Goal: Task Accomplishment & Management: Complete application form

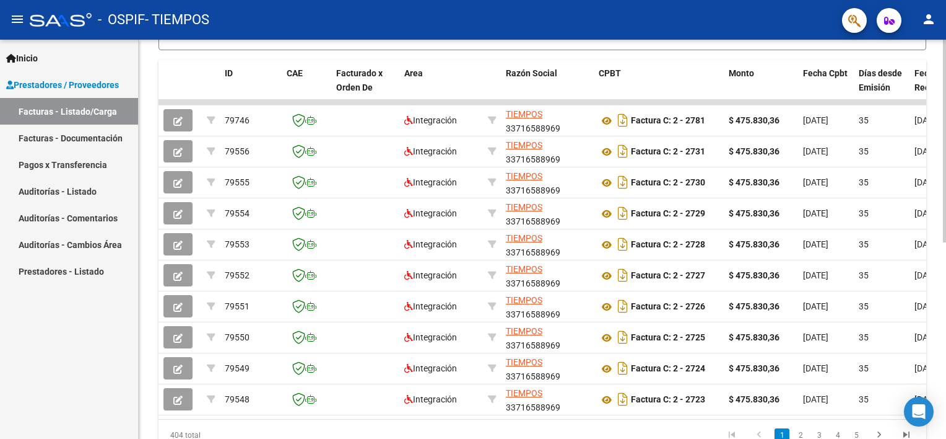
scroll to position [387, 0]
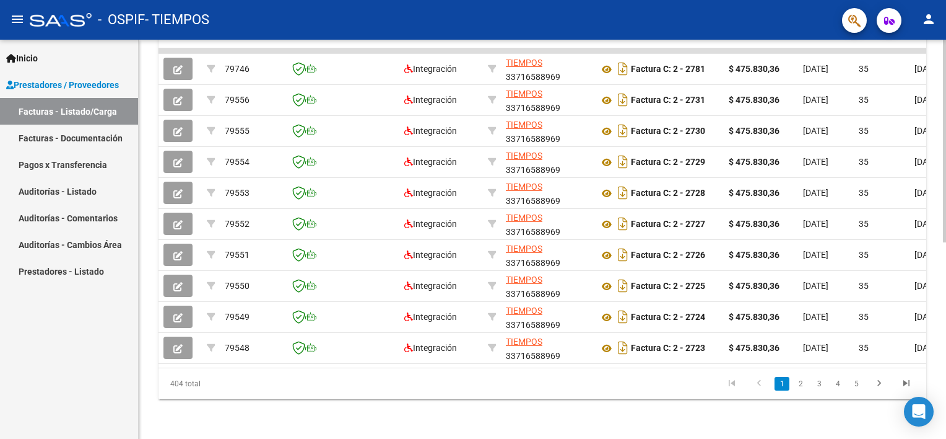
click at [895, 399] on div "Video tutorial PRESTADORES -> Listado de CPBTs Emitidos por Prestadores / Prove…" at bounding box center [544, 49] width 811 height 779
click at [800, 379] on link "2" at bounding box center [800, 384] width 15 height 14
click at [923, 307] on div "Video tutorial PRESTADORES -> Listado de CPBTs Emitidos por Prestadores / Prove…" at bounding box center [544, 49] width 811 height 779
click at [818, 386] on link "3" at bounding box center [819, 384] width 15 height 14
click at [922, 349] on div "Video tutorial PRESTADORES -> Listado de CPBTs Emitidos por Prestadores / Prove…" at bounding box center [544, 49] width 811 height 779
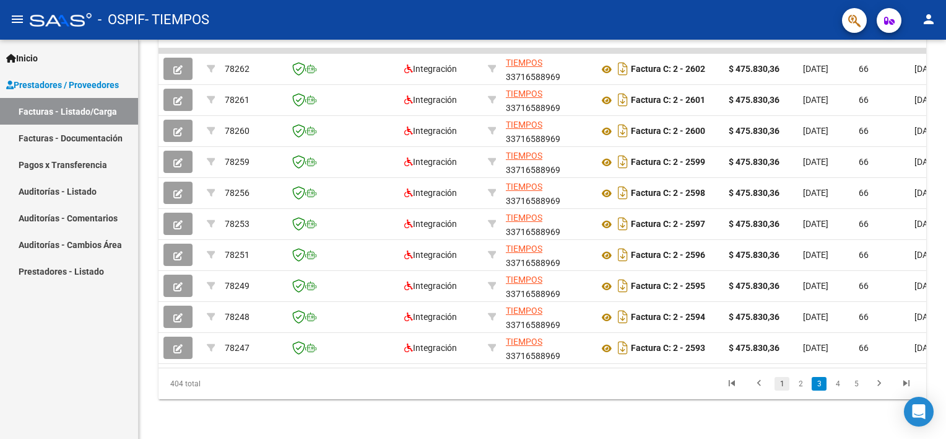
click at [782, 385] on link "1" at bounding box center [782, 384] width 15 height 14
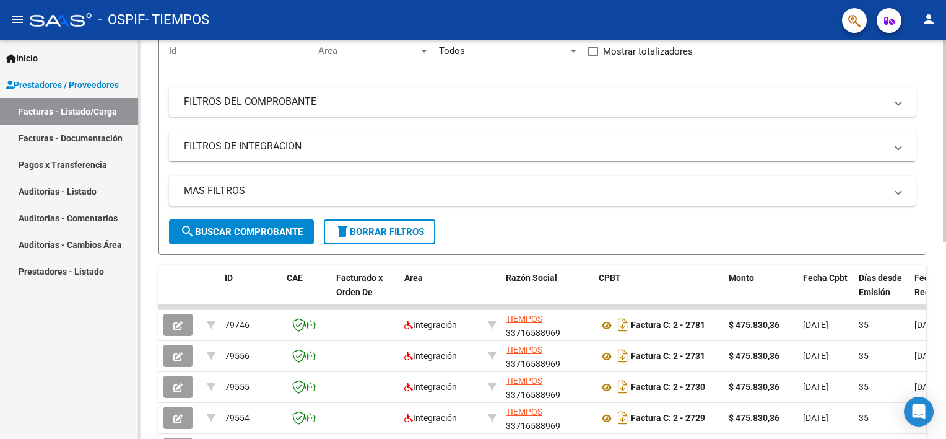
scroll to position [119, 0]
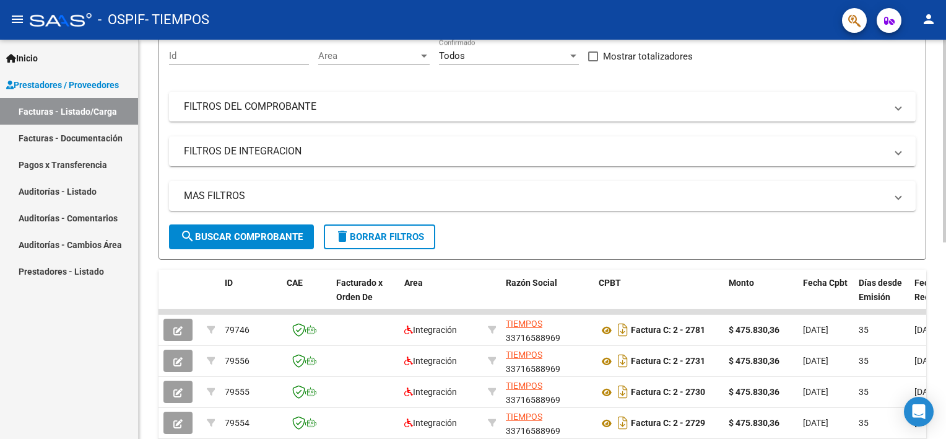
click at [946, 170] on html "menu - OSPIF - TIEMPOS person Inicio Instructivos Contacto OS Prestadores / Pro…" at bounding box center [473, 219] width 946 height 439
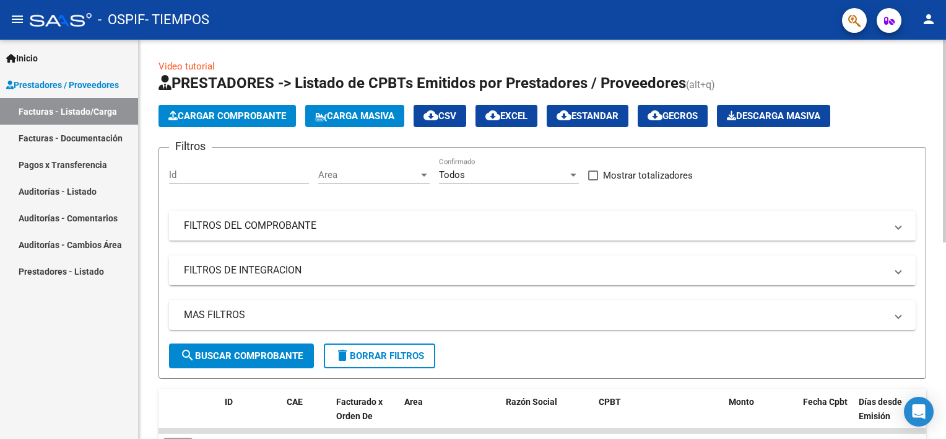
click at [946, 116] on html "menu - OSPIF - TIEMPOS person Inicio Instructivos Contacto OS Prestadores / Pro…" at bounding box center [473, 219] width 946 height 439
click at [258, 111] on span "Cargar Comprobante" at bounding box center [227, 115] width 118 height 11
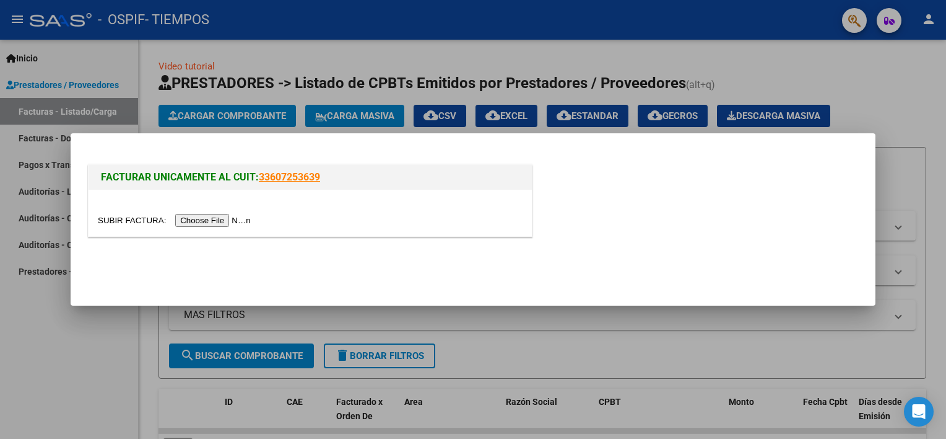
click at [209, 217] on input "file" at bounding box center [176, 220] width 157 height 13
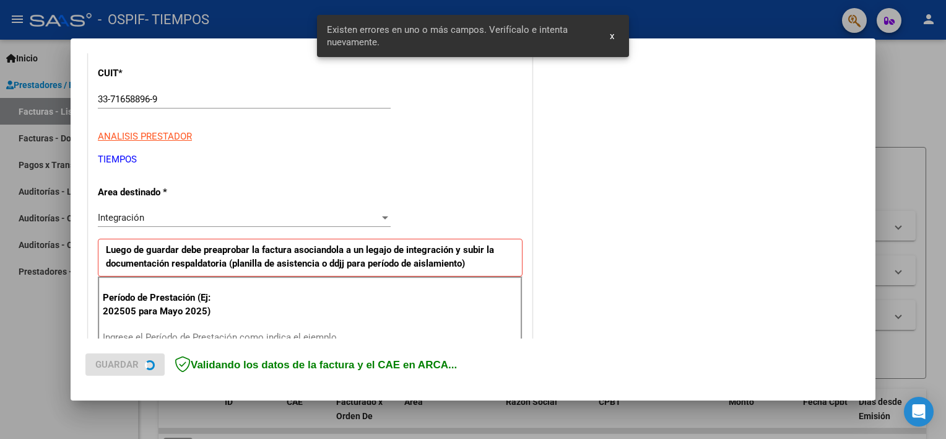
scroll to position [264, 0]
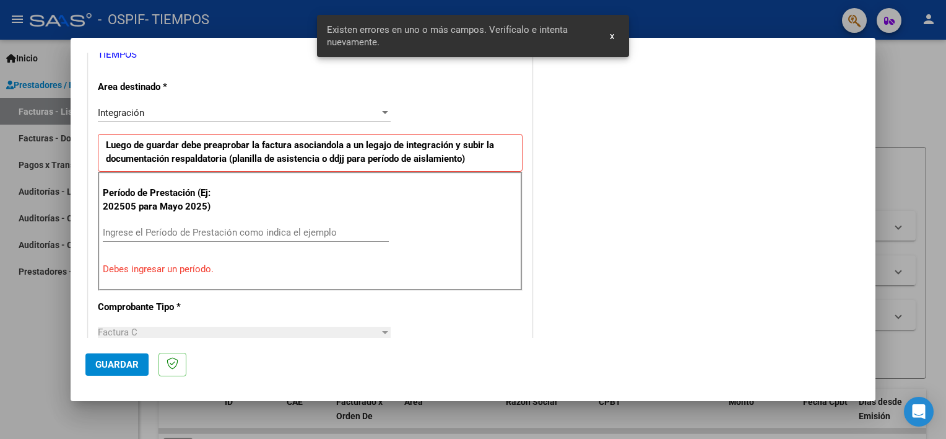
click at [173, 225] on div "Ingrese el Período de Prestación como indica el ejemplo" at bounding box center [246, 232] width 286 height 19
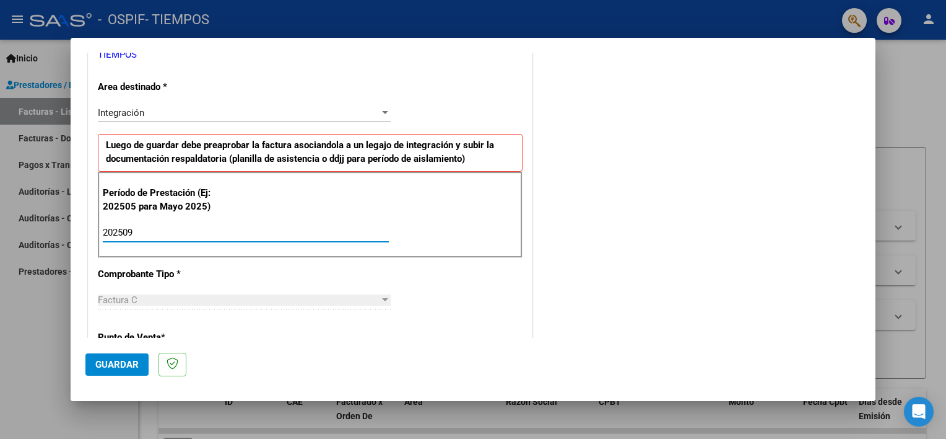
type input "202509"
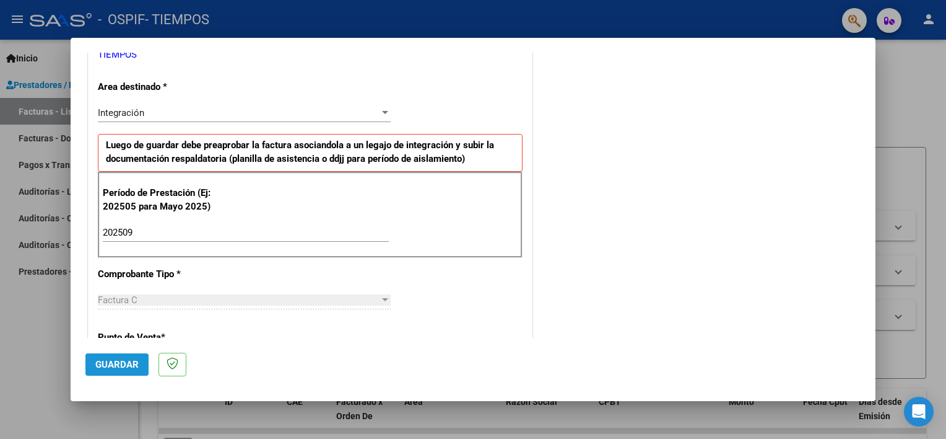
click at [104, 366] on span "Guardar" at bounding box center [116, 364] width 43 height 11
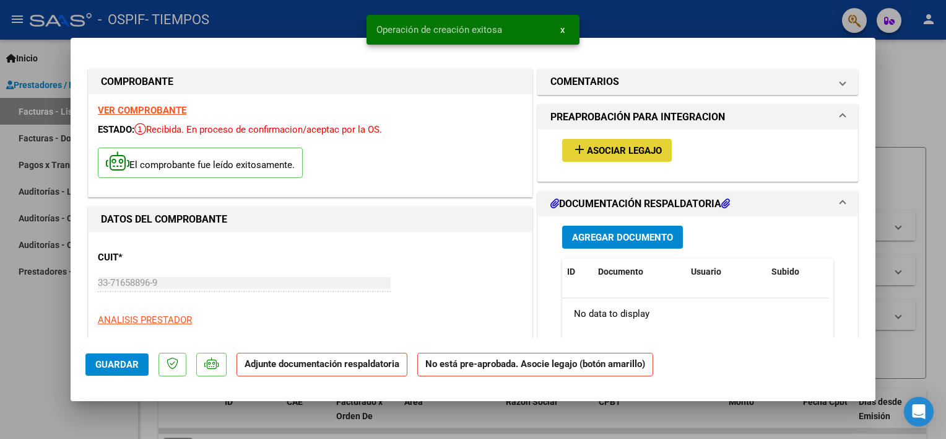
click at [572, 146] on mat-icon "add" at bounding box center [579, 149] width 15 height 15
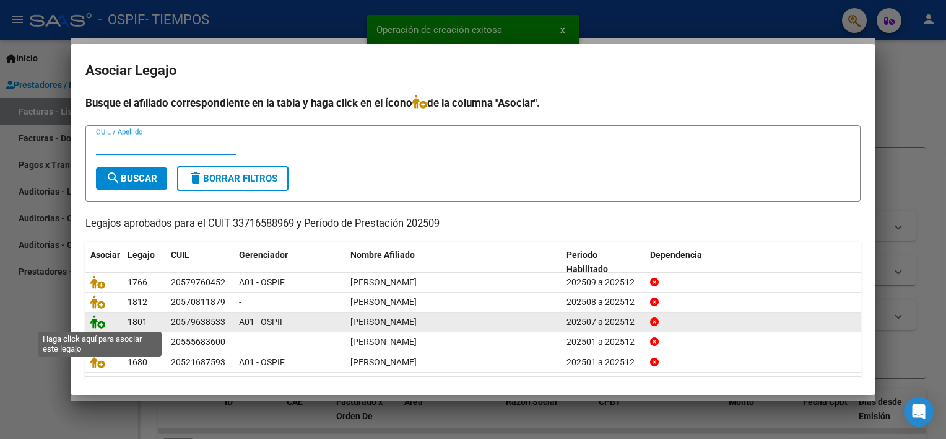
click at [97, 320] on icon at bounding box center [97, 322] width 15 height 14
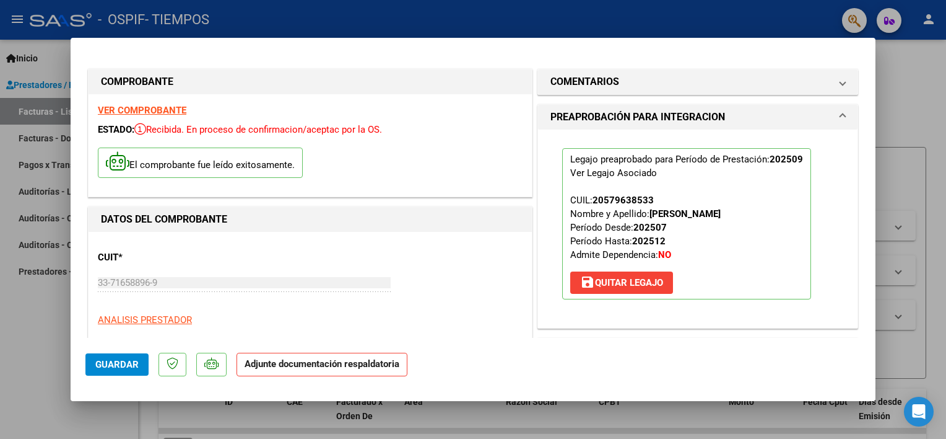
drag, startPoint x: 97, startPoint y: 320, endPoint x: 764, endPoint y: 167, distance: 683.8
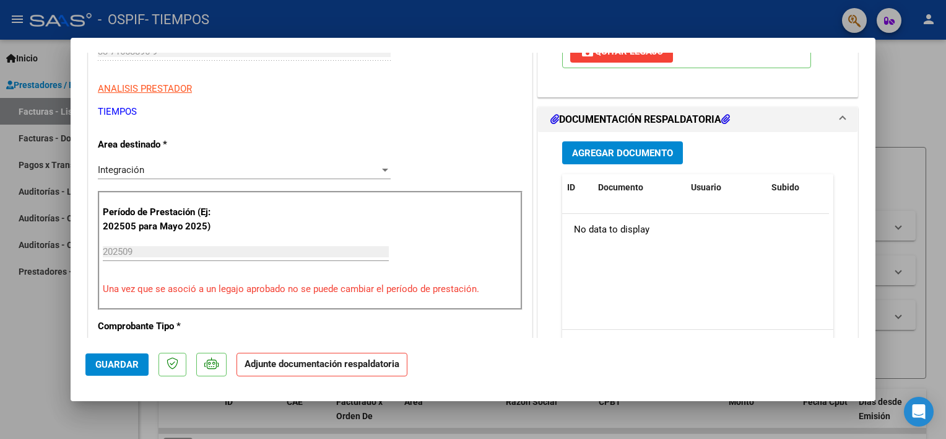
scroll to position [263, 0]
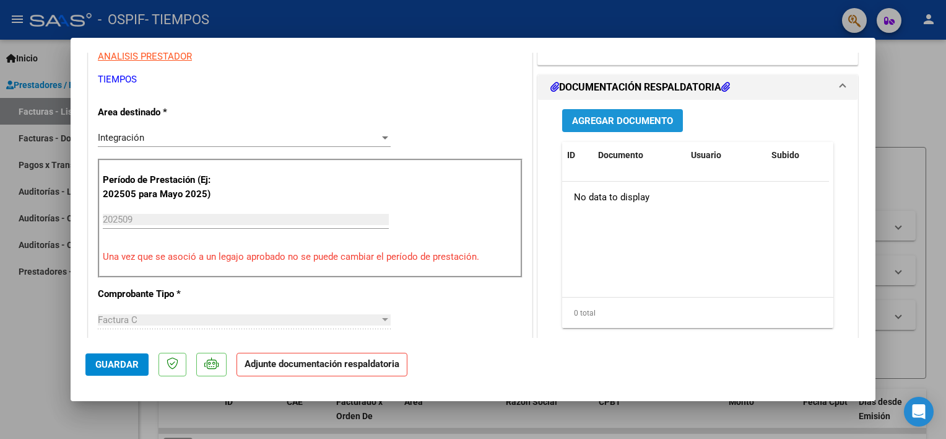
click at [637, 121] on span "Agregar Documento" at bounding box center [622, 120] width 101 height 11
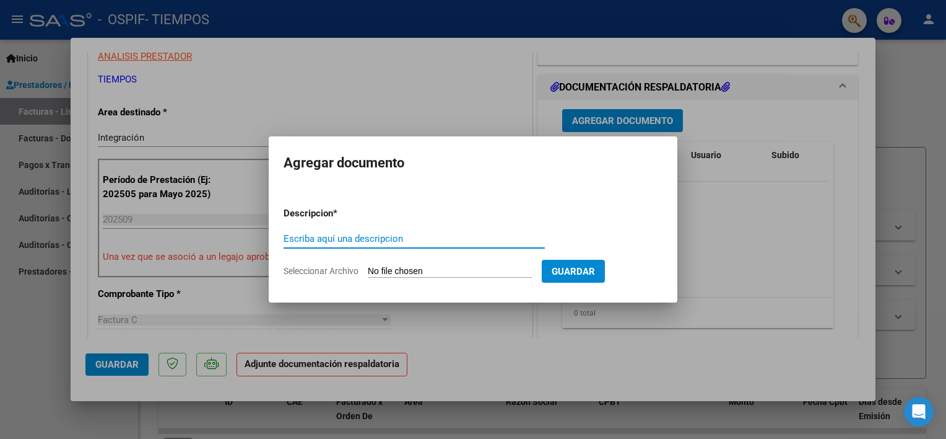
click at [360, 240] on input "Escriba aquí una descripcion" at bounding box center [414, 238] width 261 height 11
type input "factura"
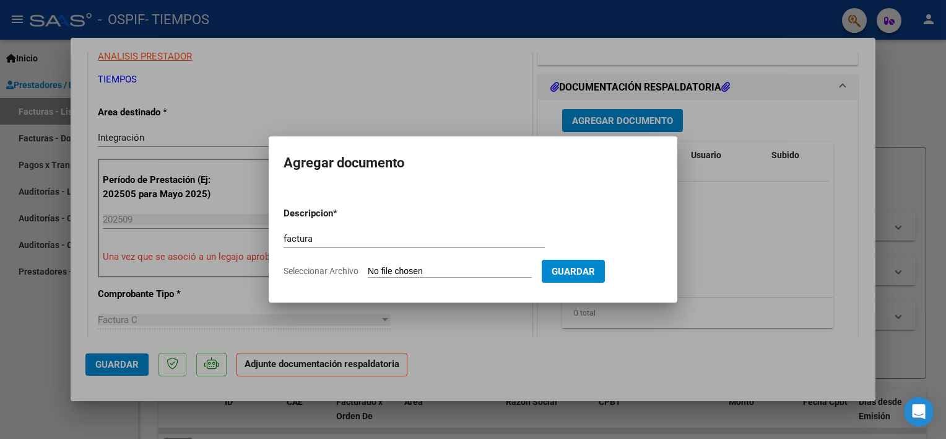
click at [380, 264] on form "Descripcion * factura Escriba aquí una descripcion Seleccionar Archivo Guardar" at bounding box center [473, 242] width 379 height 90
click at [380, 271] on input "Seleccionar Archivo" at bounding box center [450, 272] width 164 height 12
type input "C:\fakepath\AvalosIsaiasfactu09.pdf"
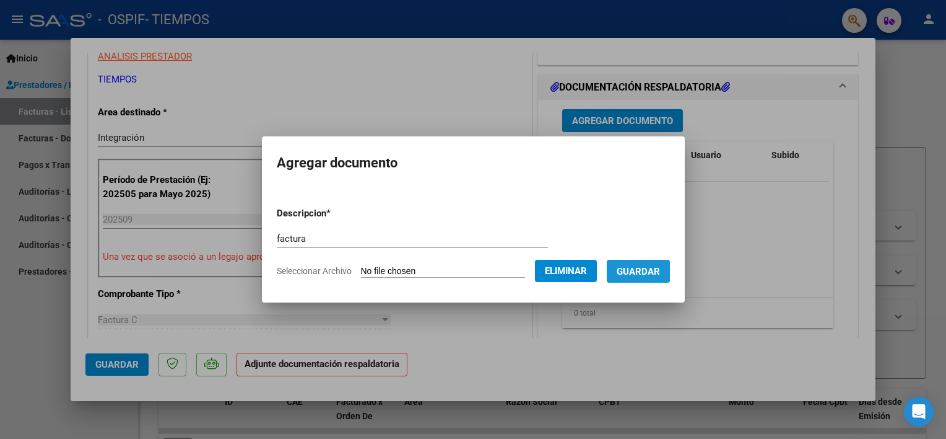
click at [642, 266] on span "Guardar" at bounding box center [638, 271] width 43 height 11
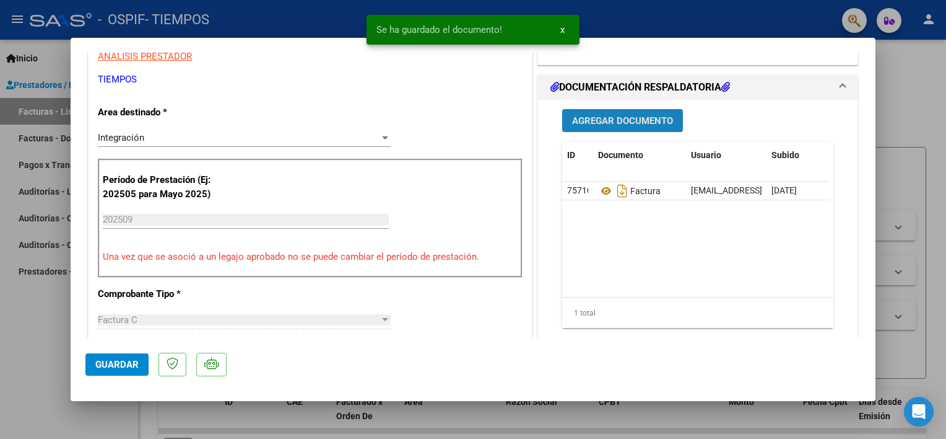
click at [596, 111] on button "Agregar Documento" at bounding box center [622, 120] width 121 height 23
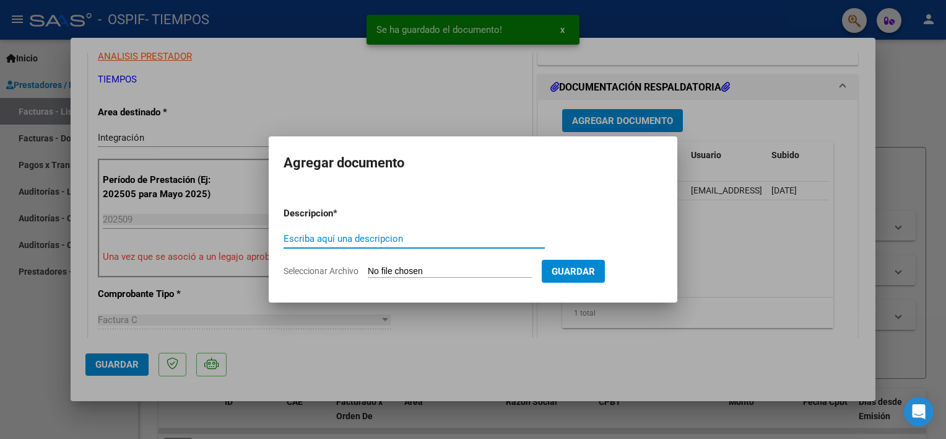
click at [327, 235] on input "Escriba aquí una descripcion" at bounding box center [414, 238] width 261 height 11
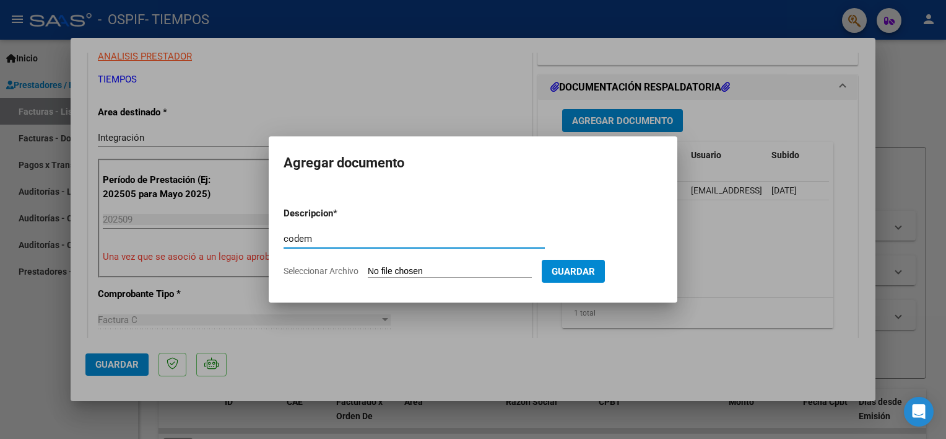
type input "codem"
click at [380, 272] on input "Seleccionar Archivo" at bounding box center [450, 272] width 164 height 12
type input "C:\fakepath\CodemAvalosisaias09.pdf"
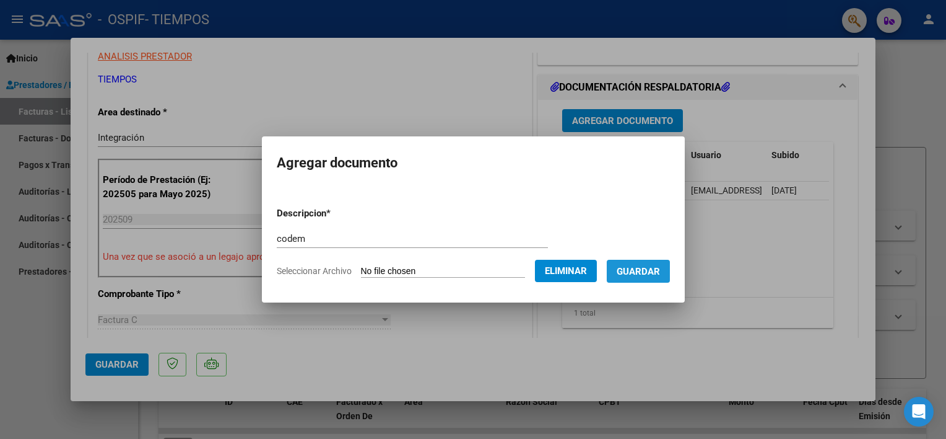
click at [660, 268] on span "Guardar" at bounding box center [638, 271] width 43 height 11
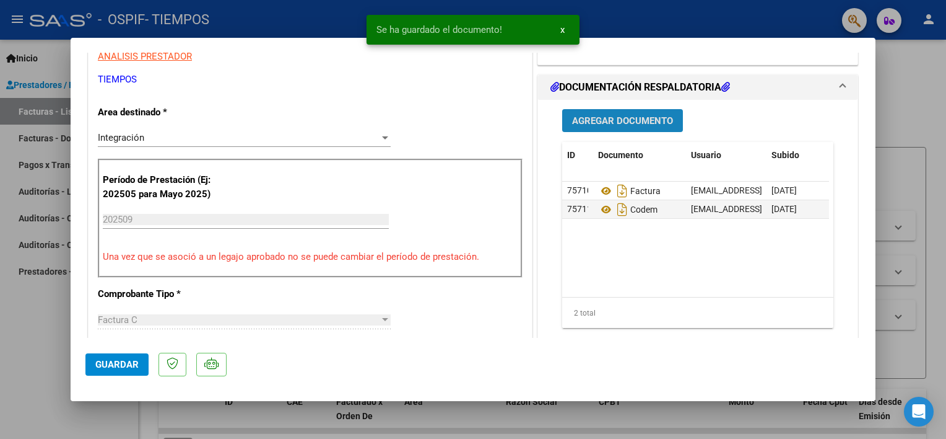
click at [596, 118] on span "Agregar Documento" at bounding box center [622, 120] width 101 height 11
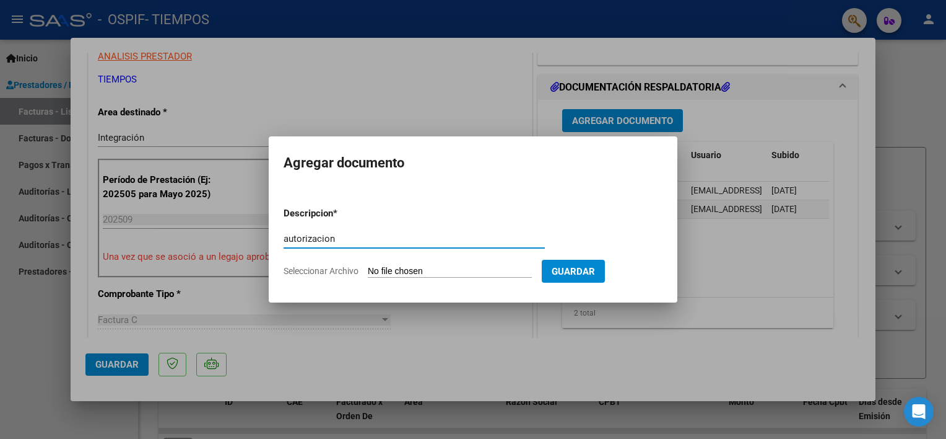
type input "autorizacion"
click at [384, 273] on input "Seleccionar Archivo" at bounding box center [450, 272] width 164 height 12
type input "C:\fakepath\AutorizacionAvalosisaias.png"
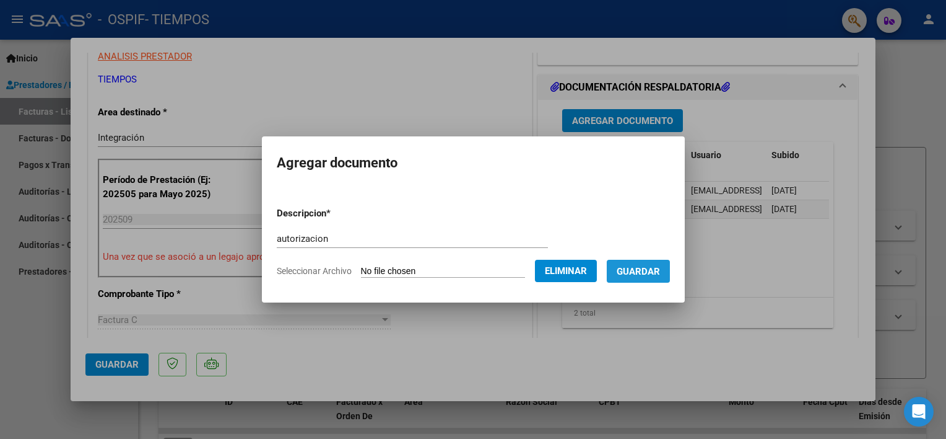
click at [655, 266] on span "Guardar" at bounding box center [638, 271] width 43 height 11
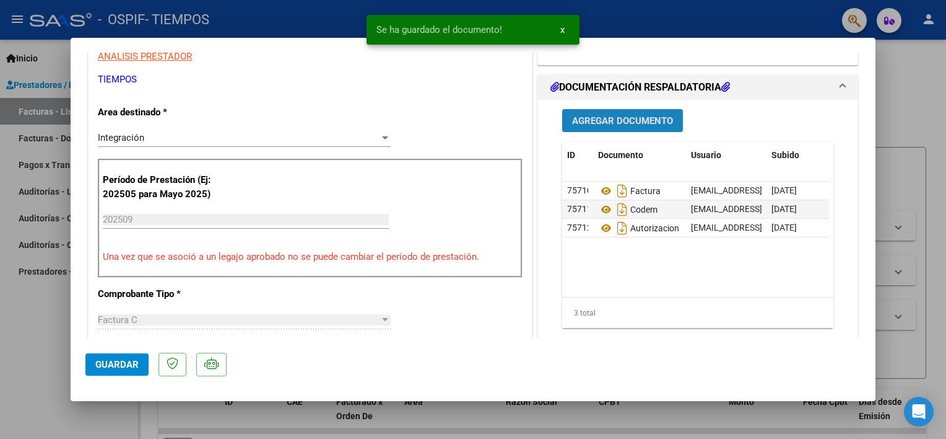
click at [572, 124] on span "Agregar Documento" at bounding box center [622, 120] width 101 height 11
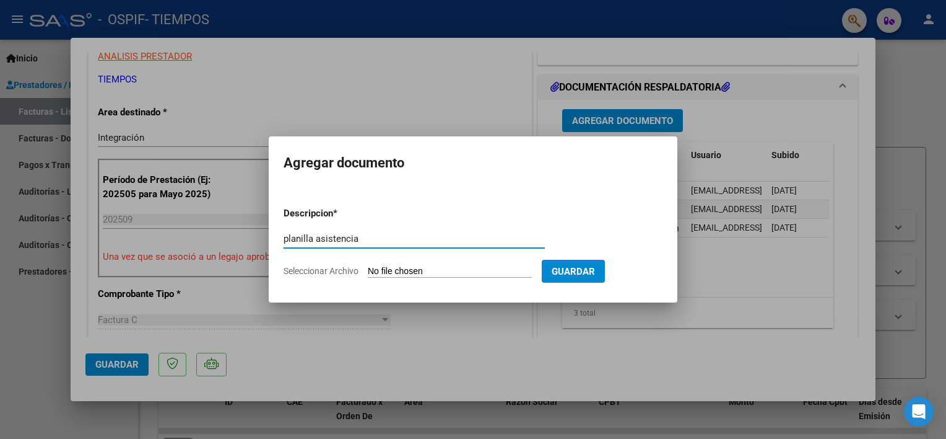
type input "planilla asistencia"
click at [398, 266] on input "Seleccionar Archivo" at bounding box center [450, 272] width 164 height 12
type input "C:\fakepath\AvalosIsaiasplani09.pdf"
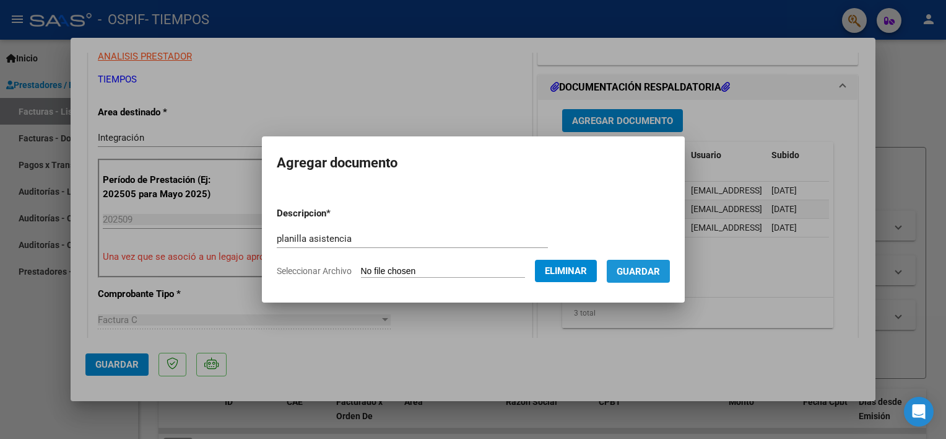
click at [660, 270] on span "Guardar" at bounding box center [638, 271] width 43 height 11
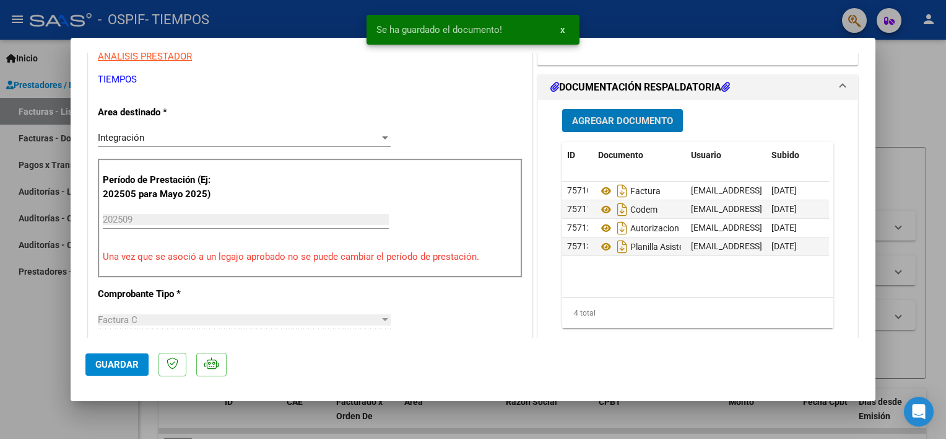
click at [118, 372] on button "Guardar" at bounding box center [116, 364] width 63 height 22
click at [35, 307] on div at bounding box center [473, 219] width 946 height 439
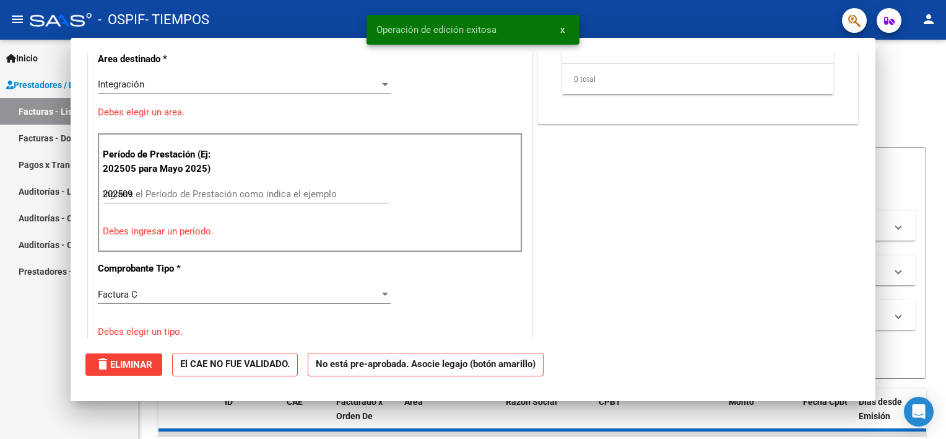
type input "$ 0,00"
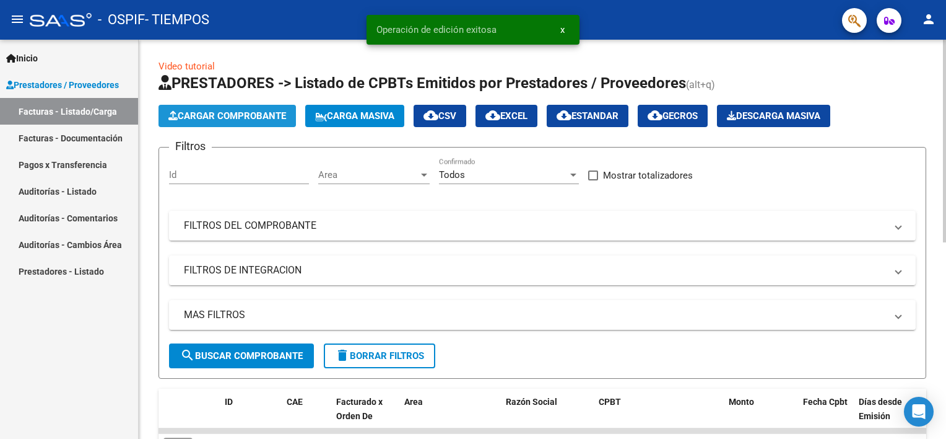
click at [240, 111] on span "Cargar Comprobante" at bounding box center [227, 115] width 118 height 11
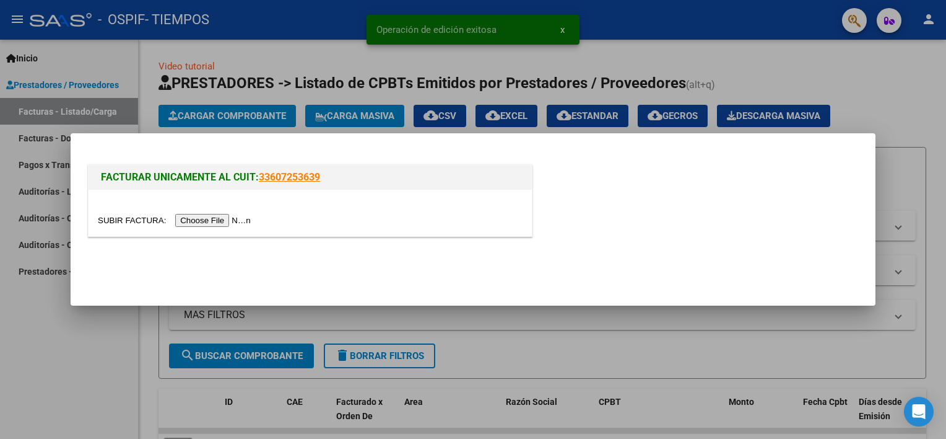
click at [220, 223] on input "file" at bounding box center [176, 220] width 157 height 13
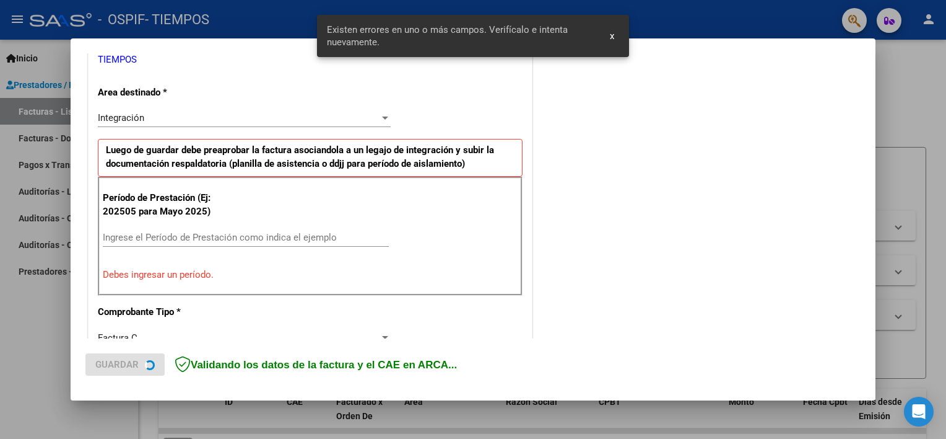
scroll to position [264, 0]
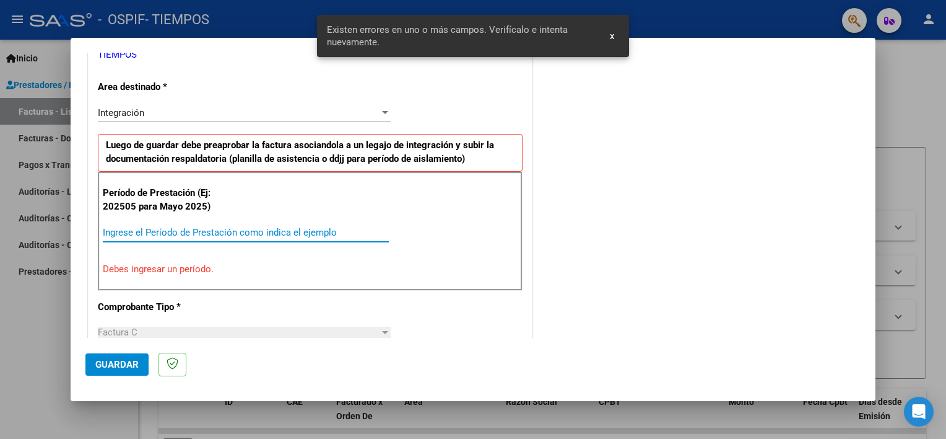
click at [144, 230] on input "Ingrese el Período de Prestación como indica el ejemplo" at bounding box center [246, 232] width 286 height 11
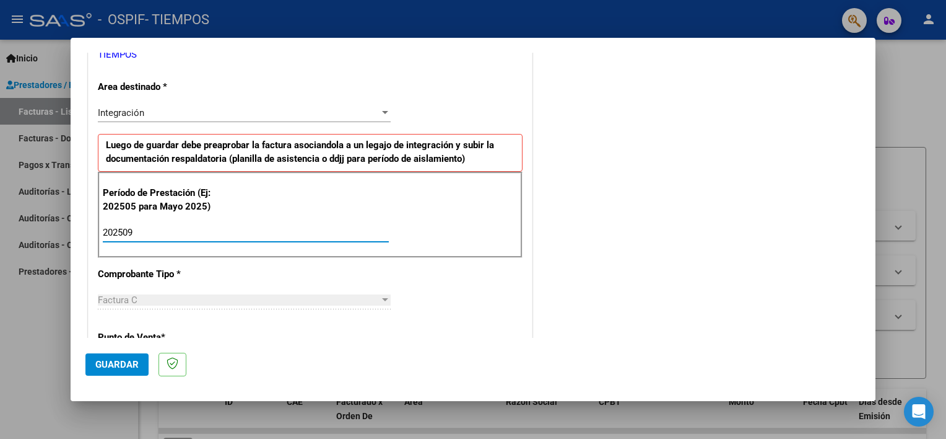
type input "202509"
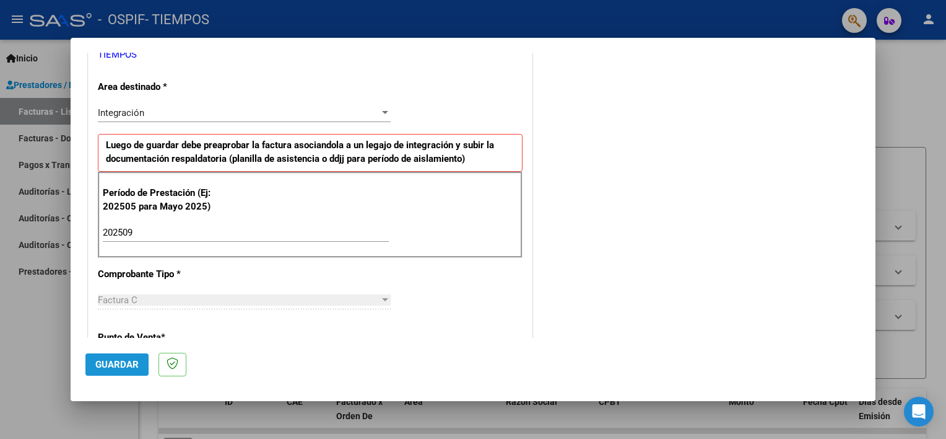
click at [104, 359] on span "Guardar" at bounding box center [116, 364] width 43 height 11
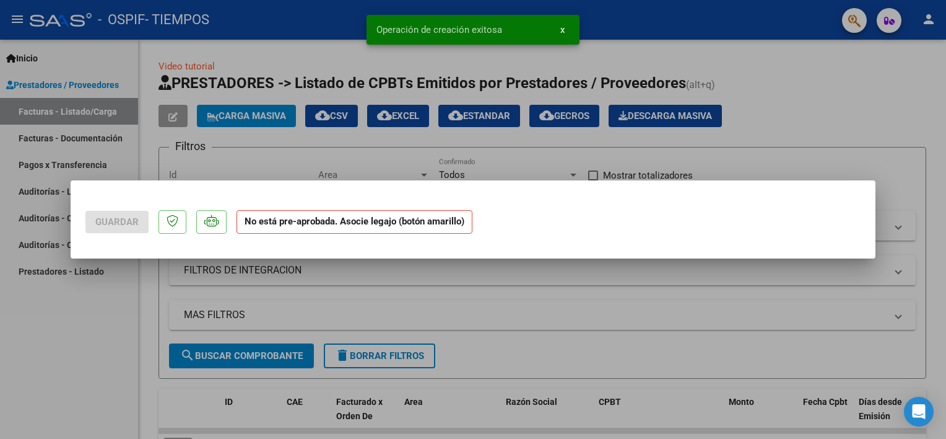
scroll to position [0, 0]
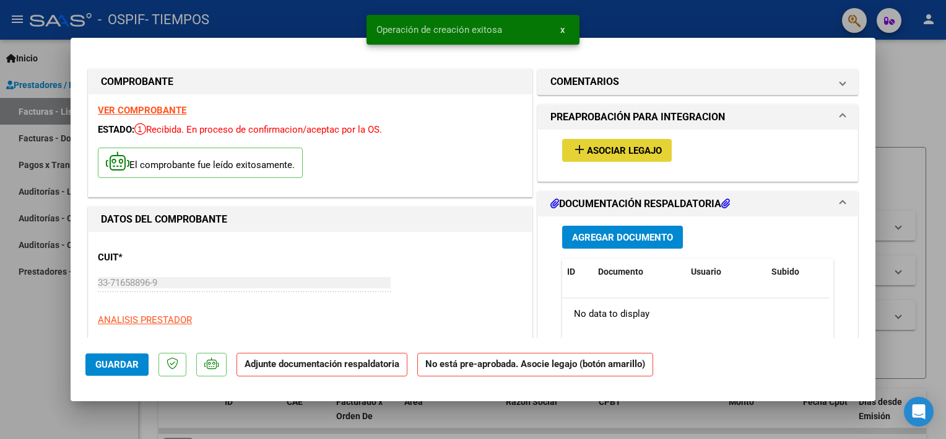
click at [588, 149] on span "Asociar Legajo" at bounding box center [624, 150] width 75 height 11
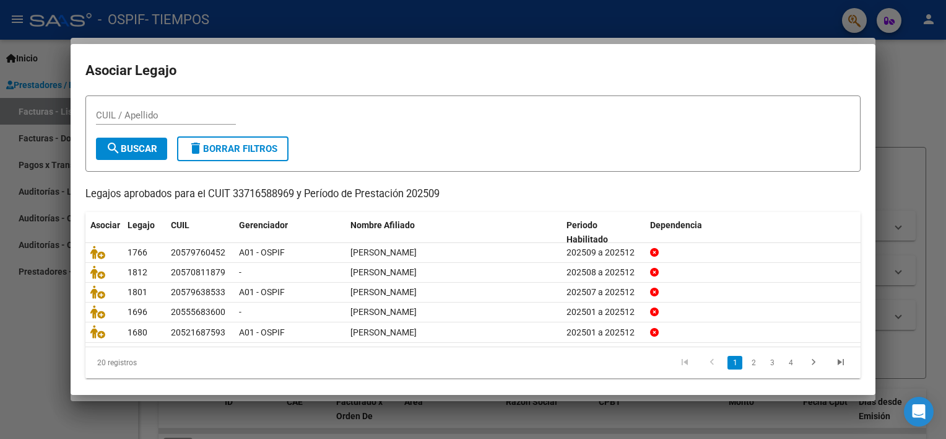
scroll to position [37, 0]
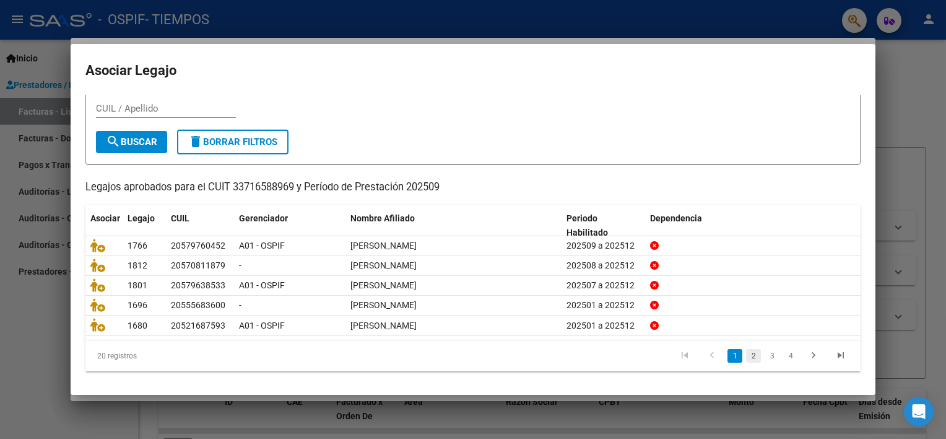
click at [746, 356] on link "2" at bounding box center [753, 356] width 15 height 14
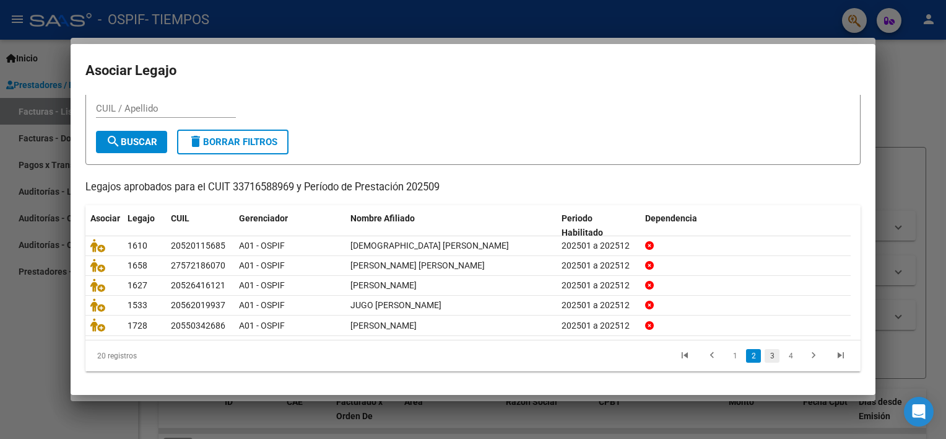
click at [765, 355] on link "3" at bounding box center [772, 356] width 15 height 14
click at [784, 354] on link "4" at bounding box center [791, 356] width 15 height 14
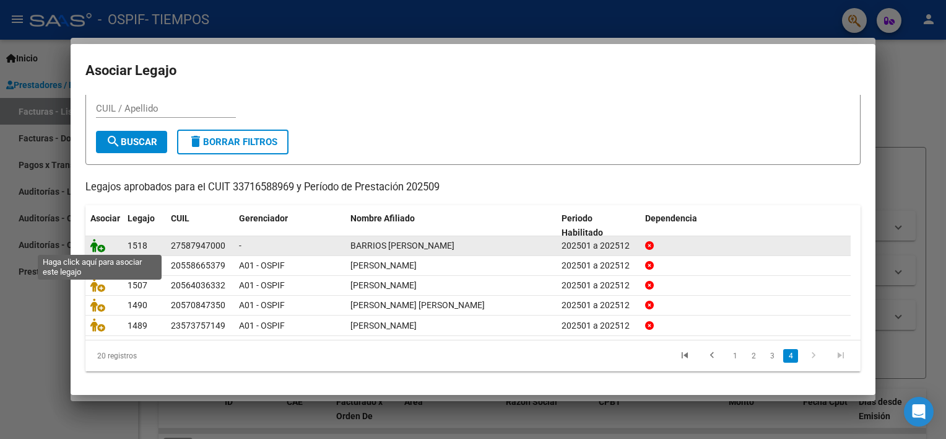
click at [96, 245] on icon at bounding box center [97, 245] width 15 height 14
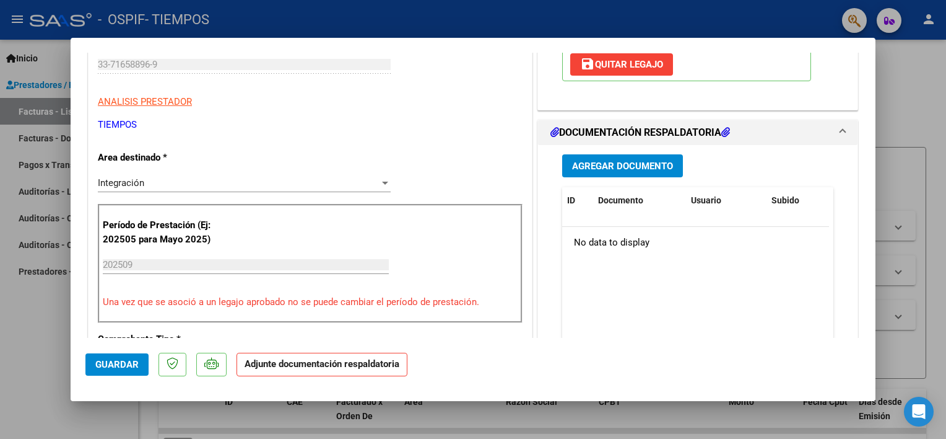
scroll to position [240, 0]
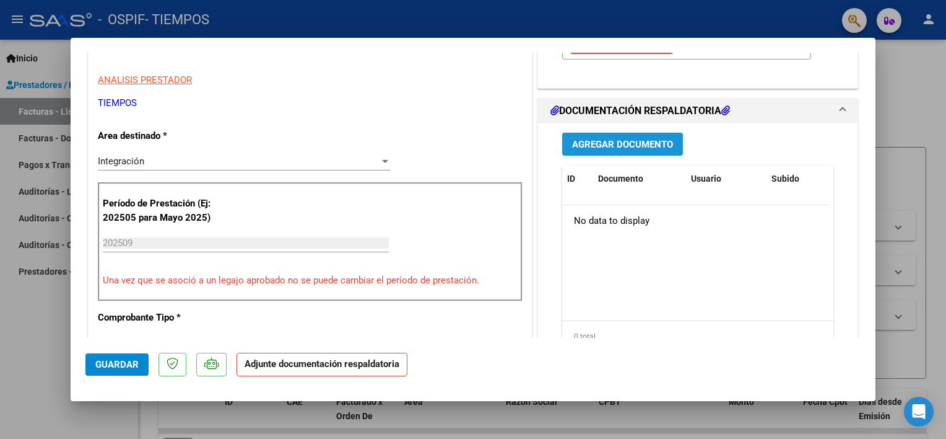
click at [614, 149] on span "Agregar Documento" at bounding box center [622, 144] width 101 height 11
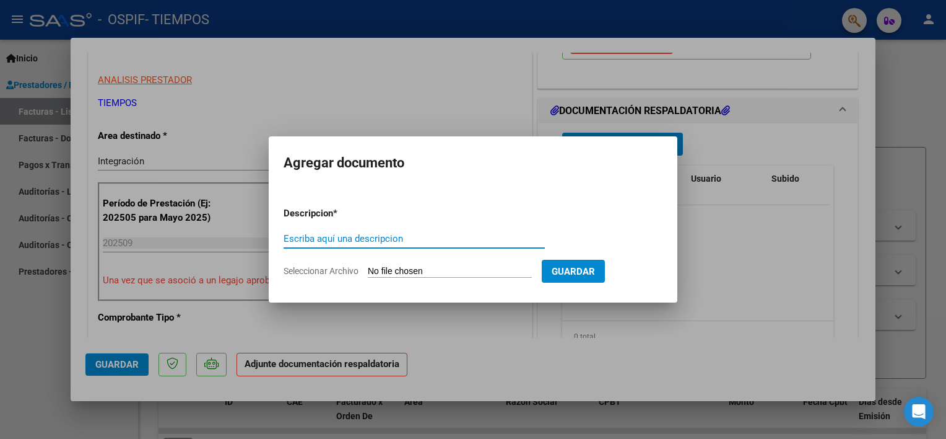
click at [349, 241] on input "Escriba aquí una descripcion" at bounding box center [414, 238] width 261 height 11
type input "factura"
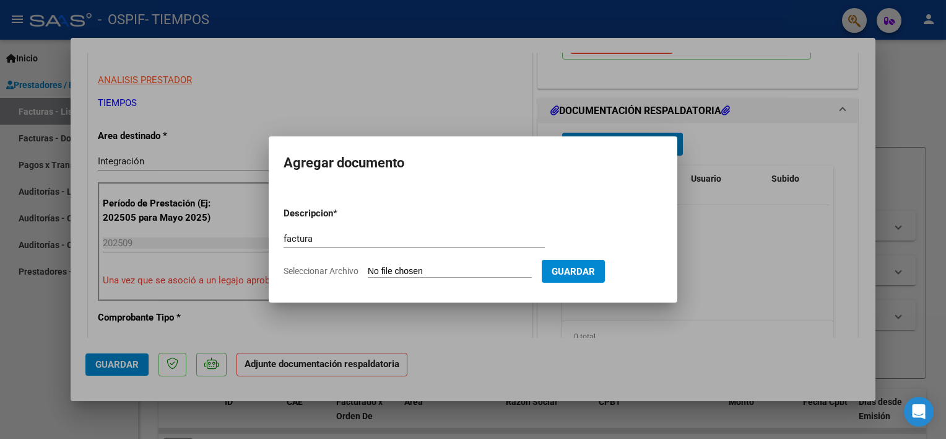
click at [388, 268] on input "Seleccionar Archivo" at bounding box center [450, 272] width 164 height 12
type input "C:\fakepath\BarriosNataliafactu09.pdf"
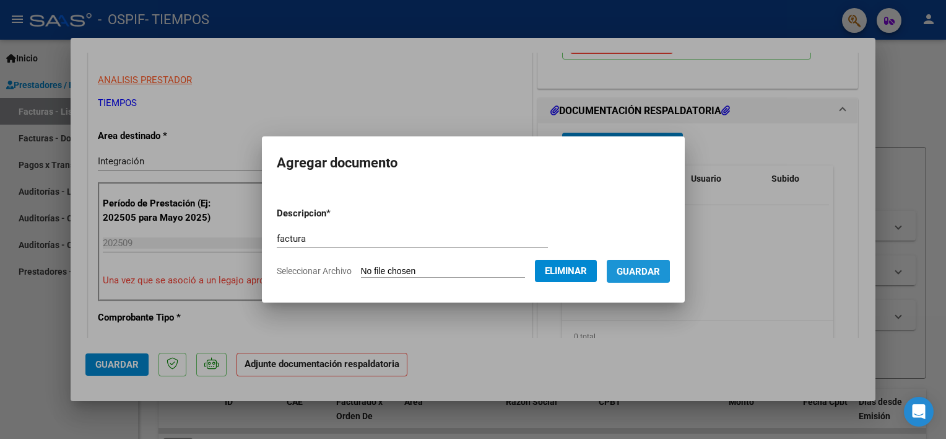
click at [647, 268] on span "Guardar" at bounding box center [638, 271] width 43 height 11
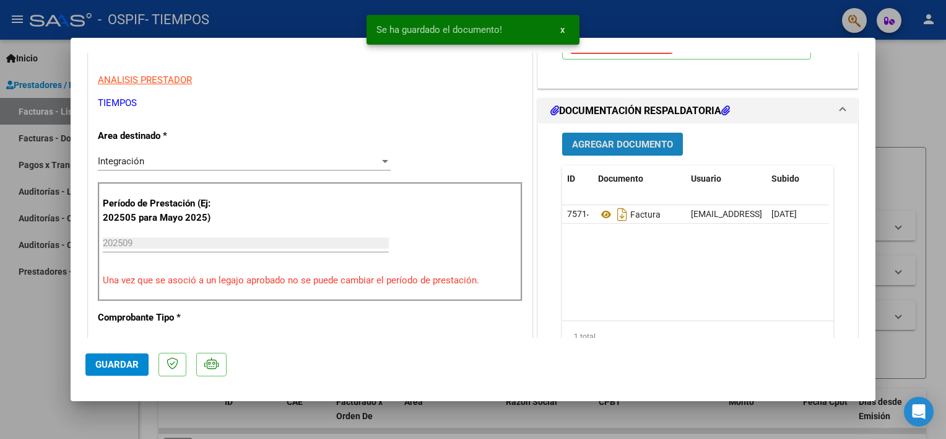
click at [586, 140] on span "Agregar Documento" at bounding box center [622, 144] width 101 height 11
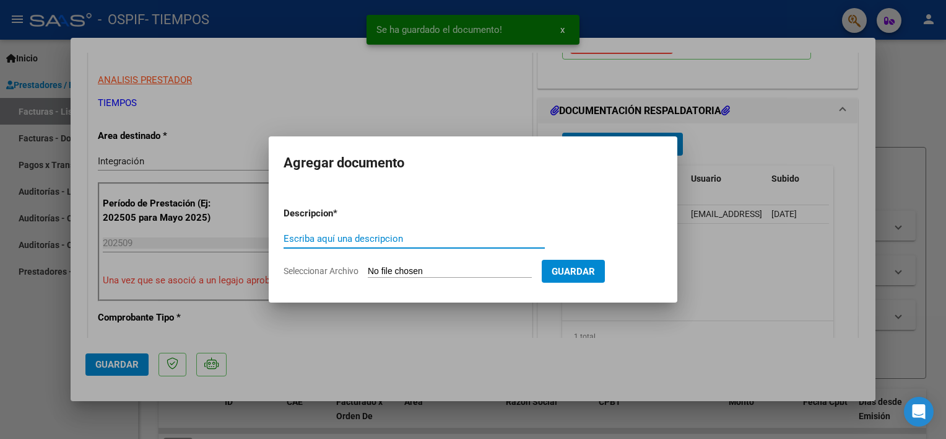
click at [366, 236] on input "Escriba aquí una descripcion" at bounding box center [414, 238] width 261 height 11
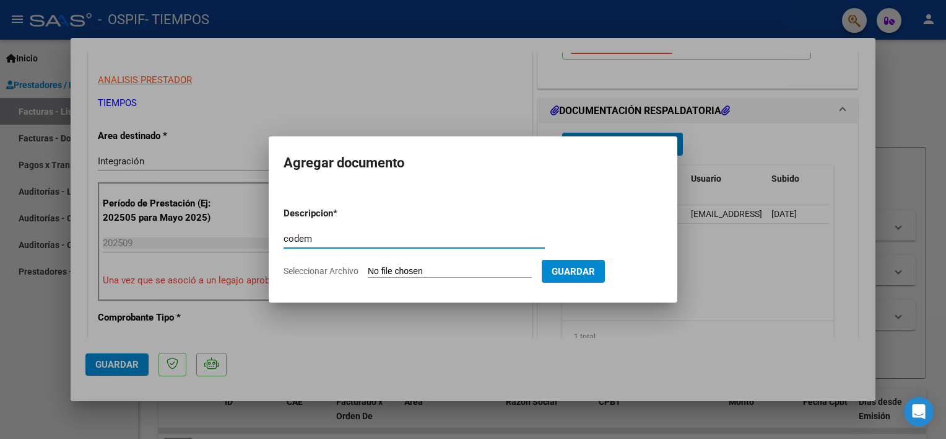
type input "codem"
click at [401, 271] on input "Seleccionar Archivo" at bounding box center [450, 272] width 164 height 12
type input "C:\fakepath\codembarriosnatalia09.pdf"
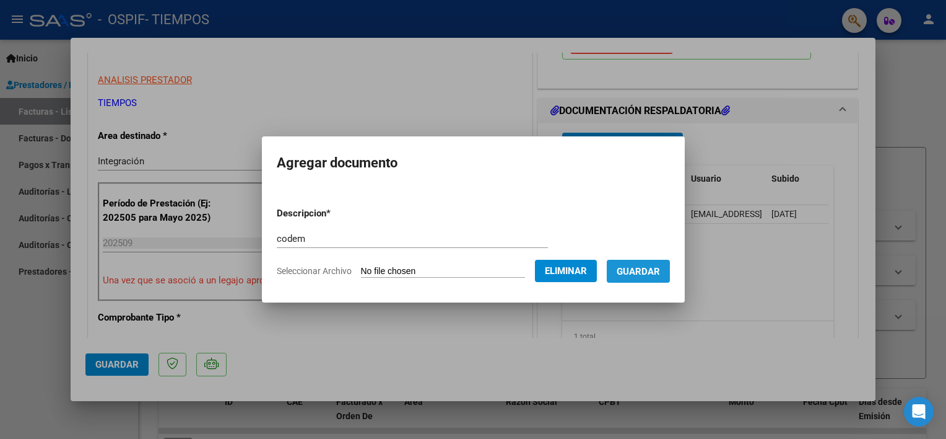
click at [660, 273] on span "Guardar" at bounding box center [638, 271] width 43 height 11
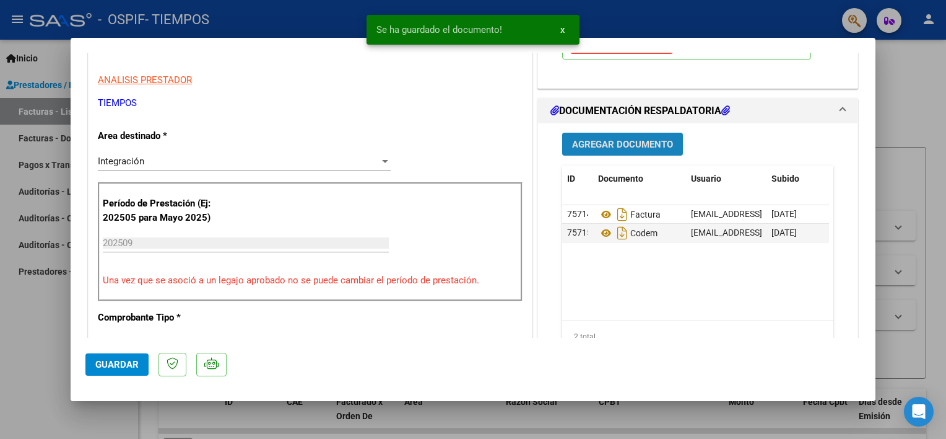
click at [632, 150] on button "Agregar Documento" at bounding box center [622, 144] width 121 height 23
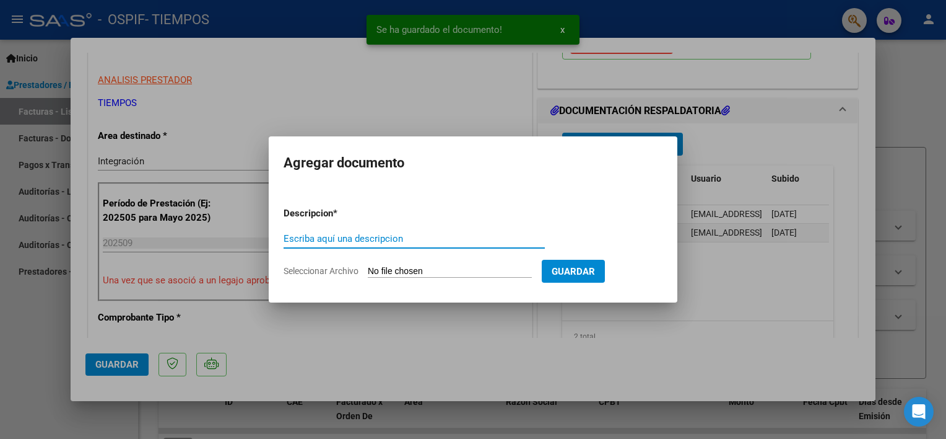
click at [334, 243] on input "Escriba aquí una descripcion" at bounding box center [414, 238] width 261 height 11
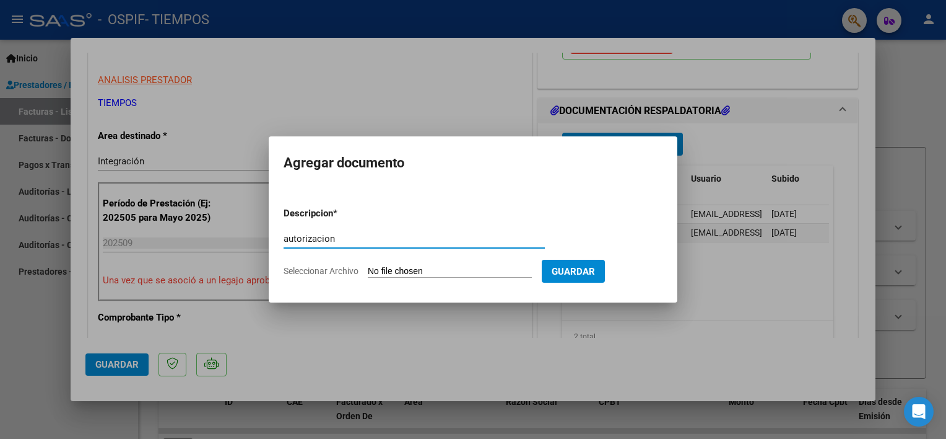
type input "autorizacion"
click at [407, 271] on input "Seleccionar Archivo" at bounding box center [450, 272] width 164 height 12
type input "C:\fakepath\AutorizacionNataliaBarrios02a12.pdf"
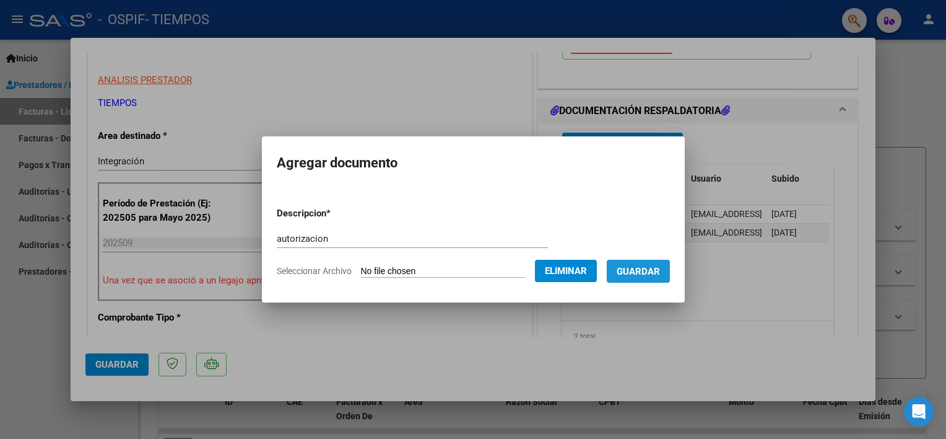
click at [655, 276] on span "Guardar" at bounding box center [638, 271] width 43 height 11
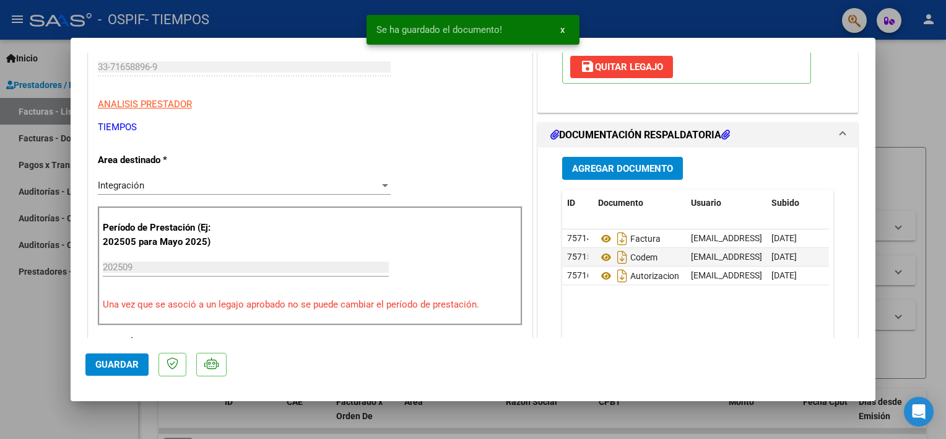
scroll to position [218, 0]
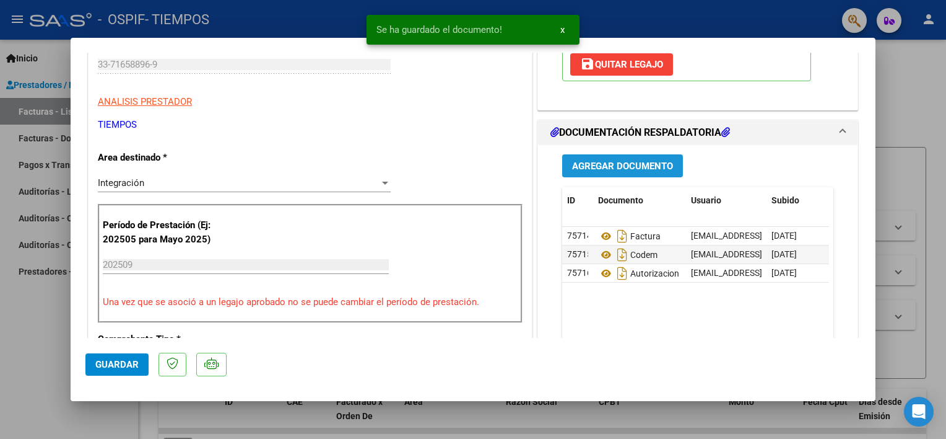
click at [631, 164] on span "Agregar Documento" at bounding box center [622, 165] width 101 height 11
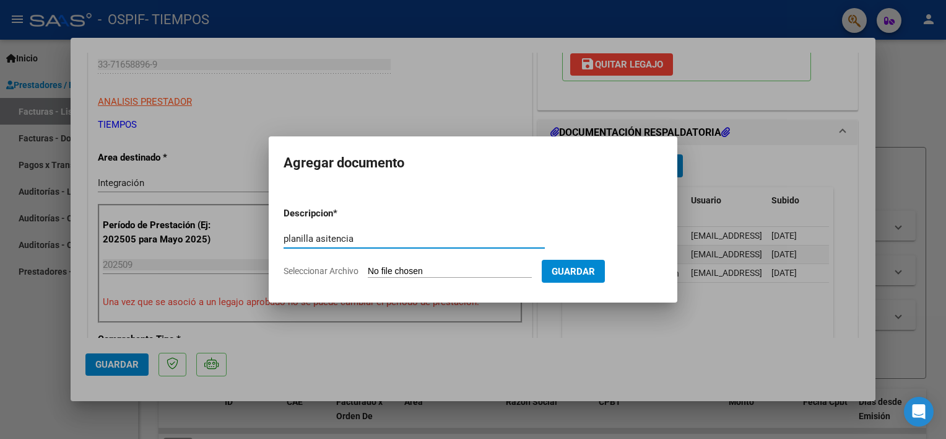
type input "planilla asitencia"
click at [390, 274] on input "Seleccionar Archivo" at bounding box center [450, 272] width 164 height 12
type input "C:\fakepath\BarriosNataliaplani09.pdf"
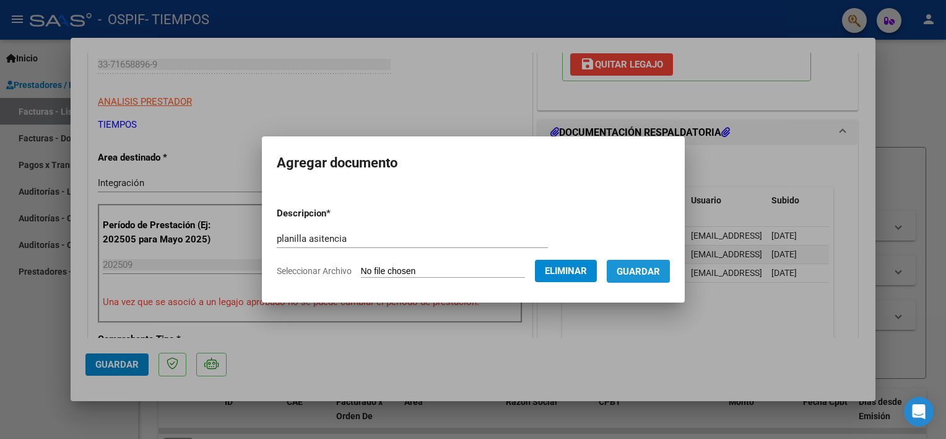
click at [648, 275] on span "Guardar" at bounding box center [638, 271] width 43 height 11
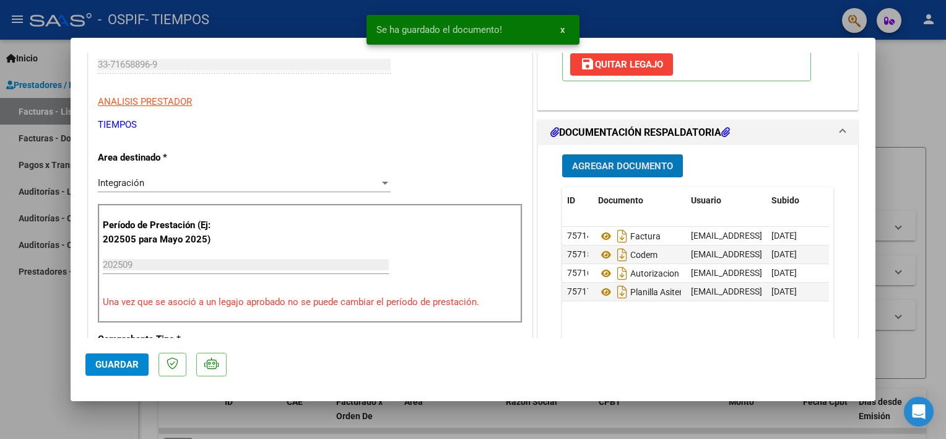
click at [96, 366] on span "Guardar" at bounding box center [116, 364] width 43 height 11
click at [43, 347] on div at bounding box center [473, 219] width 946 height 439
type input "$ 0,00"
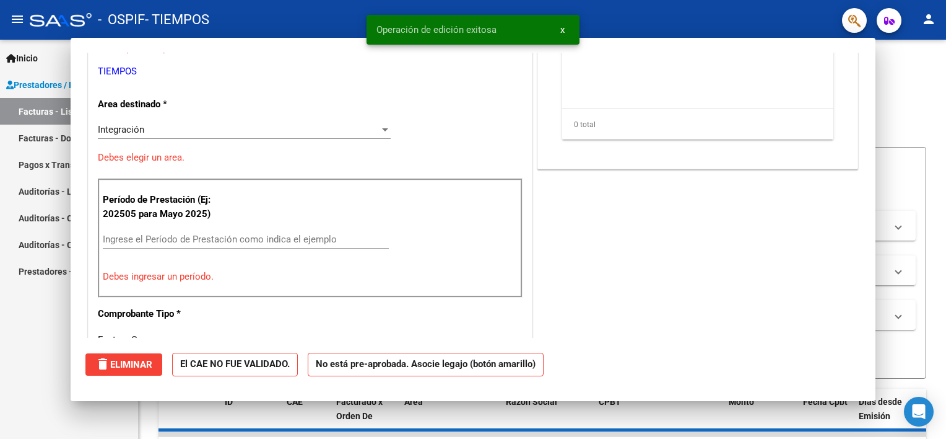
scroll to position [181, 0]
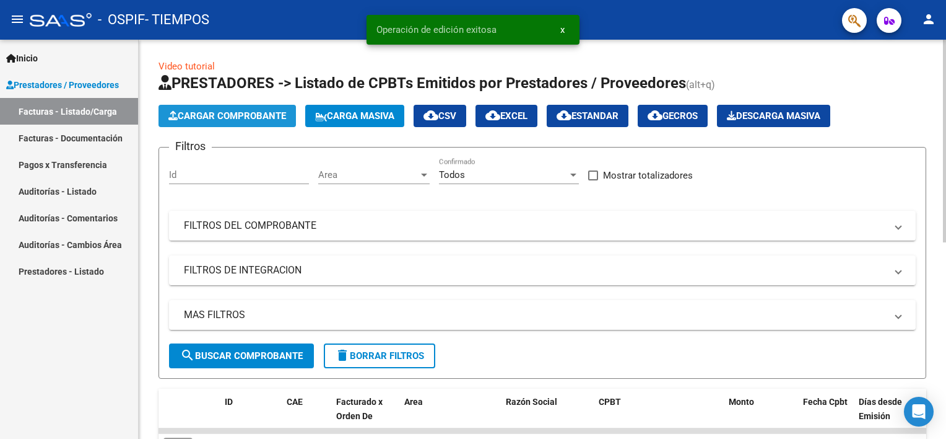
click at [246, 120] on span "Cargar Comprobante" at bounding box center [227, 115] width 118 height 11
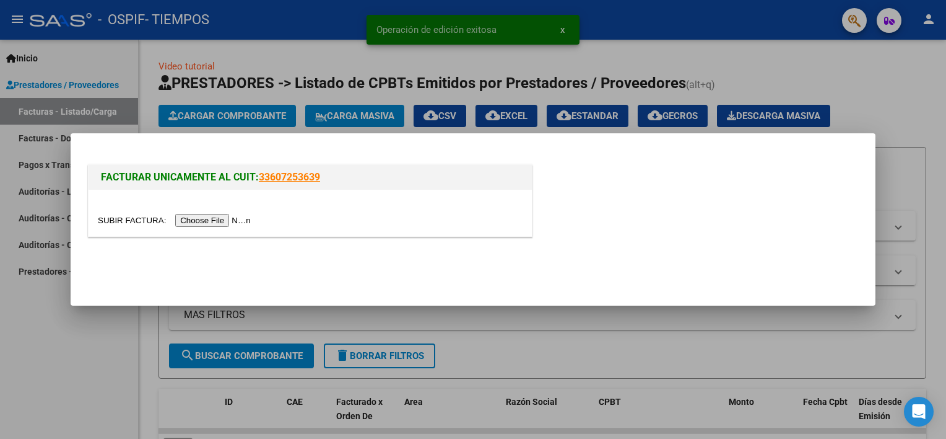
click at [196, 221] on input "file" at bounding box center [176, 220] width 157 height 13
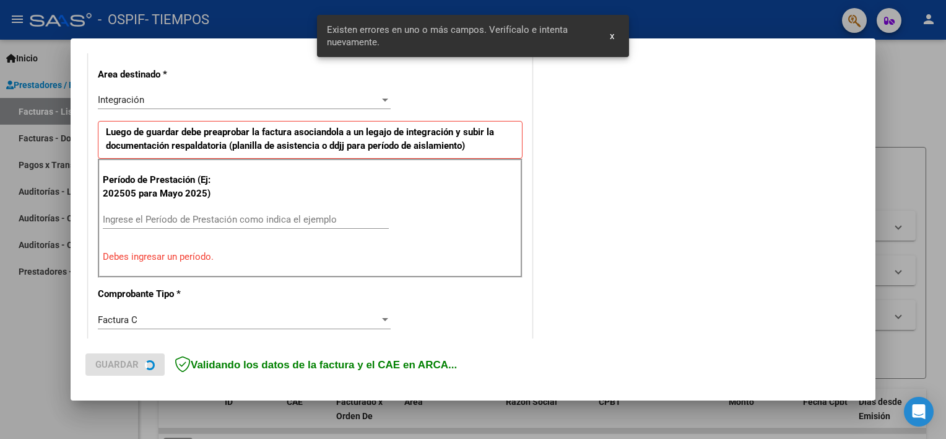
scroll to position [287, 0]
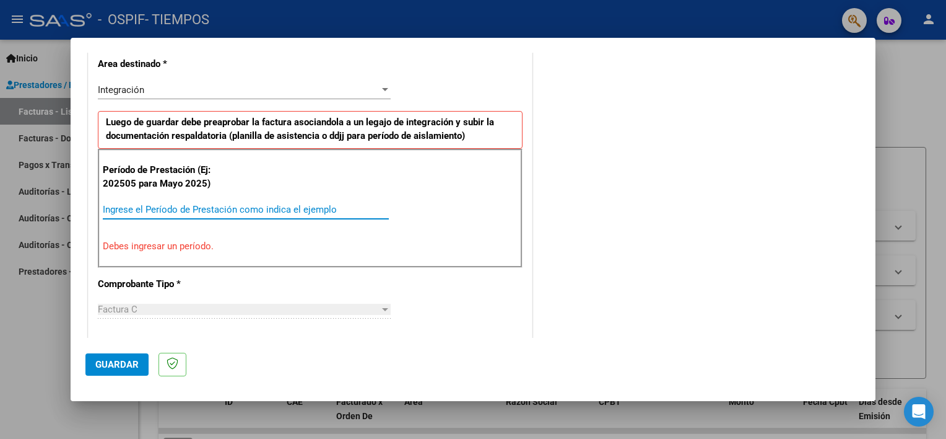
click at [188, 212] on input "Ingrese el Período de Prestación como indica el ejemplo" at bounding box center [246, 209] width 286 height 11
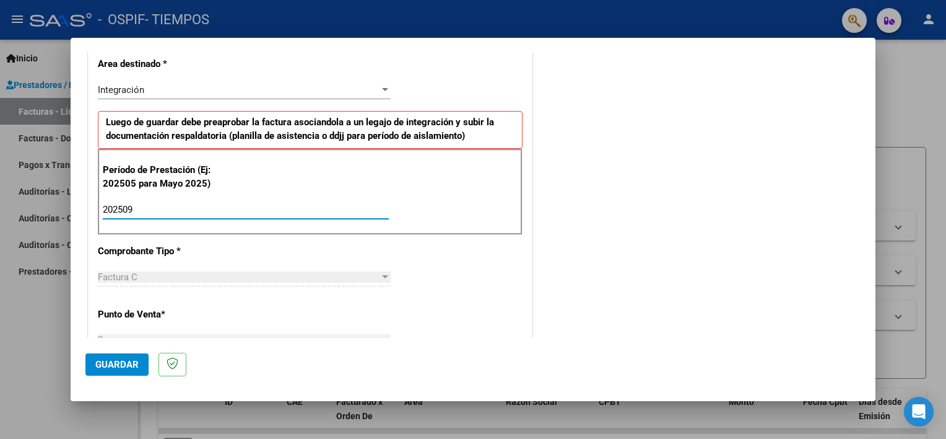
type input "202509"
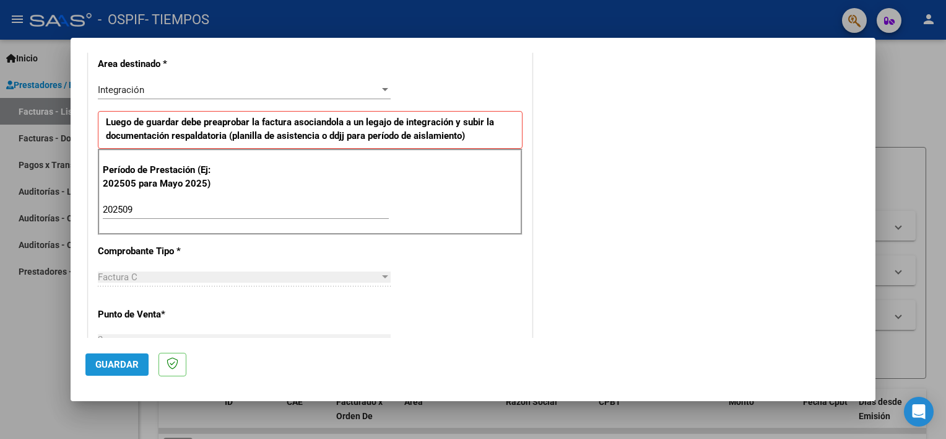
click at [117, 360] on span "Guardar" at bounding box center [116, 364] width 43 height 11
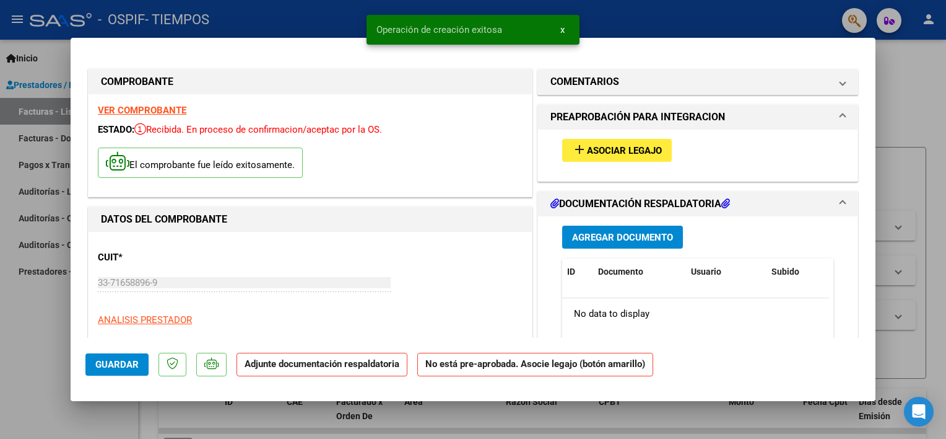
click at [595, 154] on span "Asociar Legajo" at bounding box center [624, 150] width 75 height 11
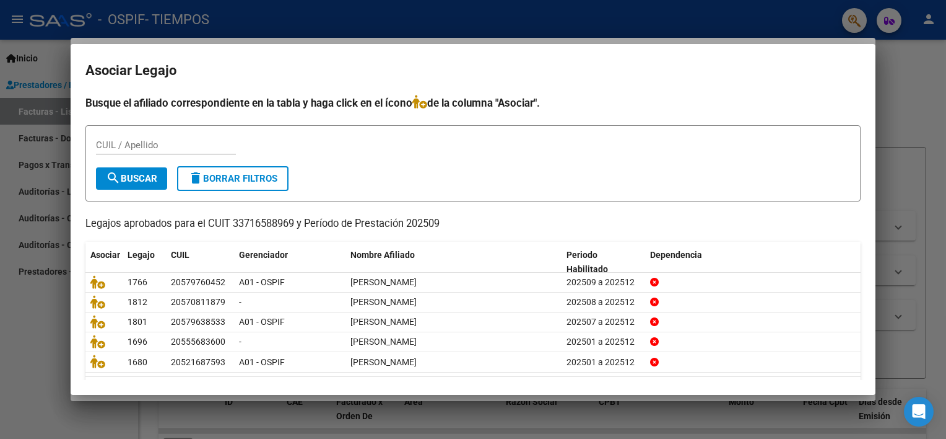
scroll to position [37, 0]
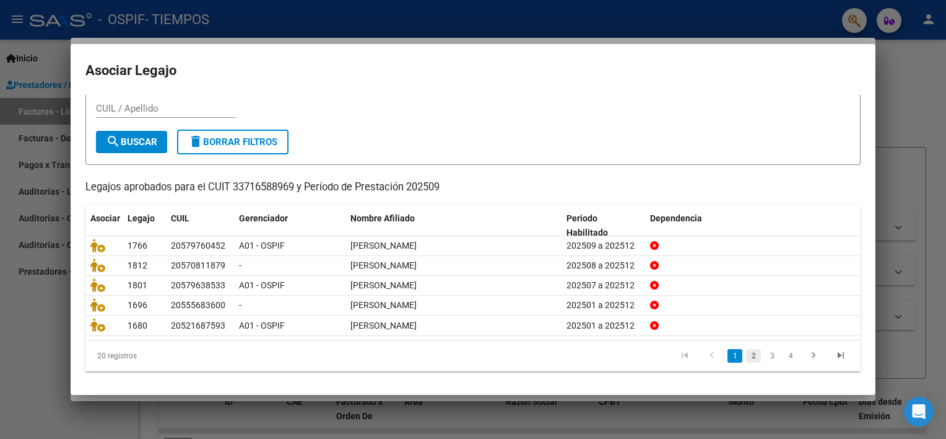
click at [746, 357] on link "2" at bounding box center [753, 356] width 15 height 14
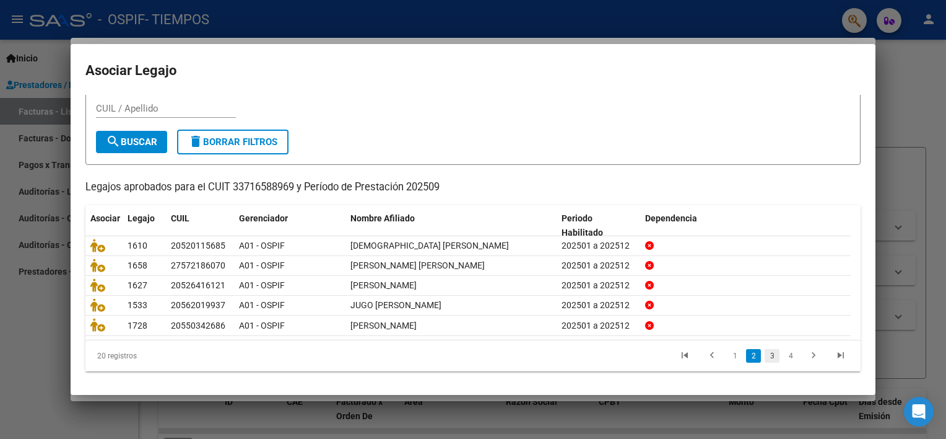
click at [766, 357] on link "3" at bounding box center [772, 356] width 15 height 14
click at [784, 357] on link "4" at bounding box center [791, 356] width 15 height 14
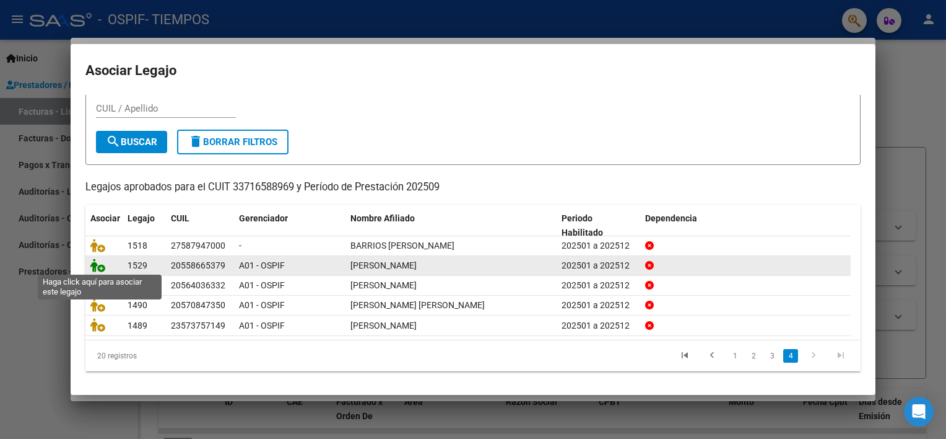
click at [95, 266] on icon at bounding box center [97, 265] width 15 height 14
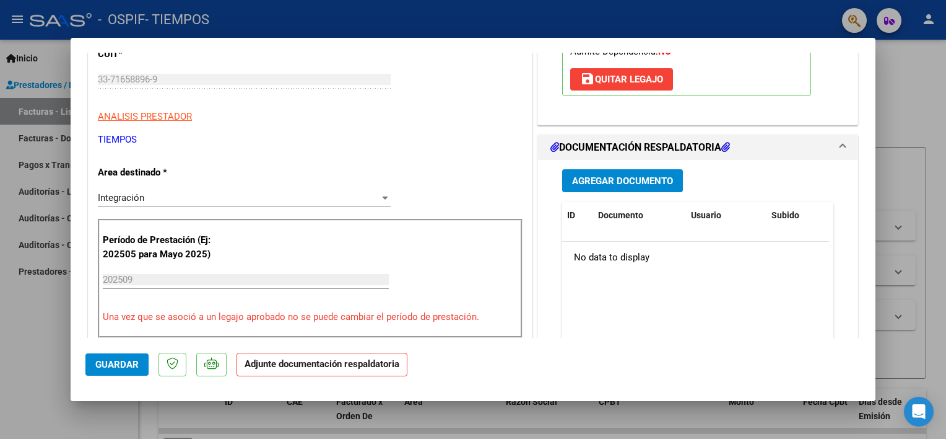
scroll to position [261, 0]
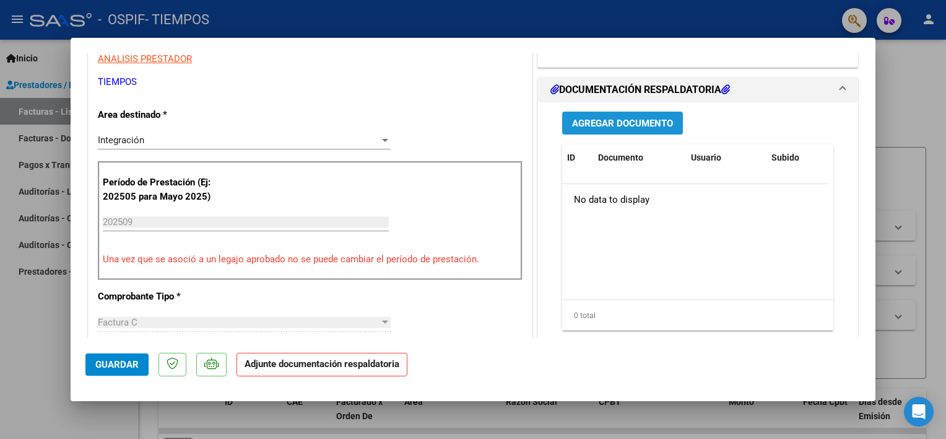
click at [631, 123] on span "Agregar Documento" at bounding box center [622, 123] width 101 height 11
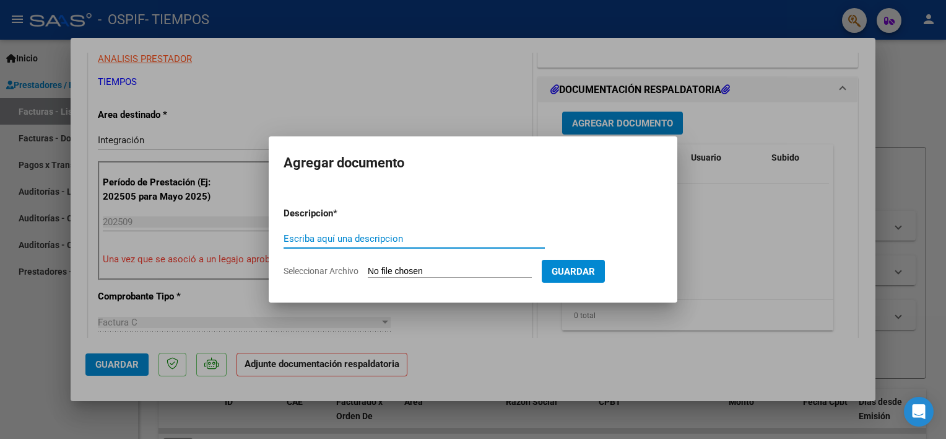
click at [325, 238] on input "Escriba aquí una descripcion" at bounding box center [414, 238] width 261 height 11
type input "factura"
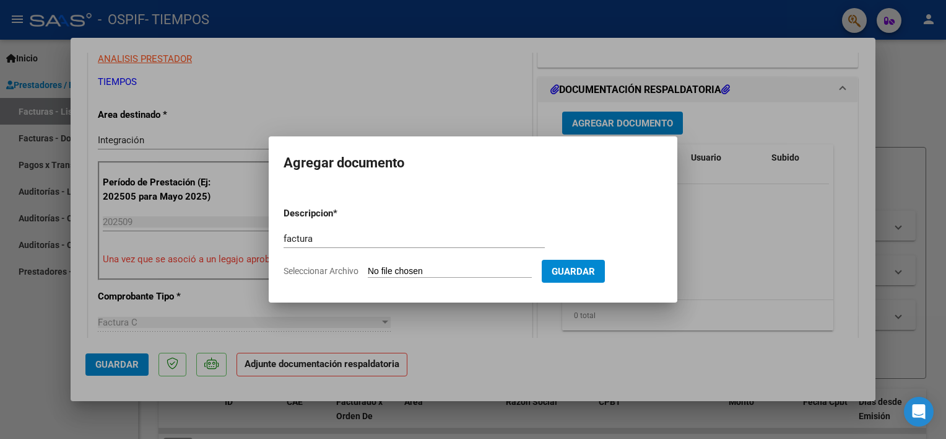
click at [391, 270] on input "Seleccionar Archivo" at bounding box center [450, 272] width 164 height 12
type input "C:\fakepath\BernalfaridFactu09.pdf"
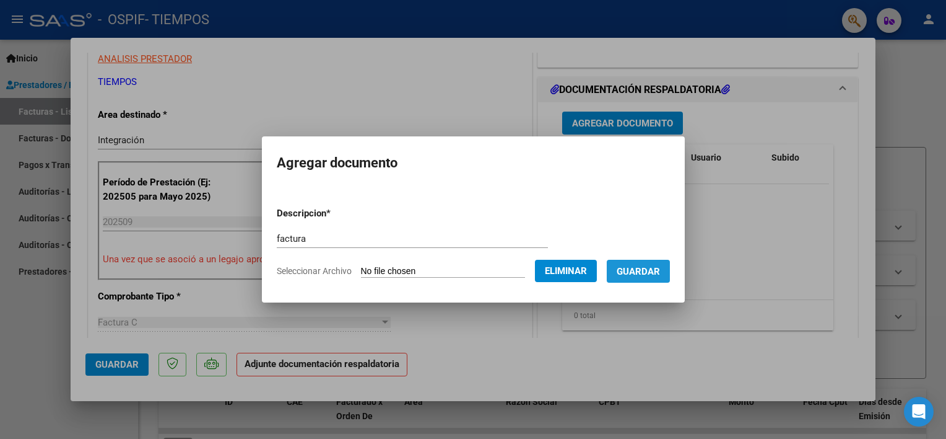
click at [660, 272] on span "Guardar" at bounding box center [638, 271] width 43 height 11
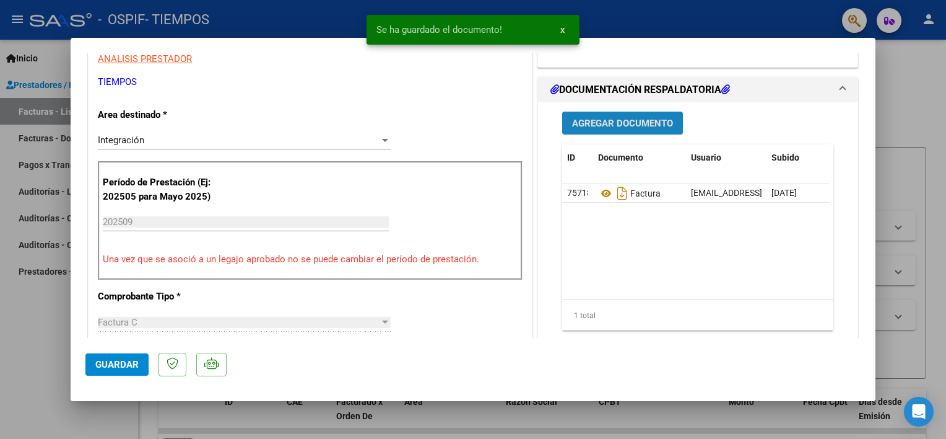
click at [621, 120] on span "Agregar Documento" at bounding box center [622, 123] width 101 height 11
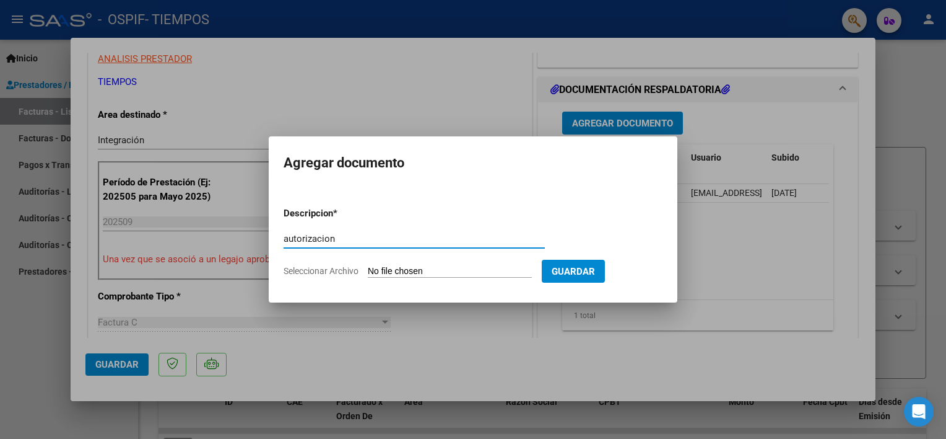
type input "autorizacion"
click at [433, 269] on input "Seleccionar Archivo" at bounding box center [450, 272] width 164 height 12
type input "C:\fakepath\AutorizacionBernalFaridAli.jpeg"
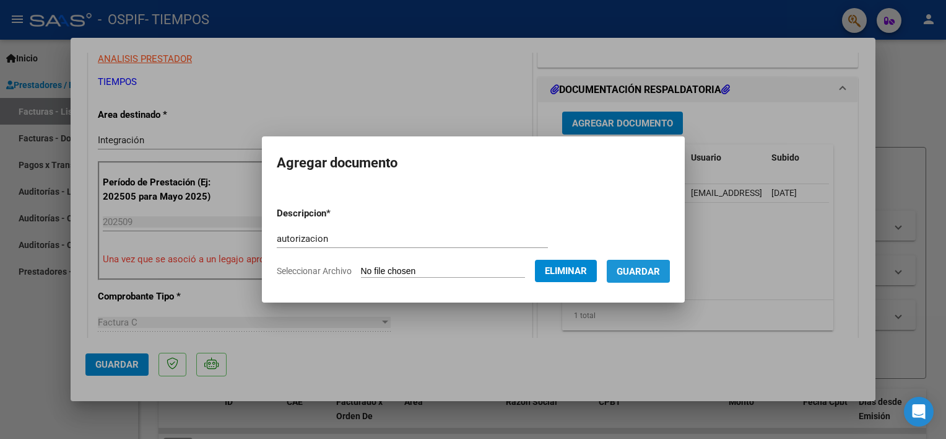
click at [643, 271] on span "Guardar" at bounding box center [638, 271] width 43 height 11
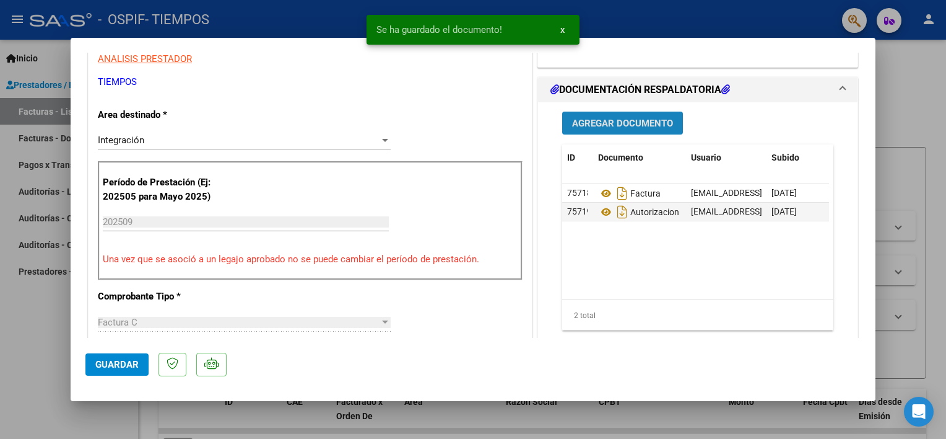
click at [609, 124] on span "Agregar Documento" at bounding box center [622, 123] width 101 height 11
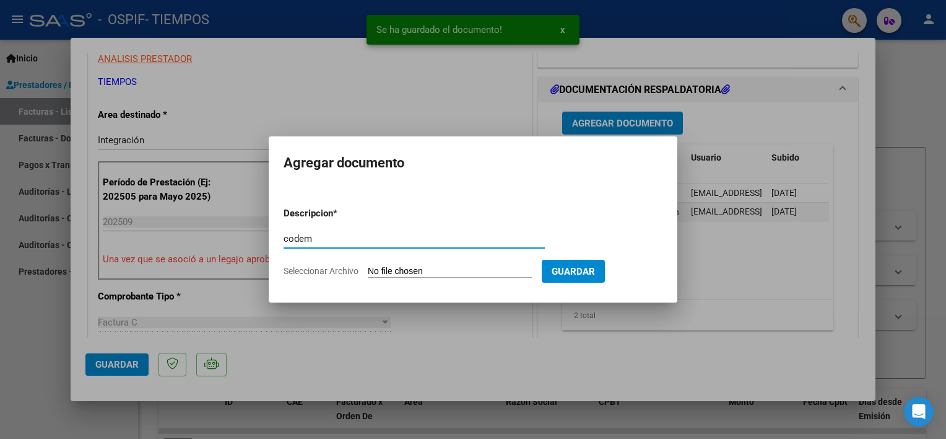
type input "codem"
click at [460, 273] on input "Seleccionar Archivo" at bounding box center [450, 272] width 164 height 12
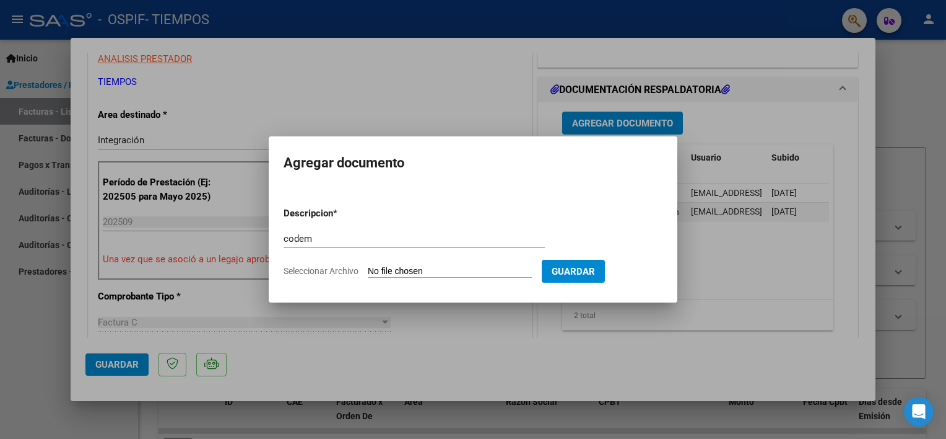
type input "C:\fakepath\CodemBernalfaridyZidane09.pdf"
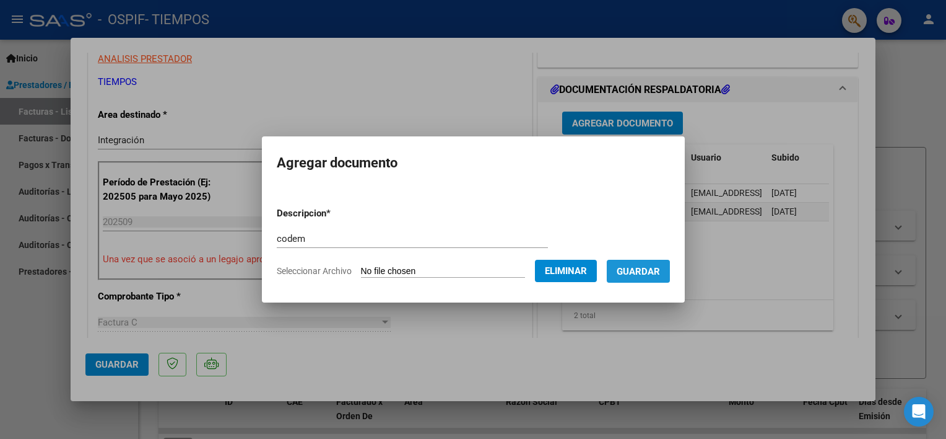
click at [642, 276] on span "Guardar" at bounding box center [638, 271] width 43 height 11
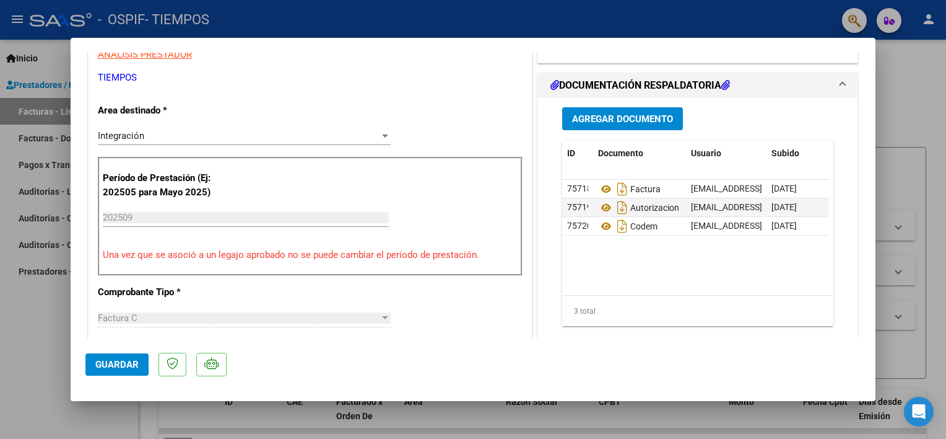
scroll to position [268, 0]
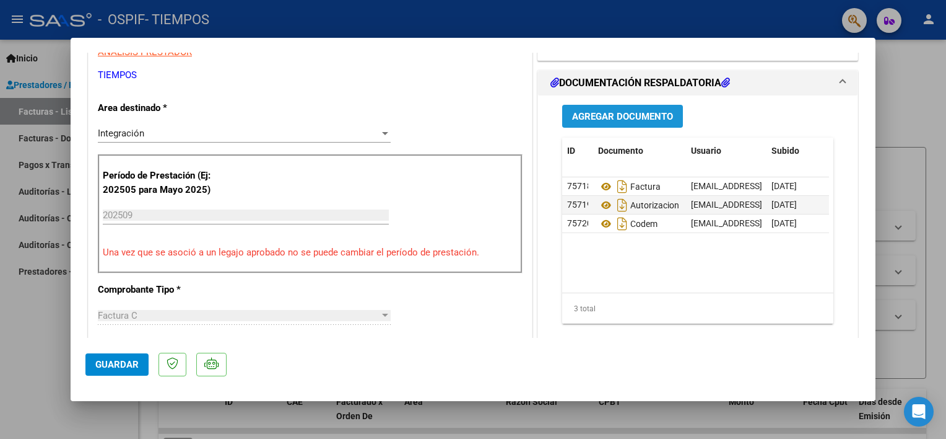
click at [608, 108] on button "Agregar Documento" at bounding box center [622, 116] width 121 height 23
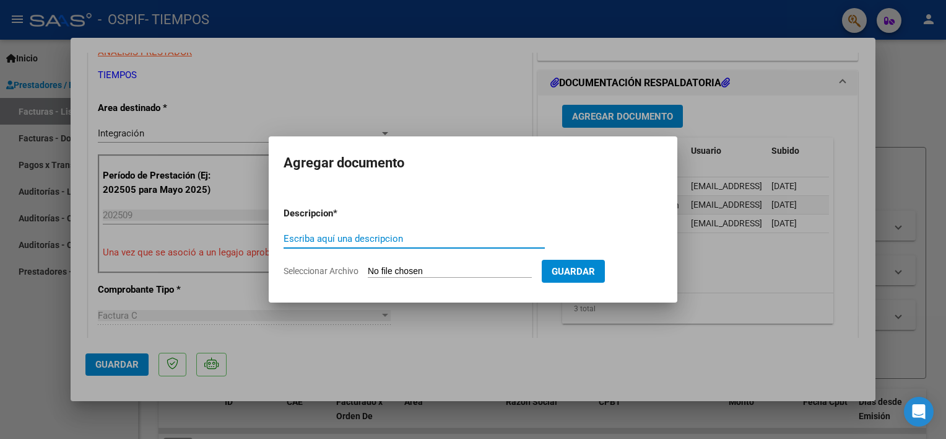
click at [341, 235] on input "Escriba aquí una descripcion" at bounding box center [414, 238] width 261 height 11
type input "planilla asistencia"
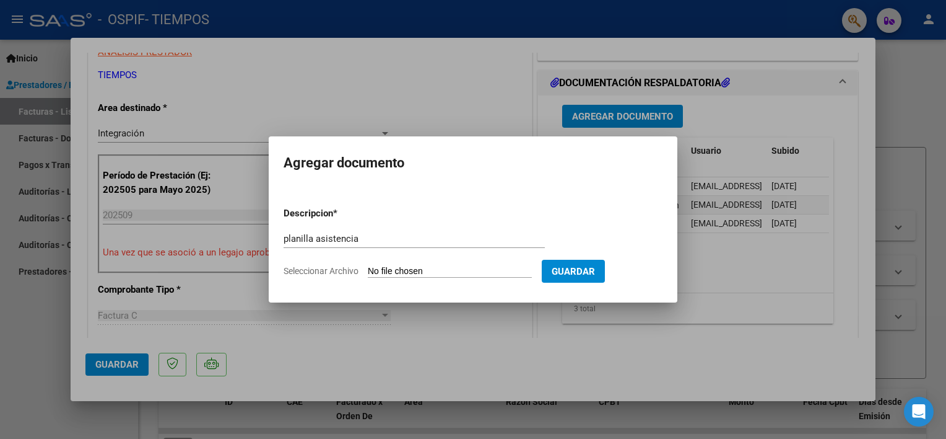
click at [391, 268] on input "Seleccionar Archivo" at bounding box center [450, 272] width 164 height 12
type input "C:\fakepath\BernalFaridplani09.pdf"
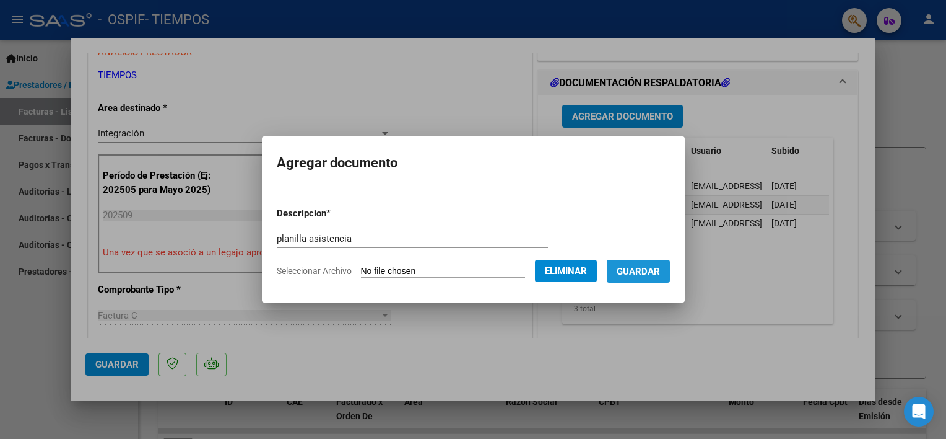
click at [660, 267] on span "Guardar" at bounding box center [638, 271] width 43 height 11
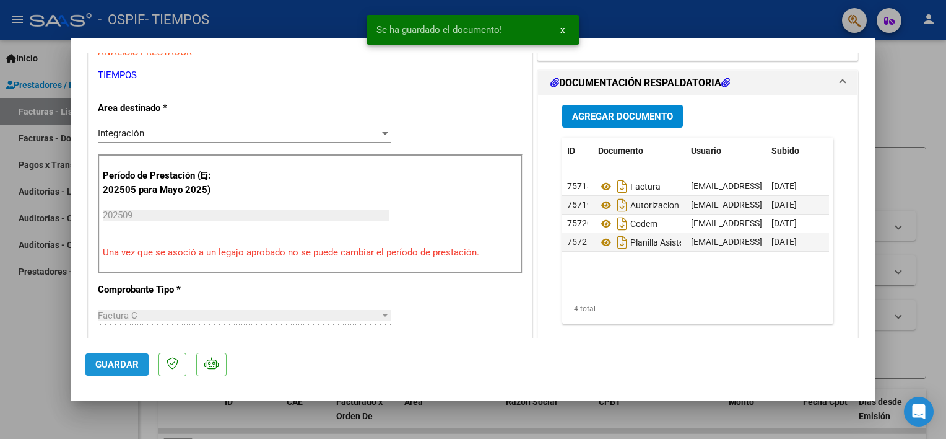
click at [110, 367] on span "Guardar" at bounding box center [116, 364] width 43 height 11
click at [109, 365] on span "Guardar" at bounding box center [116, 364] width 43 height 11
click at [50, 338] on div at bounding box center [473, 219] width 946 height 439
type input "$ 0,00"
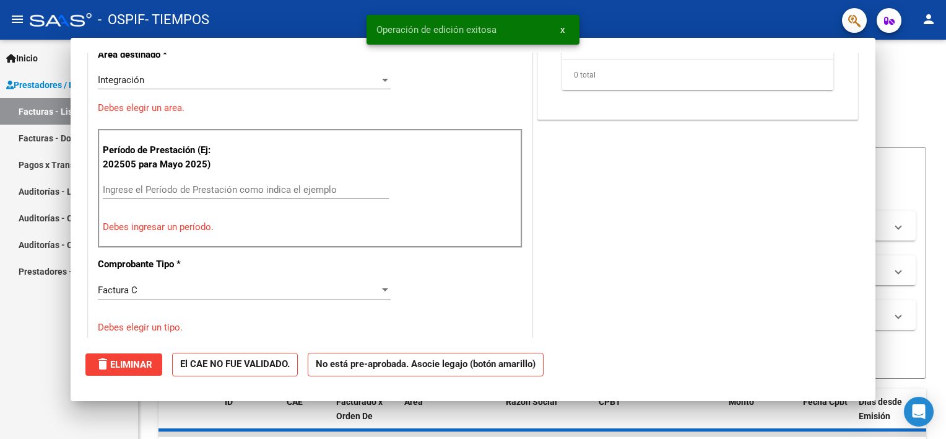
scroll to position [214, 0]
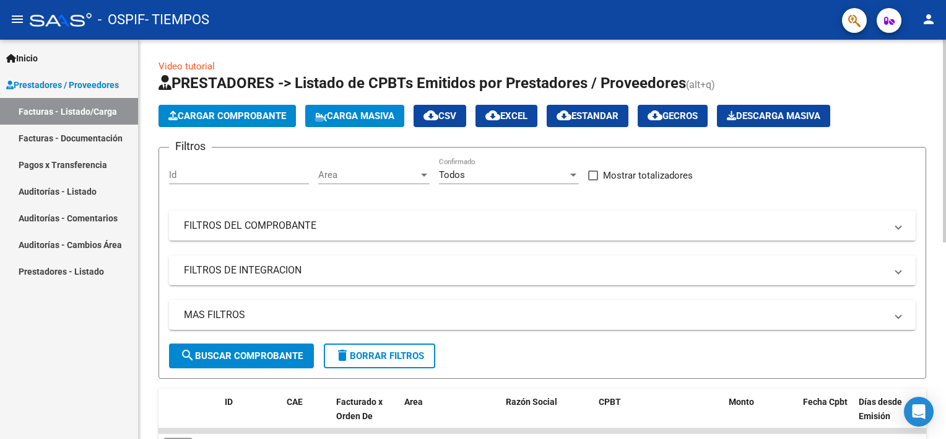
click at [241, 111] on span "Cargar Comprobante" at bounding box center [227, 115] width 118 height 11
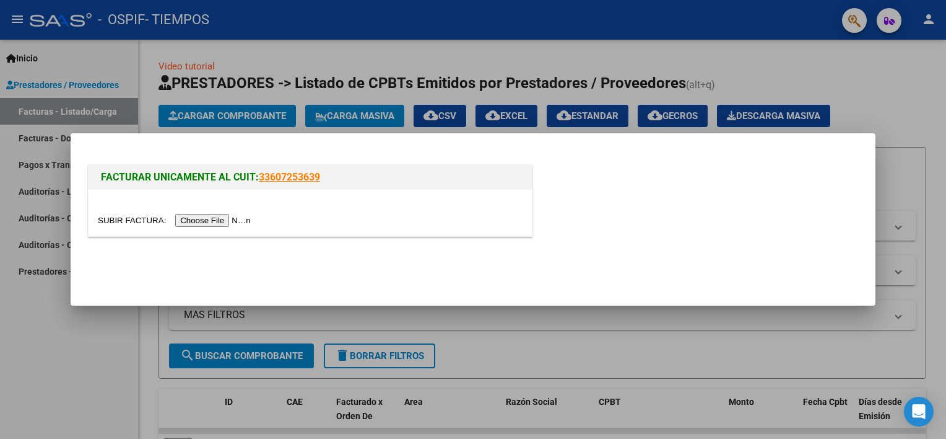
click at [207, 218] on input "file" at bounding box center [176, 220] width 157 height 13
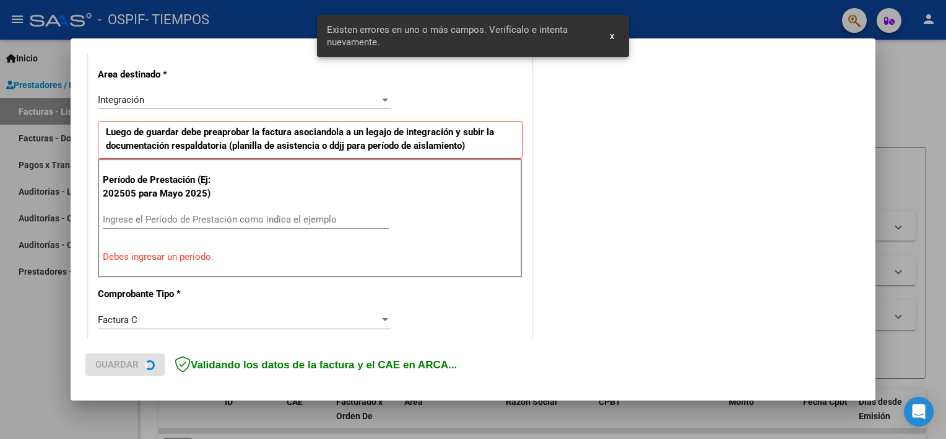
scroll to position [287, 0]
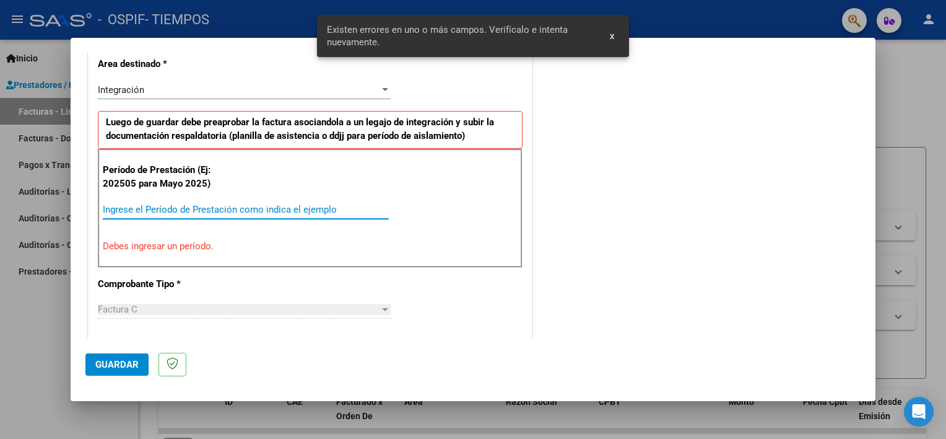
click at [167, 210] on input "Ingrese el Período de Prestación como indica el ejemplo" at bounding box center [246, 209] width 286 height 11
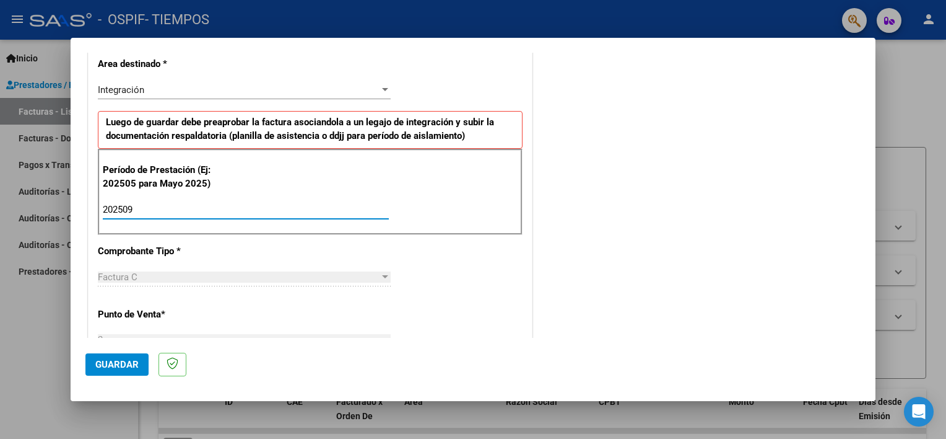
type input "202509"
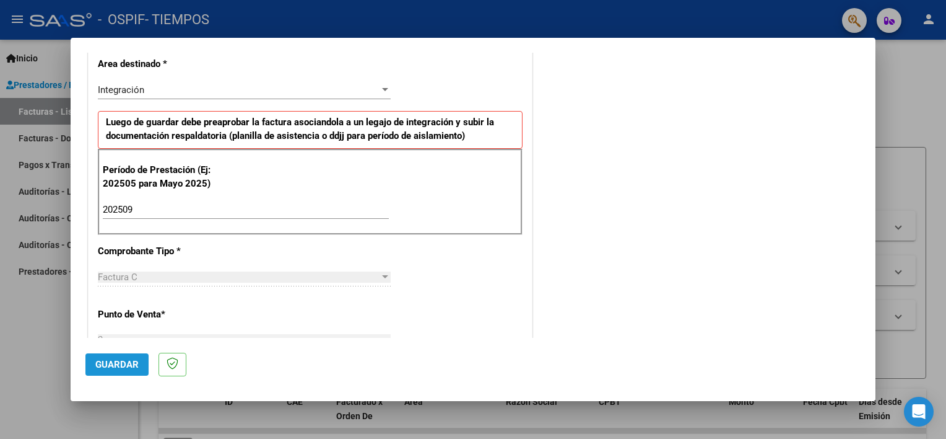
click at [116, 361] on span "Guardar" at bounding box center [116, 364] width 43 height 11
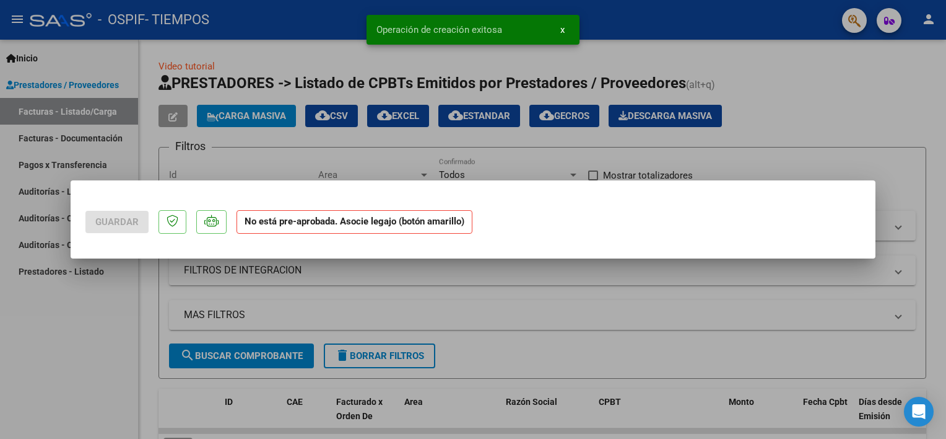
scroll to position [0, 0]
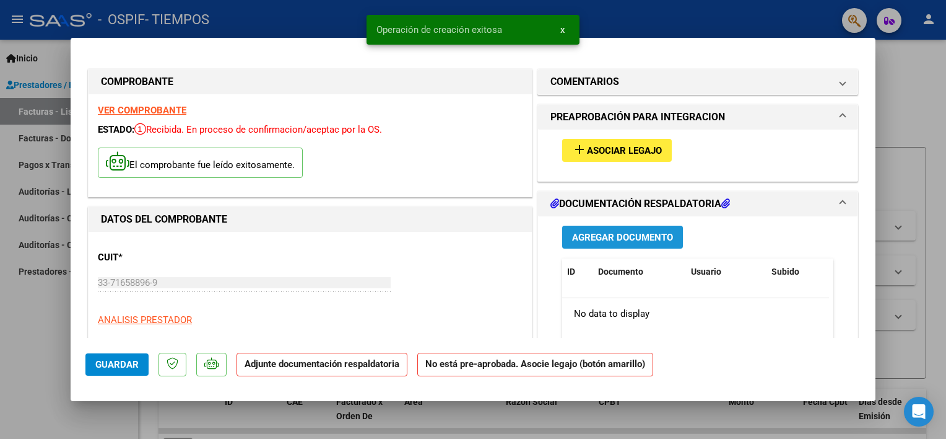
click at [618, 229] on button "Agregar Documento" at bounding box center [622, 236] width 121 height 23
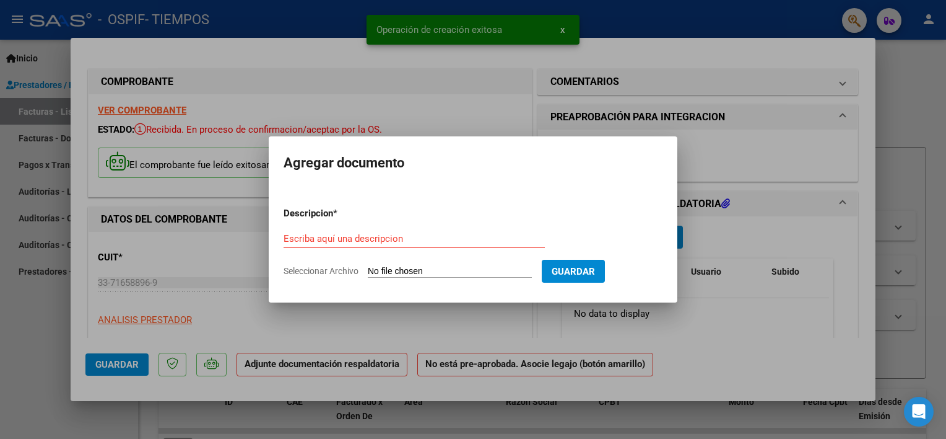
click at [730, 253] on div at bounding box center [473, 219] width 946 height 439
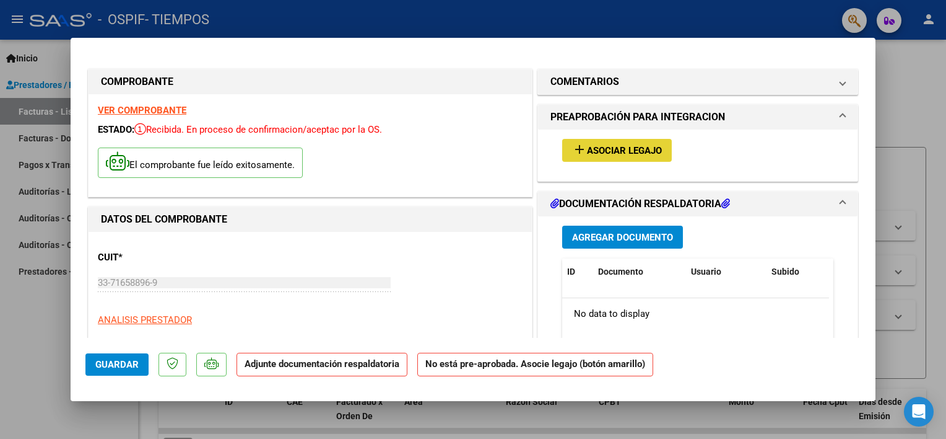
click at [642, 145] on span "Asociar Legajo" at bounding box center [624, 150] width 75 height 11
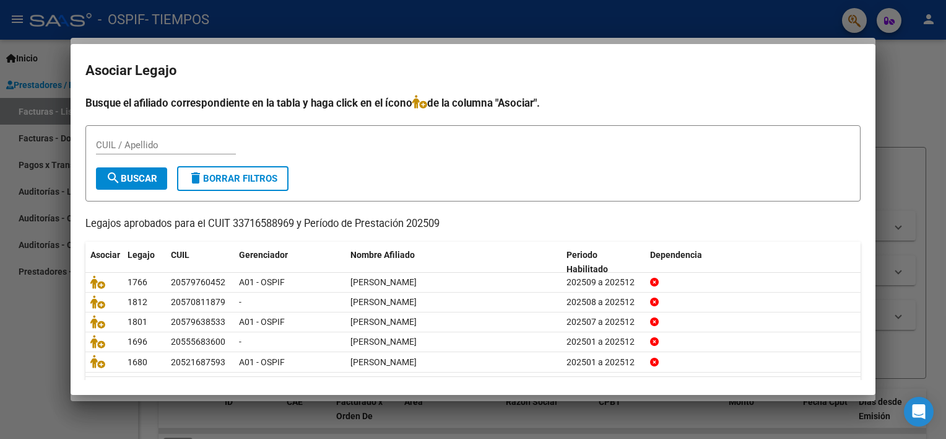
scroll to position [37, 0]
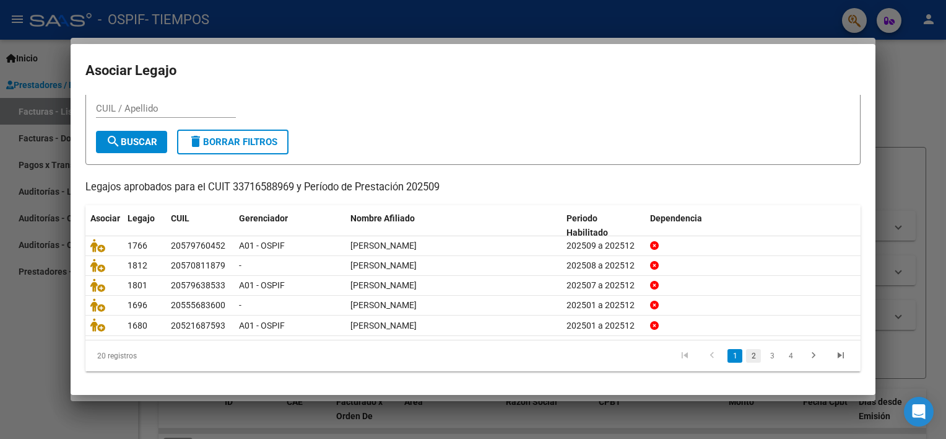
click at [746, 355] on link "2" at bounding box center [753, 356] width 15 height 14
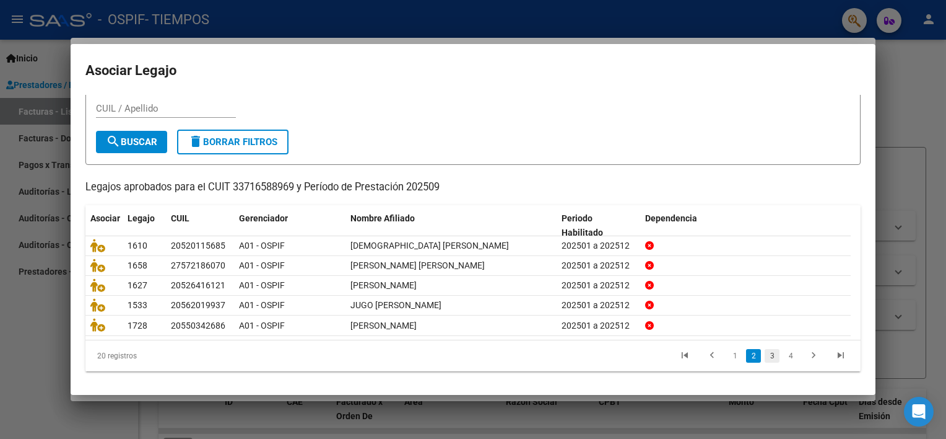
click at [765, 353] on link "3" at bounding box center [772, 356] width 15 height 14
click at [784, 355] on link "4" at bounding box center [791, 356] width 15 height 14
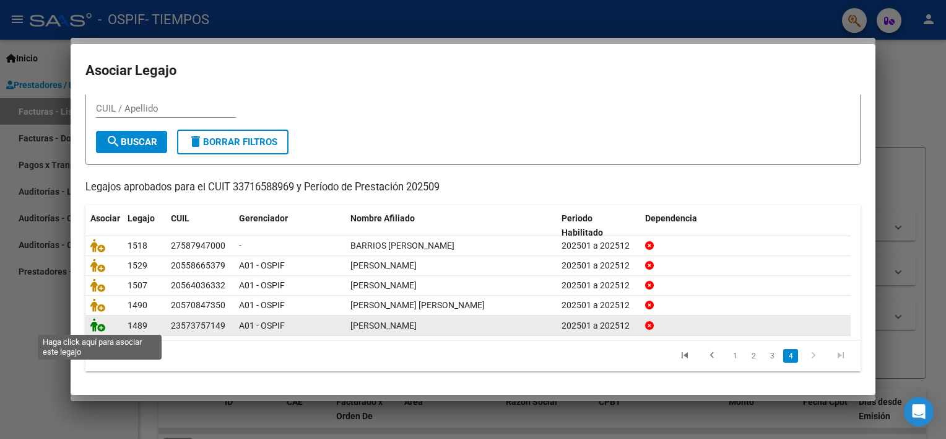
click at [98, 325] on icon at bounding box center [97, 325] width 15 height 14
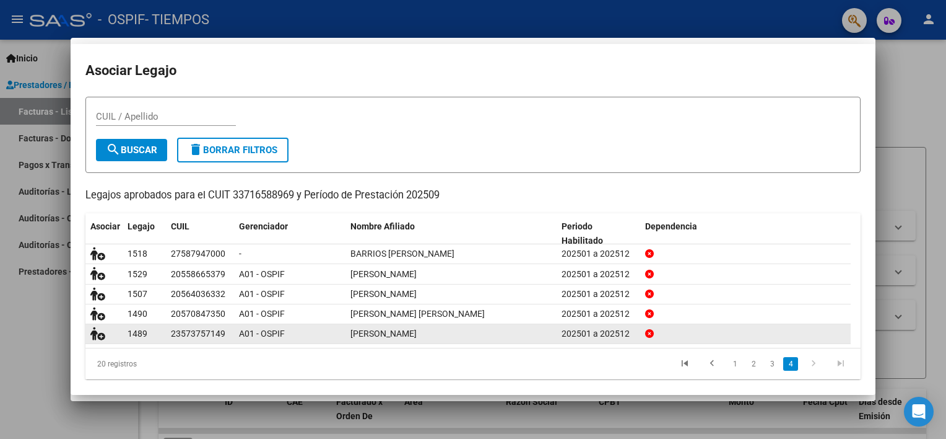
scroll to position [0, 0]
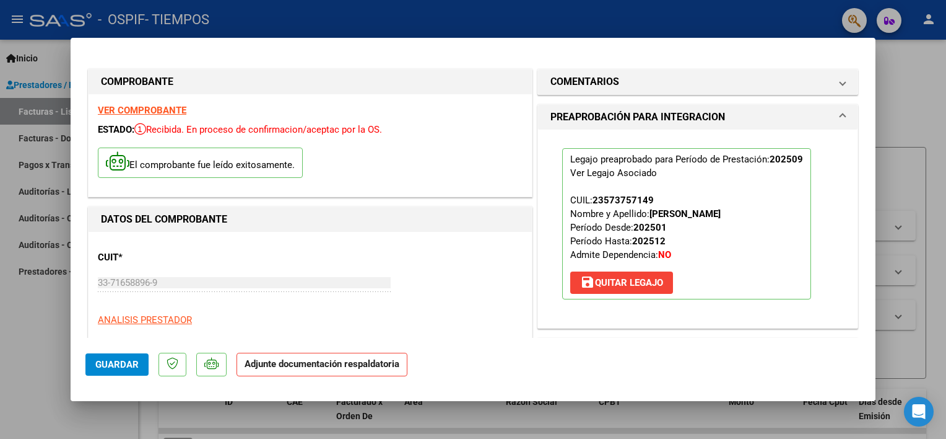
drag, startPoint x: 876, startPoint y: 109, endPoint x: 871, endPoint y: 154, distance: 44.9
click at [871, 154] on div "COMPROBANTE VER COMPROBANTE ESTADO: Recibida. En proceso de confirmacion/acepta…" at bounding box center [473, 219] width 946 height 439
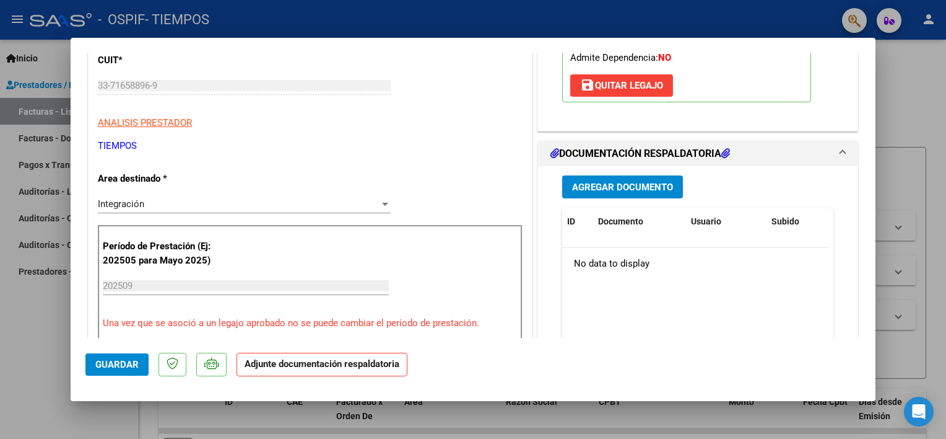
scroll to position [206, 0]
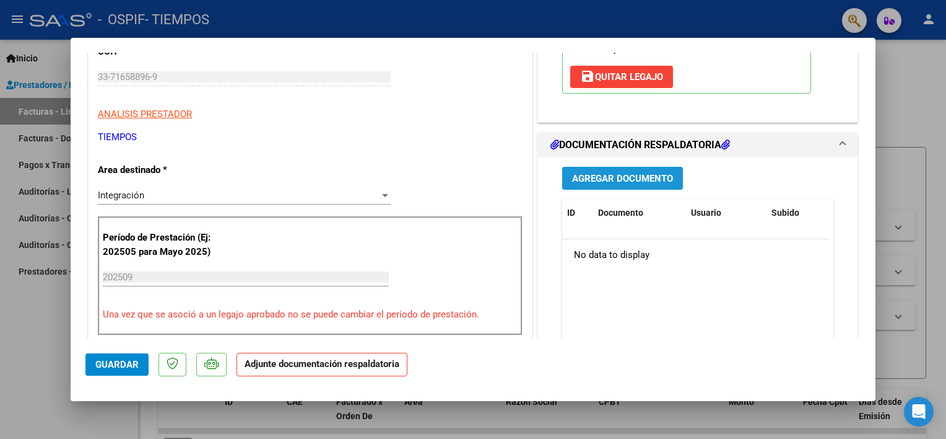
click at [625, 181] on span "Agregar Documento" at bounding box center [622, 178] width 101 height 11
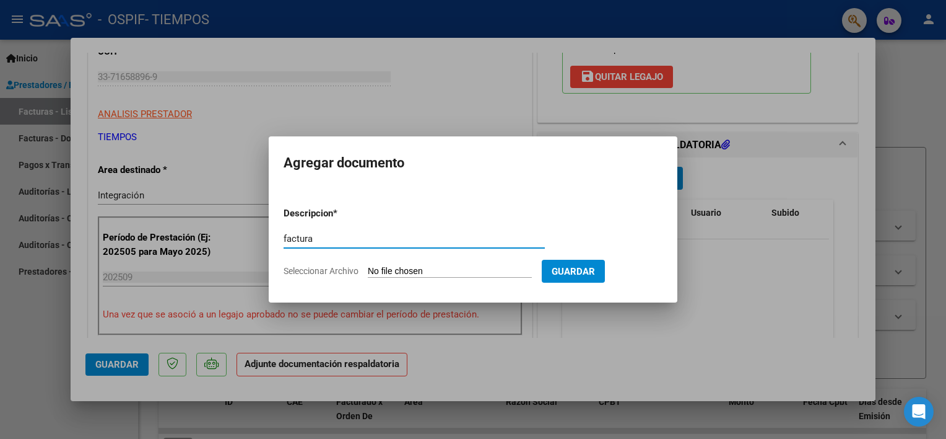
type input "factura"
click at [391, 269] on input "Seleccionar Archivo" at bounding box center [450, 272] width 164 height 12
type input "C:\fakepath\BernalZidaneFactu09.pdf"
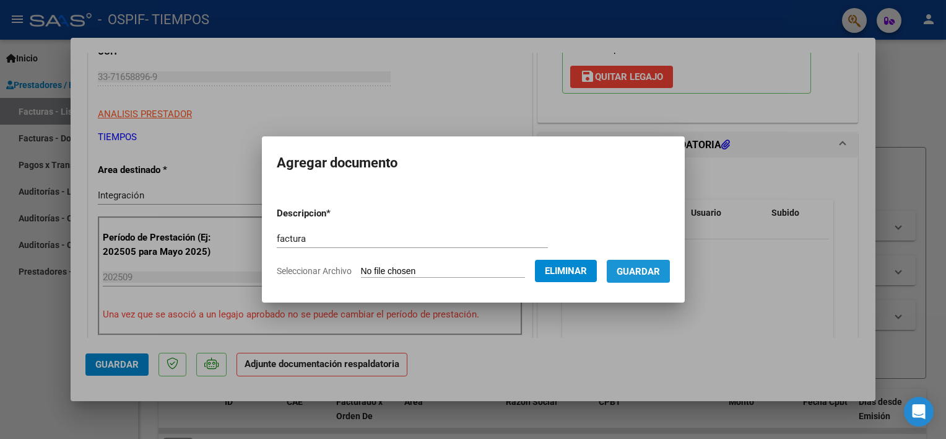
click at [637, 269] on span "Guardar" at bounding box center [638, 271] width 43 height 11
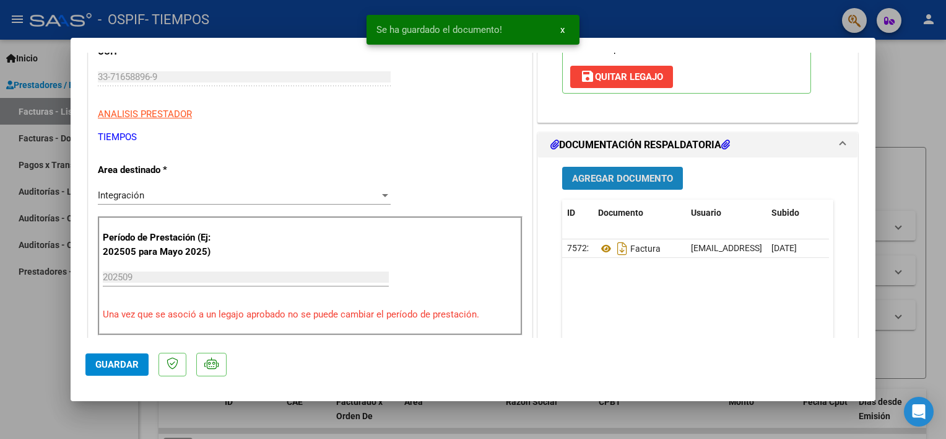
click at [597, 172] on span "Agregar Documento" at bounding box center [622, 177] width 101 height 11
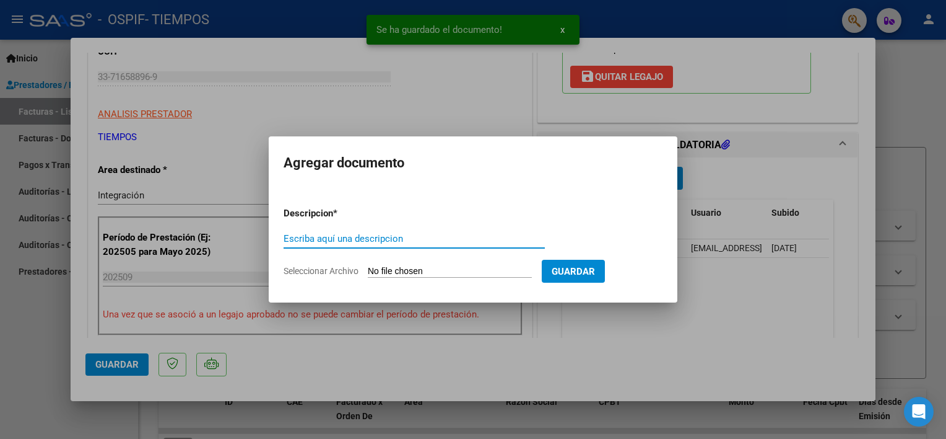
click at [350, 235] on input "Escriba aquí una descripcion" at bounding box center [414, 238] width 261 height 11
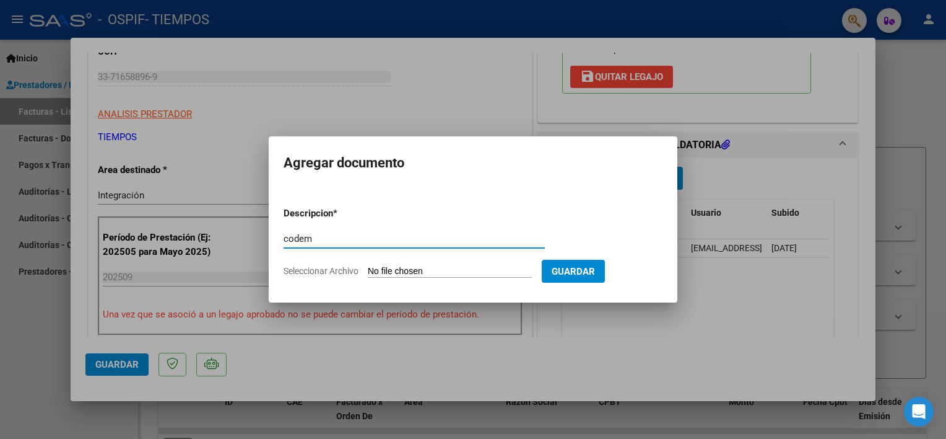
type input "codem"
click at [396, 270] on input "Seleccionar Archivo" at bounding box center [450, 272] width 164 height 12
type input "C:\fakepath\CodemBernalfaridyZidane09.pdf"
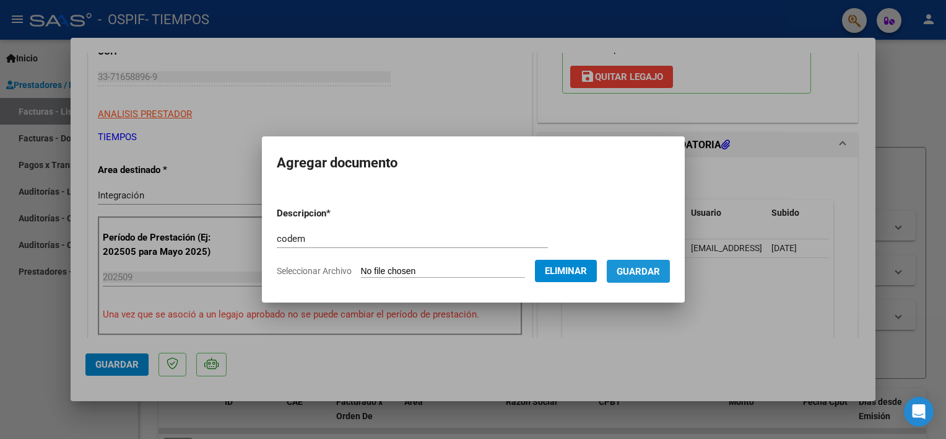
click at [647, 270] on span "Guardar" at bounding box center [638, 271] width 43 height 11
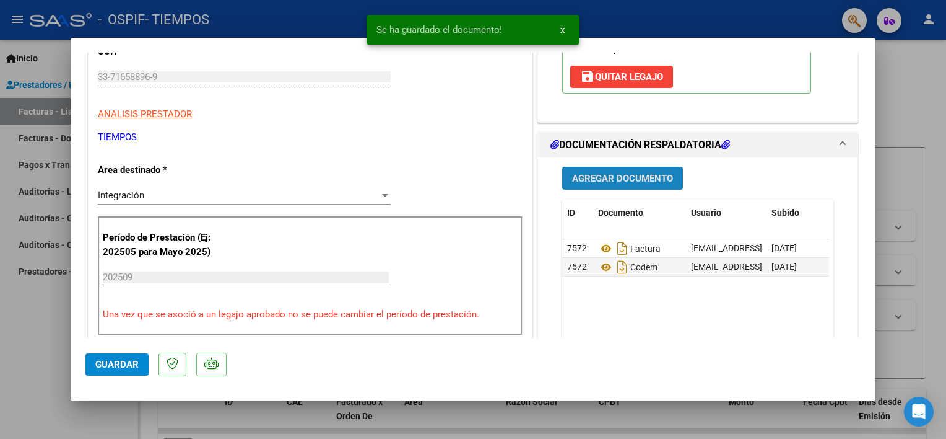
click at [615, 173] on span "Agregar Documento" at bounding box center [622, 178] width 101 height 11
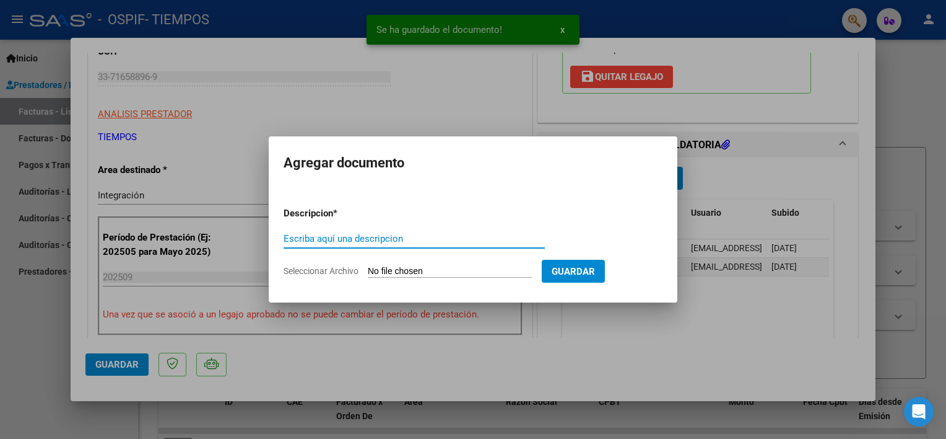
click at [379, 237] on input "Escriba aquí una descripcion" at bounding box center [414, 238] width 261 height 11
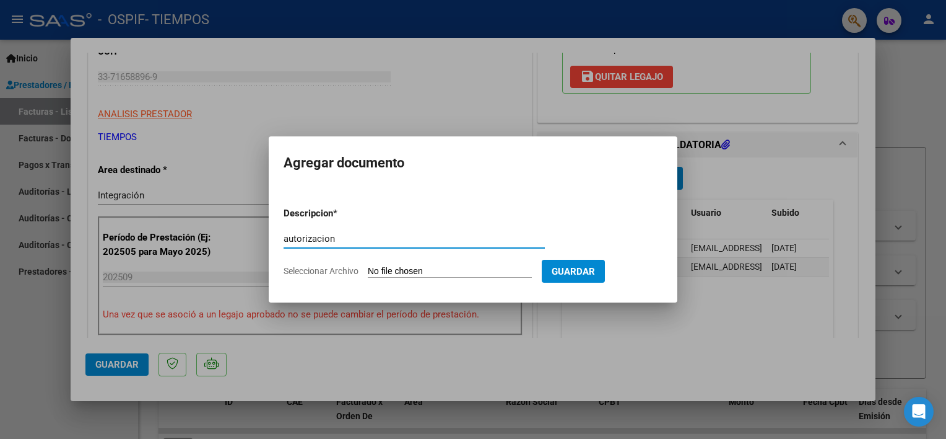
type input "autorizacion"
click at [381, 264] on form "Descripcion * autorizacion Escriba aquí una descripcion Seleccionar Archivo Gua…" at bounding box center [473, 242] width 379 height 90
click at [382, 269] on input "Seleccionar Archivo" at bounding box center [450, 272] width 164 height 12
type input "C:\fakepath\AutorizacionBernalzidane.jpeg"
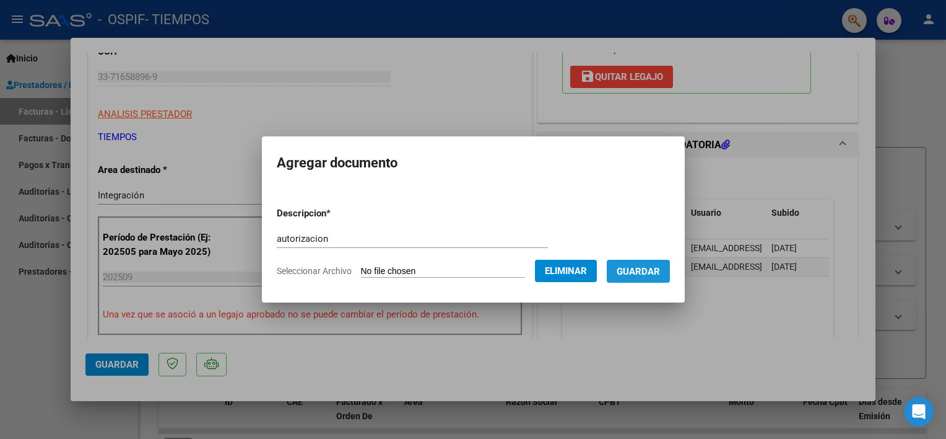
click at [658, 267] on span "Guardar" at bounding box center [638, 271] width 43 height 11
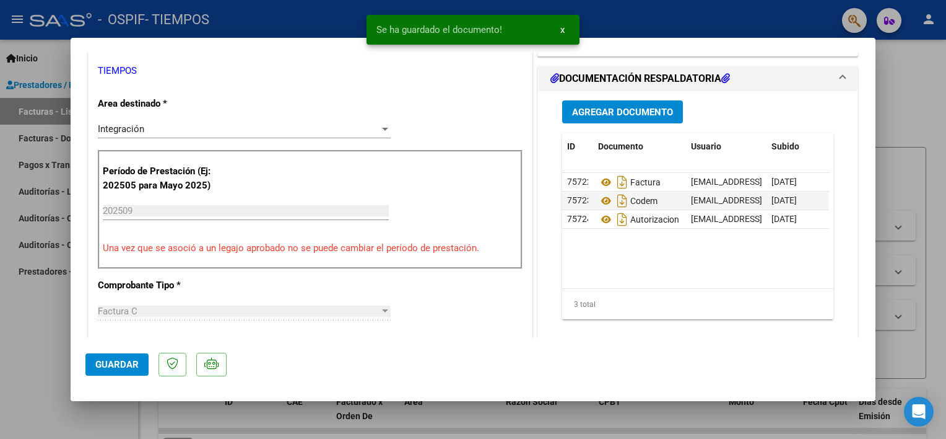
scroll to position [282, 0]
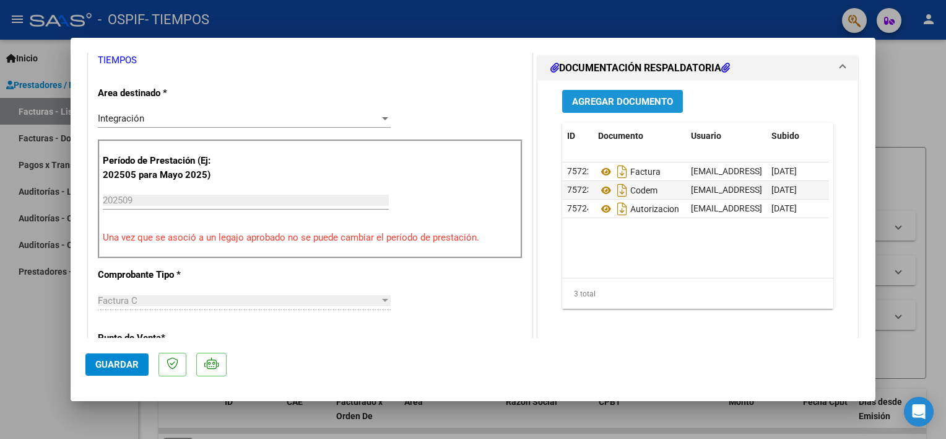
click at [652, 102] on span "Agregar Documento" at bounding box center [622, 101] width 101 height 11
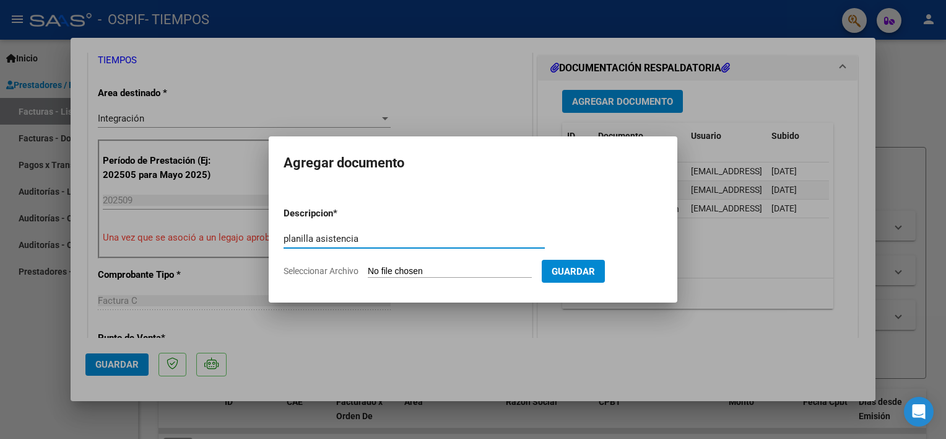
type input "planilla asistencia"
click at [402, 266] on input "Seleccionar Archivo" at bounding box center [450, 272] width 164 height 12
type input "C:\fakepath\AutorizacionBernalzidane.jpeg"
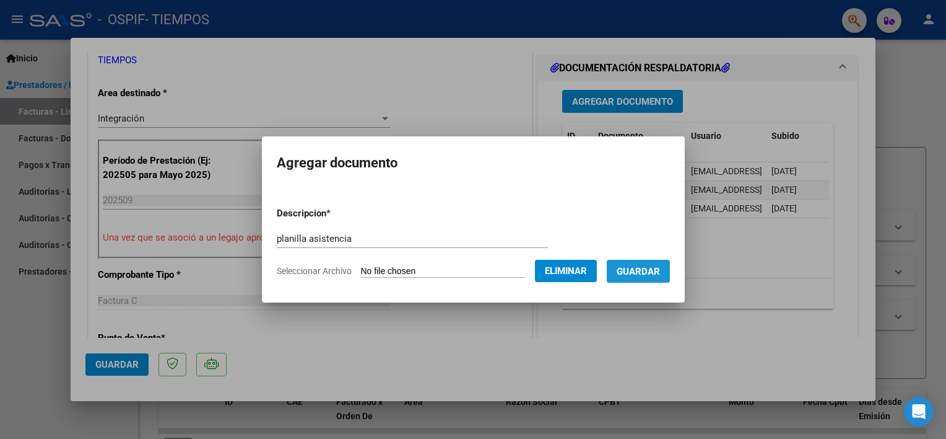
click at [657, 280] on button "Guardar" at bounding box center [638, 271] width 63 height 23
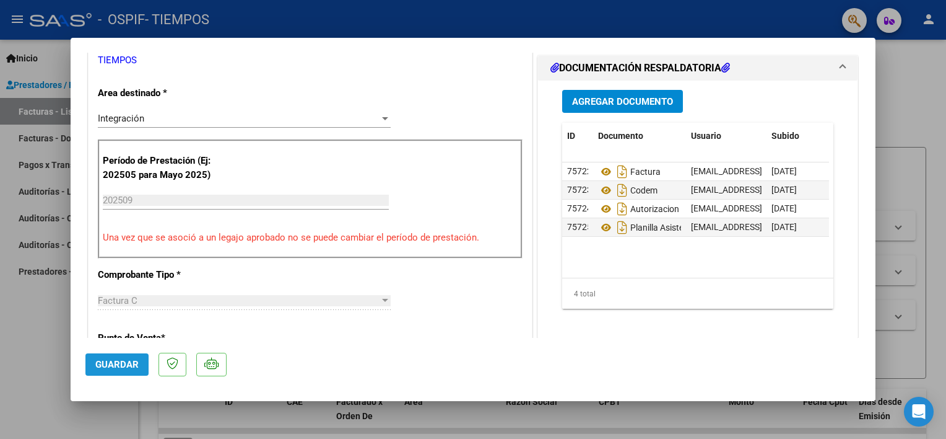
click at [100, 359] on span "Guardar" at bounding box center [116, 364] width 43 height 11
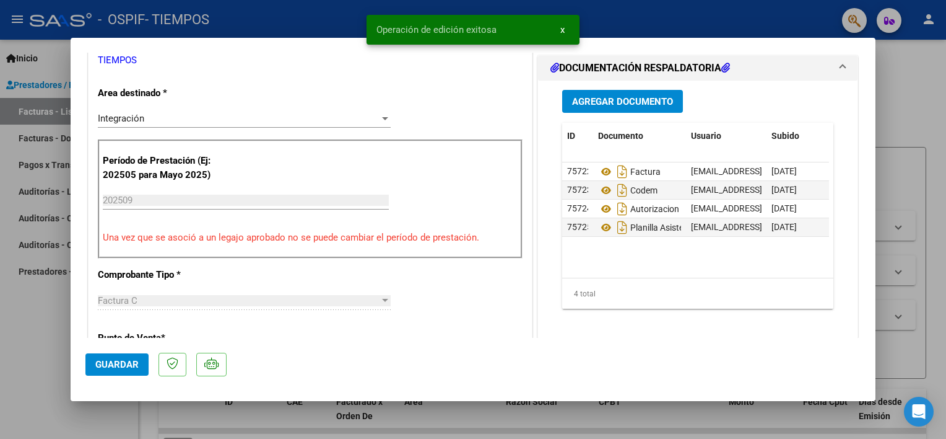
click at [53, 325] on div at bounding box center [473, 219] width 946 height 439
type input "$ 0,00"
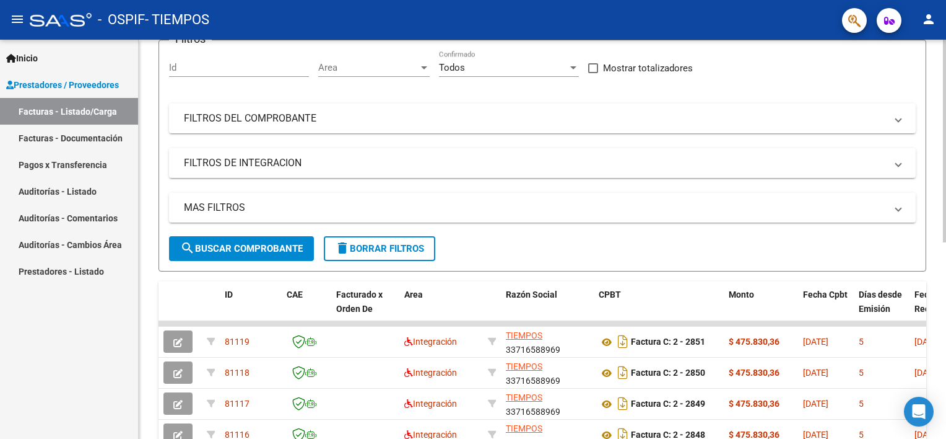
scroll to position [59, 0]
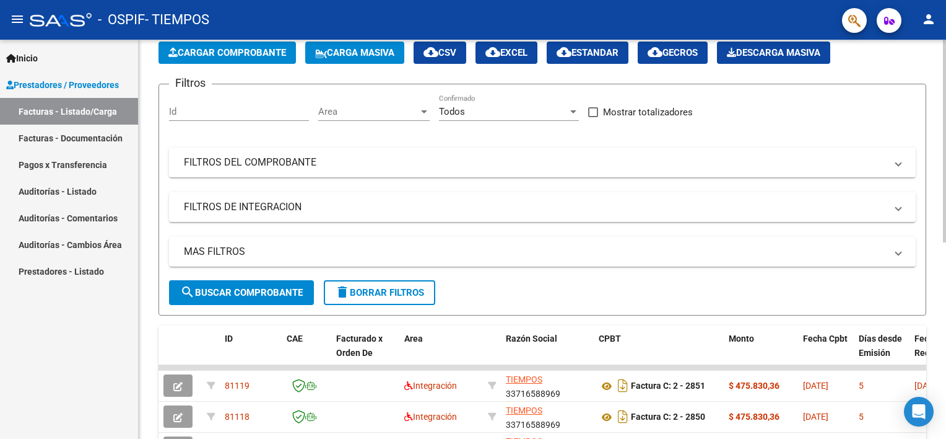
click at [944, 106] on div at bounding box center [944, 173] width 3 height 203
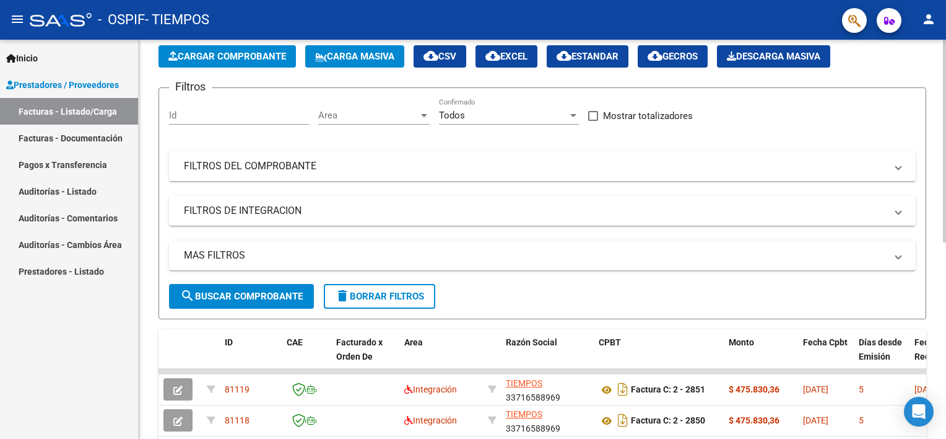
drag, startPoint x: 942, startPoint y: 121, endPoint x: 943, endPoint y: 166, distance: 45.2
click at [943, 166] on div "Video tutorial PRESTADORES -> Listado de CPBTs Emitidos por Prestadores / Prove…" at bounding box center [544, 369] width 811 height 779
drag, startPoint x: 943, startPoint y: 166, endPoint x: 881, endPoint y: 115, distance: 80.0
click at [881, 115] on div "Filtros Id Area Area Todos Confirmado Mostrar totalizadores FILTROS DEL COMPROB…" at bounding box center [542, 191] width 747 height 186
click at [877, 98] on div "Filtros Id Area Area Todos Confirmado Mostrar totalizadores FILTROS DEL COMPROB…" at bounding box center [542, 191] width 747 height 186
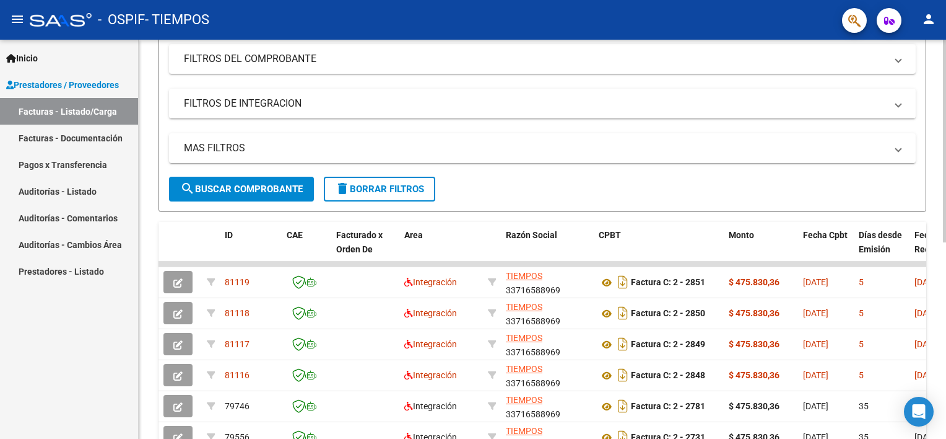
scroll to position [166, 0]
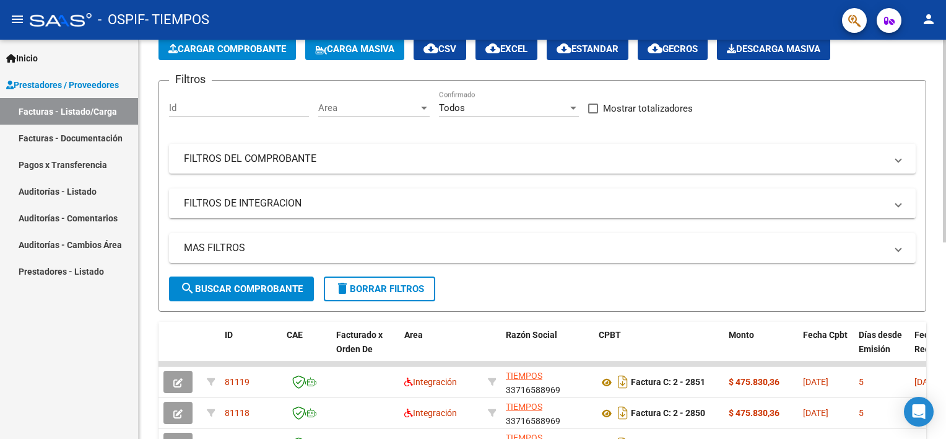
click at [903, 111] on div "Video tutorial PRESTADORES -> Listado de CPBTs Emitidos por Prestadores / Prove…" at bounding box center [544, 362] width 811 height 779
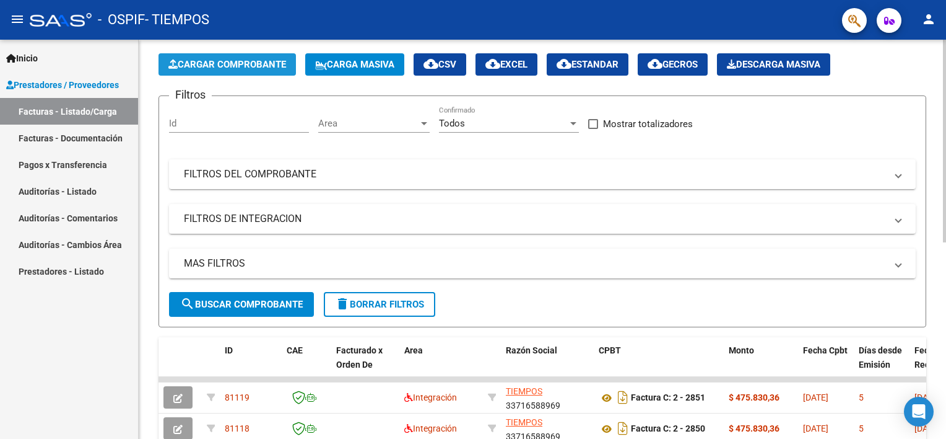
click at [271, 63] on span "Cargar Comprobante" at bounding box center [227, 64] width 118 height 11
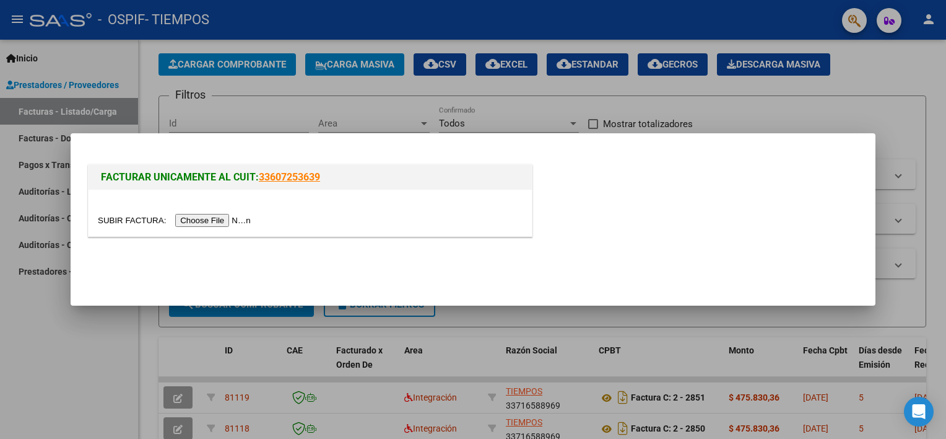
click at [203, 216] on input "file" at bounding box center [176, 220] width 157 height 13
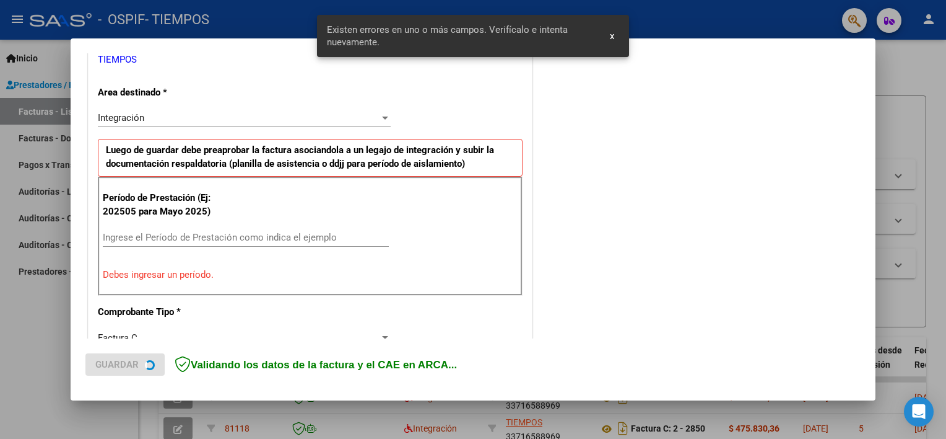
scroll to position [264, 0]
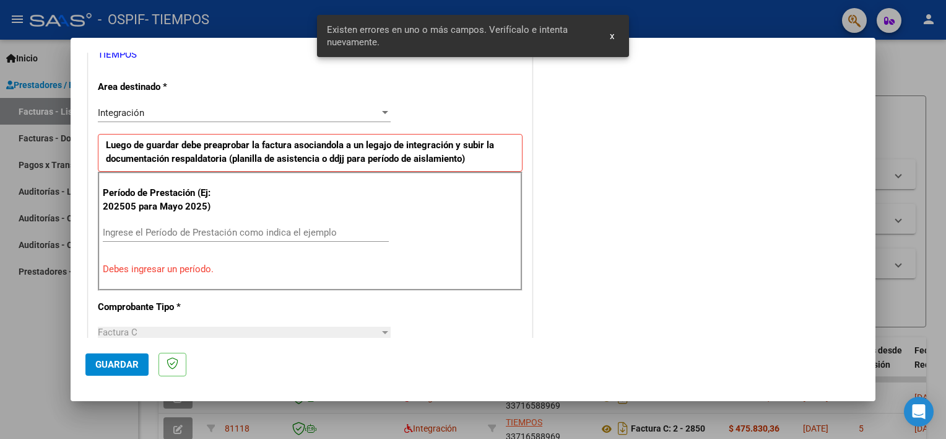
click at [221, 223] on div "Ingrese el Período de Prestación como indica el ejemplo" at bounding box center [246, 232] width 286 height 19
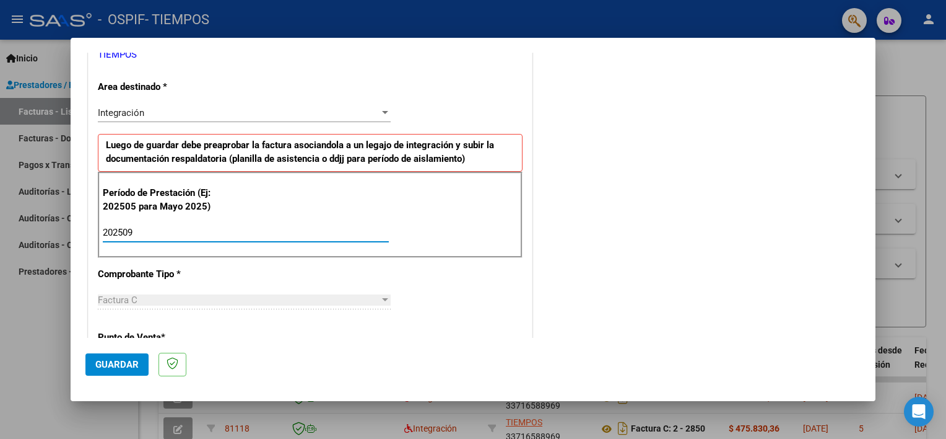
type input "202509"
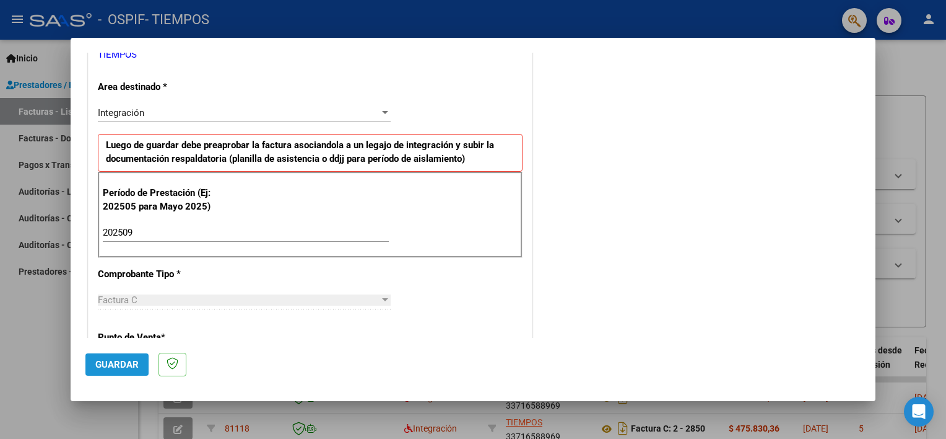
click at [105, 359] on span "Guardar" at bounding box center [116, 364] width 43 height 11
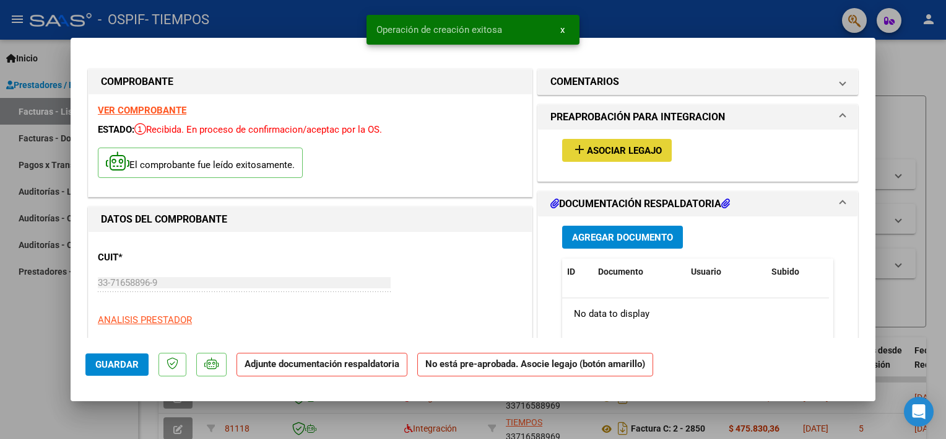
click at [590, 144] on span "add Asociar Legajo" at bounding box center [617, 149] width 90 height 11
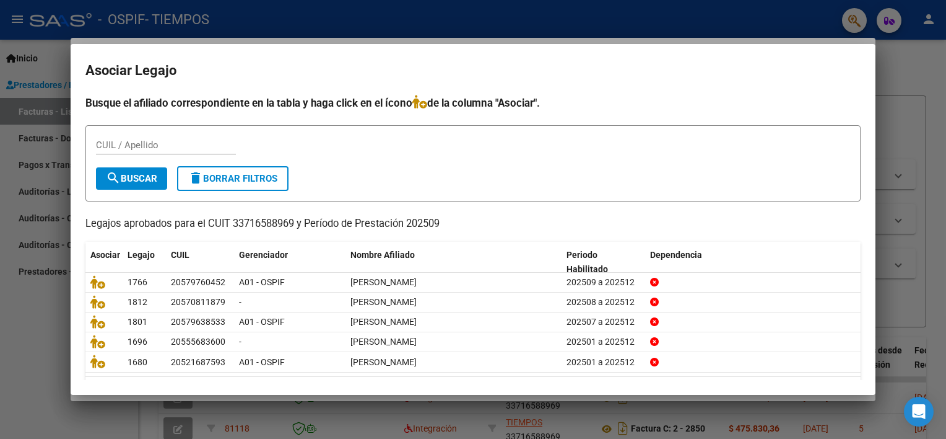
scroll to position [37, 0]
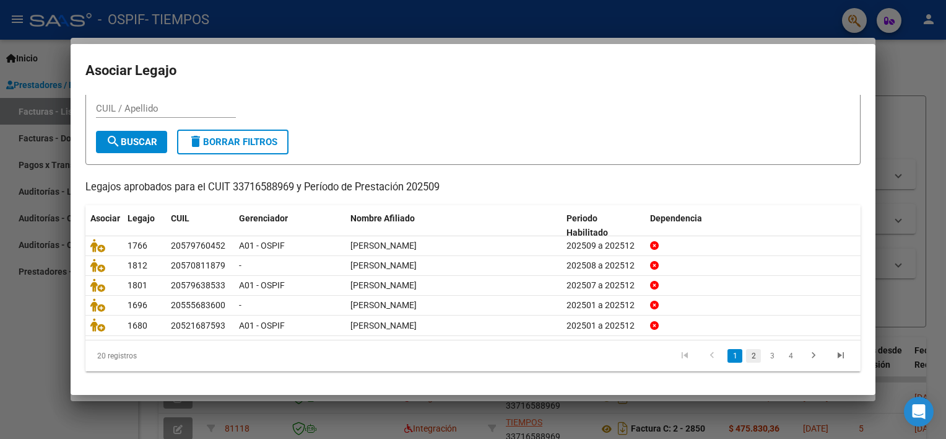
click at [746, 356] on link "2" at bounding box center [753, 356] width 15 height 14
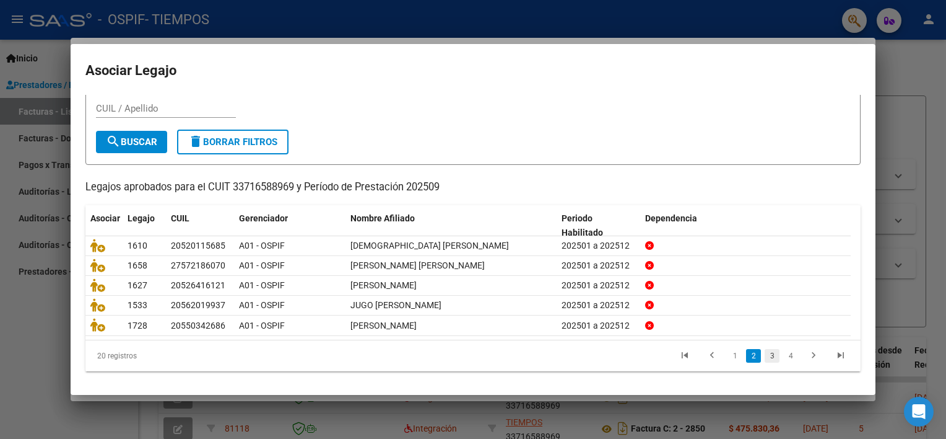
click at [765, 354] on link "3" at bounding box center [772, 356] width 15 height 14
click at [784, 356] on link "4" at bounding box center [791, 356] width 15 height 14
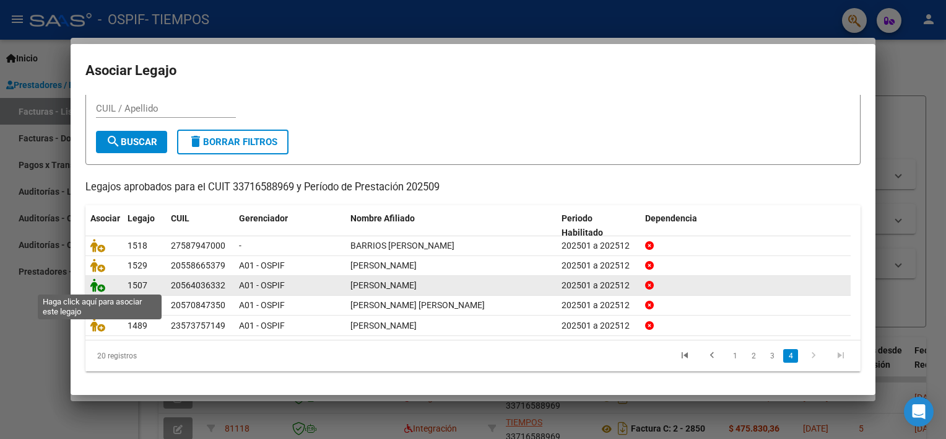
click at [97, 284] on icon at bounding box center [97, 285] width 15 height 14
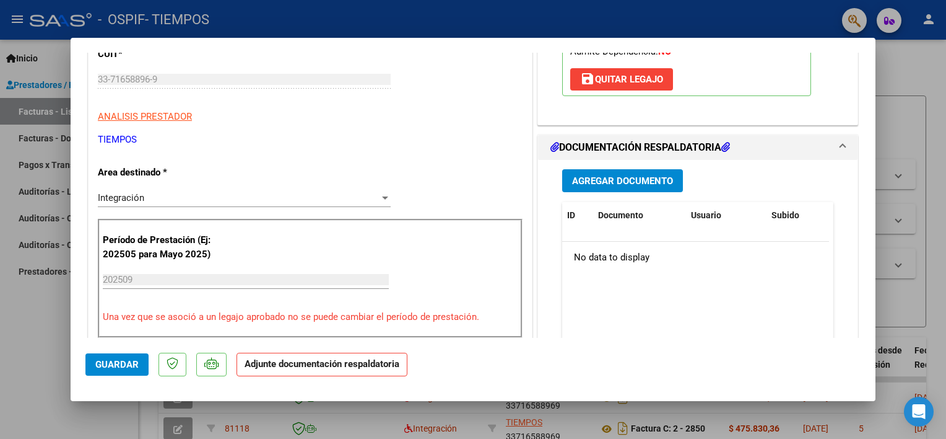
scroll to position [259, 0]
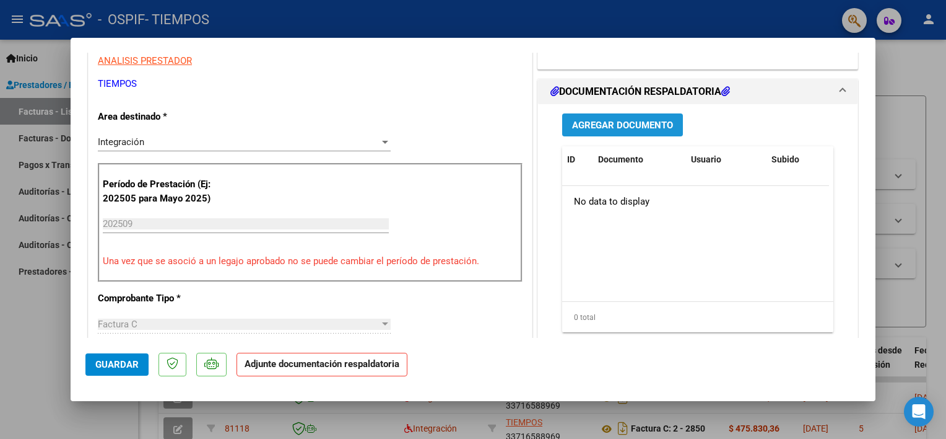
click at [596, 128] on span "Agregar Documento" at bounding box center [622, 125] width 101 height 11
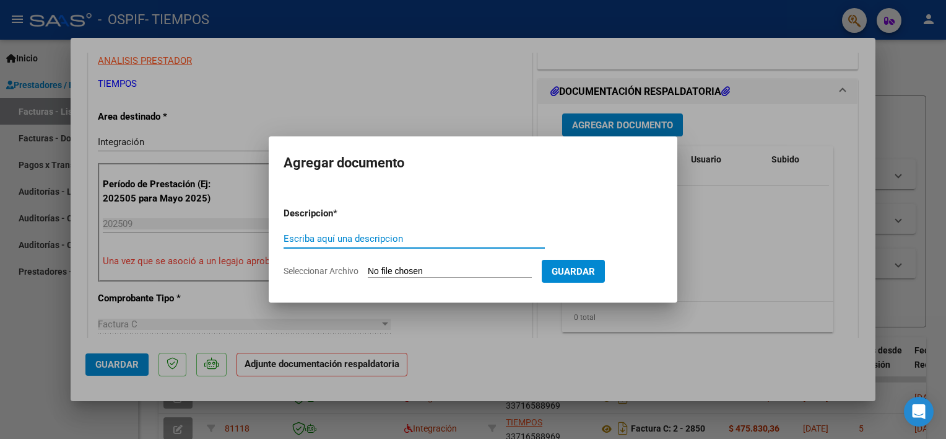
click at [330, 240] on input "Escriba aquí una descripcion" at bounding box center [414, 238] width 261 height 11
type input "factura"
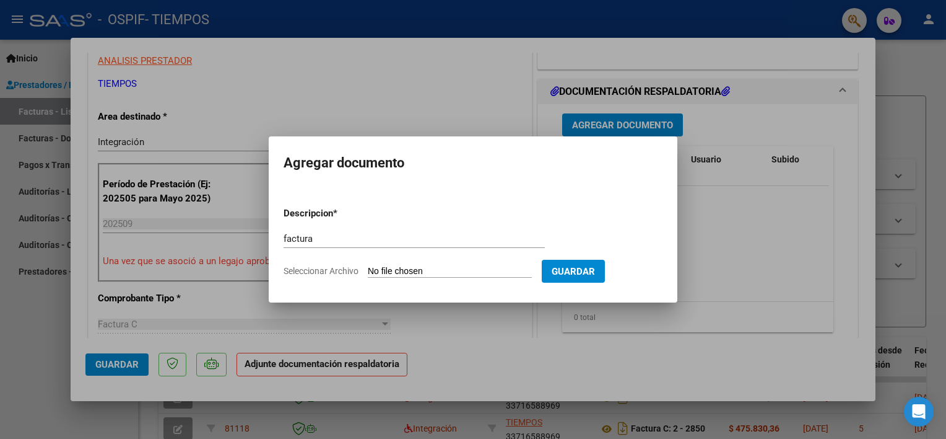
click at [384, 268] on input "Seleccionar Archivo" at bounding box center [450, 272] width 164 height 12
type input "C:\fakepath\BovaValentinfactu09.pdf"
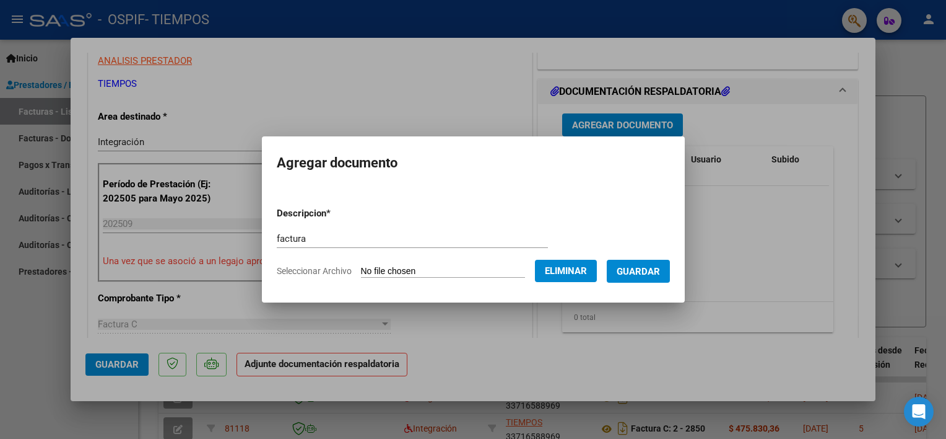
click at [658, 265] on span "Guardar" at bounding box center [638, 270] width 43 height 11
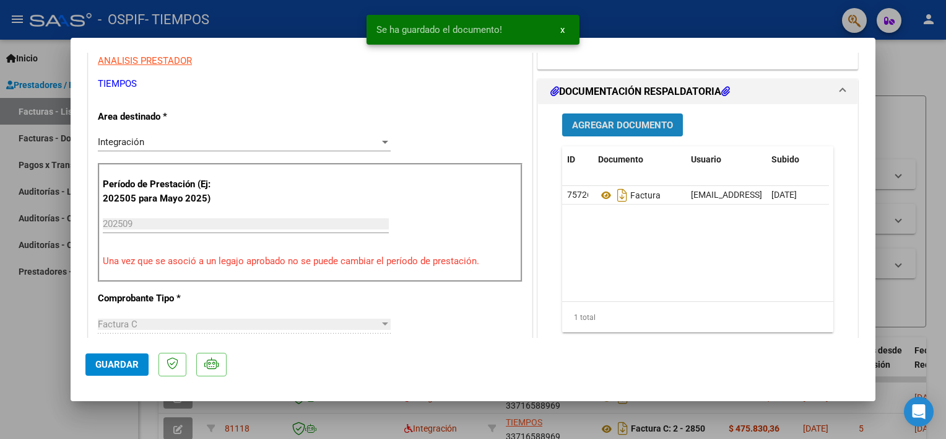
click at [608, 125] on span "Agregar Documento" at bounding box center [622, 125] width 101 height 11
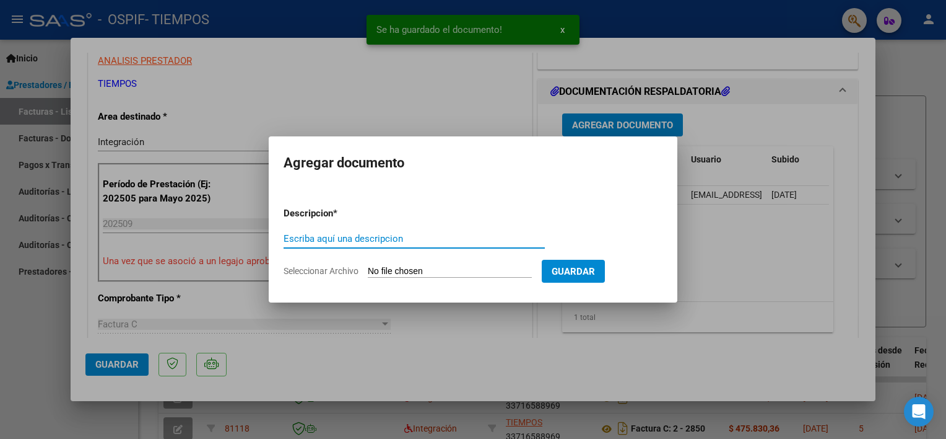
click at [339, 236] on input "Escriba aquí una descripcion" at bounding box center [414, 238] width 261 height 11
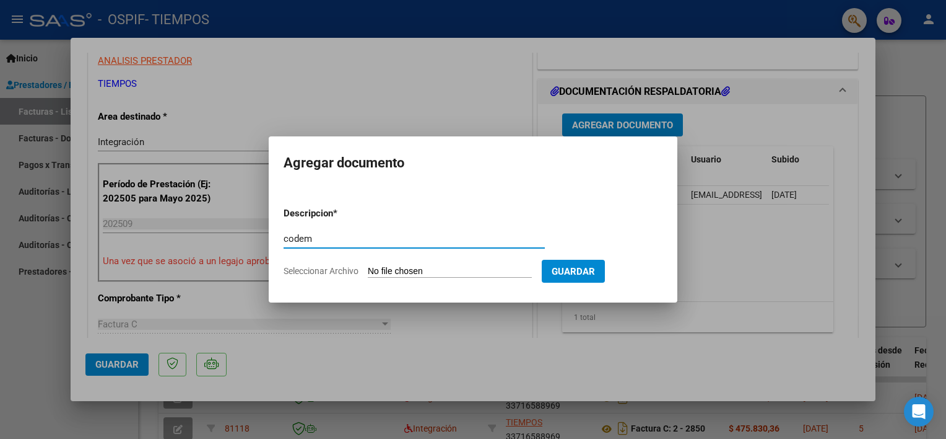
type input "codem"
click at [389, 270] on input "Seleccionar Archivo" at bounding box center [450, 272] width 164 height 12
type input "C:\fakepath\CodemBovavalentin09.pdf"
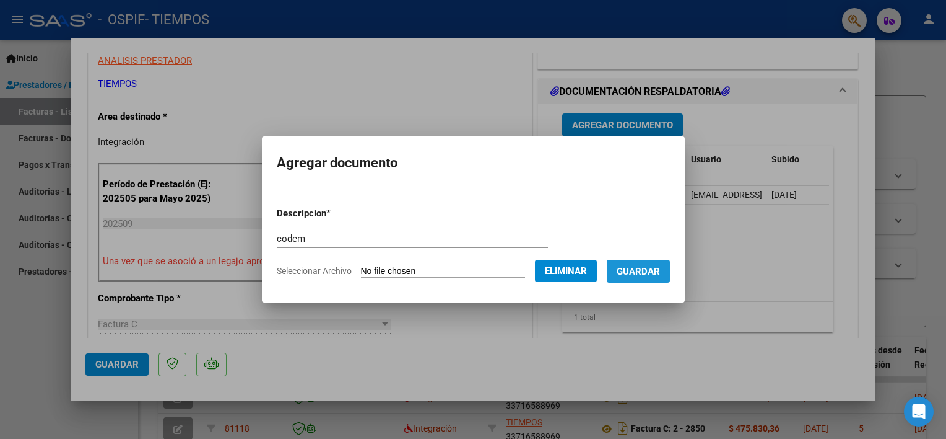
click at [657, 271] on span "Guardar" at bounding box center [638, 271] width 43 height 11
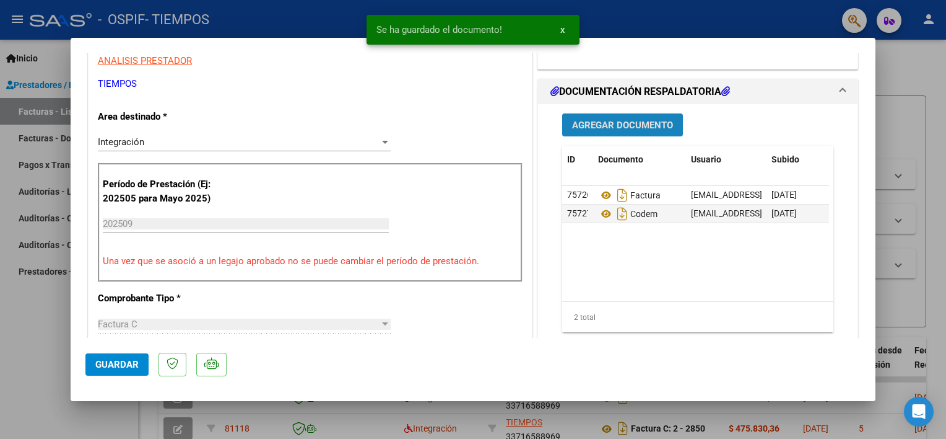
click at [601, 119] on span "Agregar Documento" at bounding box center [622, 124] width 101 height 11
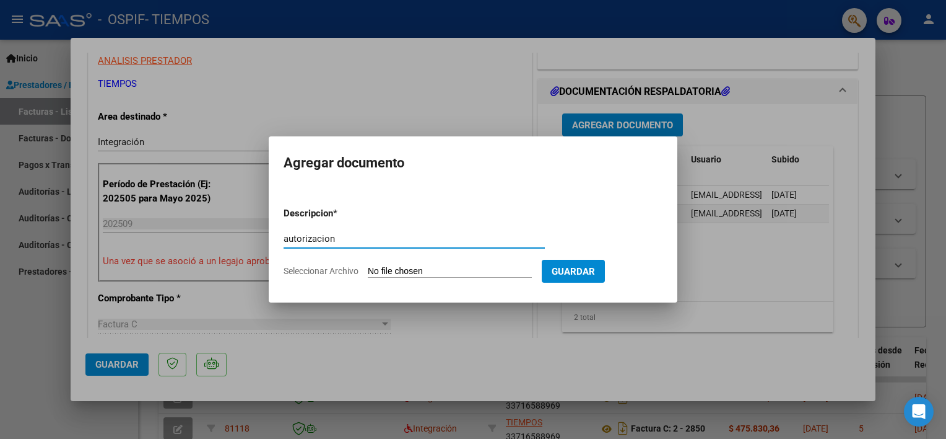
type input "autorizacion"
click at [384, 269] on input "Seleccionar Archivo" at bounding box center [450, 272] width 164 height 12
type input "C:\fakepath\AutorizacionBovaValentin.pdf"
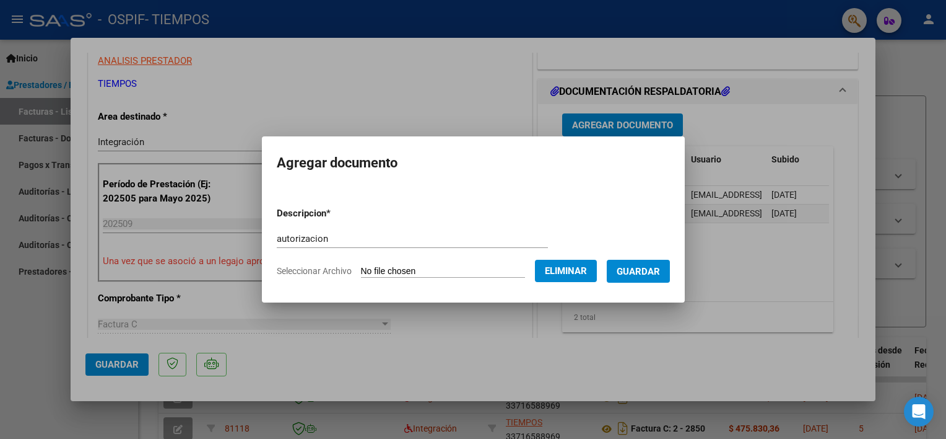
click at [660, 276] on span "Guardar" at bounding box center [638, 271] width 43 height 11
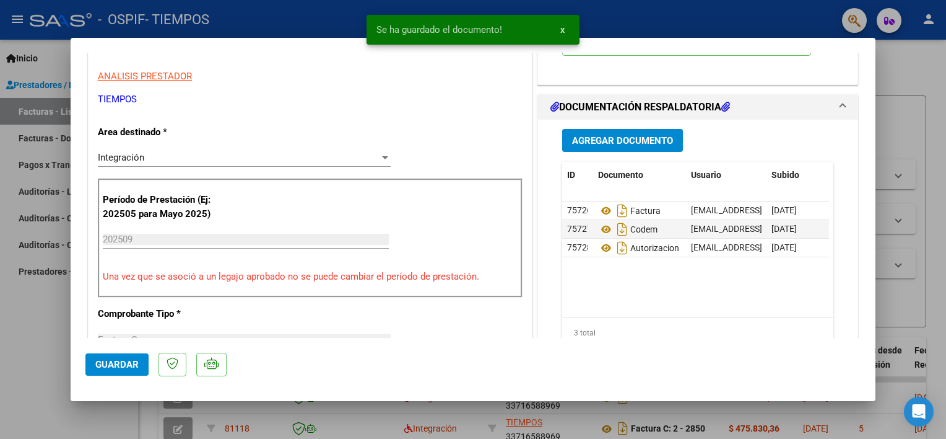
scroll to position [244, 0]
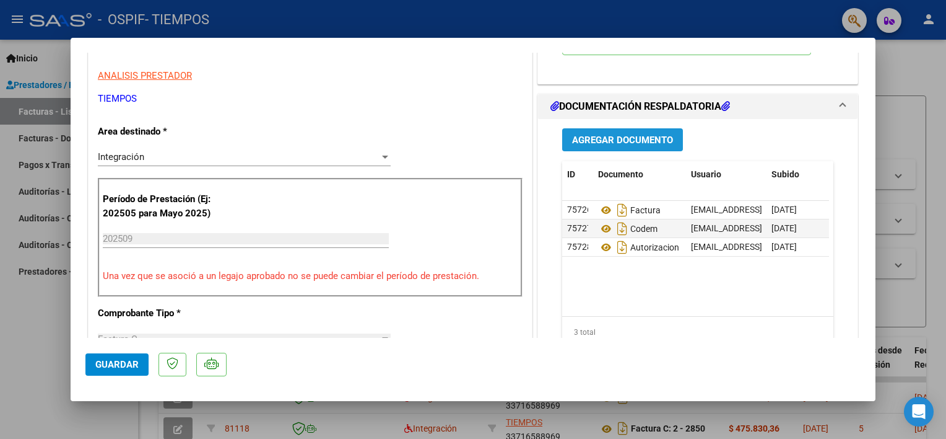
click at [634, 135] on span "Agregar Documento" at bounding box center [622, 139] width 101 height 11
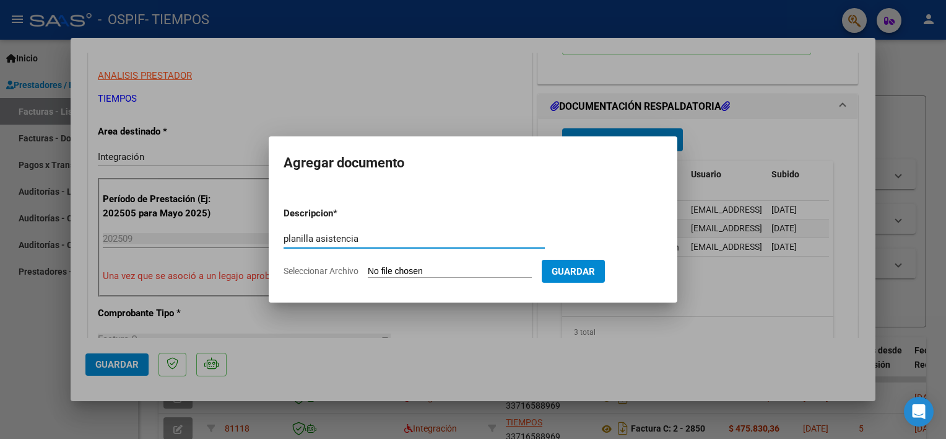
type input "planilla asistencia"
click at [375, 269] on input "Seleccionar Archivo" at bounding box center [450, 272] width 164 height 12
type input "C:\fakepath\BovaValentinplani09.pdf"
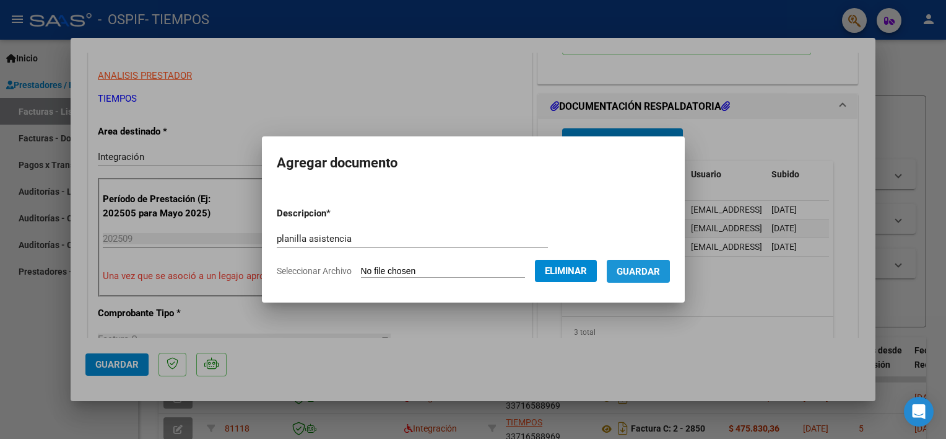
click at [654, 271] on span "Guardar" at bounding box center [638, 271] width 43 height 11
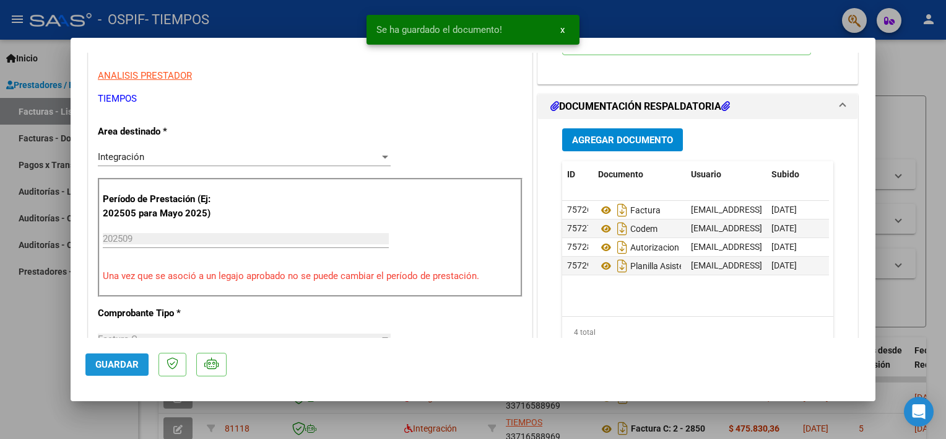
click at [135, 364] on span "Guardar" at bounding box center [116, 364] width 43 height 11
click at [45, 326] on div at bounding box center [473, 219] width 946 height 439
type input "$ 0,00"
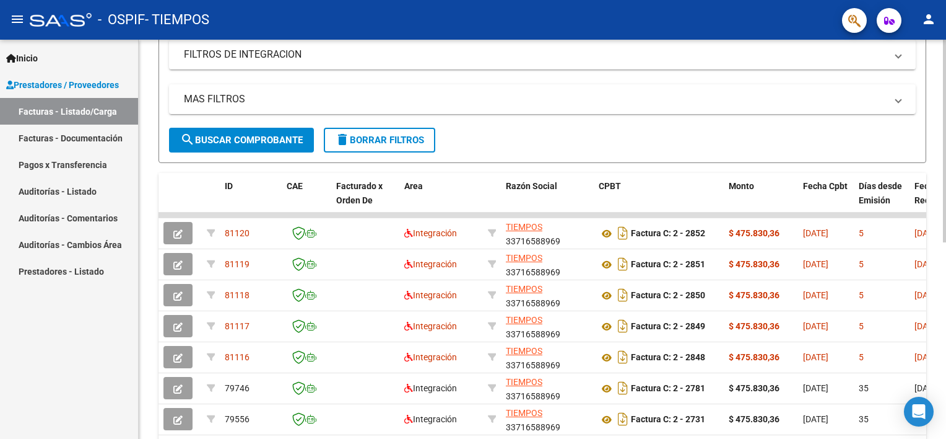
scroll to position [220, 0]
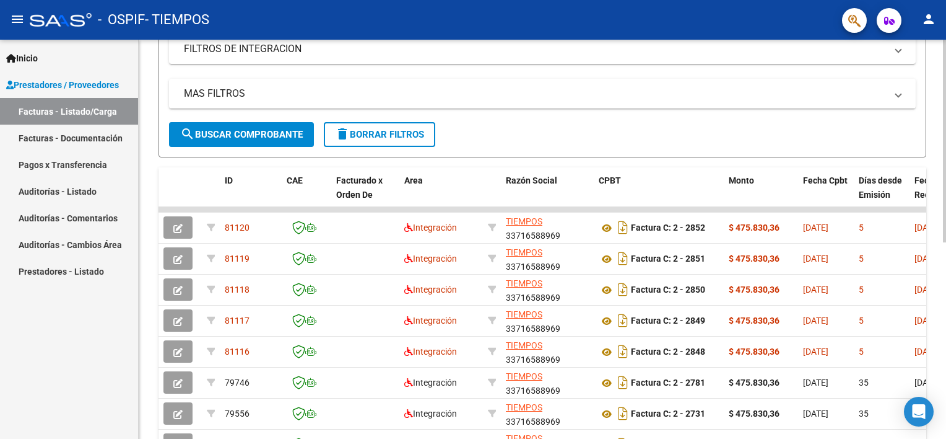
click at [941, 270] on div "Video tutorial PRESTADORES -> Listado de CPBTs Emitidos por Prestadores / Prove…" at bounding box center [544, 208] width 811 height 779
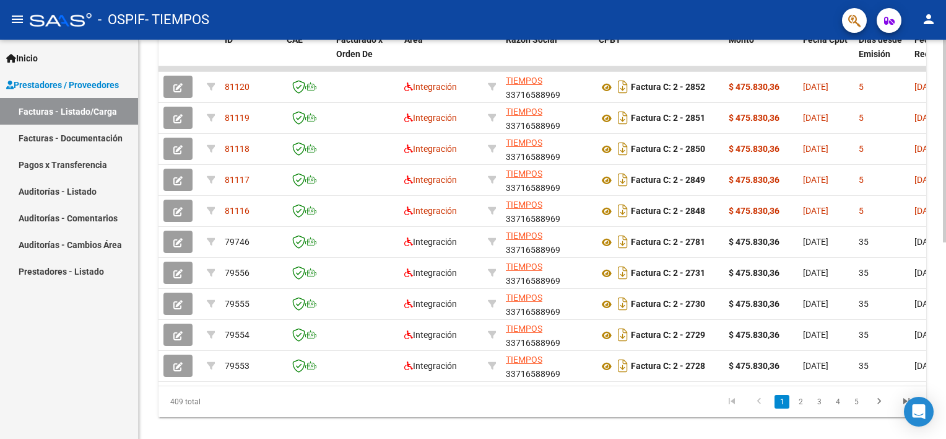
scroll to position [387, 0]
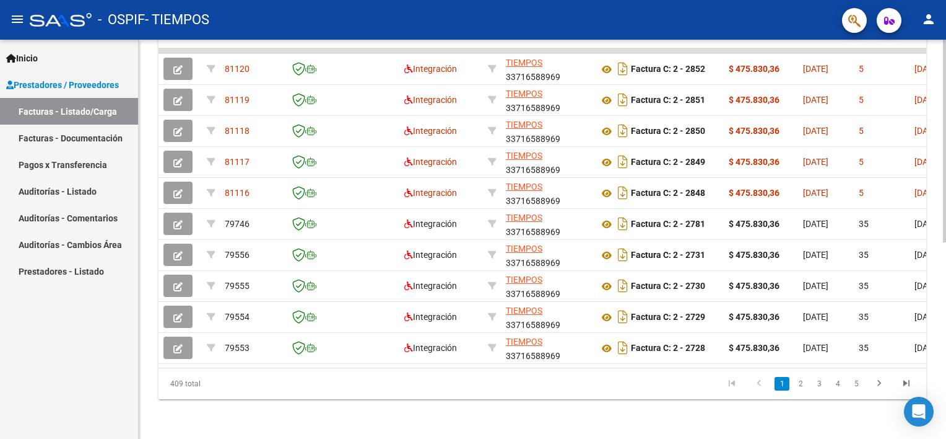
click at [933, 347] on div "Video tutorial PRESTADORES -> Listado de CPBTs Emitidos por Prestadores / Prove…" at bounding box center [544, 49] width 811 height 779
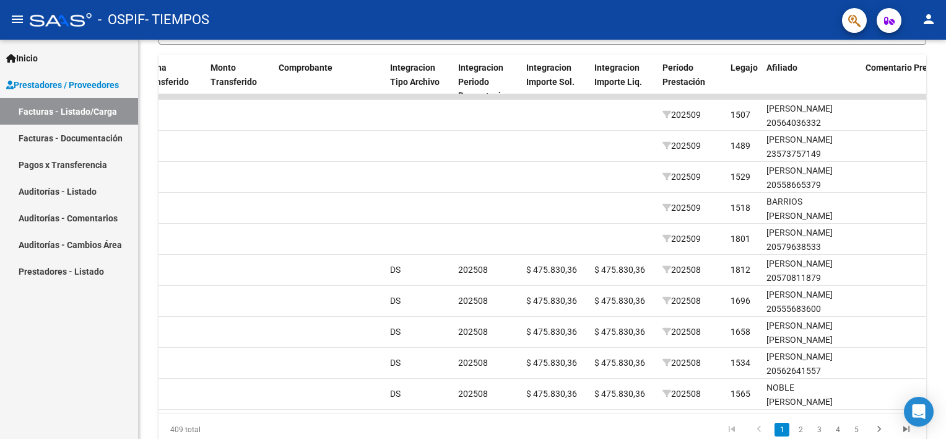
scroll to position [328, 0]
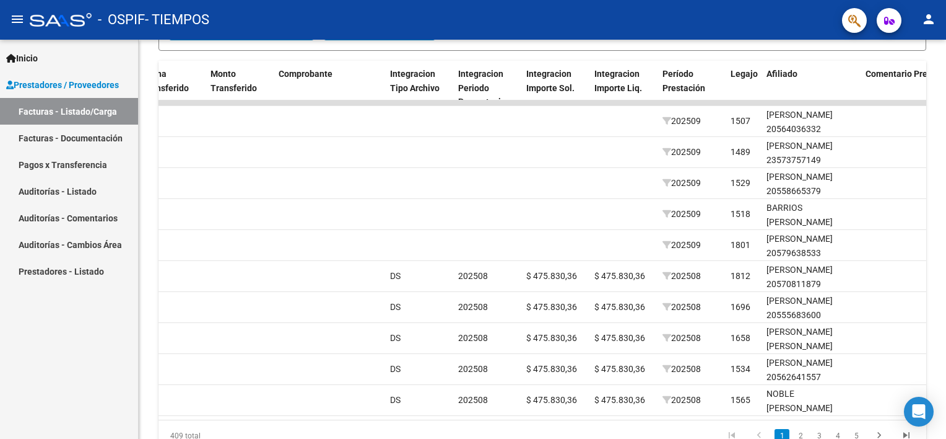
click at [946, 227] on html "menu - OSPIF - TIEMPOS person Inicio Instructivos Contacto OS Prestadores / Pro…" at bounding box center [473, 219] width 946 height 439
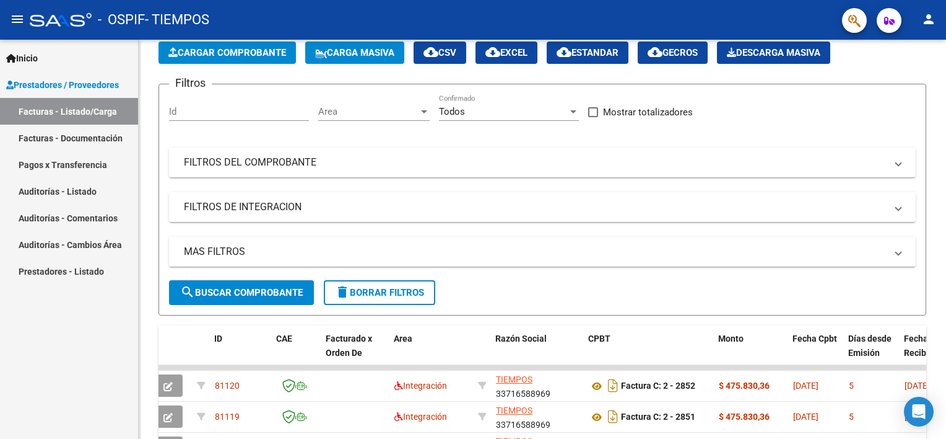
scroll to position [46, 0]
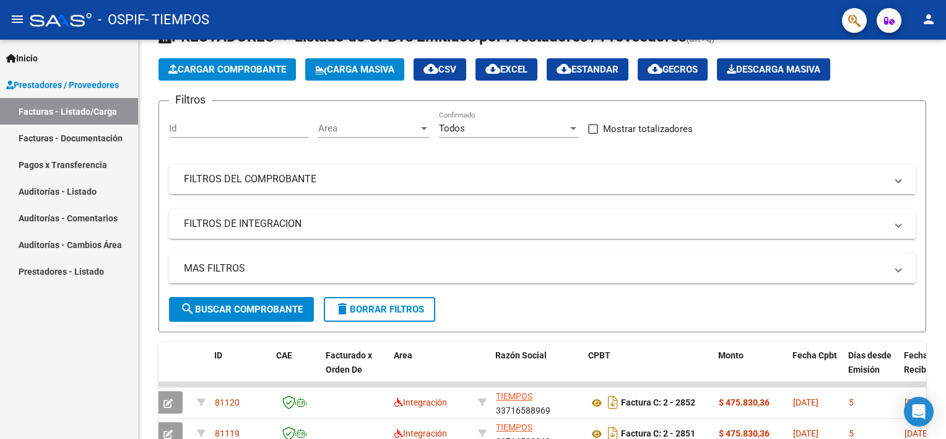
click at [941, 120] on div "Video tutorial PRESTADORES -> Listado de CPBTs Emitidos por Prestadores / Prove…" at bounding box center [544, 382] width 811 height 779
click at [172, 69] on icon "button" at bounding box center [172, 68] width 9 height 9
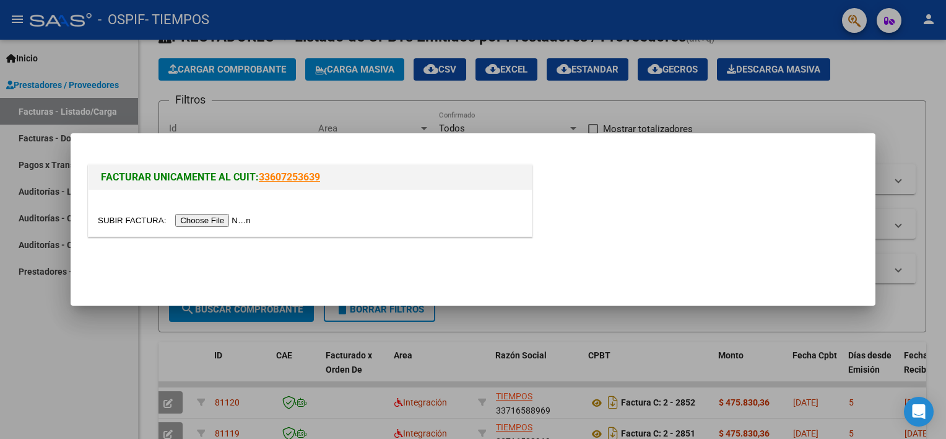
click at [217, 218] on input "file" at bounding box center [176, 220] width 157 height 13
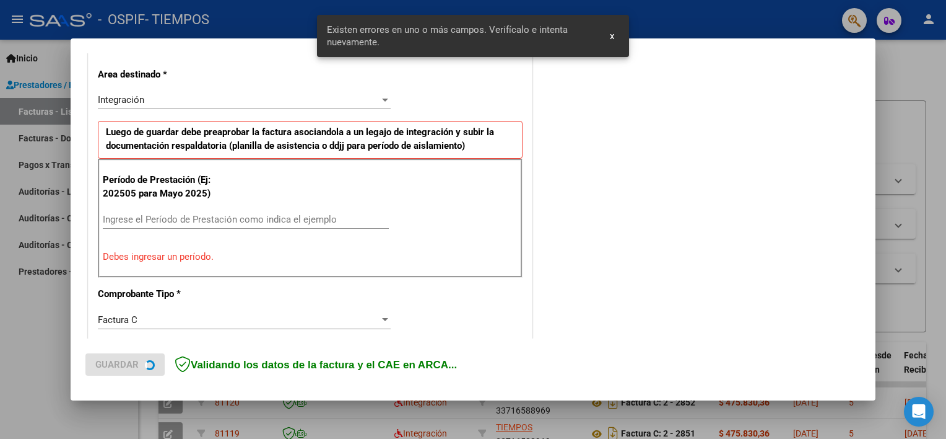
scroll to position [287, 0]
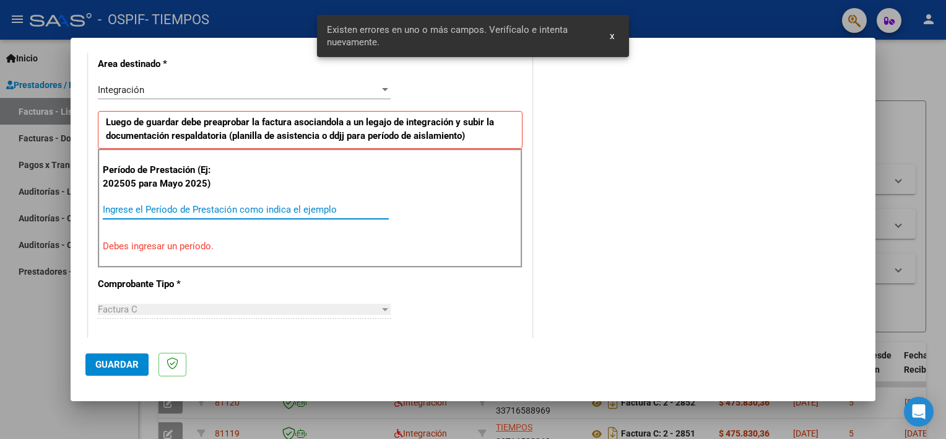
click at [194, 206] on input "Ingrese el Período de Prestación como indica el ejemplo" at bounding box center [246, 209] width 286 height 11
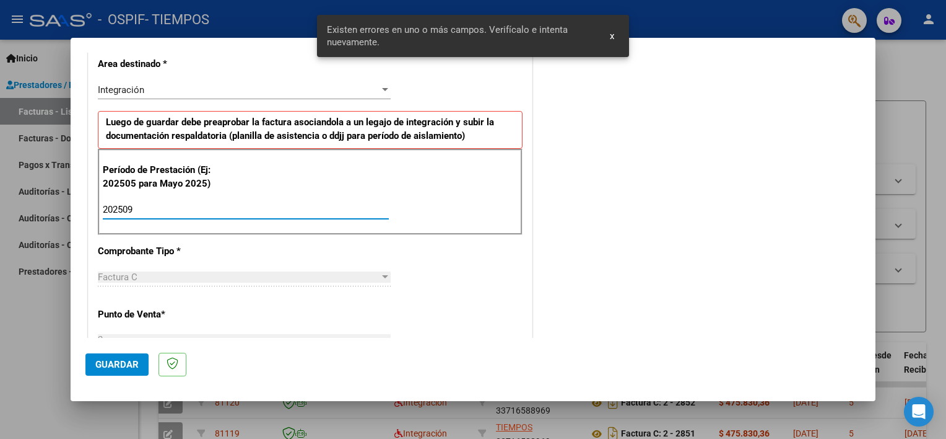
type input "202509"
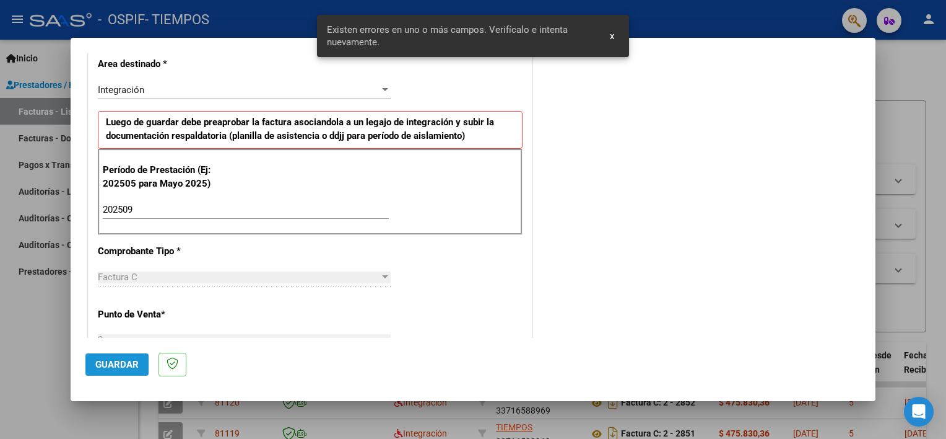
click at [133, 360] on span "Guardar" at bounding box center [116, 364] width 43 height 11
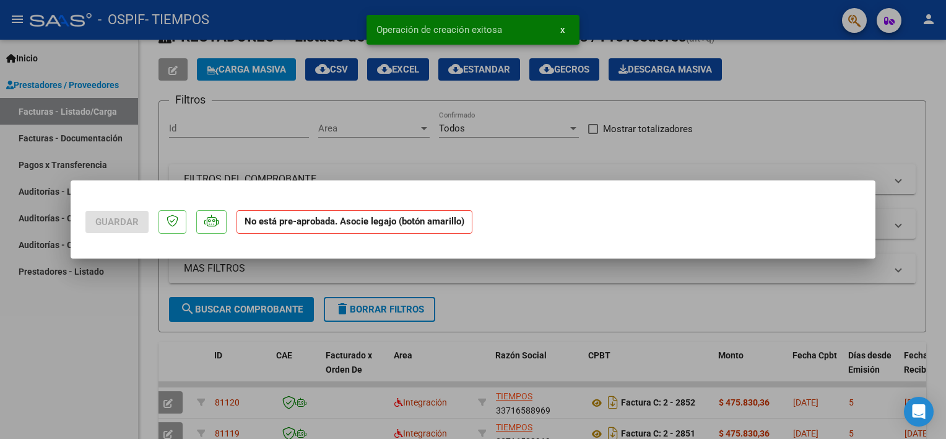
scroll to position [0, 0]
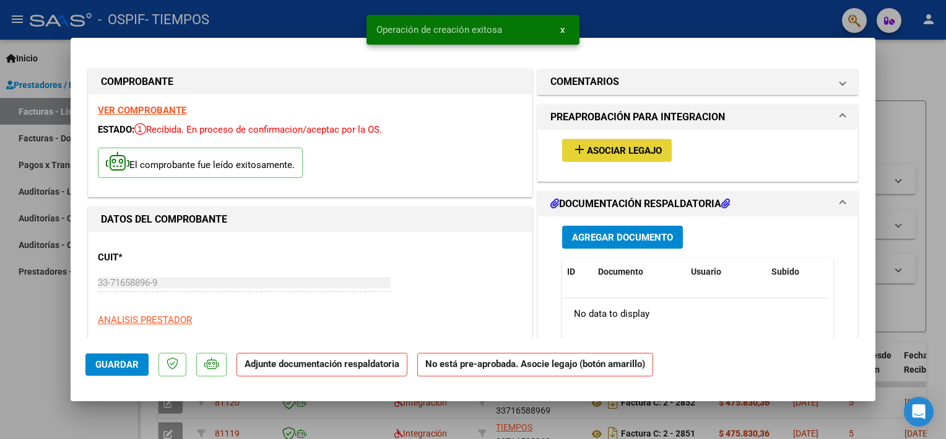
click at [629, 147] on span "Asociar Legajo" at bounding box center [624, 150] width 75 height 11
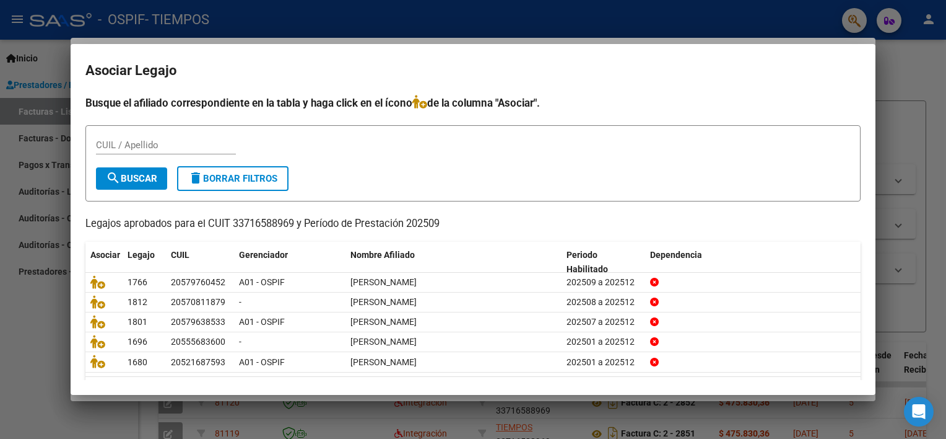
scroll to position [37, 0]
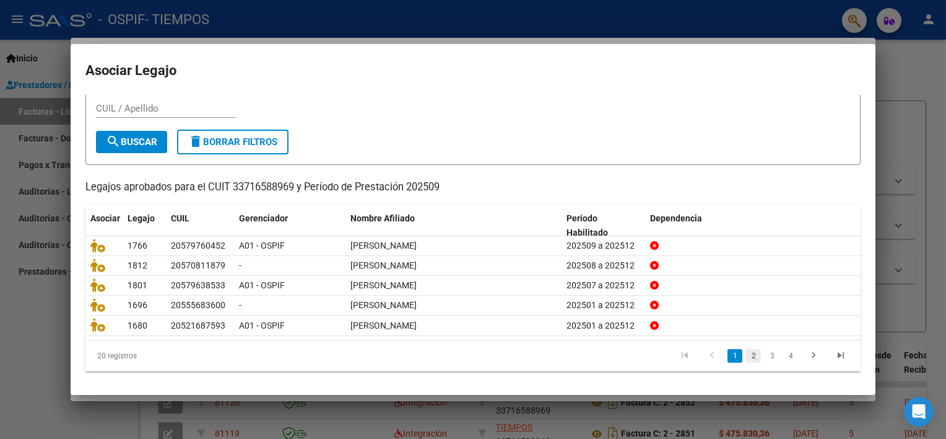
click at [746, 356] on link "2" at bounding box center [753, 356] width 15 height 14
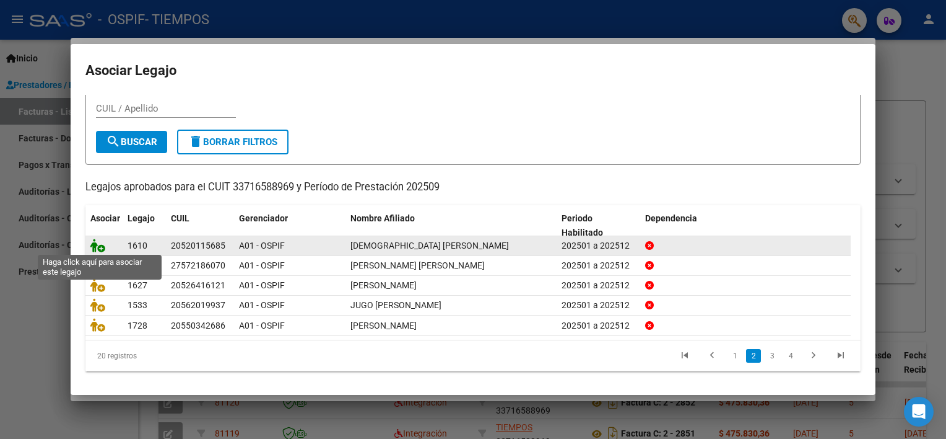
click at [94, 246] on icon at bounding box center [97, 245] width 15 height 14
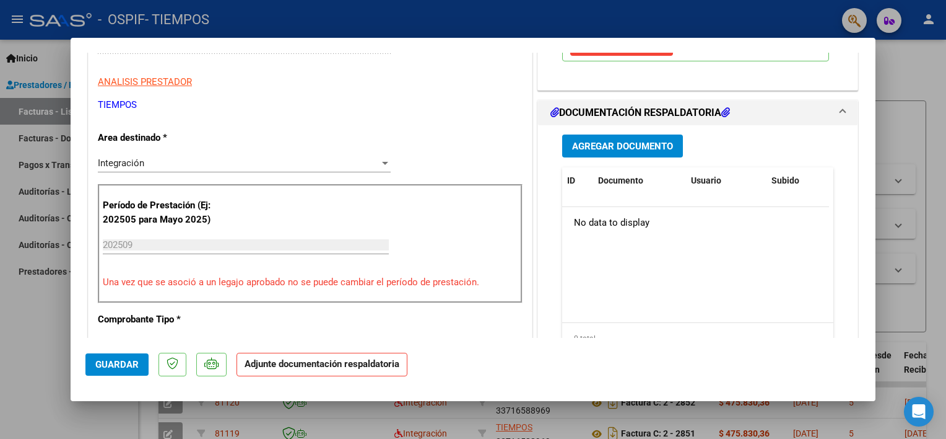
scroll to position [240, 0]
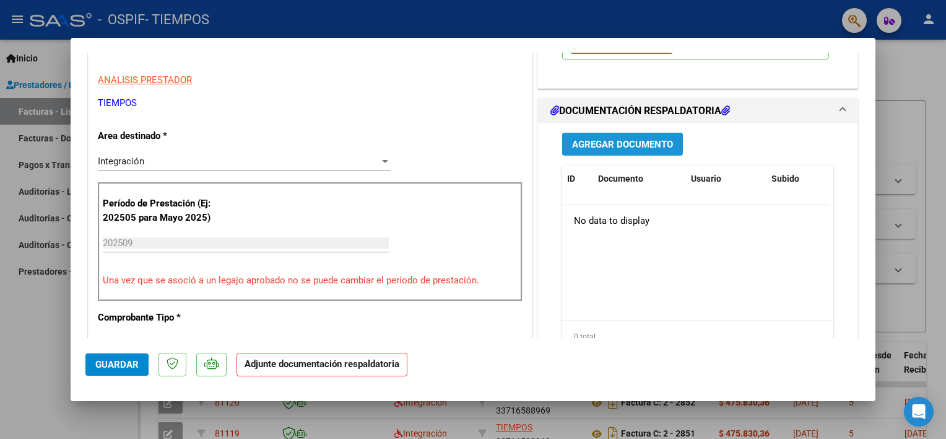
click at [614, 139] on span "Agregar Documento" at bounding box center [622, 144] width 101 height 11
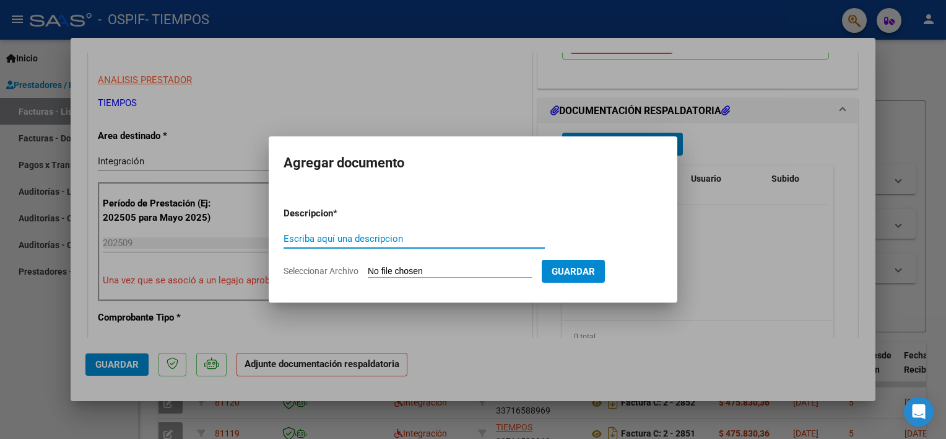
click at [357, 237] on input "Escriba aquí una descripcion" at bounding box center [414, 238] width 261 height 11
type input "factura"
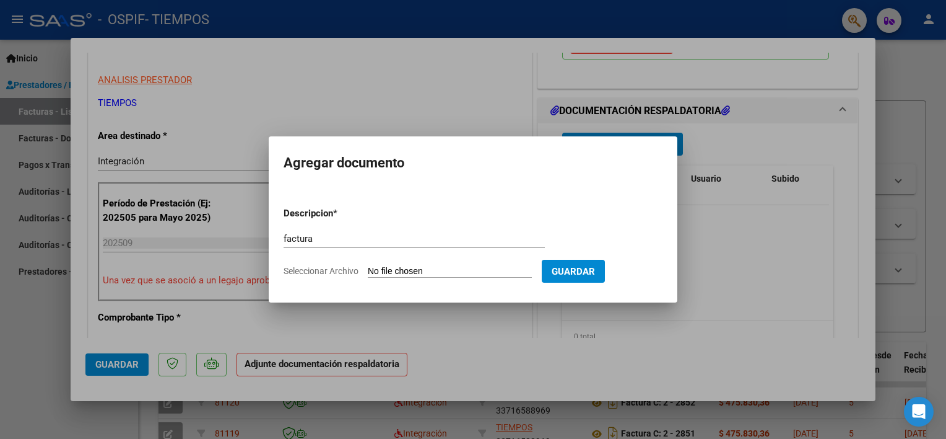
click at [383, 266] on input "Seleccionar Archivo" at bounding box center [450, 272] width 164 height 12
type input "C:\fakepath\BritezLeandrofactu09.pdf"
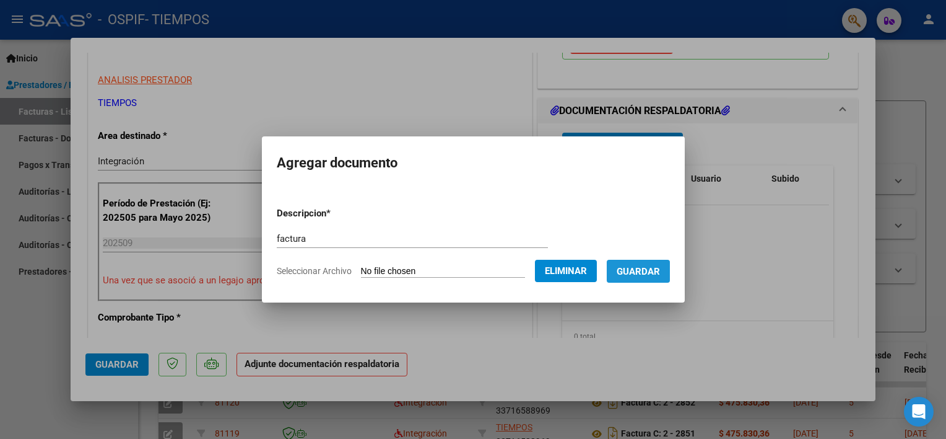
click at [656, 271] on span "Guardar" at bounding box center [638, 271] width 43 height 11
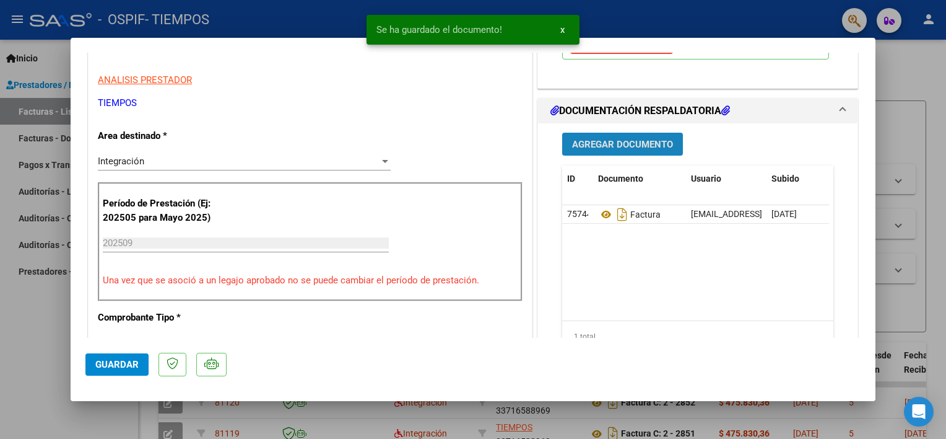
click at [612, 146] on span "Agregar Documento" at bounding box center [622, 144] width 101 height 11
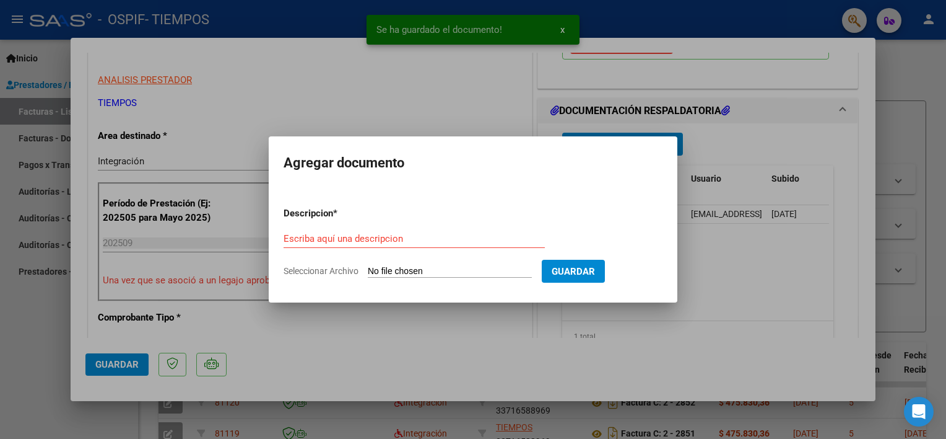
click at [344, 244] on div "Escriba aquí una descripcion" at bounding box center [414, 238] width 261 height 19
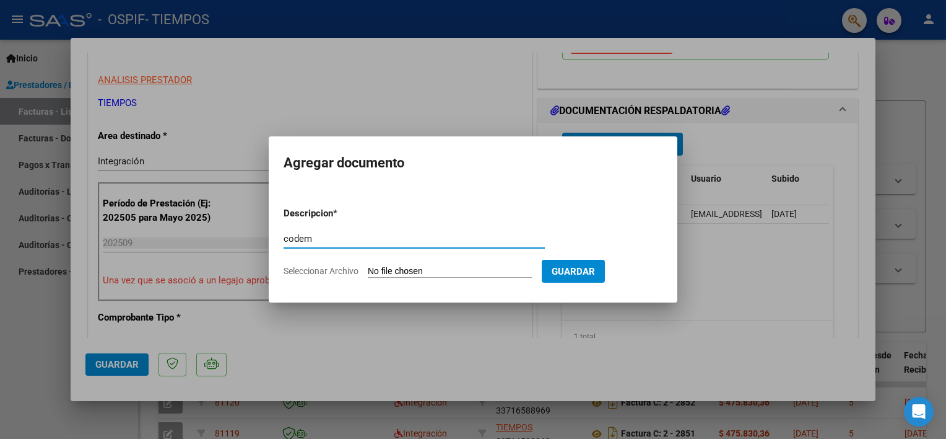
type input "codem"
click at [388, 273] on input "Seleccionar Archivo" at bounding box center [450, 272] width 164 height 12
type input "C:\fakepath\CodemBritezLeandro09.pdf"
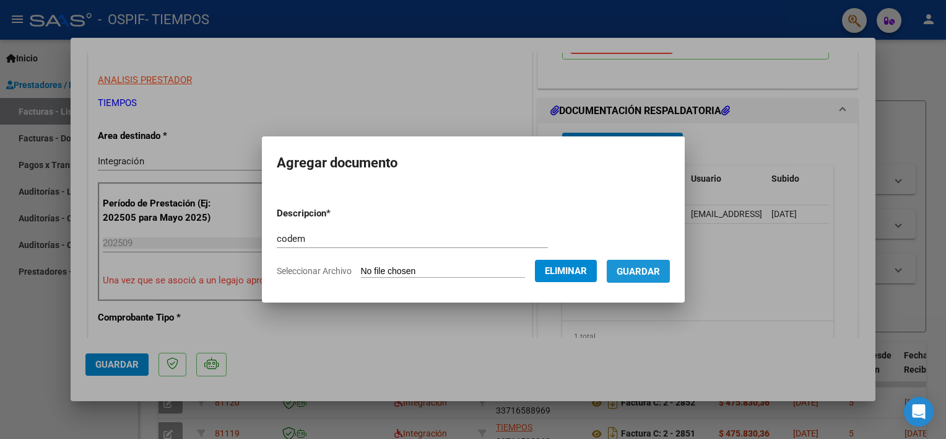
click at [658, 273] on span "Guardar" at bounding box center [638, 271] width 43 height 11
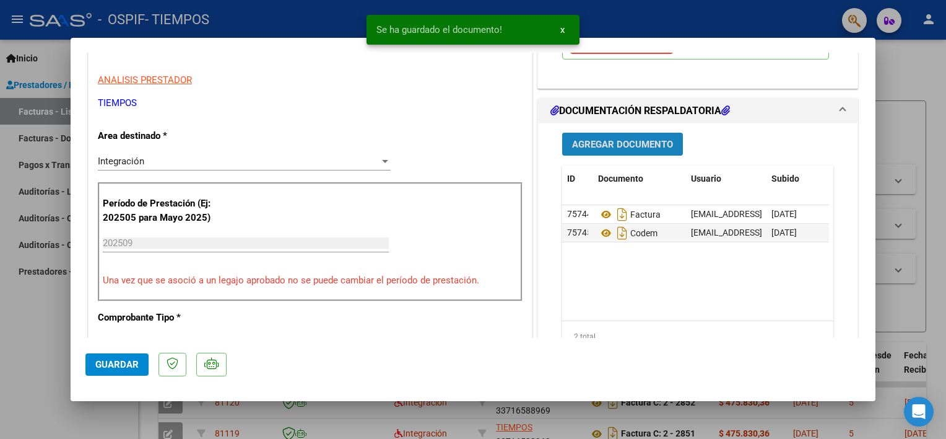
click at [617, 148] on span "Agregar Documento" at bounding box center [622, 144] width 101 height 11
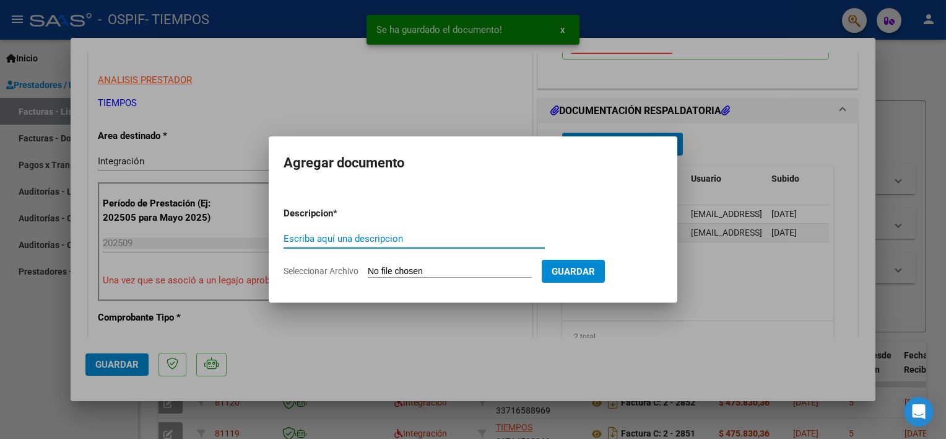
click at [380, 240] on input "Escriba aquí una descripcion" at bounding box center [414, 238] width 261 height 11
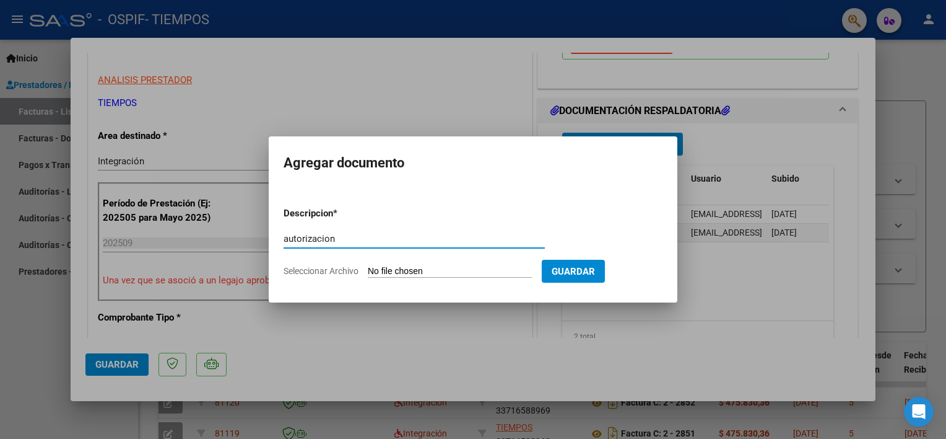
type input "autorizacion"
click at [407, 275] on input "Seleccionar Archivo" at bounding box center [450, 272] width 164 height 12
type input "C:\fakepath\AutorizacionBritezLeandroFranco.pdf"
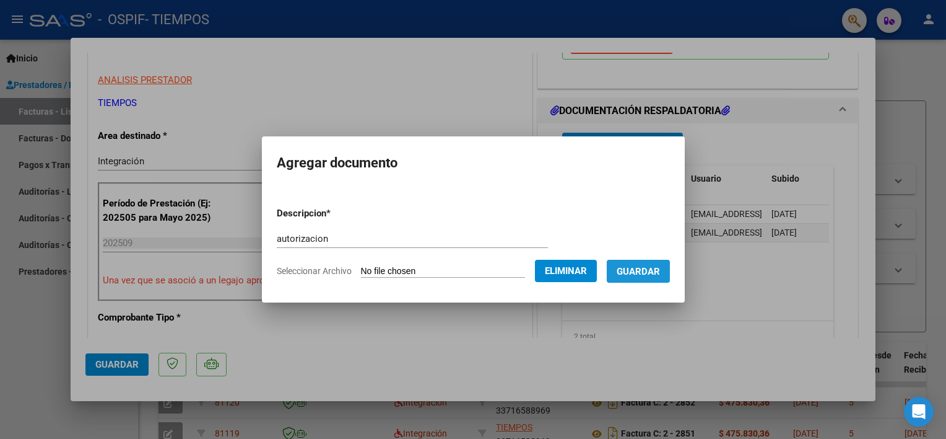
click at [660, 274] on span "Guardar" at bounding box center [638, 271] width 43 height 11
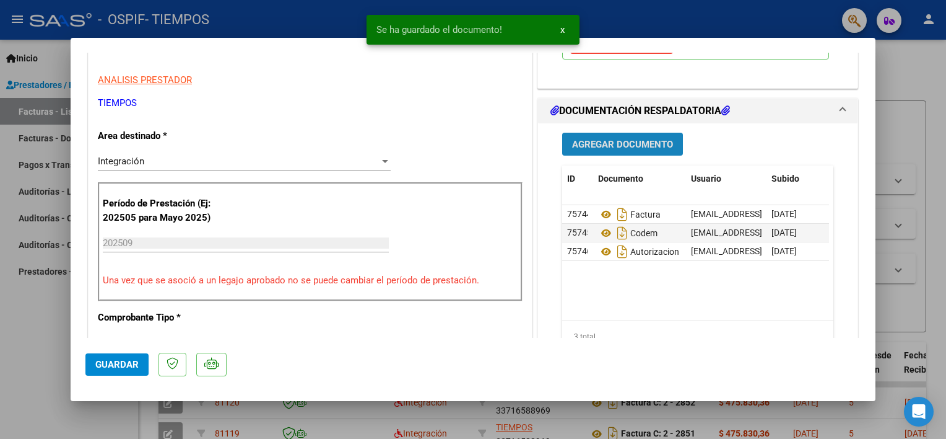
click at [602, 133] on button "Agregar Documento" at bounding box center [622, 144] width 121 height 23
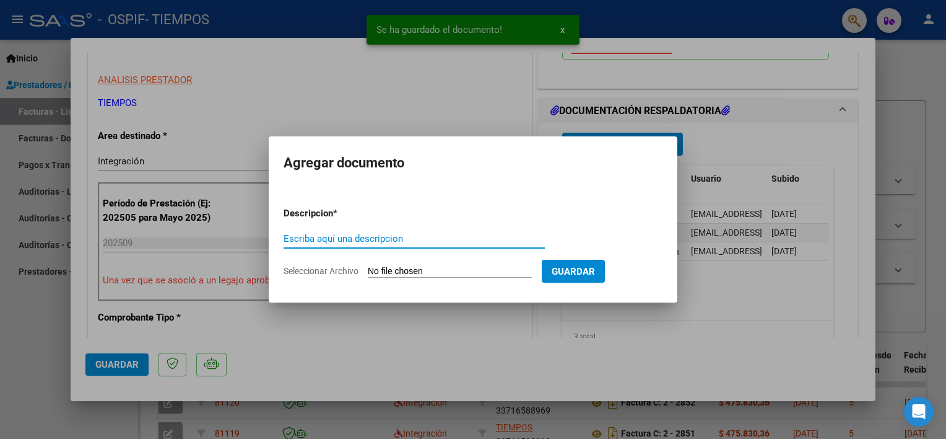
click at [363, 235] on input "Escriba aquí una descripcion" at bounding box center [414, 238] width 261 height 11
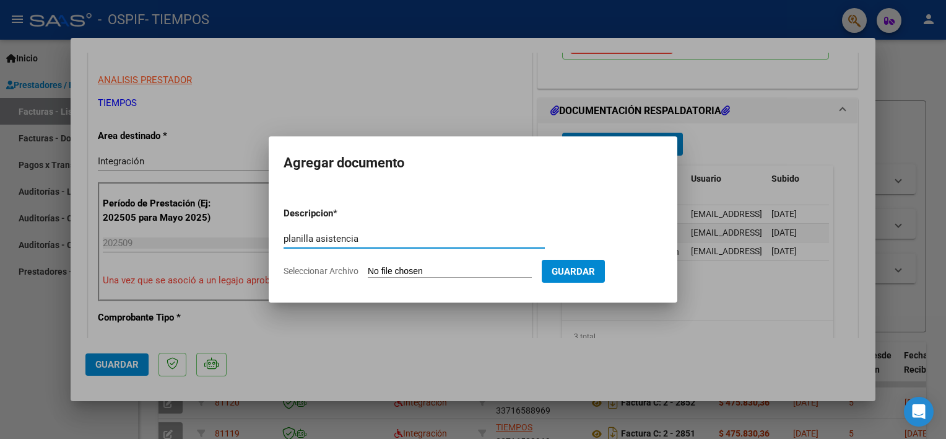
type input "planilla asistencia"
click at [382, 272] on input "Seleccionar Archivo" at bounding box center [450, 272] width 164 height 12
type input "C:\fakepath\BritezLeandroplani09.pdf"
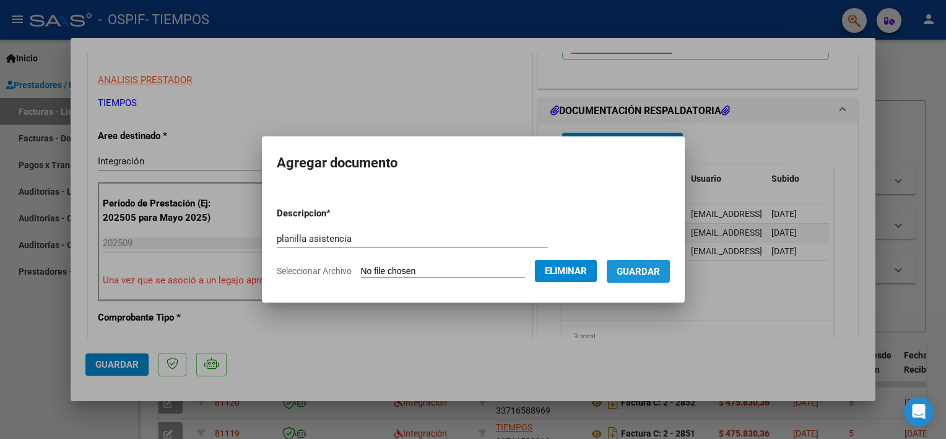
click at [659, 273] on span "Guardar" at bounding box center [638, 271] width 43 height 11
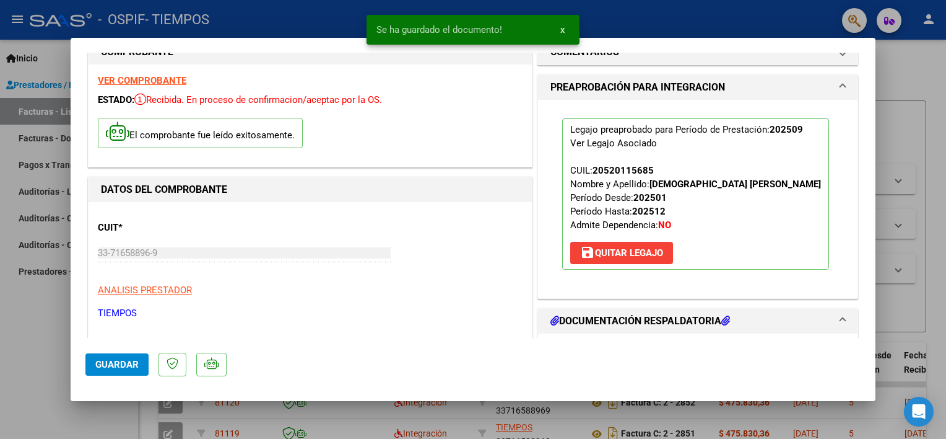
scroll to position [0, 0]
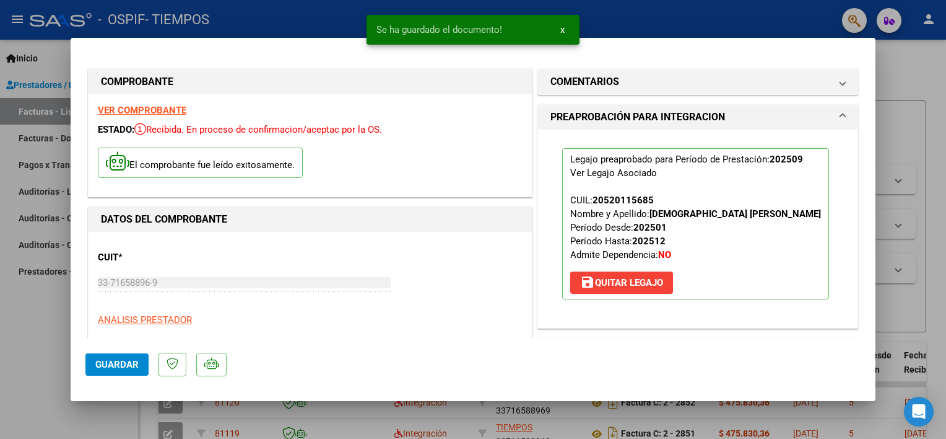
click at [911, 121] on div at bounding box center [473, 219] width 946 height 439
type input "$ 0,00"
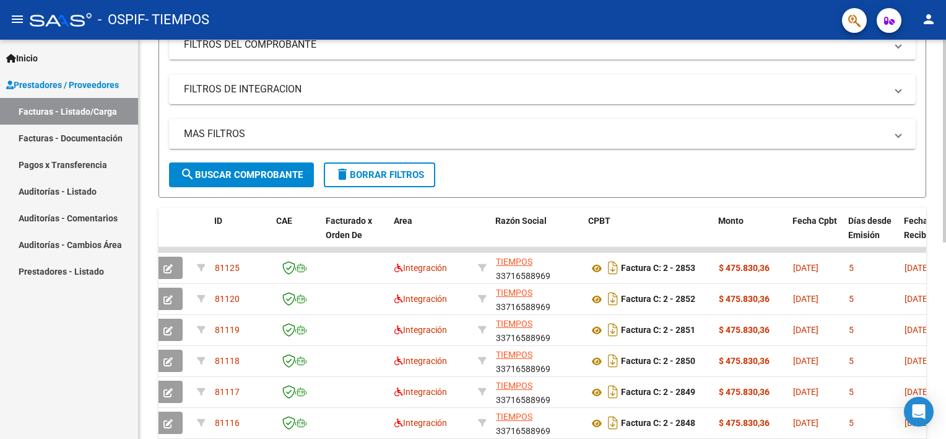
scroll to position [183, 0]
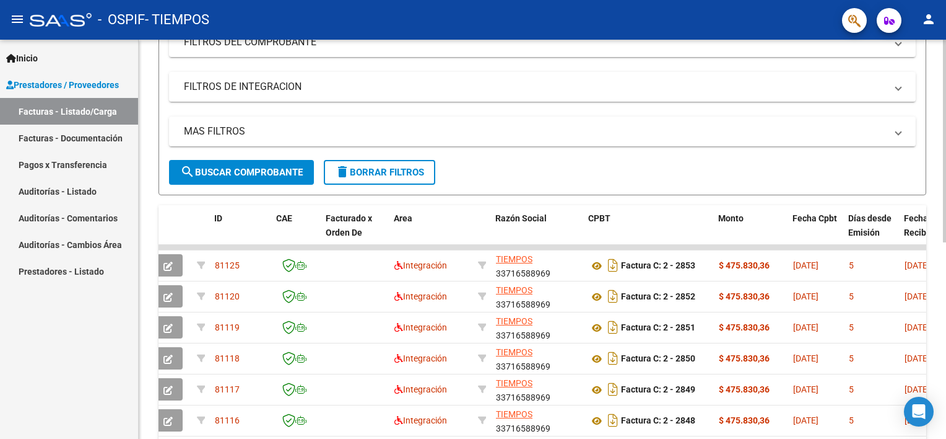
click at [930, 211] on div "Video tutorial PRESTADORES -> Listado de CPBTs Emitidos por Prestadores / Prove…" at bounding box center [544, 245] width 811 height 779
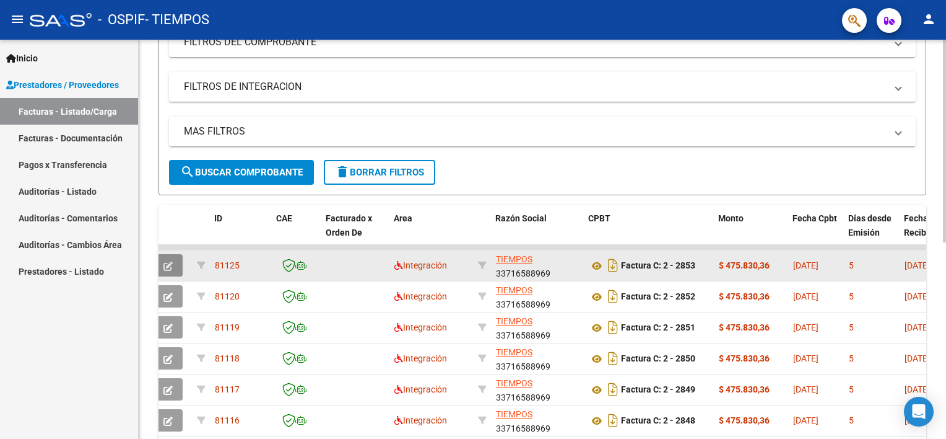
click at [167, 261] on icon "button" at bounding box center [168, 265] width 9 height 9
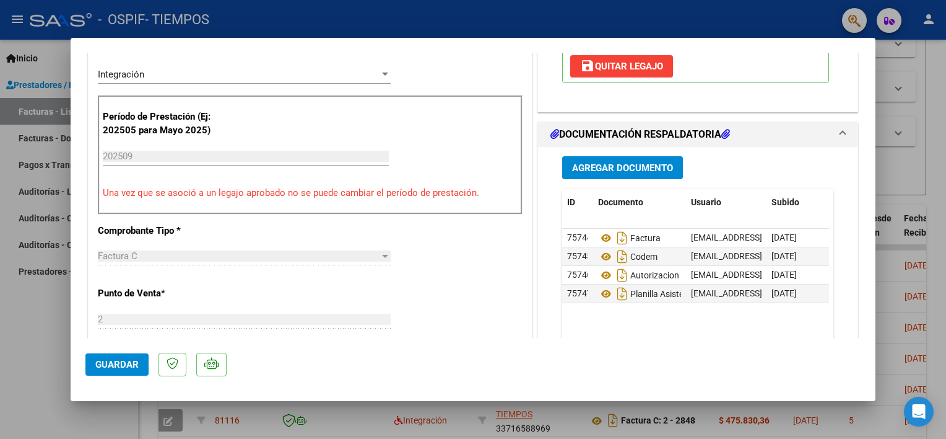
scroll to position [316, 0]
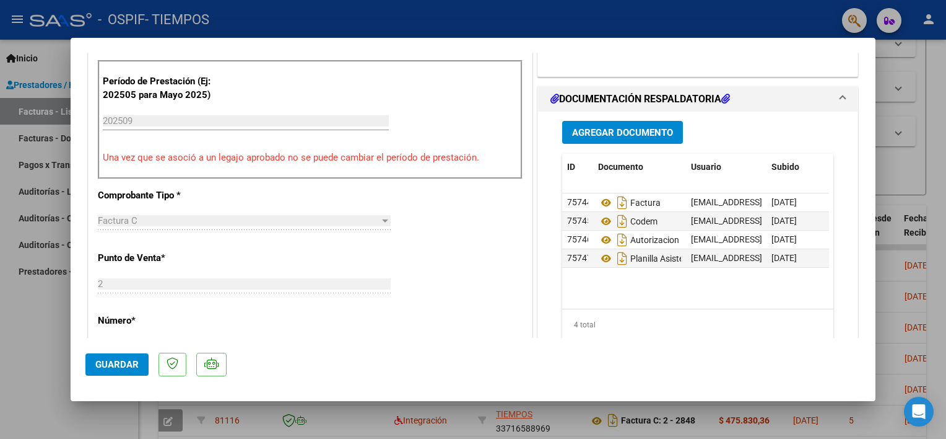
click at [118, 364] on span "Guardar" at bounding box center [116, 364] width 43 height 11
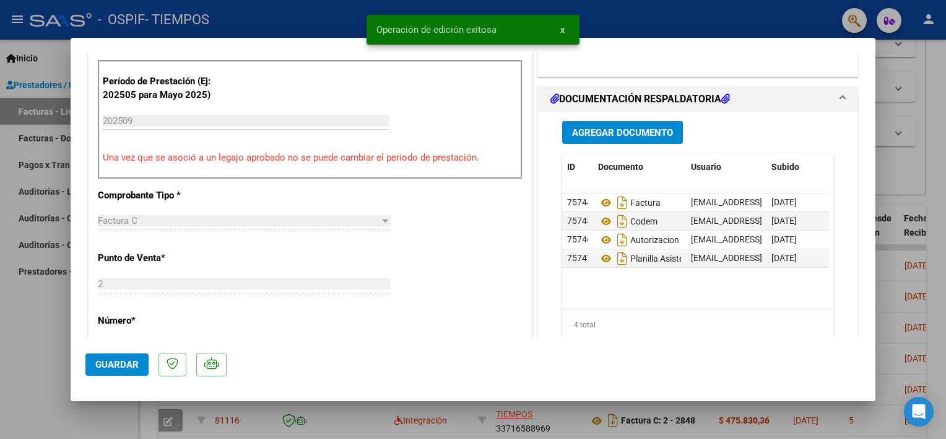
click at [40, 327] on div at bounding box center [473, 219] width 946 height 439
type input "$ 0,00"
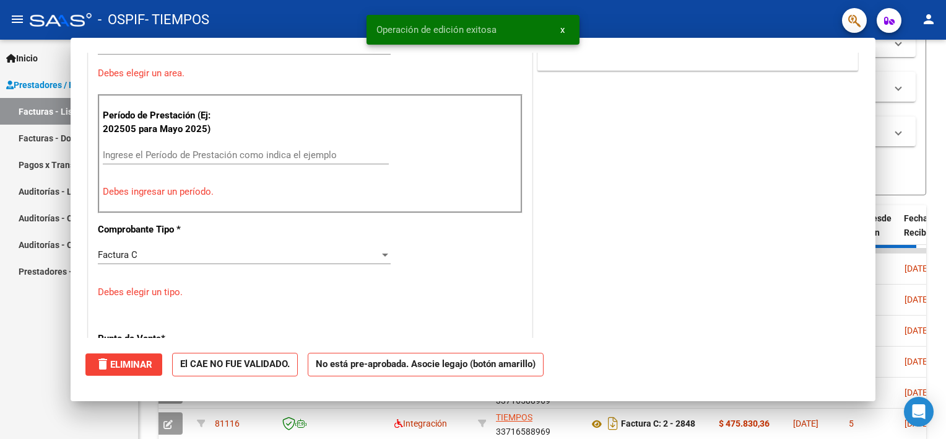
scroll to position [323, 0]
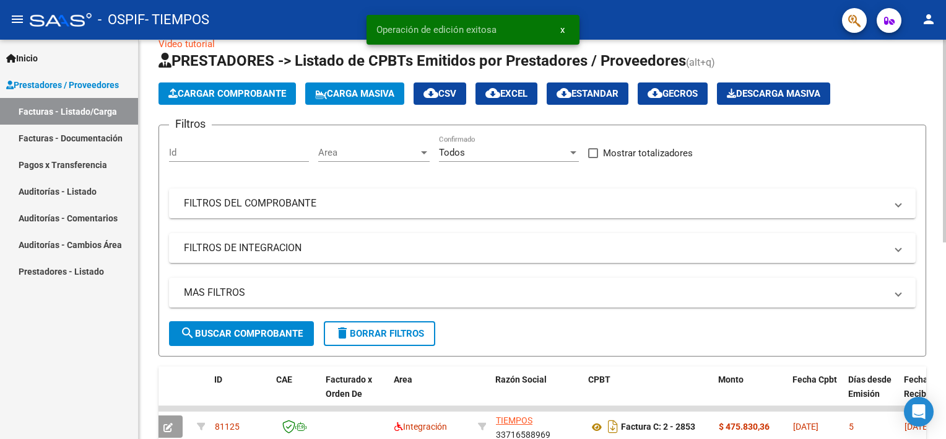
click at [945, 113] on div at bounding box center [944, 152] width 3 height 203
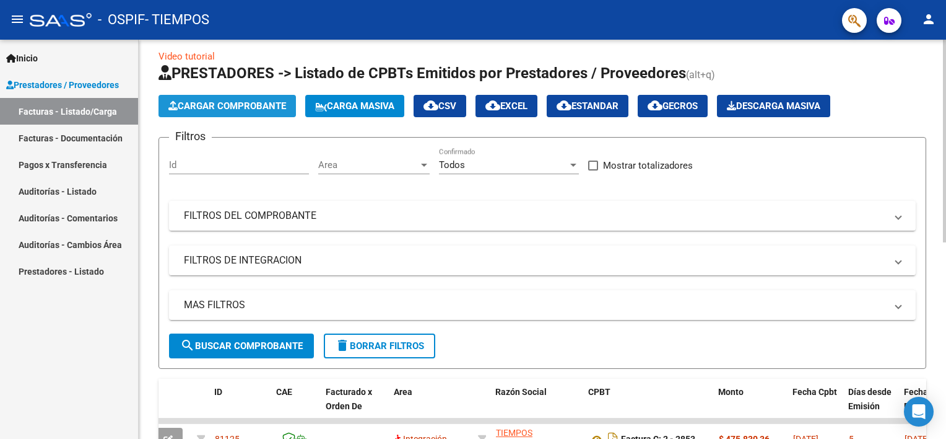
click at [217, 104] on span "Cargar Comprobante" at bounding box center [227, 105] width 118 height 11
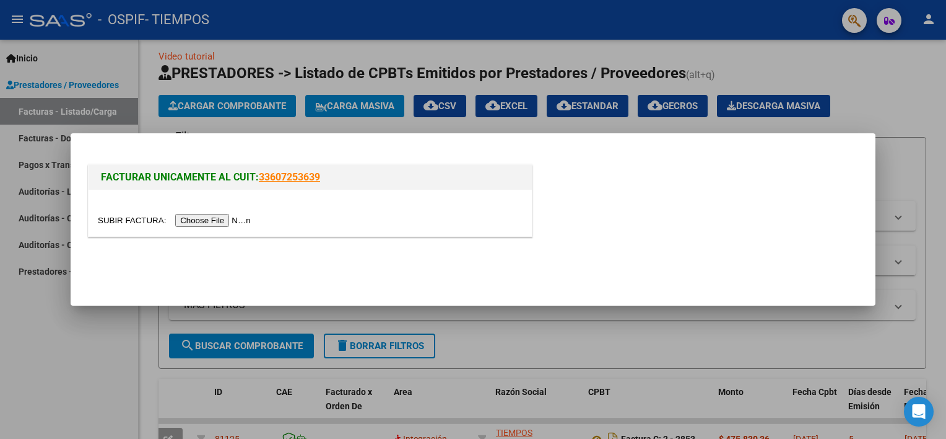
click at [203, 214] on input "file" at bounding box center [176, 220] width 157 height 13
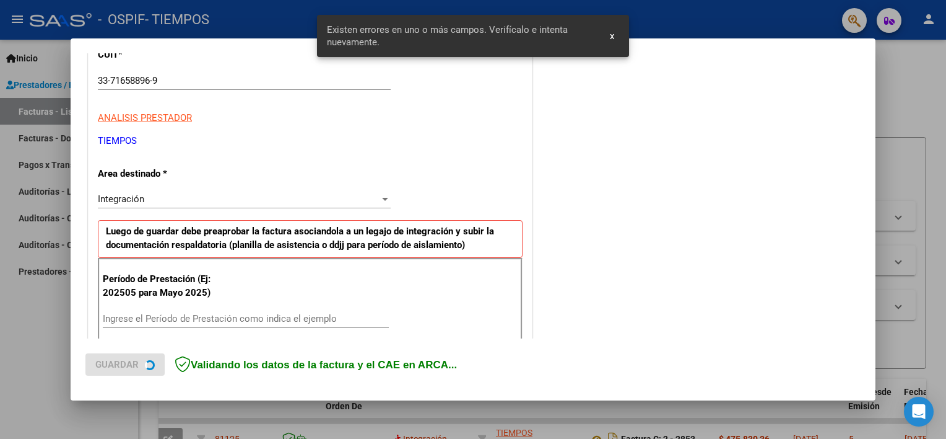
scroll to position [264, 0]
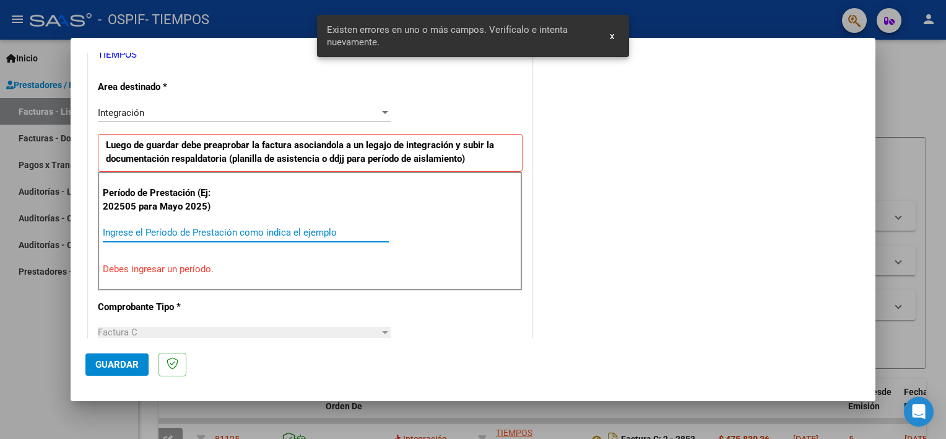
click at [292, 232] on input "Ingrese el Período de Prestación como indica el ejemplo" at bounding box center [246, 232] width 286 height 11
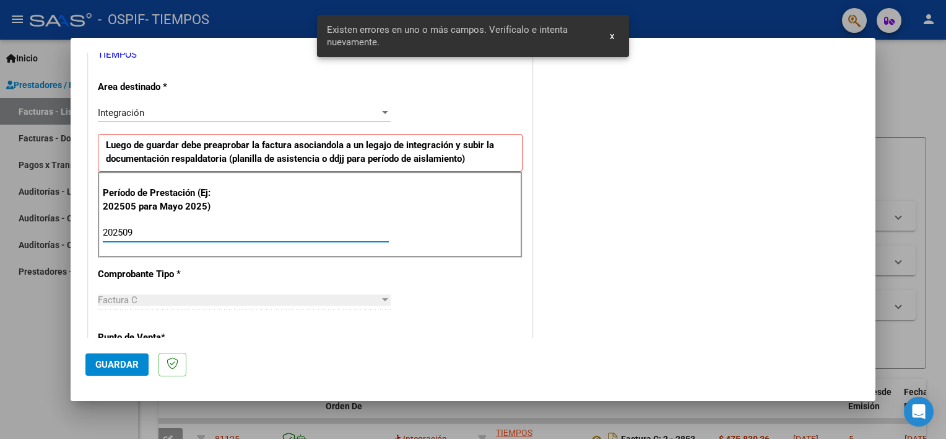
type input "202509"
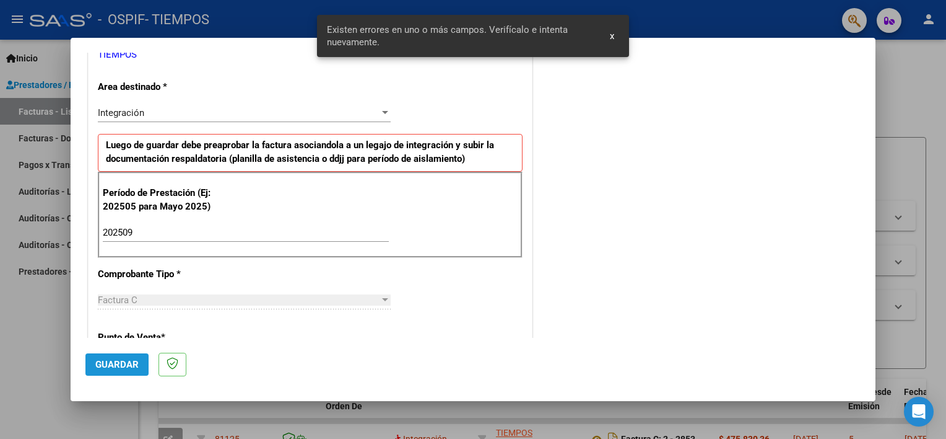
click at [121, 369] on span "Guardar" at bounding box center [116, 364] width 43 height 11
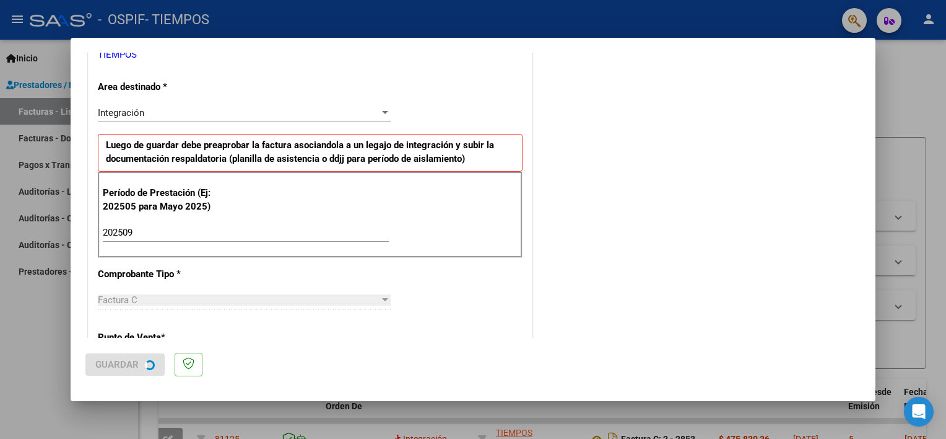
scroll to position [0, 0]
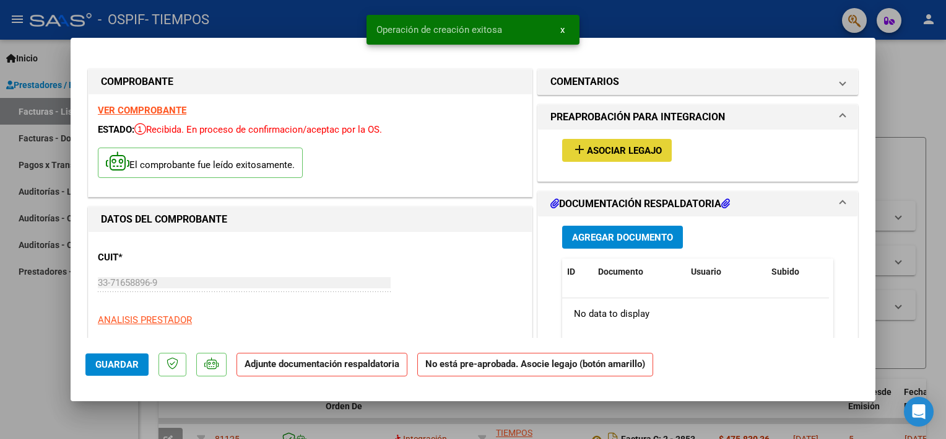
click at [577, 154] on mat-icon "add" at bounding box center [579, 149] width 15 height 15
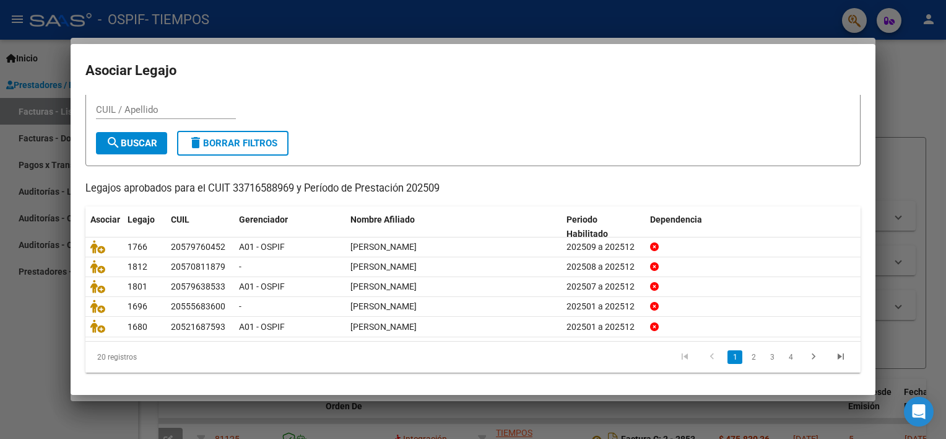
scroll to position [37, 0]
click at [746, 354] on link "2" at bounding box center [753, 356] width 15 height 14
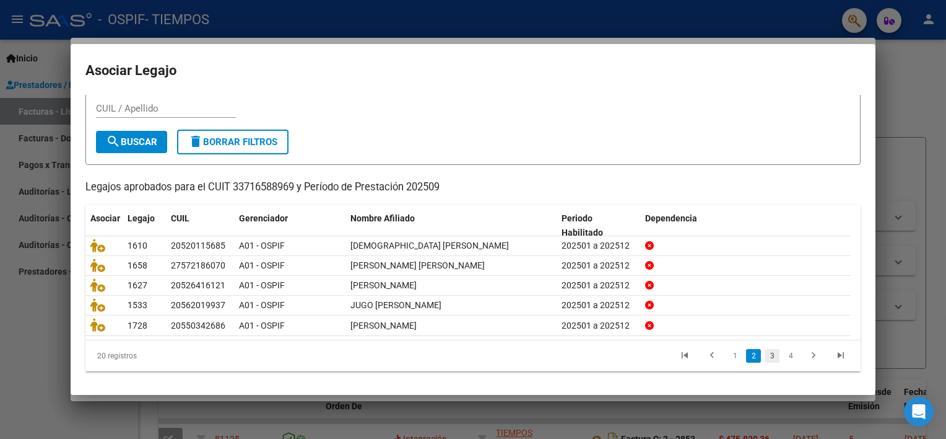
click at [765, 357] on link "3" at bounding box center [772, 356] width 15 height 14
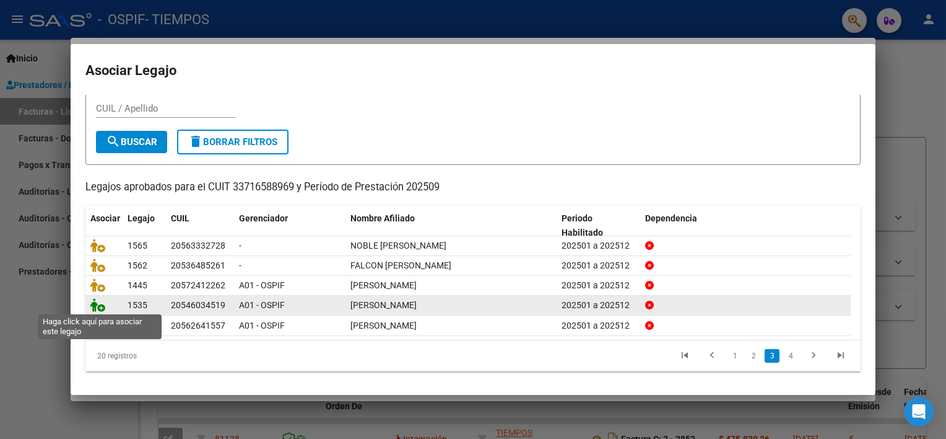
click at [102, 307] on icon at bounding box center [97, 305] width 15 height 14
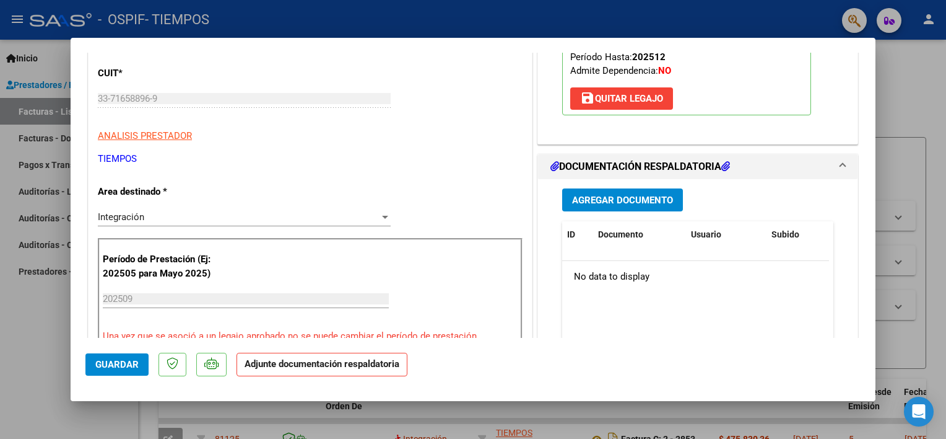
scroll to position [194, 0]
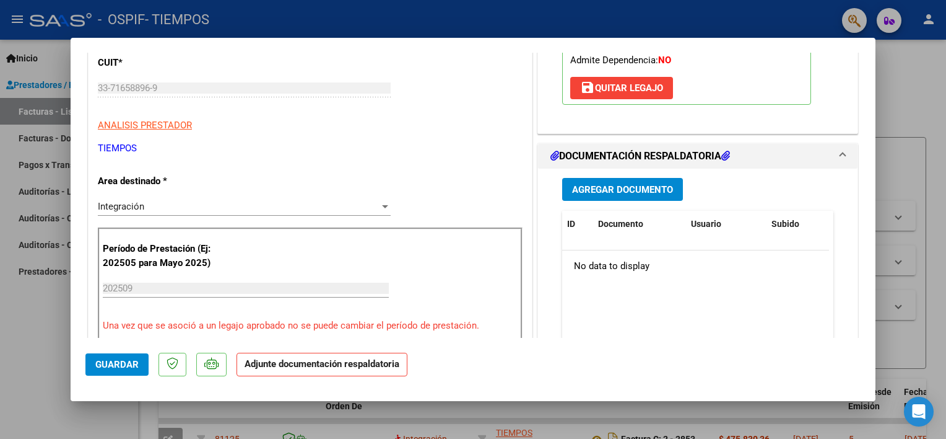
drag, startPoint x: 875, startPoint y: 116, endPoint x: 865, endPoint y: 162, distance: 46.4
click at [865, 162] on mat-dialog-content "COMPROBANTE VER COMPROBANTE ESTADO: Recibida. En proceso de confirmacion/acepta…" at bounding box center [473, 195] width 805 height 285
click at [625, 190] on span "Agregar Documento" at bounding box center [622, 189] width 101 height 11
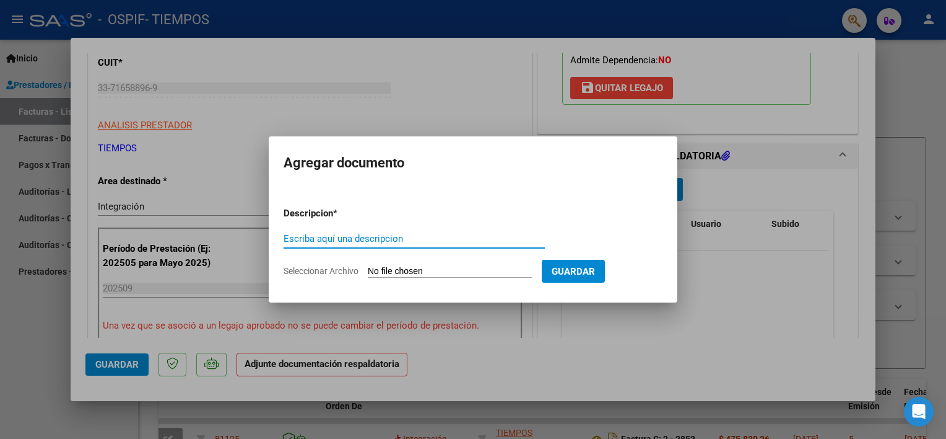
click at [325, 240] on input "Escriba aquí una descripcion" at bounding box center [414, 238] width 261 height 11
type input "factura"
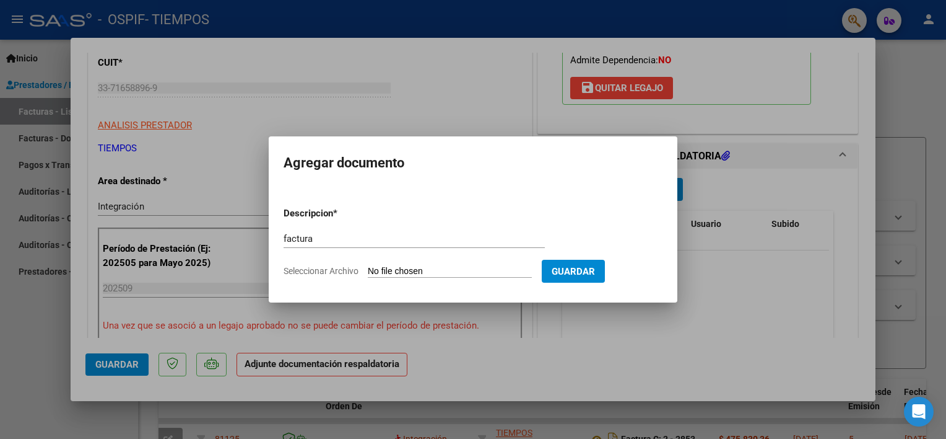
click at [392, 268] on input "Seleccionar Archivo" at bounding box center [450, 272] width 164 height 12
type input "C:\fakepath\Cabralteofactu09.pdf"
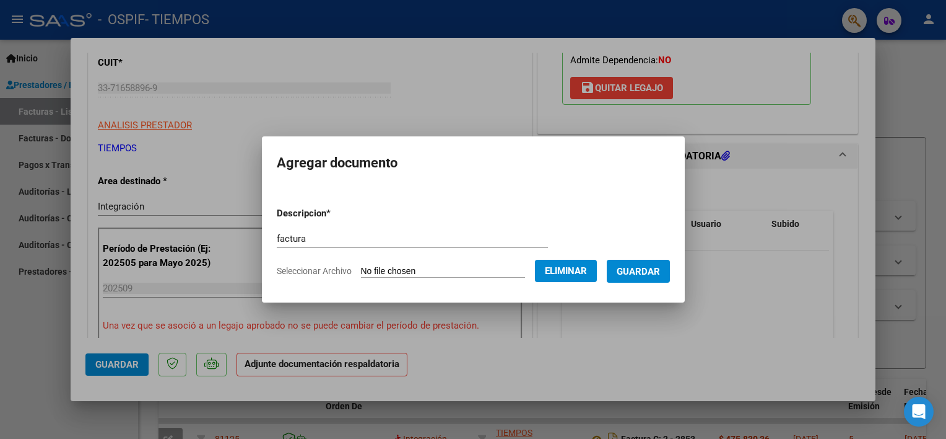
click at [660, 271] on span "Guardar" at bounding box center [638, 271] width 43 height 11
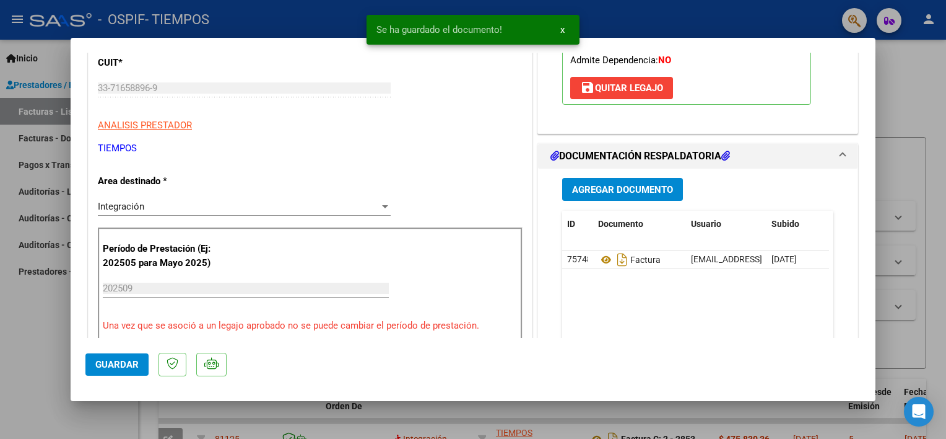
click at [774, 191] on div "Agregar Documento" at bounding box center [697, 189] width 271 height 23
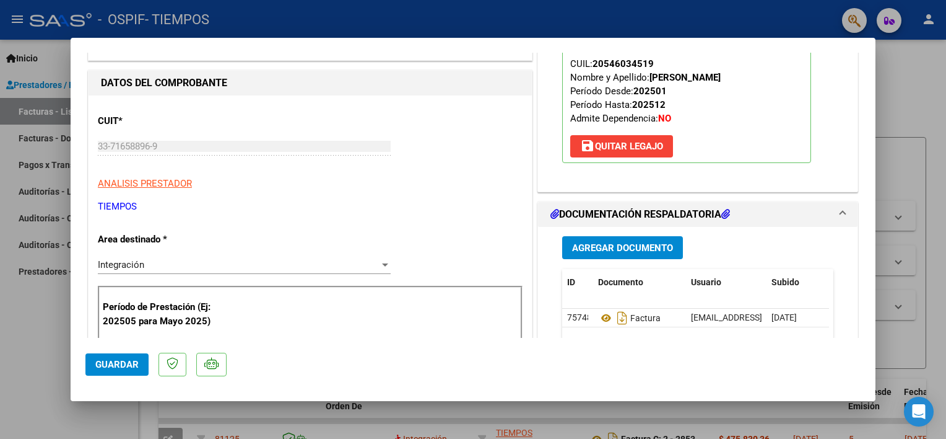
scroll to position [167, 0]
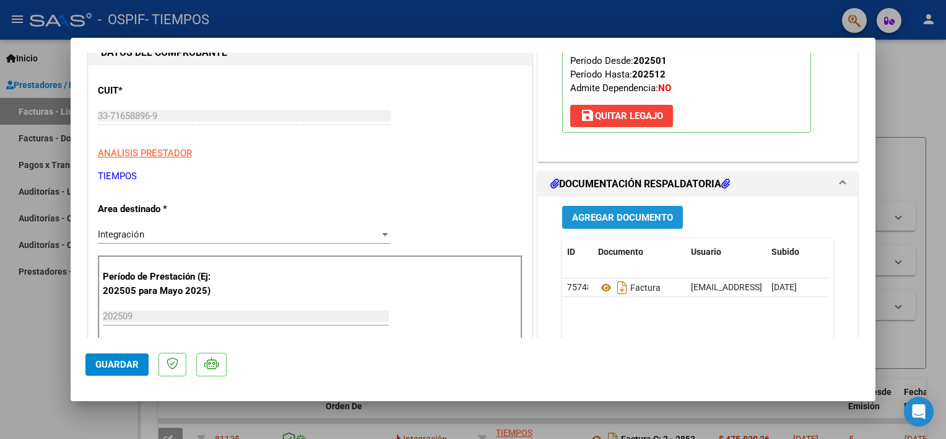
click at [626, 213] on span "Agregar Documento" at bounding box center [622, 217] width 101 height 11
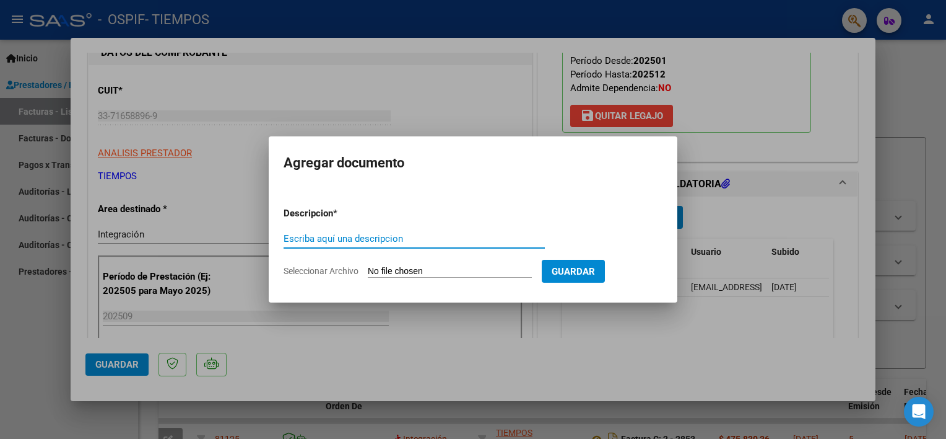
click at [354, 237] on input "Escriba aquí una descripcion" at bounding box center [414, 238] width 261 height 11
type input "codem"
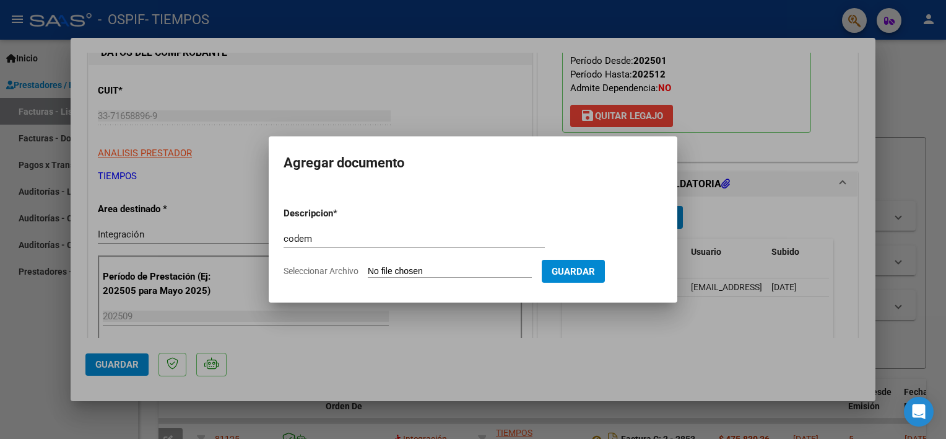
click at [413, 269] on input "Seleccionar Archivo" at bounding box center [450, 272] width 164 height 12
type input "C:\fakepath\CodemCabralteo09.pdf"
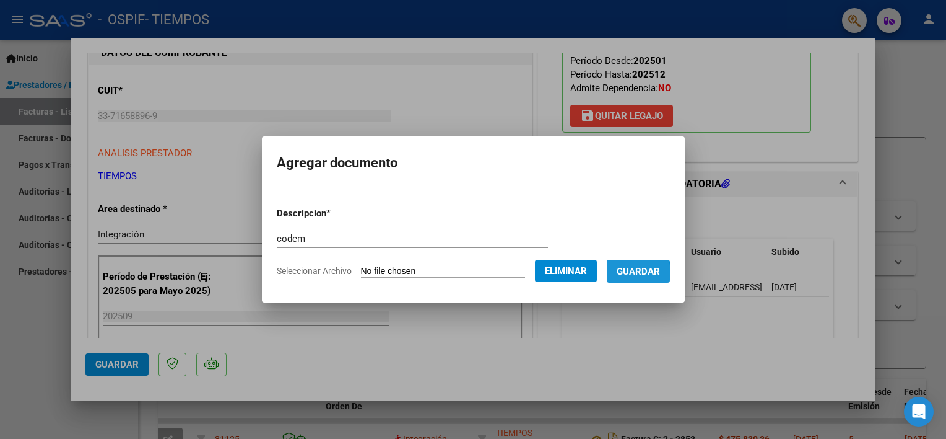
click at [641, 273] on span "Guardar" at bounding box center [638, 271] width 43 height 11
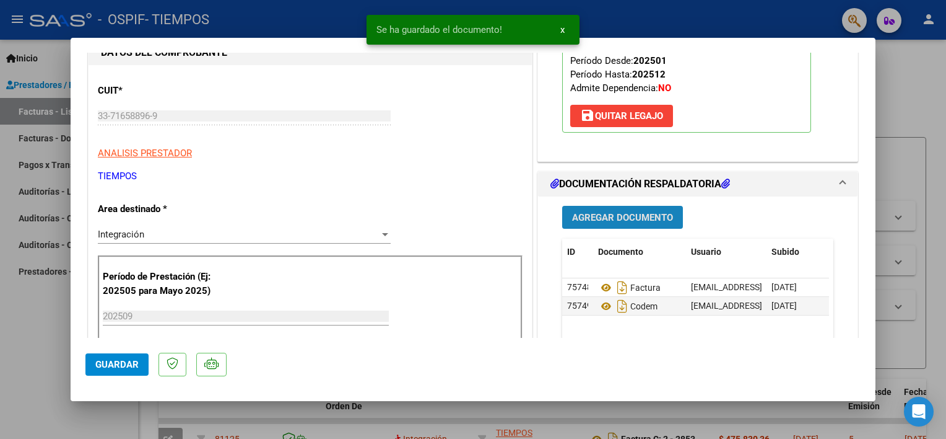
click at [626, 221] on span "Agregar Documento" at bounding box center [622, 217] width 101 height 11
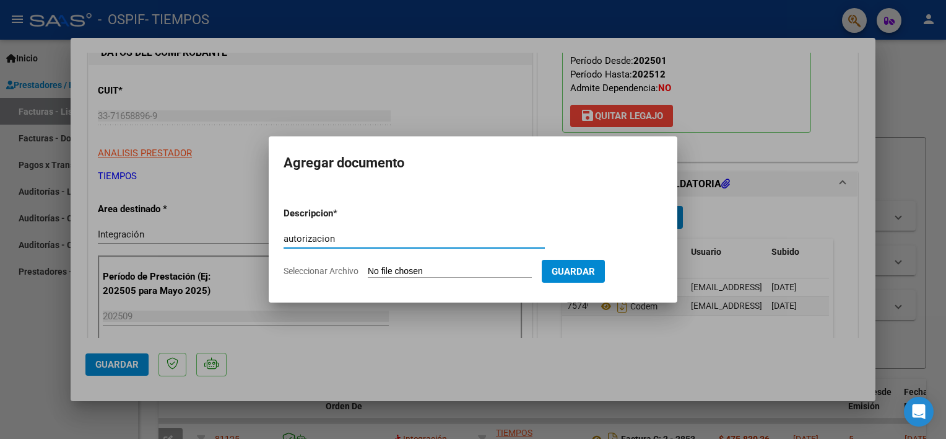
type input "autorizacion"
click at [400, 269] on input "Seleccionar Archivo" at bounding box center [450, 272] width 164 height 12
type input "C:\fakepath\AutorizacionCabralTeo.jpeg"
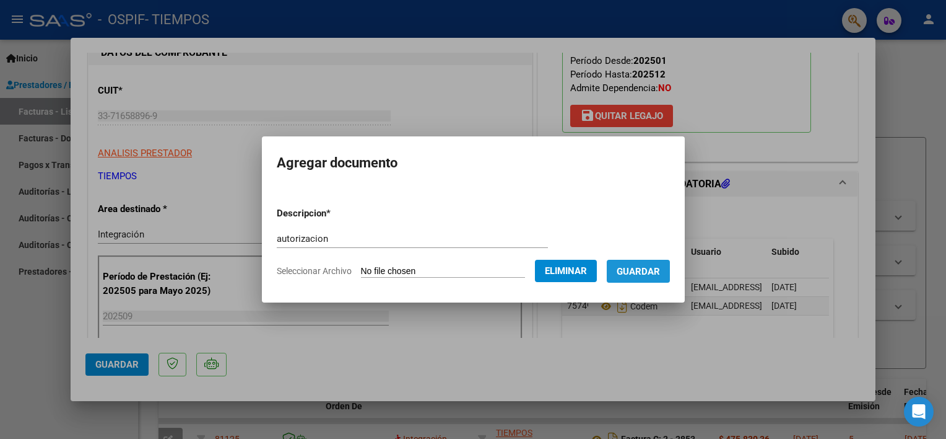
click at [660, 268] on span "Guardar" at bounding box center [638, 271] width 43 height 11
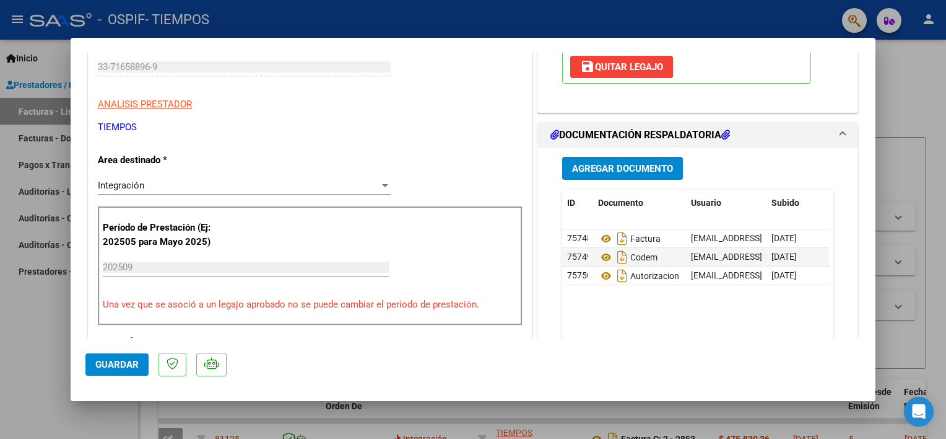
scroll to position [216, 0]
click at [626, 170] on span "Agregar Documento" at bounding box center [622, 167] width 101 height 11
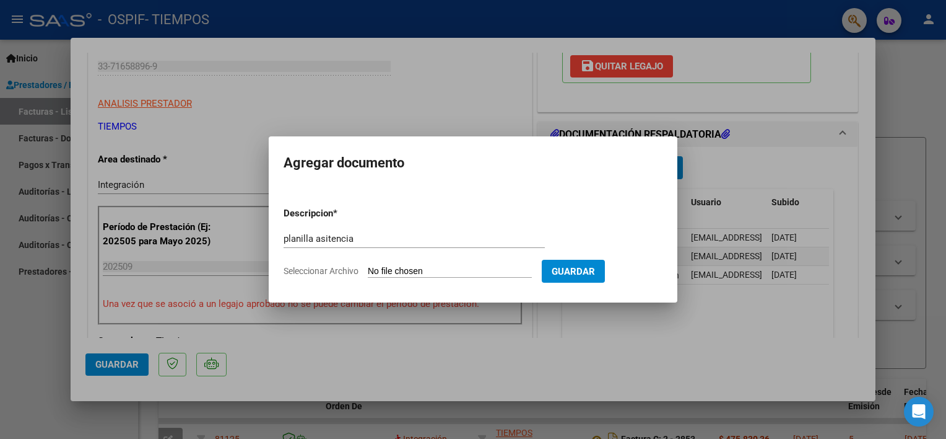
click at [467, 268] on input "Seleccionar Archivo" at bounding box center [450, 272] width 164 height 12
click at [426, 238] on input "planilla asitencia" at bounding box center [414, 238] width 261 height 11
click at [328, 238] on input "planilla asitencia" at bounding box center [414, 238] width 261 height 11
type input "planilla asistencia"
click at [394, 270] on input "Seleccionar Archivo" at bounding box center [450, 272] width 164 height 12
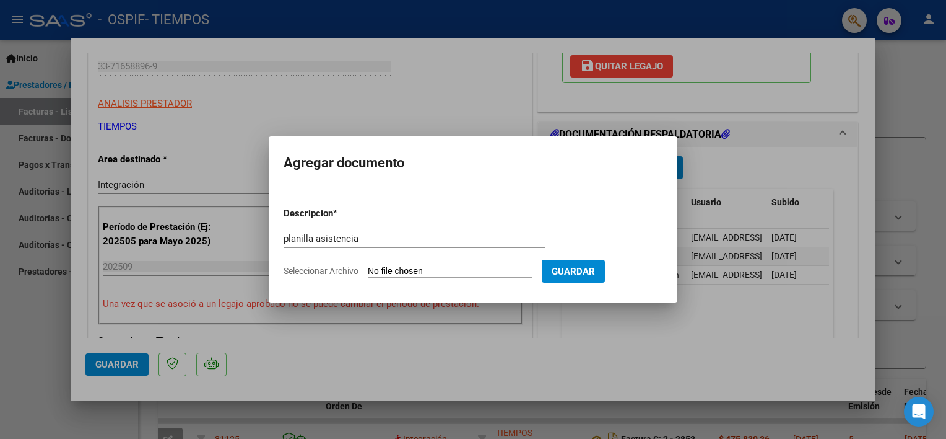
type input "C:\fakepath\CabralTeoplani09.pdf"
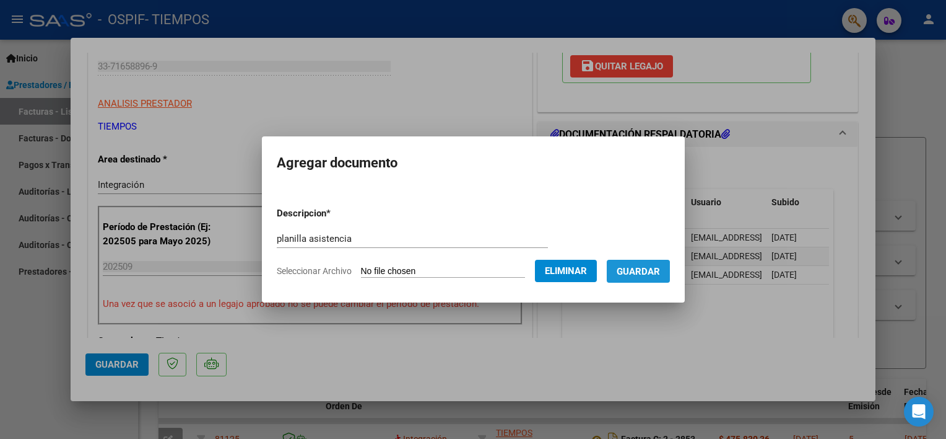
click at [649, 273] on span "Guardar" at bounding box center [638, 271] width 43 height 11
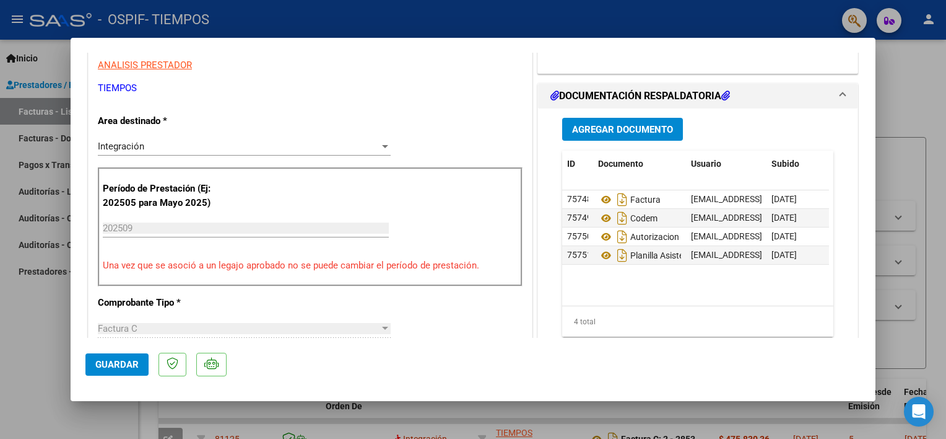
scroll to position [255, 0]
click at [134, 367] on span "Guardar" at bounding box center [116, 364] width 43 height 11
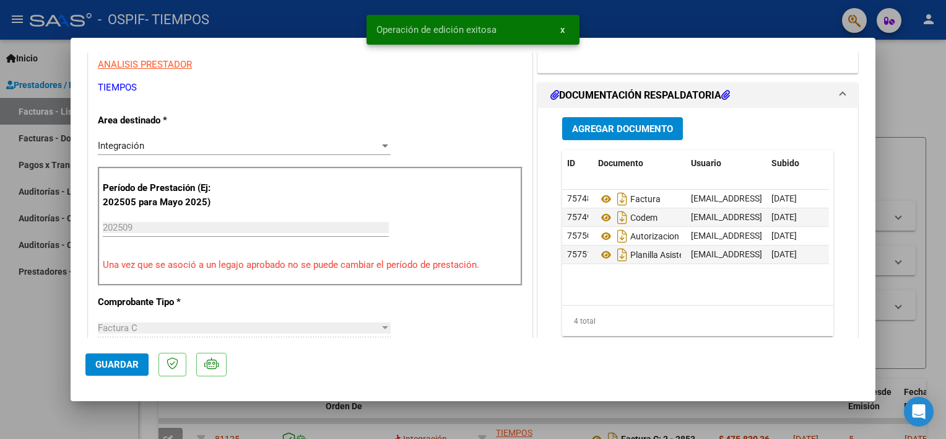
click at [51, 336] on div at bounding box center [473, 219] width 946 height 439
type input "$ 0,00"
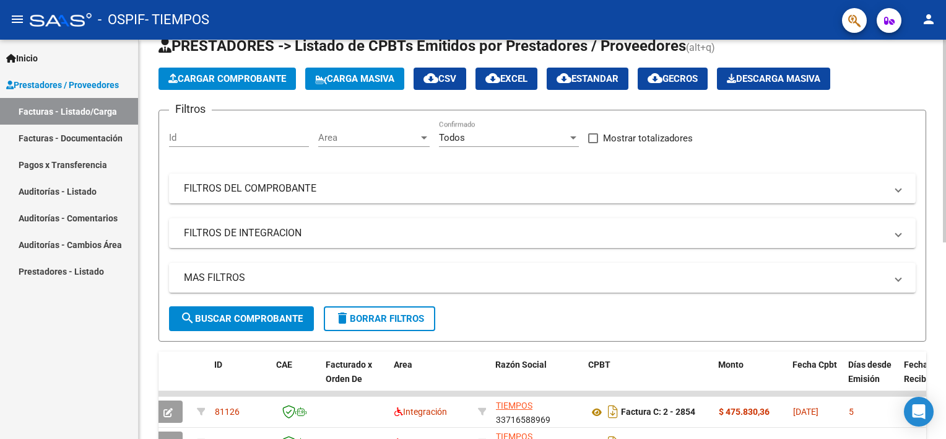
scroll to position [2, 0]
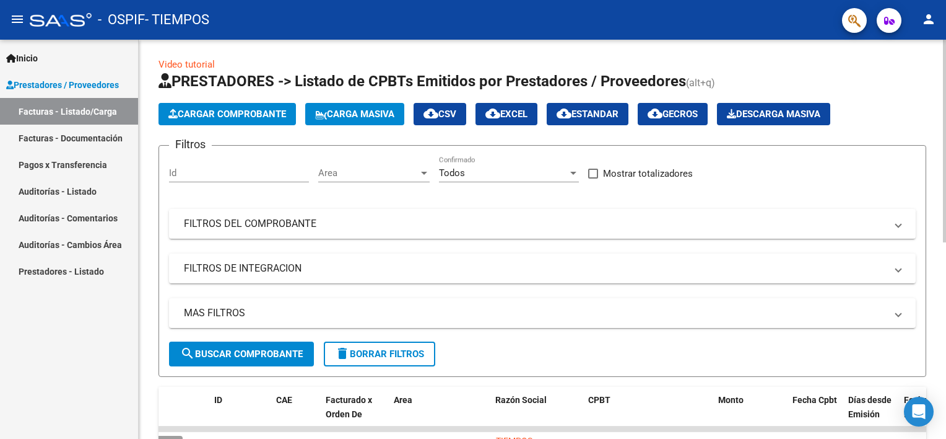
click at [946, 185] on div at bounding box center [944, 142] width 3 height 203
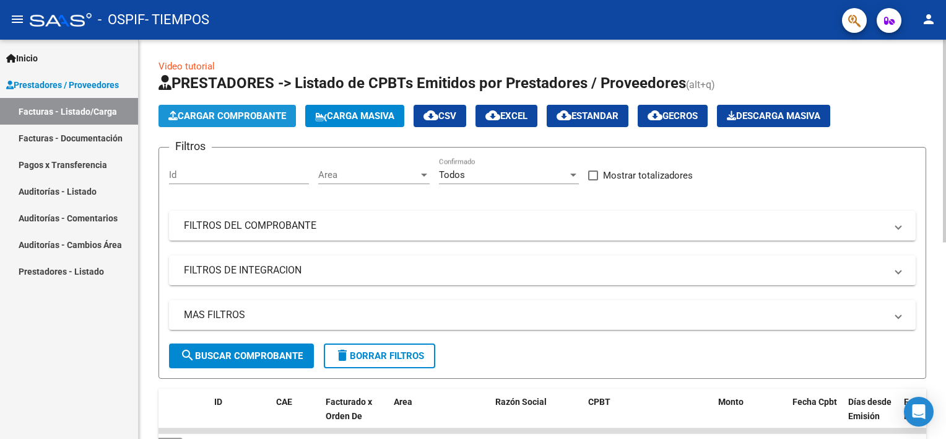
click at [263, 119] on span "Cargar Comprobante" at bounding box center [227, 115] width 118 height 11
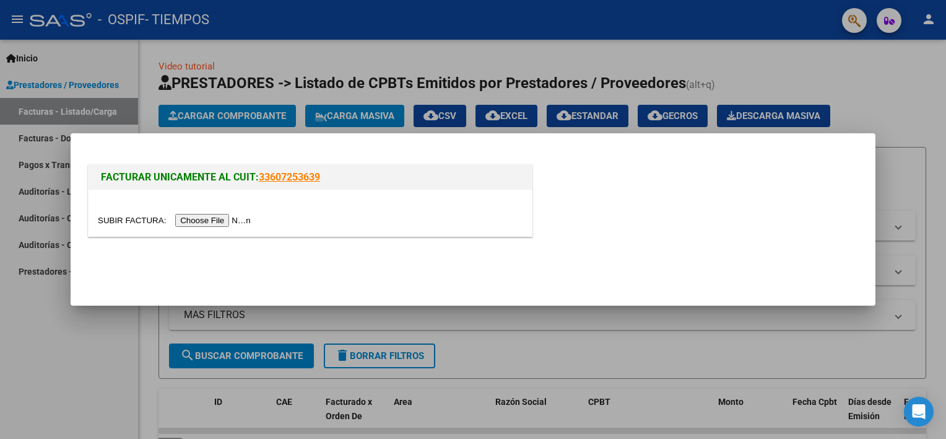
click at [218, 220] on input "file" at bounding box center [176, 220] width 157 height 13
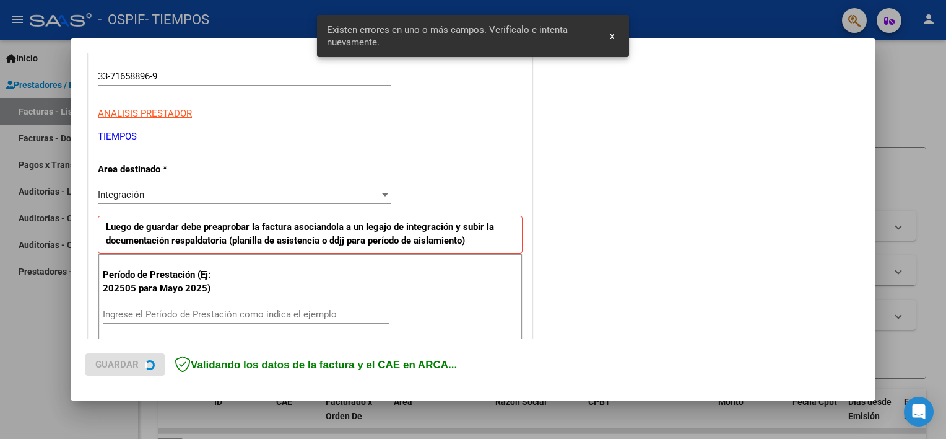
scroll to position [287, 0]
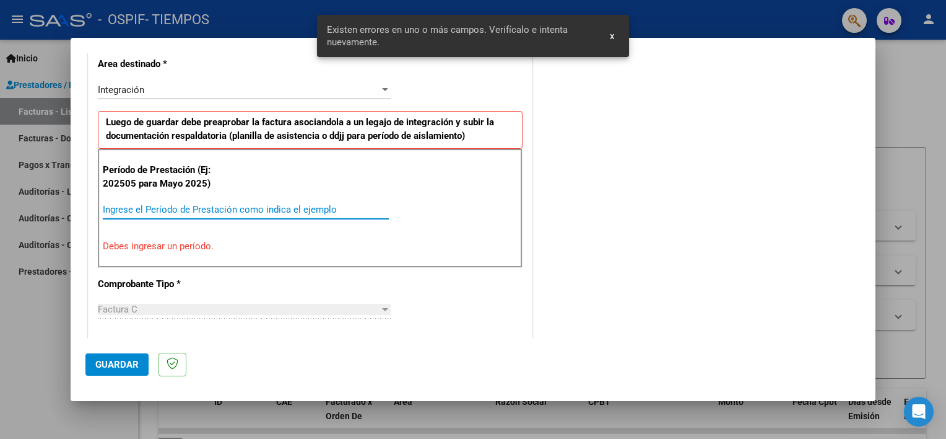
click at [237, 207] on input "Ingrese el Período de Prestación como indica el ejemplo" at bounding box center [246, 209] width 286 height 11
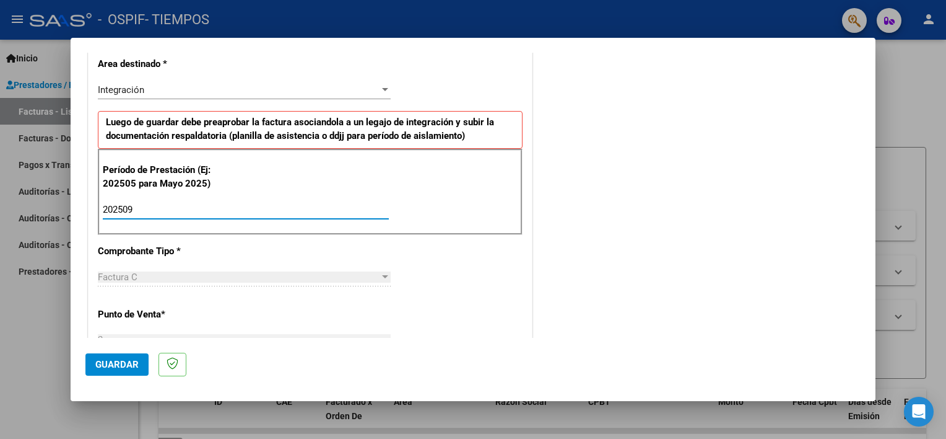
type input "202509"
click at [105, 362] on span "Guardar" at bounding box center [116, 364] width 43 height 11
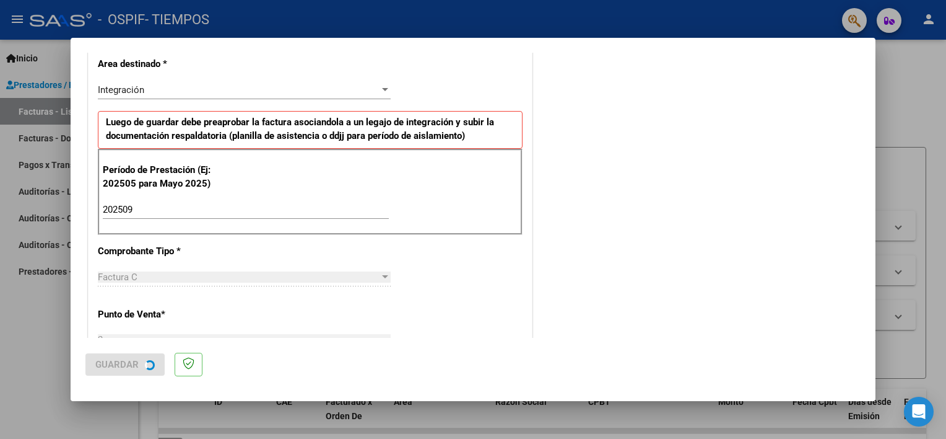
scroll to position [0, 0]
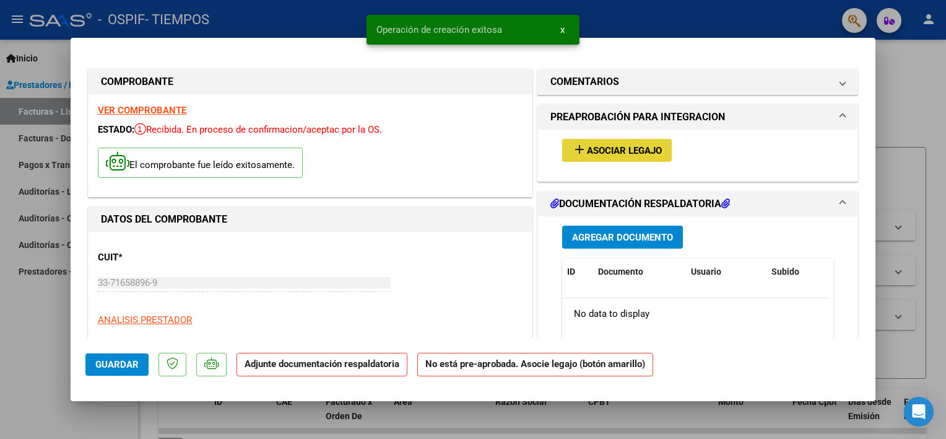
click at [588, 147] on span "Asociar Legajo" at bounding box center [624, 150] width 75 height 11
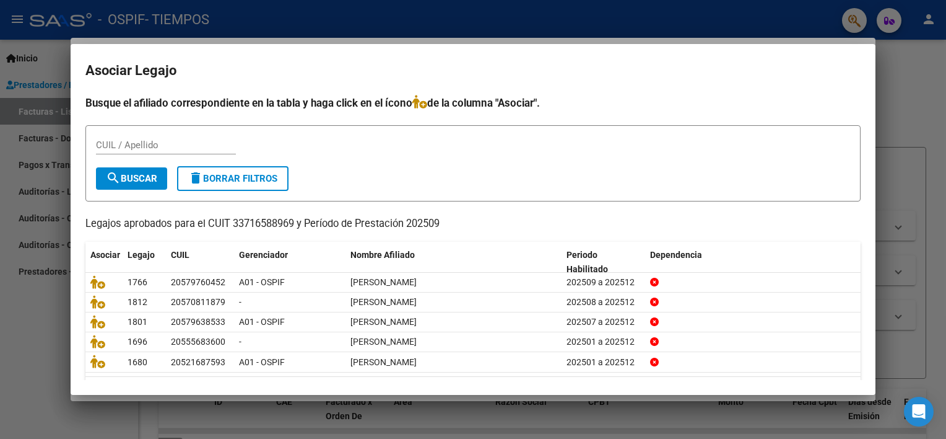
scroll to position [37, 0]
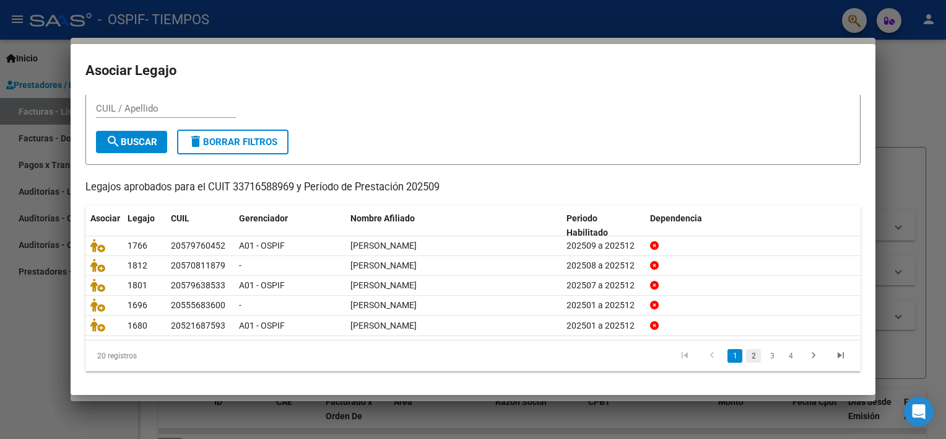
click at [746, 352] on link "2" at bounding box center [753, 356] width 15 height 14
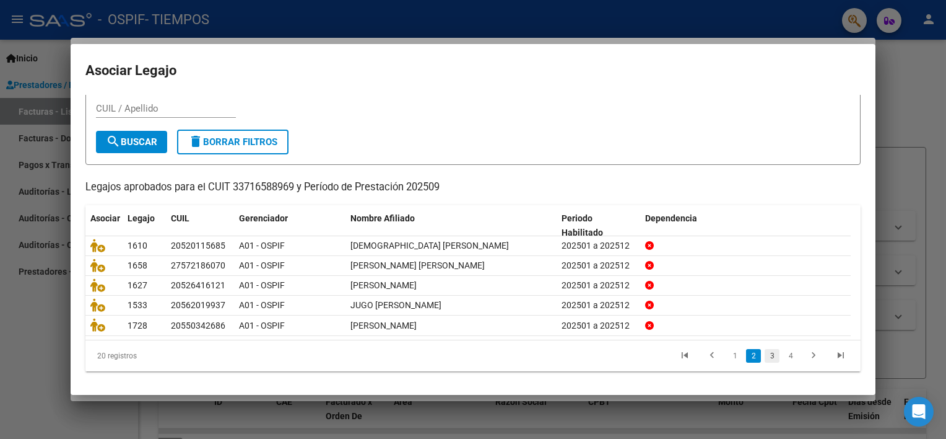
click at [765, 355] on link "3" at bounding box center [772, 356] width 15 height 14
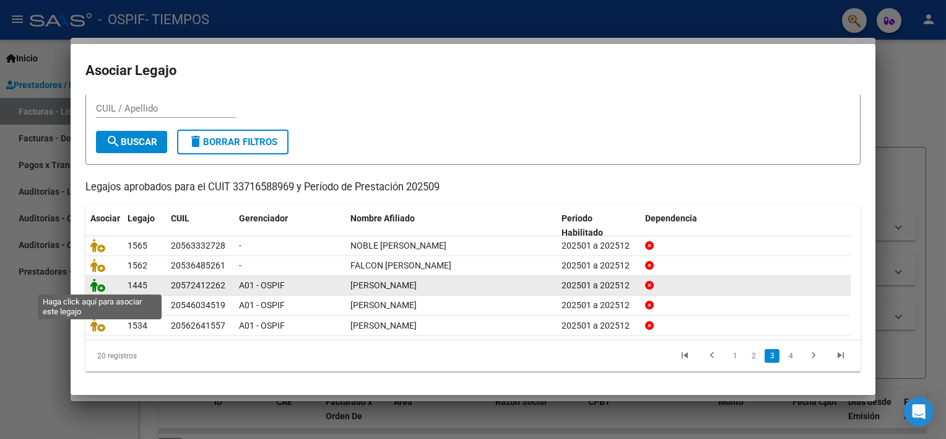
click at [99, 285] on icon at bounding box center [97, 285] width 15 height 14
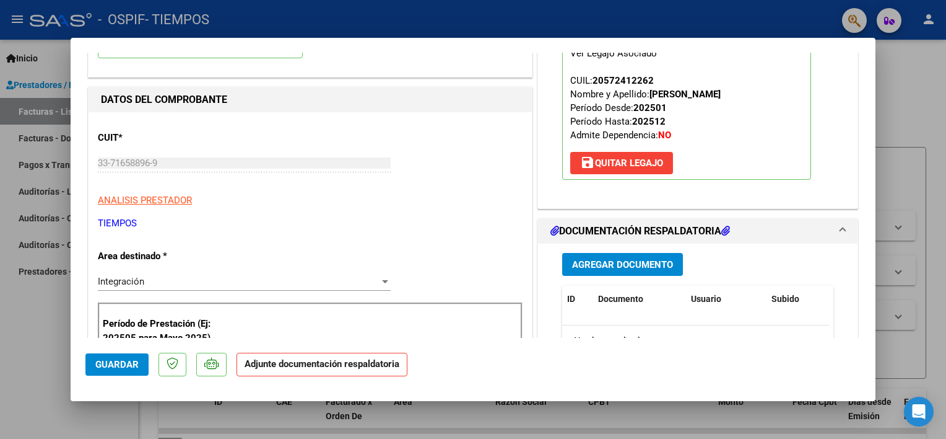
scroll to position [169, 0]
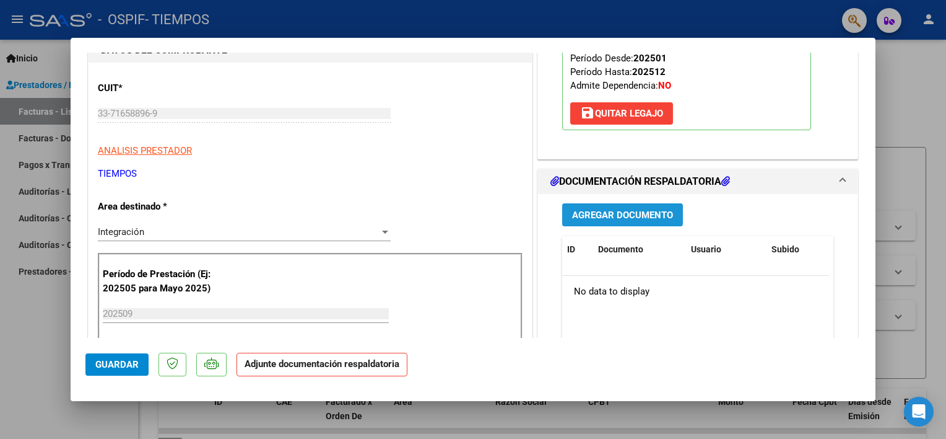
click at [642, 219] on span "Agregar Documento" at bounding box center [622, 214] width 101 height 11
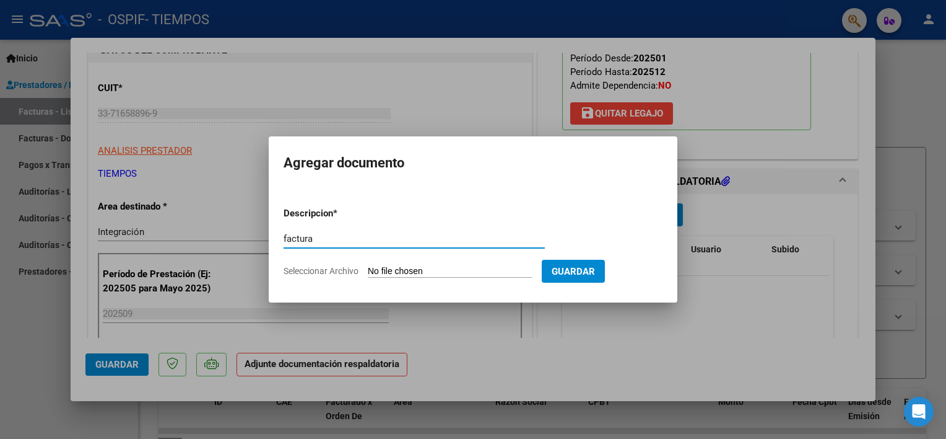
type input "factura"
click at [482, 266] on input "Seleccionar Archivo" at bounding box center [450, 272] width 164 height 12
type input "C:\fakepath\CaroMiltonfactu09.pdf"
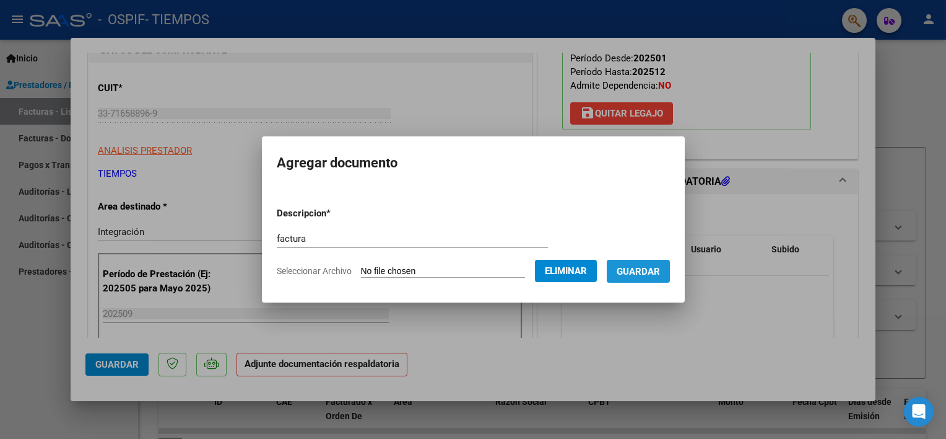
click at [660, 276] on span "Guardar" at bounding box center [638, 271] width 43 height 11
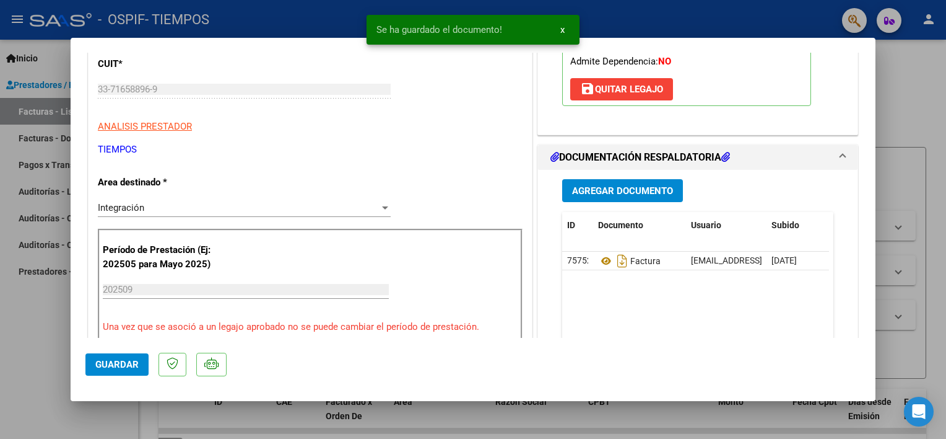
scroll to position [186, 0]
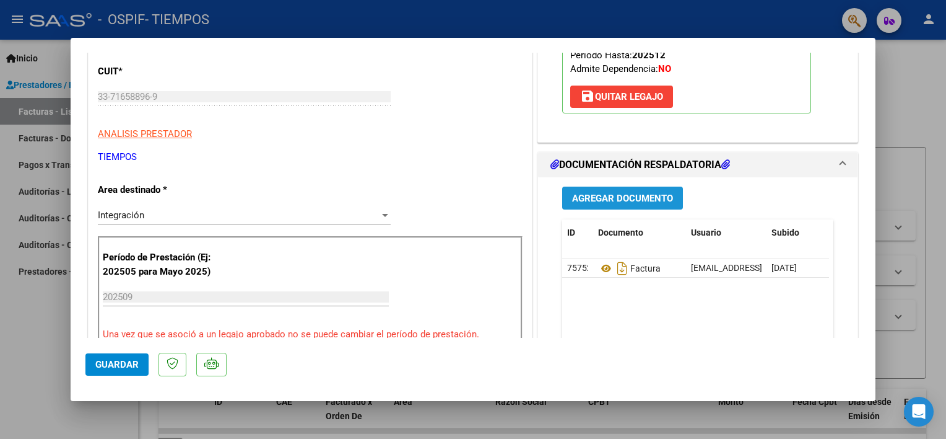
click at [620, 194] on span "Agregar Documento" at bounding box center [622, 198] width 101 height 11
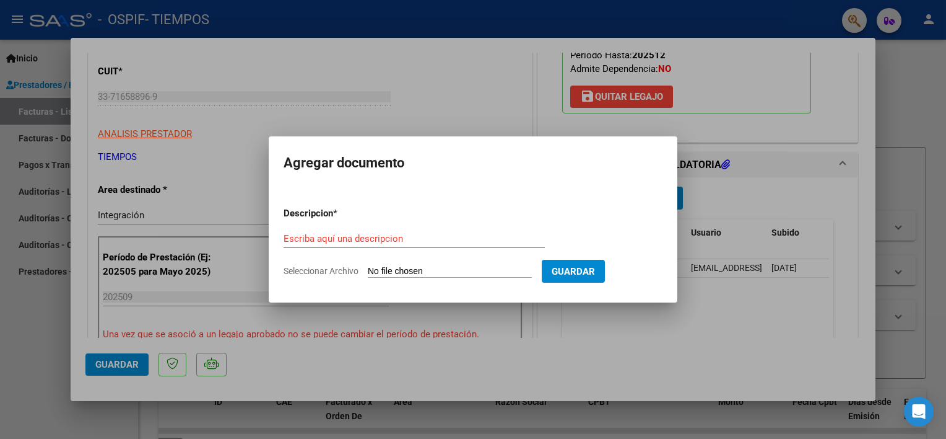
click at [346, 245] on div "Escriba aquí una descripcion" at bounding box center [414, 238] width 261 height 19
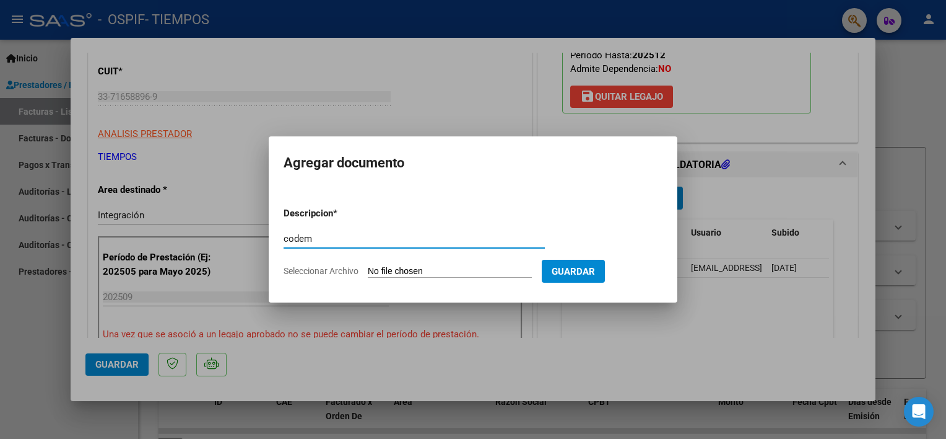
type input "codem"
click at [380, 276] on input "Seleccionar Archivo" at bounding box center [450, 272] width 164 height 12
type input "C:\fakepath\CodemCaroMilton09.pdf"
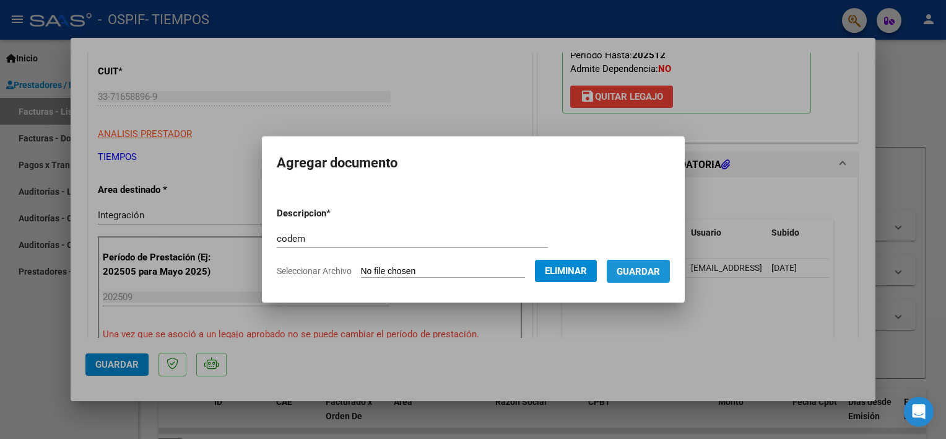
click at [660, 270] on span "Guardar" at bounding box center [638, 271] width 43 height 11
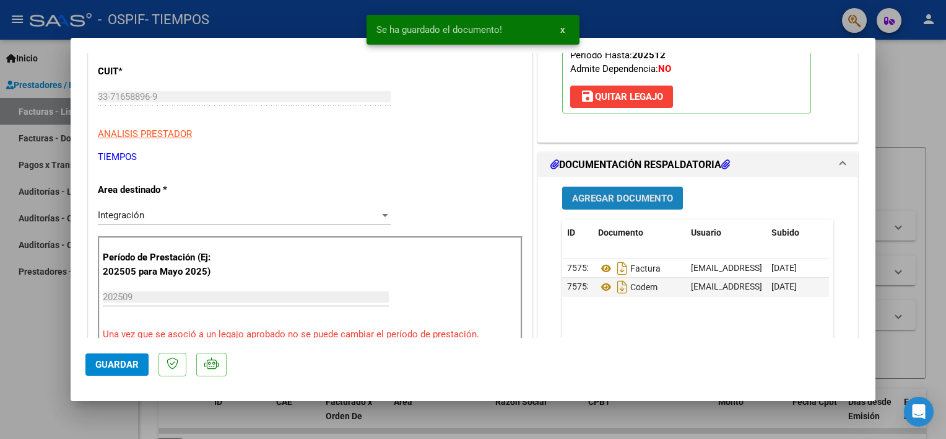
click at [624, 197] on span "Agregar Documento" at bounding box center [622, 198] width 101 height 11
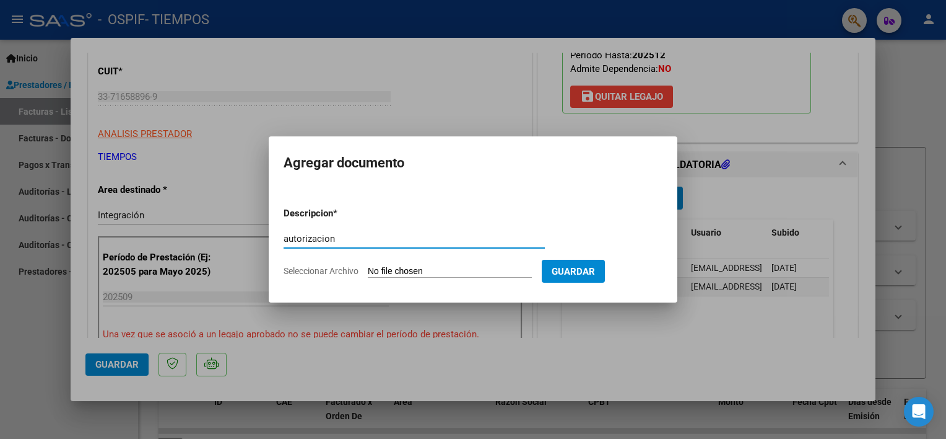
type input "autorizacion"
click at [460, 266] on input "Seleccionar Archivo" at bounding box center [450, 272] width 164 height 12
type input "C:\fakepath\AutorizacionCaroMilton.jpeg"
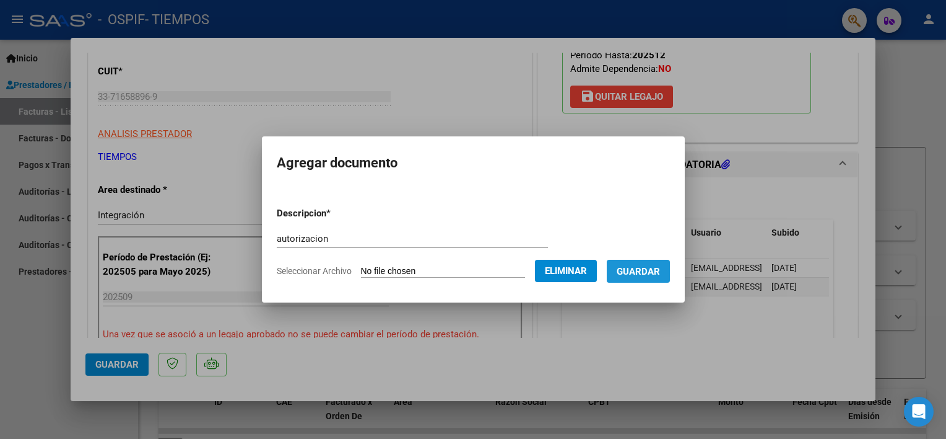
click at [644, 267] on span "Guardar" at bounding box center [638, 271] width 43 height 11
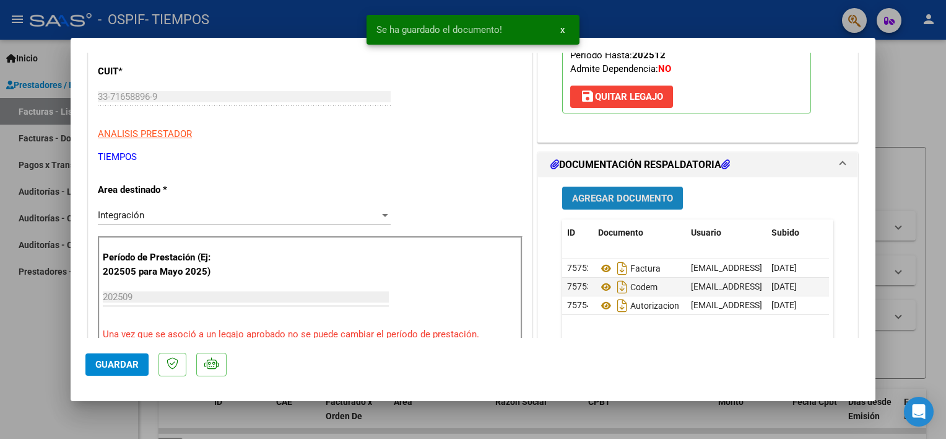
click at [592, 198] on span "Agregar Documento" at bounding box center [622, 198] width 101 height 11
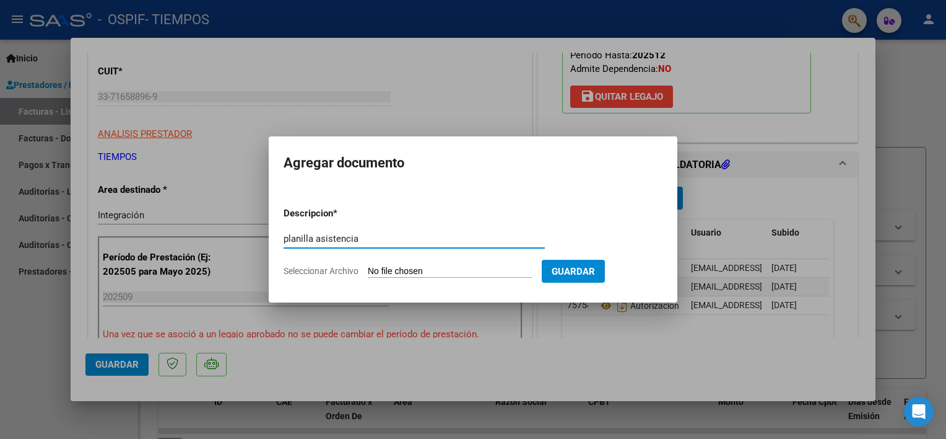
type input "planilla asistencia"
click at [492, 264] on form "Descripcion * planilla asistencia Escriba aquí una descripcion Seleccionar Arch…" at bounding box center [473, 242] width 379 height 90
click at [467, 270] on input "Seleccionar Archivo" at bounding box center [450, 272] width 164 height 12
type input "C:\fakepath\CaroMiltonplani09.pdf"
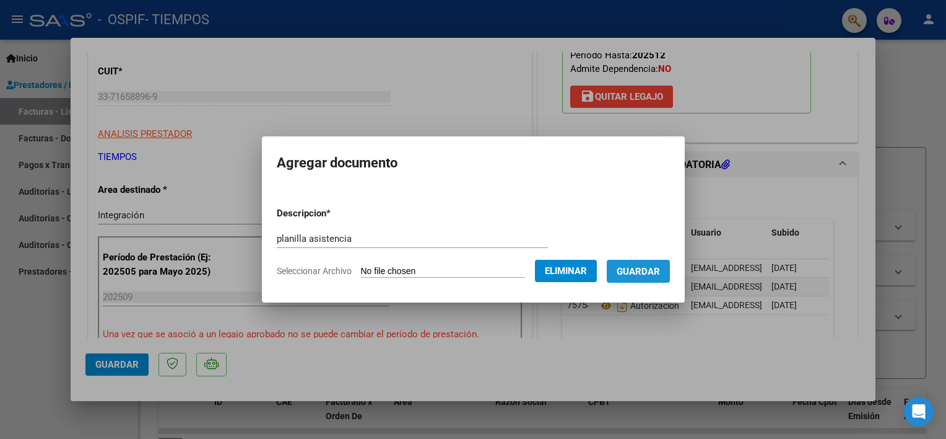
click at [660, 276] on span "Guardar" at bounding box center [638, 271] width 43 height 11
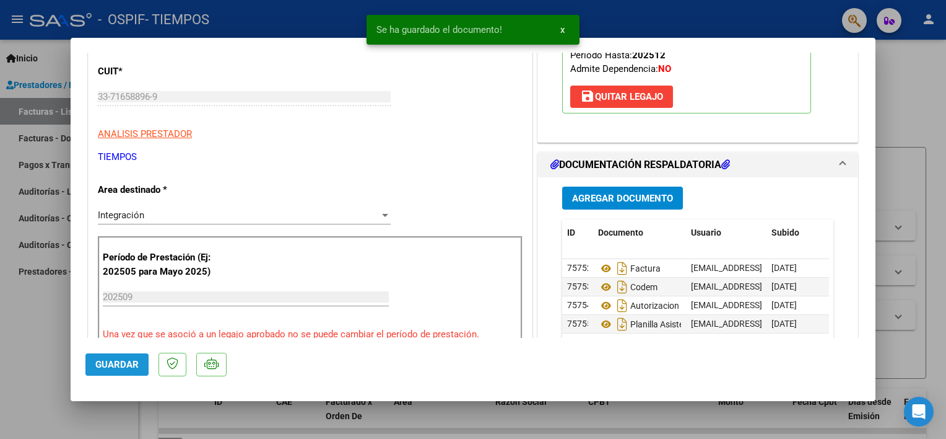
click at [108, 367] on span "Guardar" at bounding box center [116, 364] width 43 height 11
click at [41, 321] on div at bounding box center [473, 219] width 946 height 439
type input "$ 0,00"
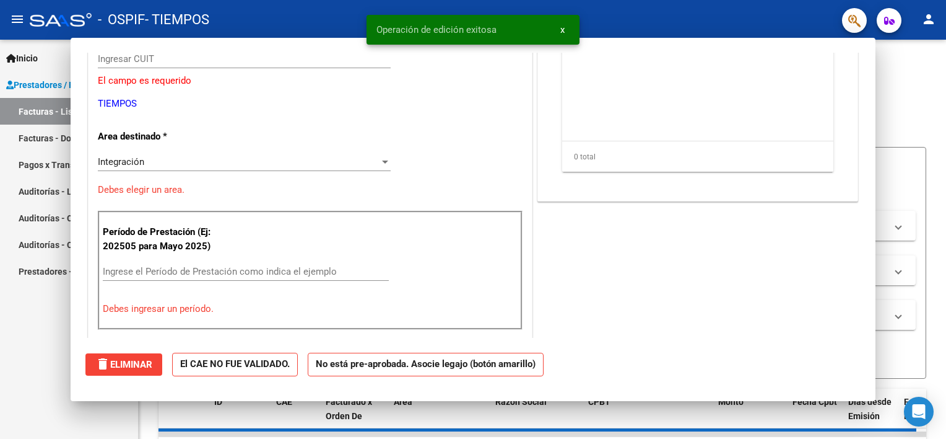
scroll to position [149, 0]
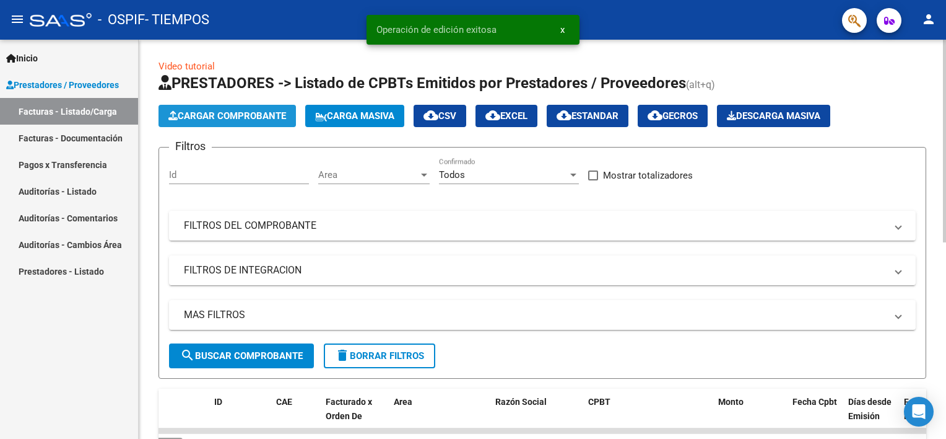
click at [248, 114] on span "Cargar Comprobante" at bounding box center [227, 115] width 118 height 11
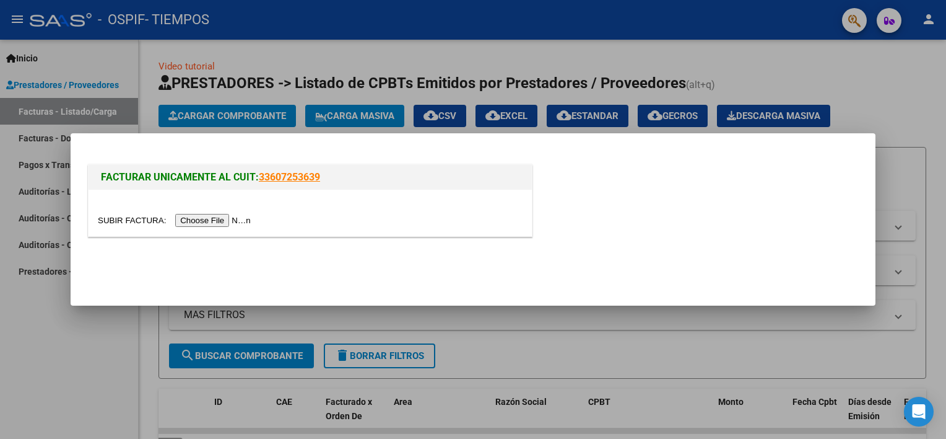
click at [208, 216] on input "file" at bounding box center [176, 220] width 157 height 13
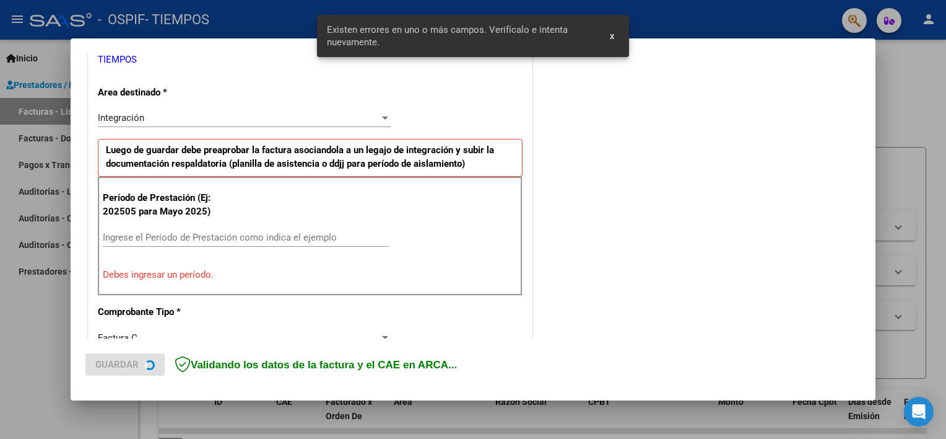
scroll to position [264, 0]
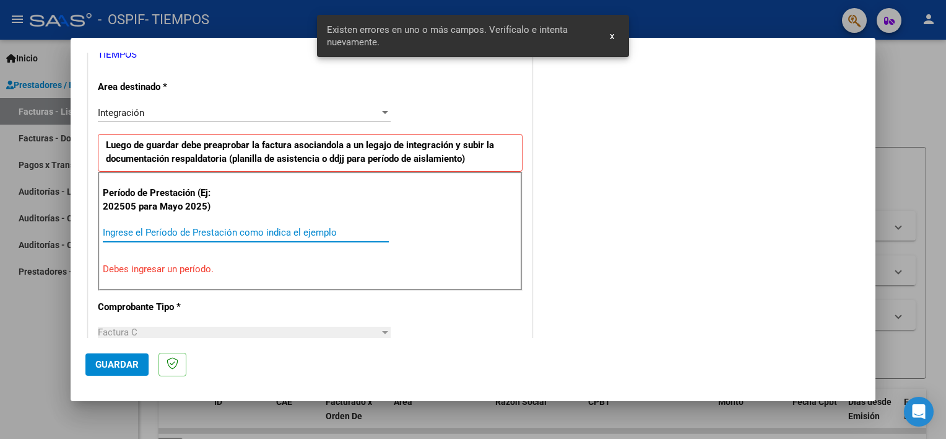
click at [265, 234] on input "Ingrese el Período de Prestación como indica el ejemplo" at bounding box center [246, 232] width 286 height 11
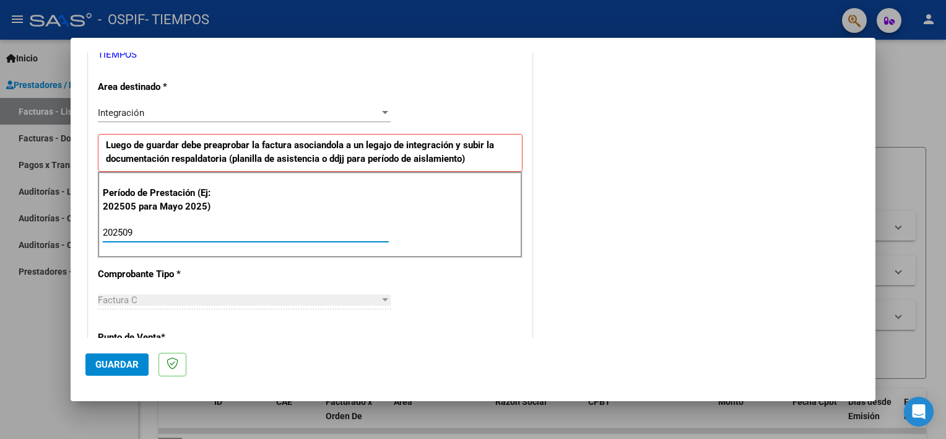
type input "202509"
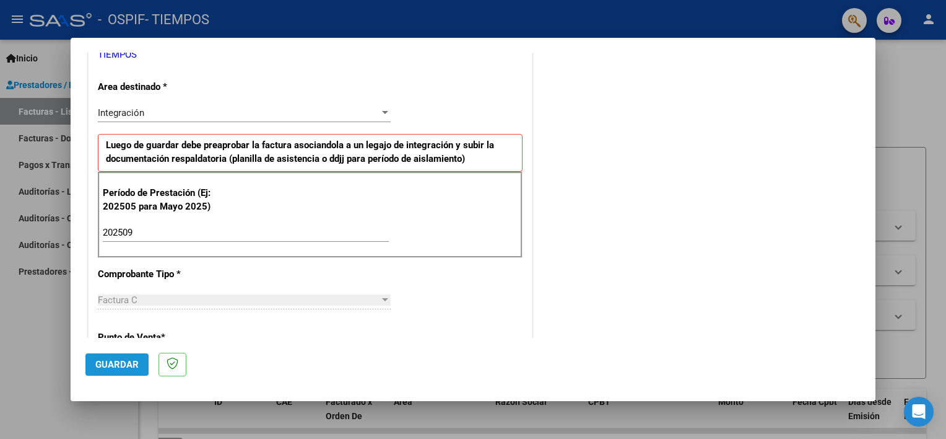
click at [100, 364] on span "Guardar" at bounding box center [116, 364] width 43 height 11
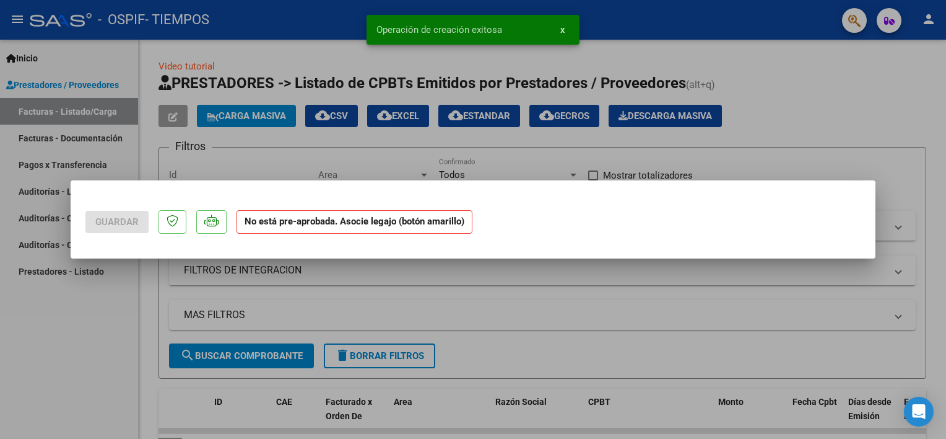
scroll to position [0, 0]
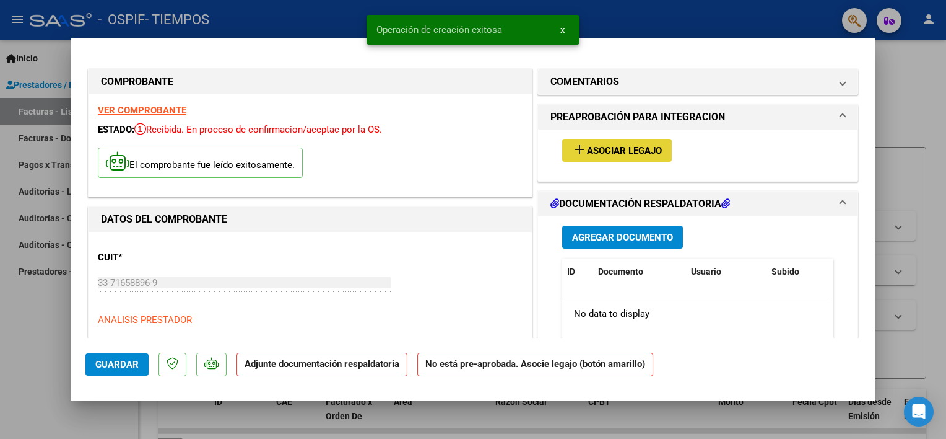
click at [637, 151] on span "Asociar Legajo" at bounding box center [624, 150] width 75 height 11
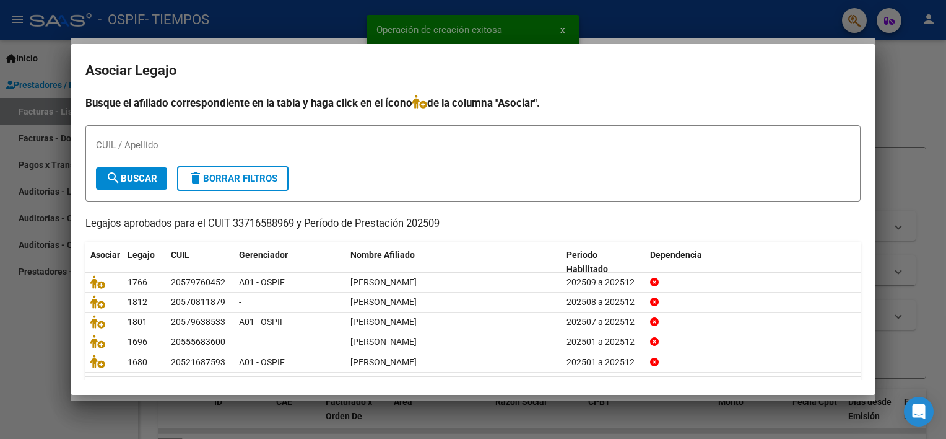
scroll to position [37, 0]
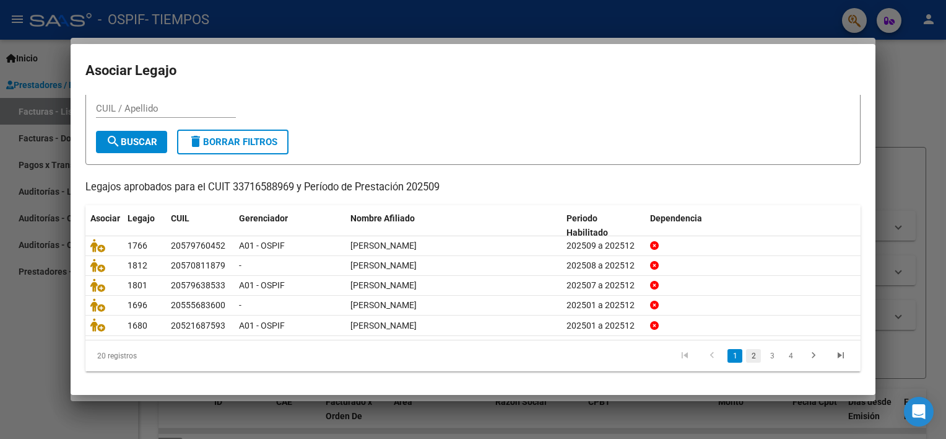
click at [746, 352] on link "2" at bounding box center [753, 356] width 15 height 14
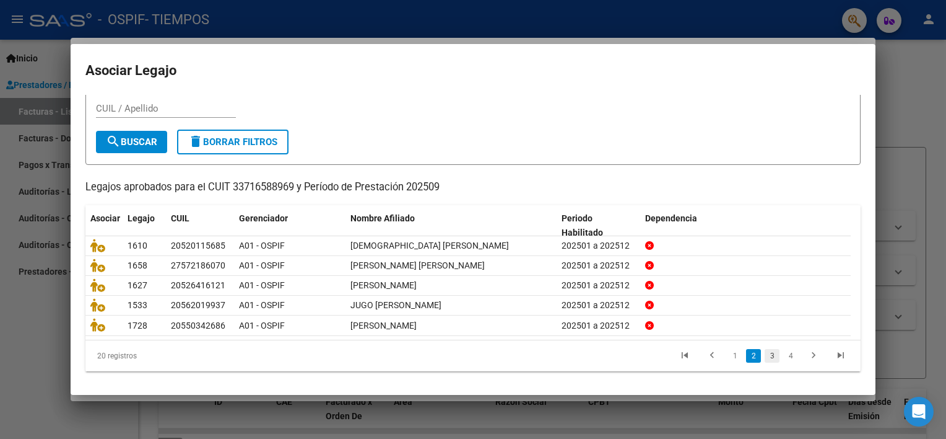
click at [765, 352] on link "3" at bounding box center [772, 356] width 15 height 14
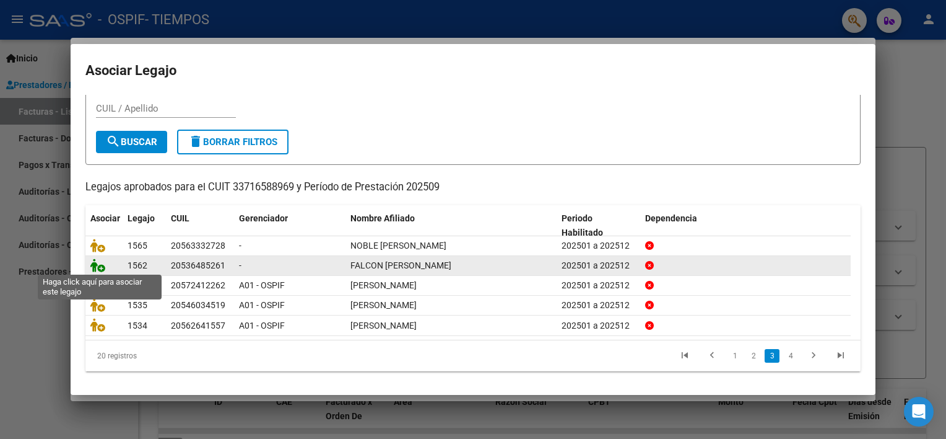
click at [97, 264] on icon at bounding box center [97, 265] width 15 height 14
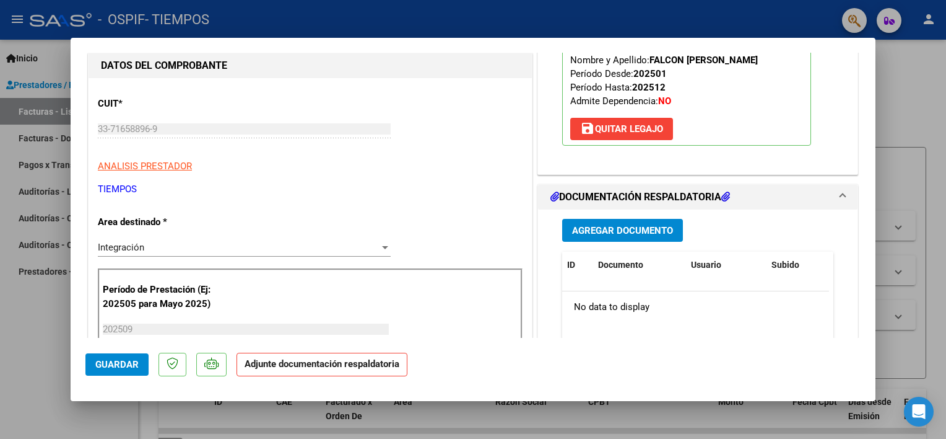
scroll to position [165, 0]
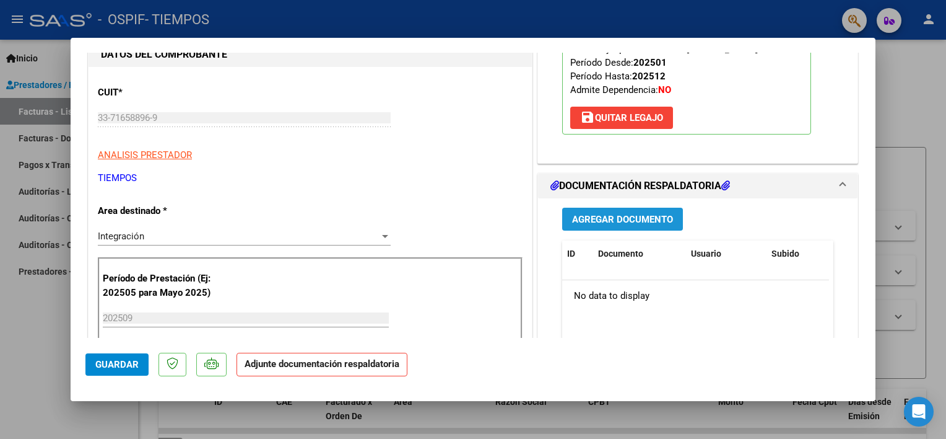
click at [638, 220] on span "Agregar Documento" at bounding box center [622, 219] width 101 height 11
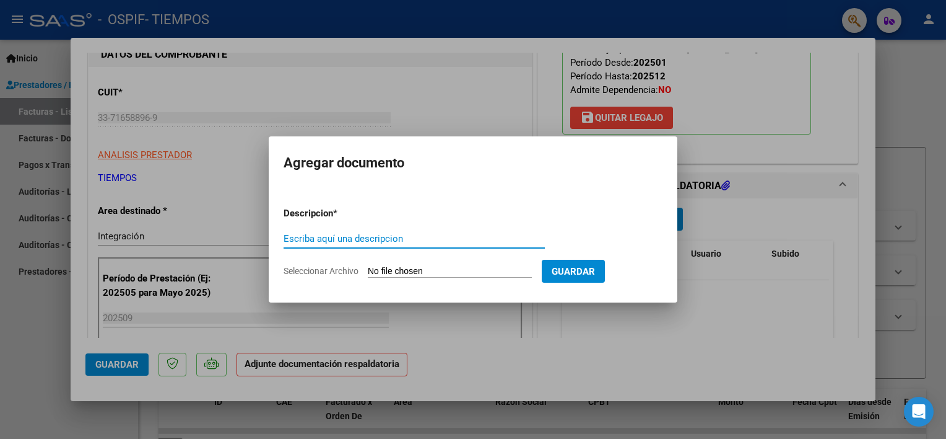
click at [359, 240] on input "Escriba aquí una descripcion" at bounding box center [414, 238] width 261 height 11
type input "factura"
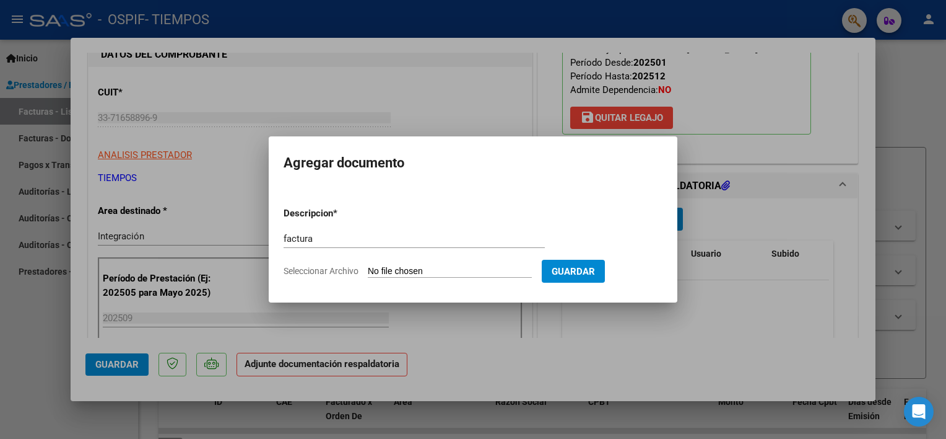
click at [385, 268] on input "Seleccionar Archivo" at bounding box center [450, 272] width 164 height 12
type input "C:\fakepath\FalconBellanzafactu09.pdf"
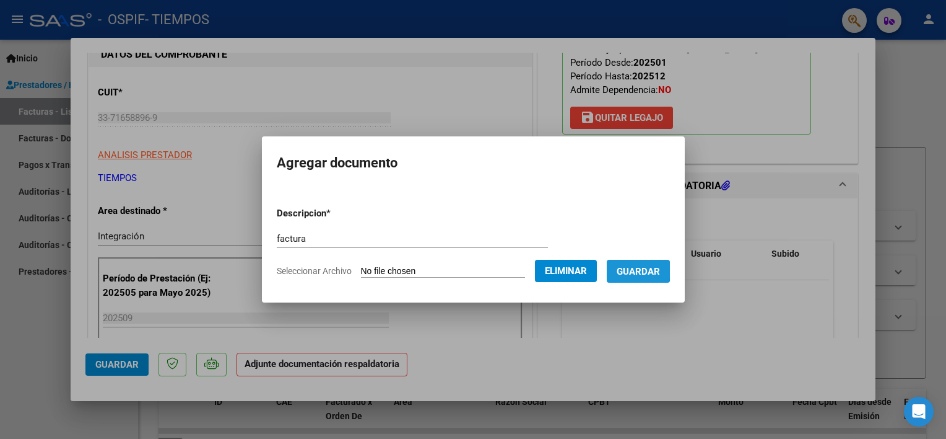
click at [648, 270] on span "Guardar" at bounding box center [638, 271] width 43 height 11
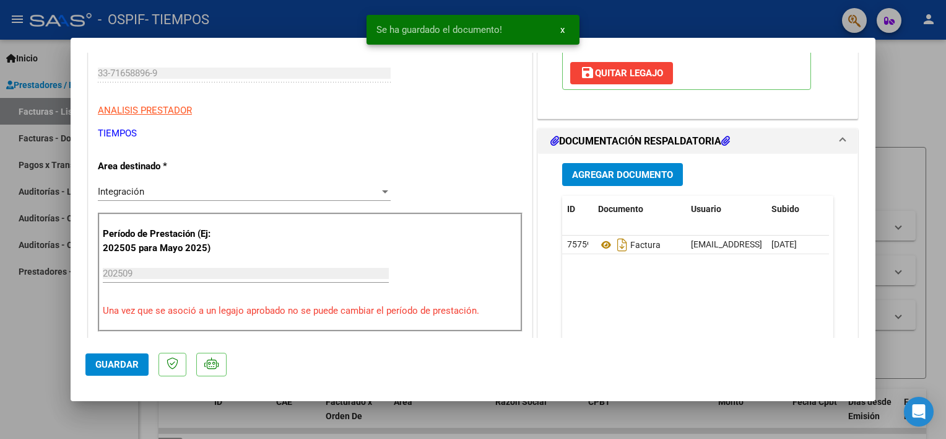
scroll to position [216, 0]
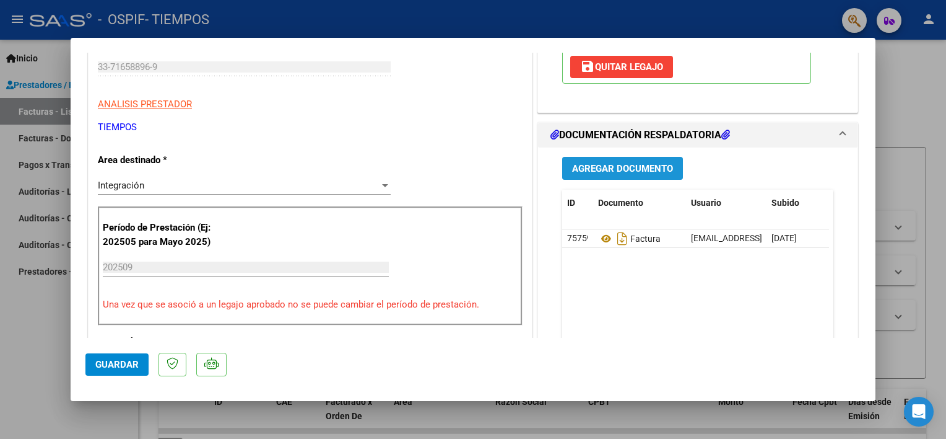
click at [658, 166] on span "Agregar Documento" at bounding box center [622, 168] width 101 height 11
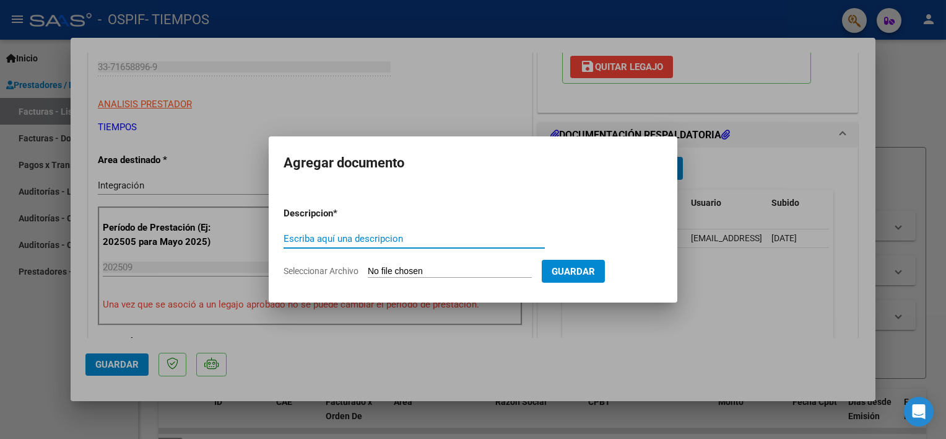
click at [363, 238] on input "Escriba aquí una descripcion" at bounding box center [414, 238] width 261 height 11
type input "codem"
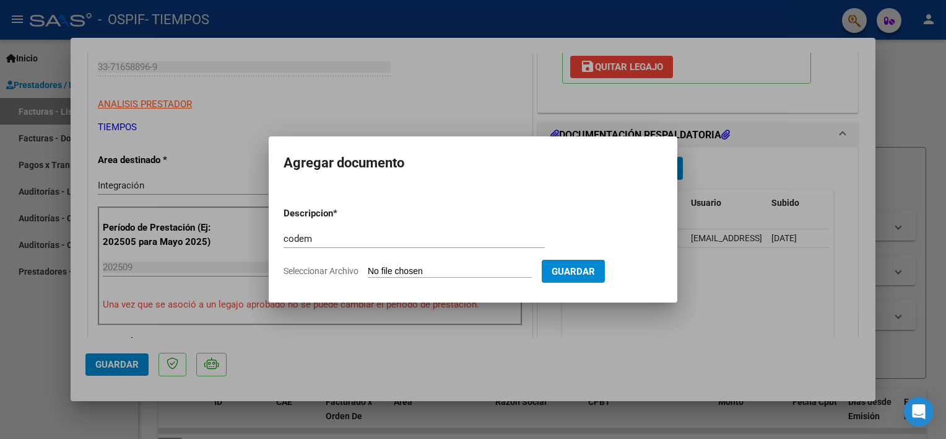
click at [394, 274] on input "Seleccionar Archivo" at bounding box center [450, 272] width 164 height 12
type input "C:\fakepath\CodemFalconBellanza09.pdf"
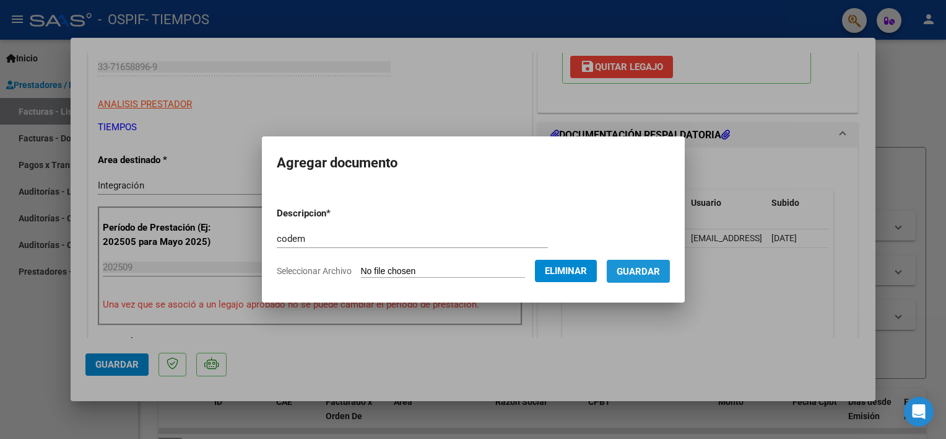
click at [654, 267] on span "Guardar" at bounding box center [638, 271] width 43 height 11
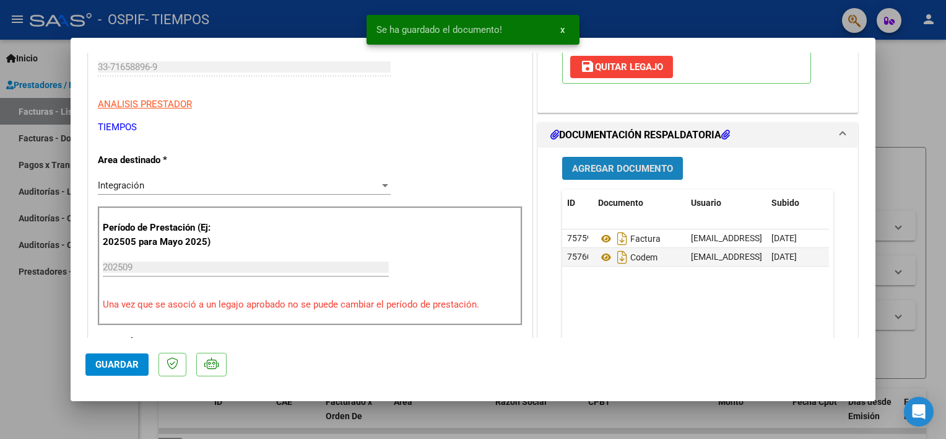
click at [619, 164] on span "Agregar Documento" at bounding box center [622, 168] width 101 height 11
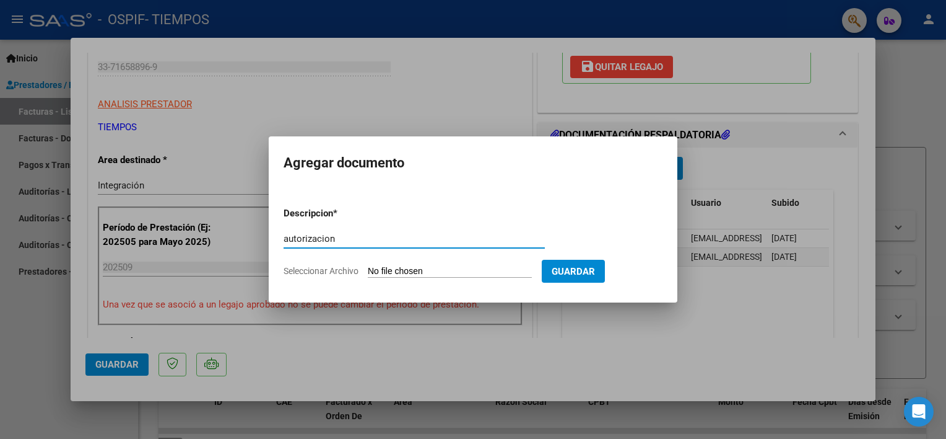
type input "autorizacion"
click at [490, 269] on input "Seleccionar Archivo" at bounding box center [450, 272] width 164 height 12
type input "C:\fakepath\AutorizacionfalconBellanza.jpeg"
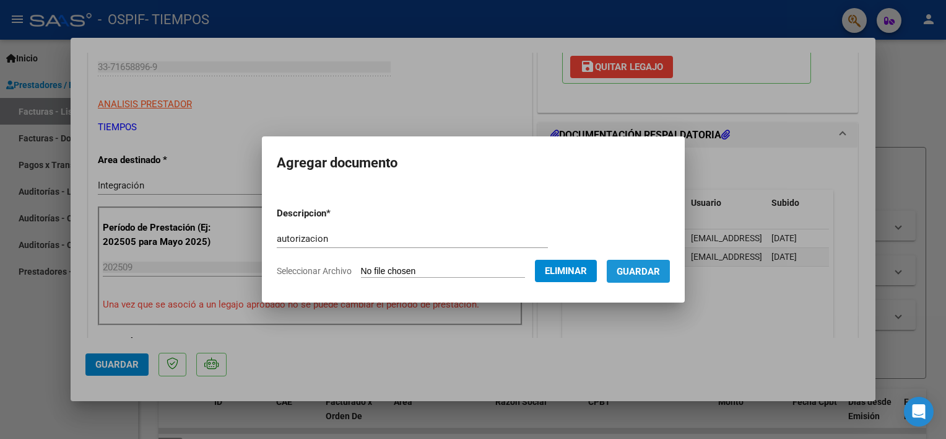
click at [647, 275] on span "Guardar" at bounding box center [638, 271] width 43 height 11
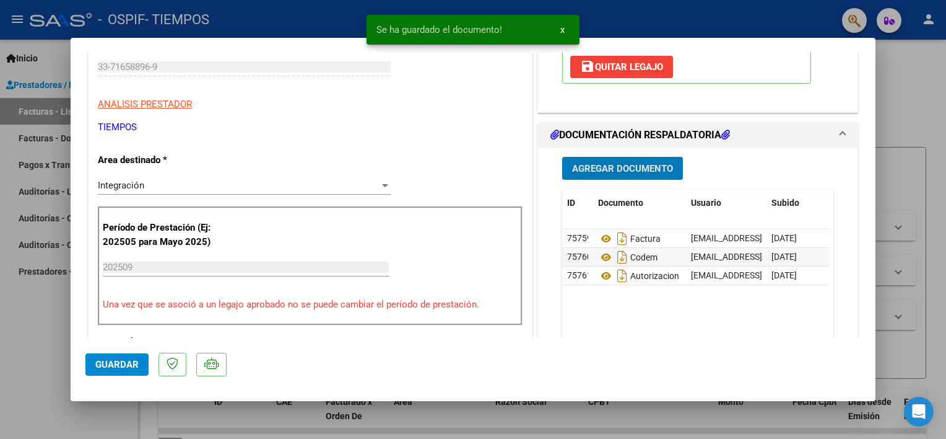
click at [596, 158] on button "Agregar Documento" at bounding box center [622, 168] width 121 height 23
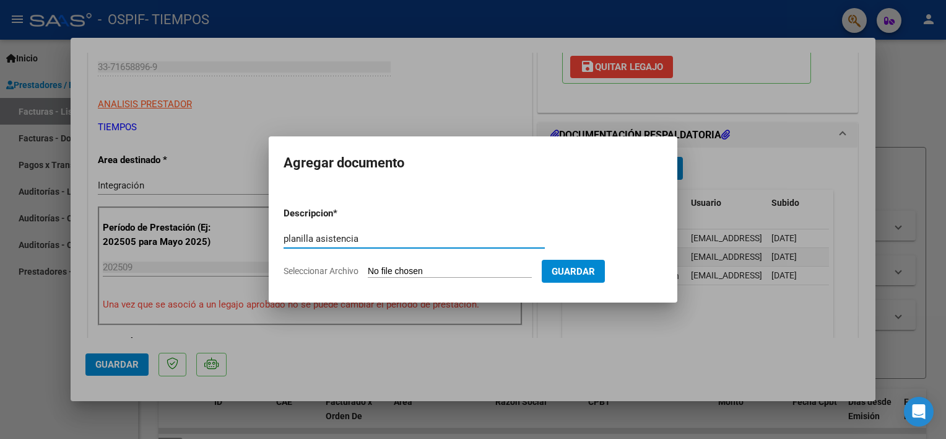
type input "planilla asistencia"
click at [422, 274] on input "Seleccionar Archivo" at bounding box center [450, 272] width 164 height 12
type input "C:\fakepath\FalconBellanzaFelipeplani09.pdf"
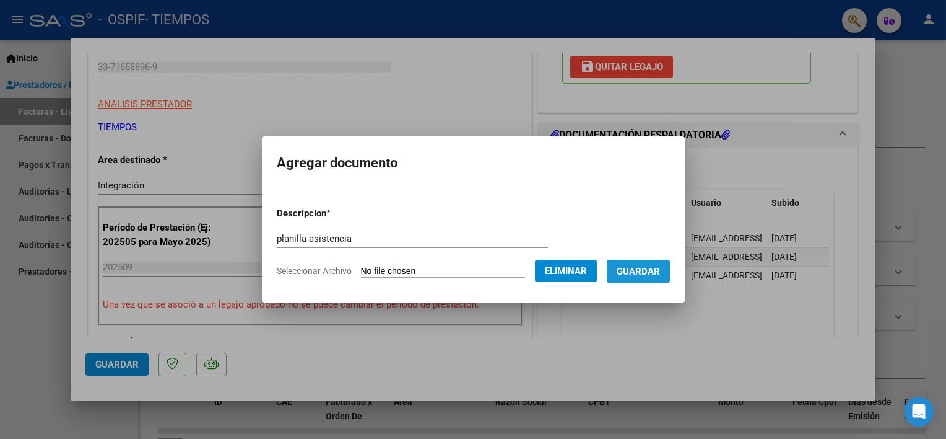
click at [658, 275] on span "Guardar" at bounding box center [638, 271] width 43 height 11
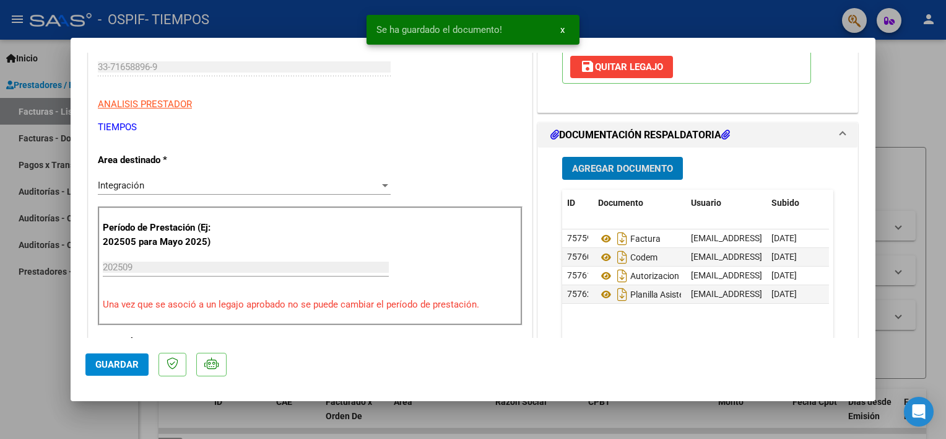
click at [111, 357] on button "Guardar" at bounding box center [116, 364] width 63 height 22
click at [53, 346] on div at bounding box center [473, 219] width 946 height 439
type input "$ 0,00"
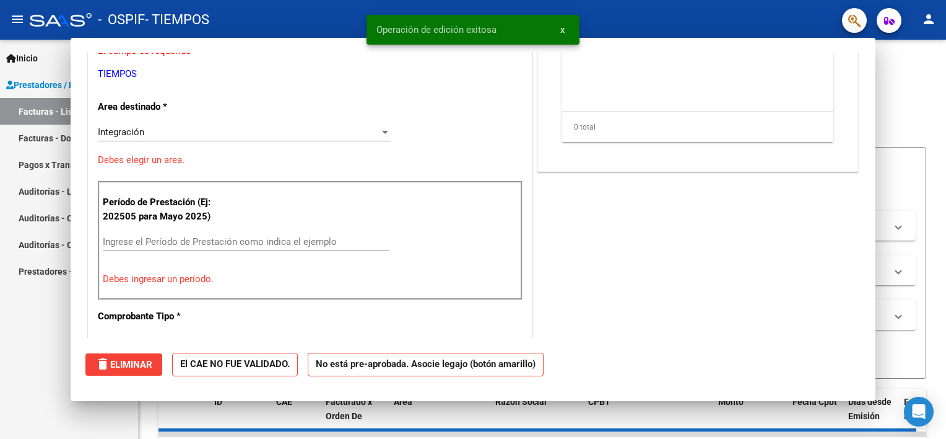
scroll to position [178, 0]
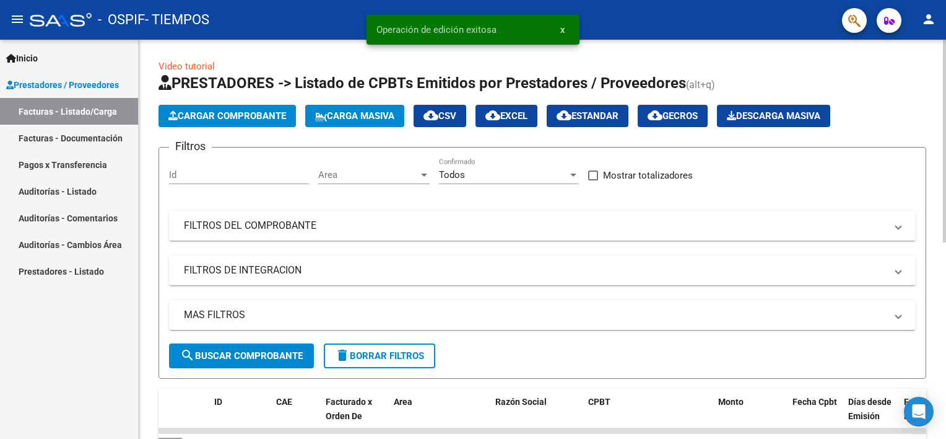
click at [263, 121] on span "Cargar Comprobante" at bounding box center [227, 115] width 118 height 11
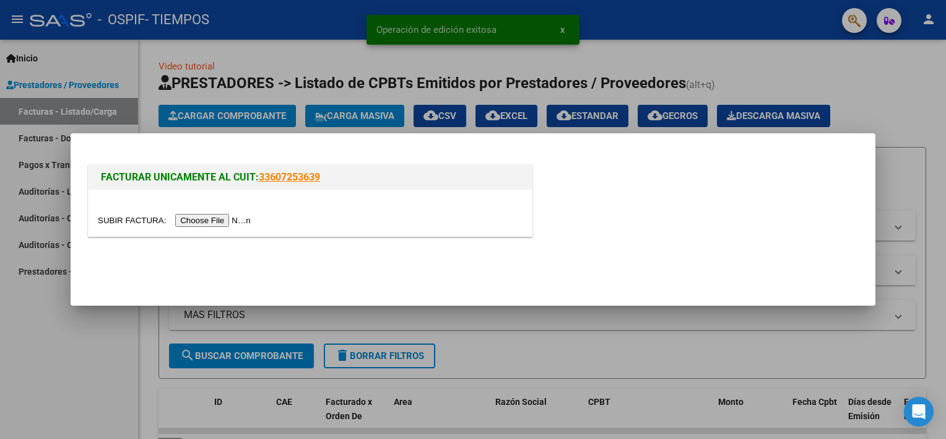
click at [212, 220] on input "file" at bounding box center [176, 220] width 157 height 13
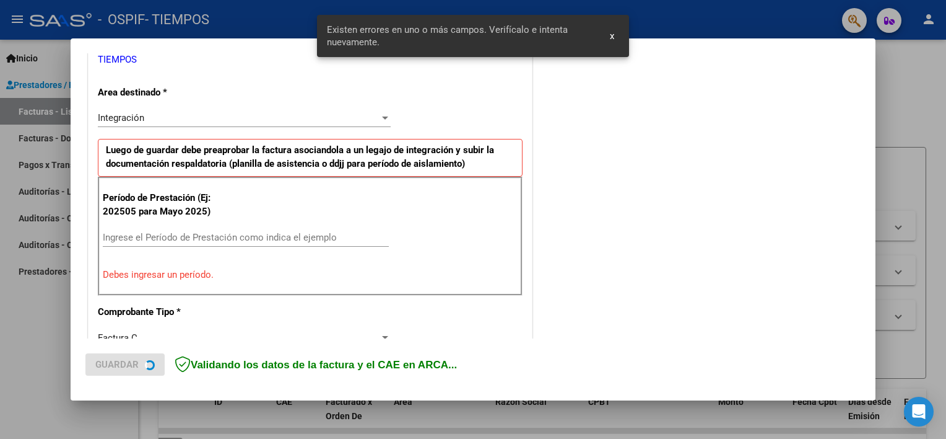
scroll to position [264, 0]
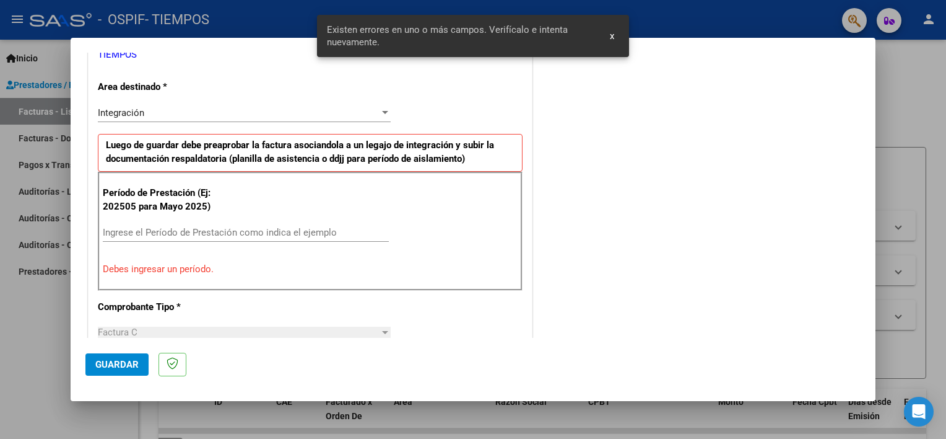
click at [240, 220] on div "Período de Prestación (Ej: 202505 para [DATE]) Ingrese el Período de Prestación…" at bounding box center [310, 231] width 425 height 119
click at [220, 235] on input "Ingrese el Período de Prestación como indica el ejemplo" at bounding box center [246, 232] width 286 height 11
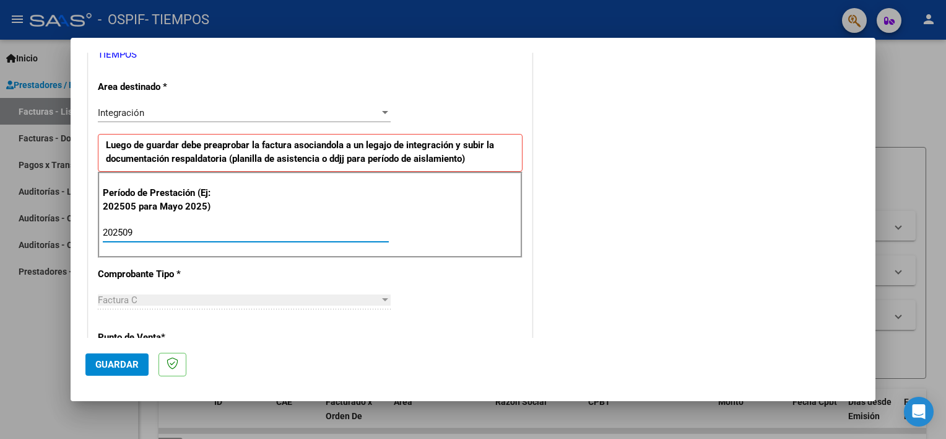
type input "202509"
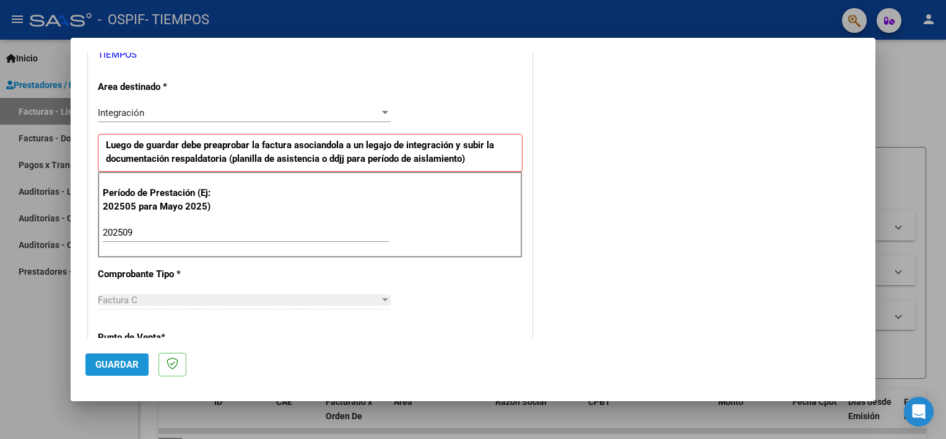
click at [102, 369] on span "Guardar" at bounding box center [116, 364] width 43 height 11
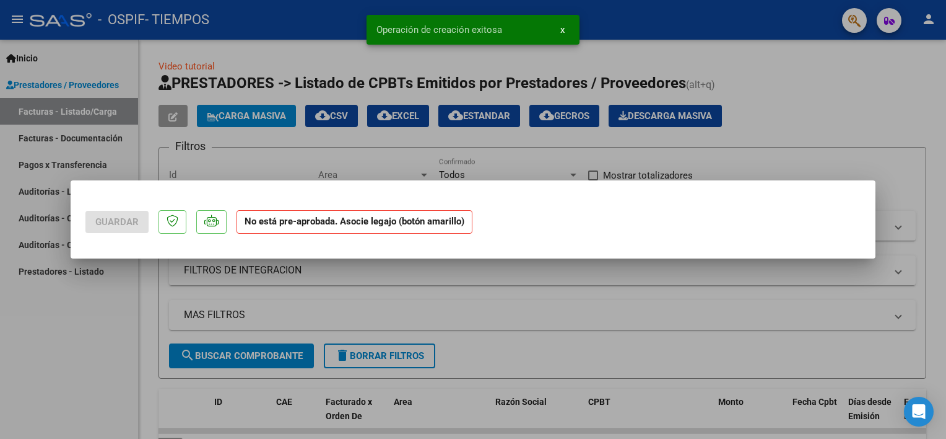
scroll to position [0, 0]
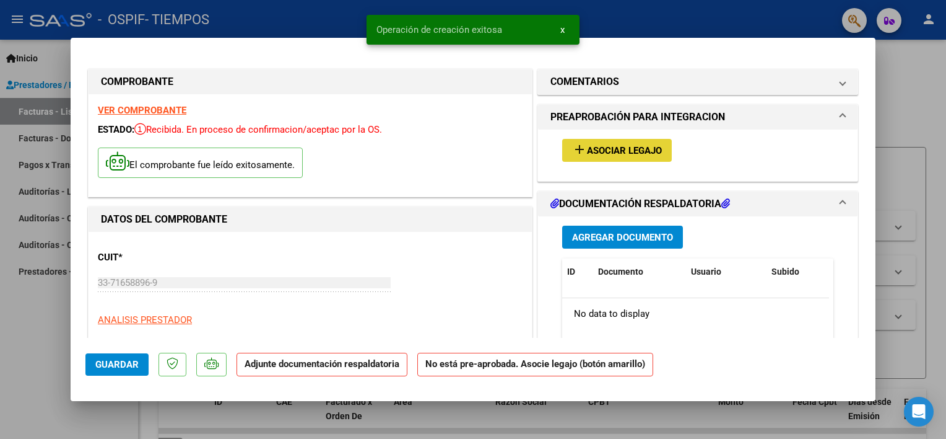
click at [587, 146] on span "Asociar Legajo" at bounding box center [624, 150] width 75 height 11
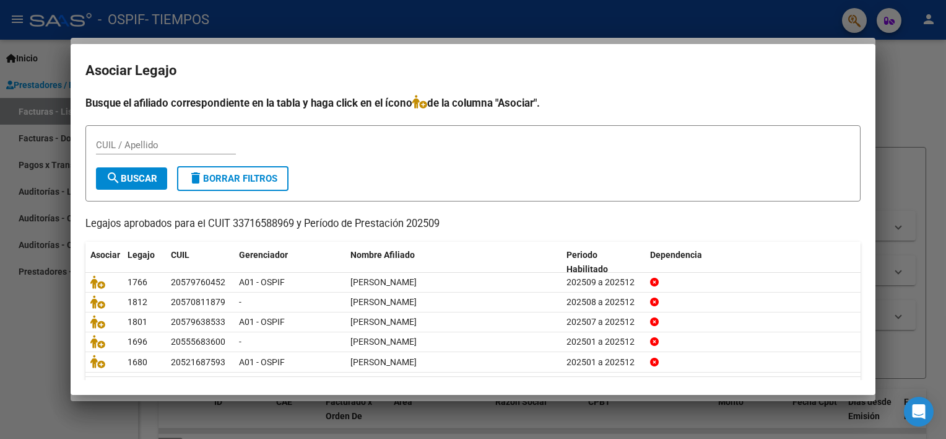
scroll to position [37, 0]
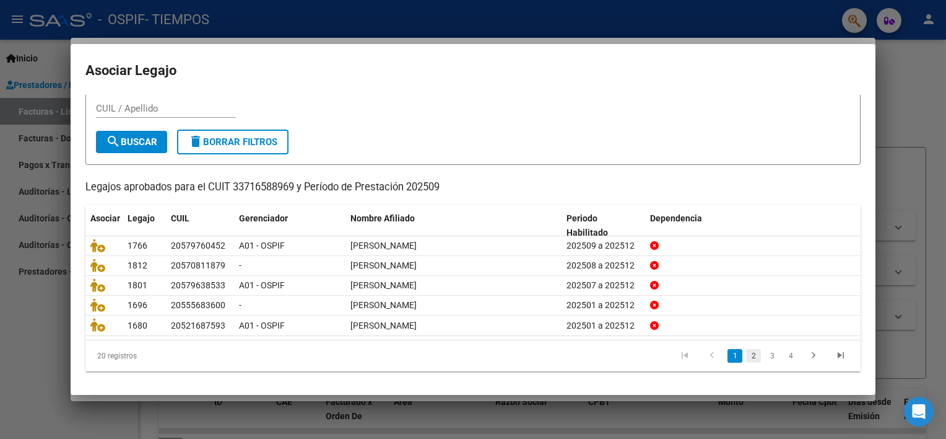
click at [746, 357] on link "2" at bounding box center [753, 356] width 15 height 14
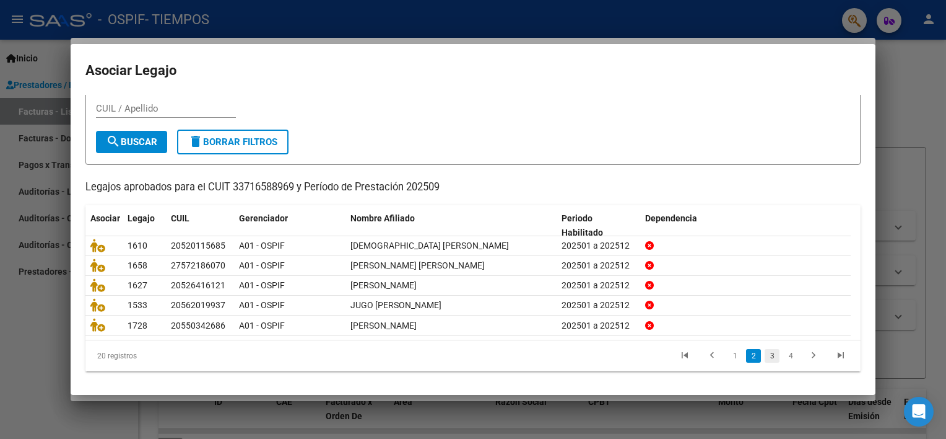
click at [768, 355] on link "3" at bounding box center [772, 356] width 15 height 14
click at [784, 356] on link "4" at bounding box center [791, 356] width 15 height 14
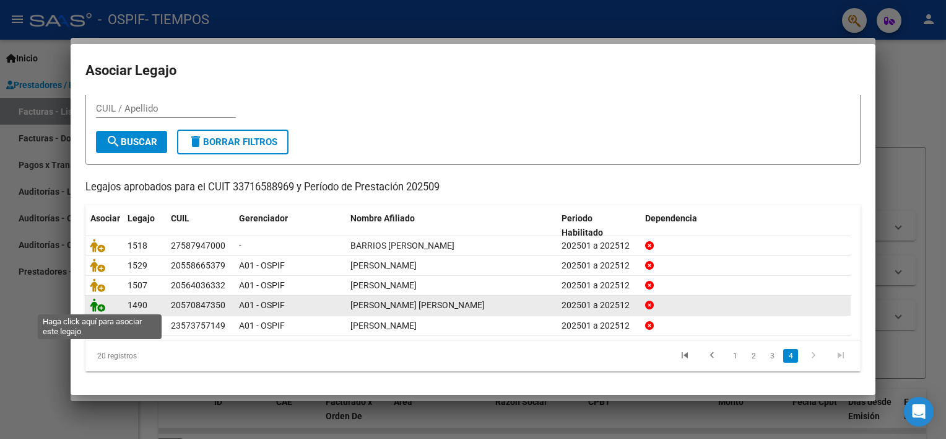
click at [99, 302] on icon at bounding box center [97, 305] width 15 height 14
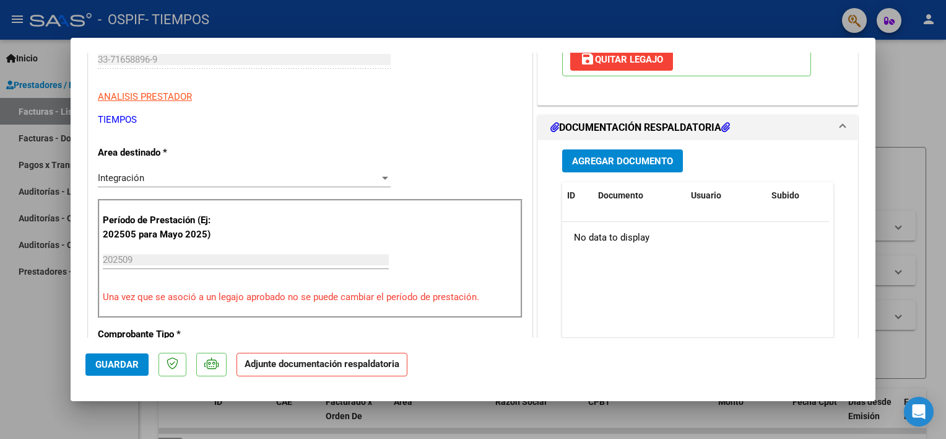
scroll to position [238, 0]
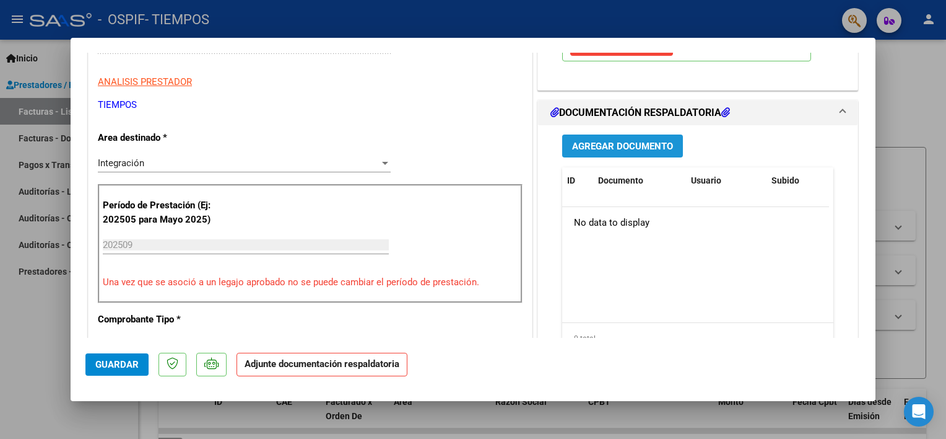
click at [624, 149] on span "Agregar Documento" at bounding box center [622, 146] width 101 height 11
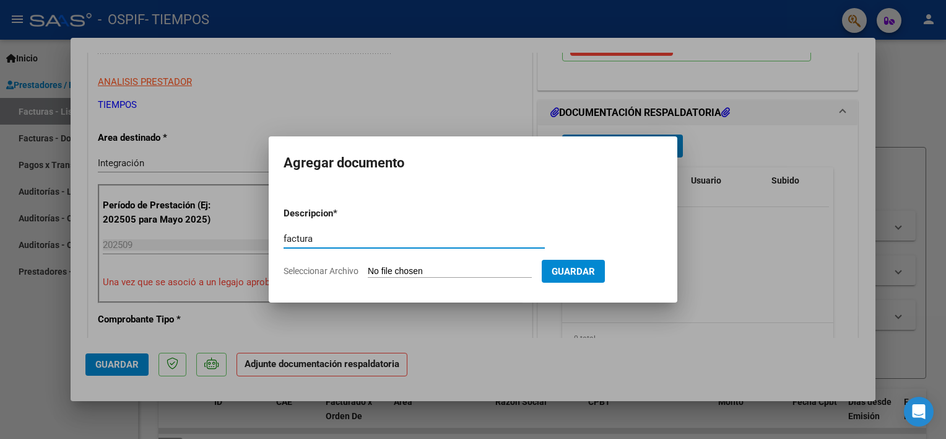
type input "factura"
click at [463, 269] on input "Seleccionar Archivo" at bounding box center [450, 272] width 164 height 12
type input "C:\fakepath\FernandezRiveroshamirfactu09.pdf"
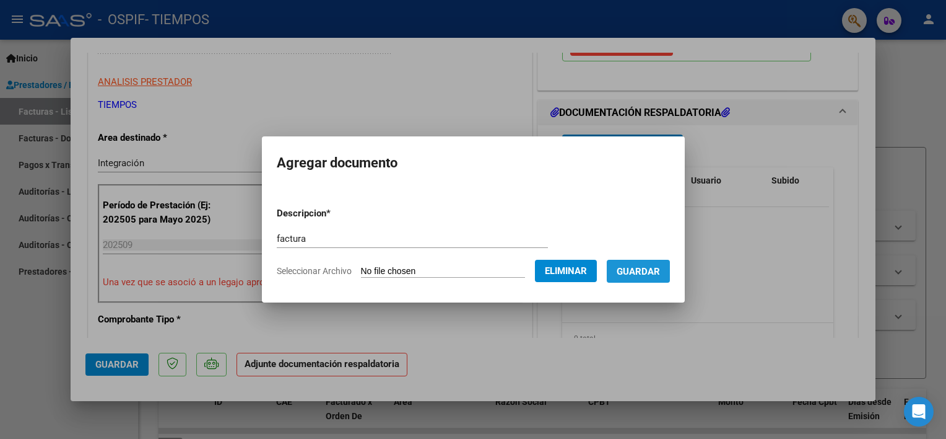
click at [659, 277] on span "Guardar" at bounding box center [638, 271] width 43 height 11
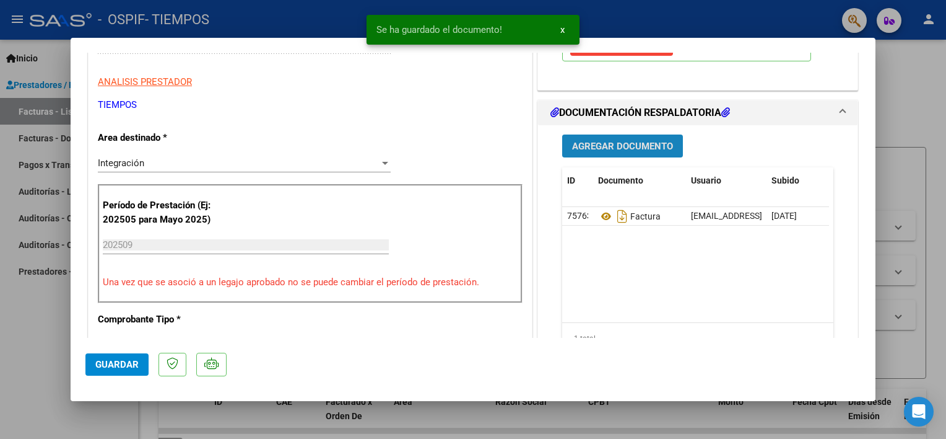
click at [624, 149] on span "Agregar Documento" at bounding box center [622, 146] width 101 height 11
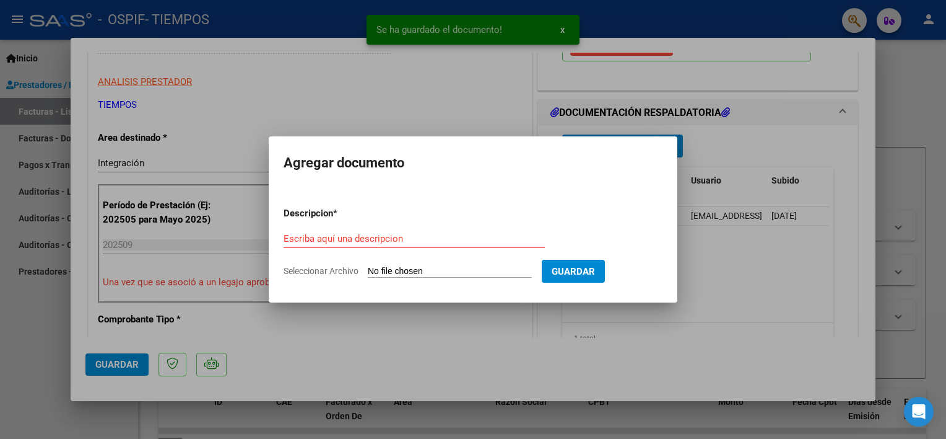
click at [374, 247] on div "Escriba aquí una descripcion" at bounding box center [414, 238] width 261 height 19
click at [378, 240] on input "Escriba aquí una descripcion" at bounding box center [414, 238] width 261 height 11
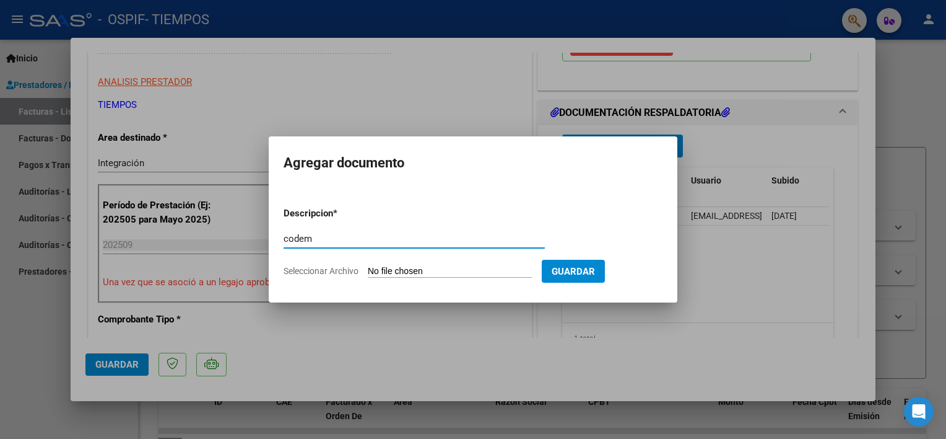
type input "codem"
click at [386, 274] on input "Seleccionar Archivo" at bounding box center [450, 272] width 164 height 12
type input "C:\fakepath\Codemfernandezrivero09.pdf"
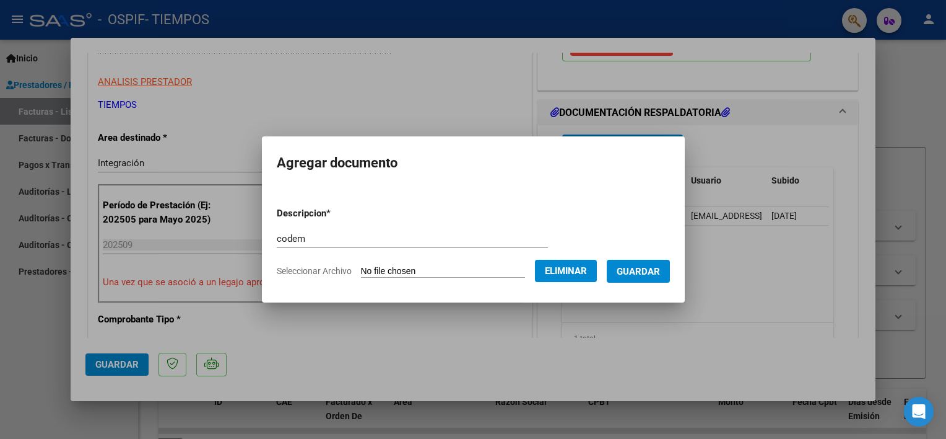
click at [660, 273] on span "Guardar" at bounding box center [638, 271] width 43 height 11
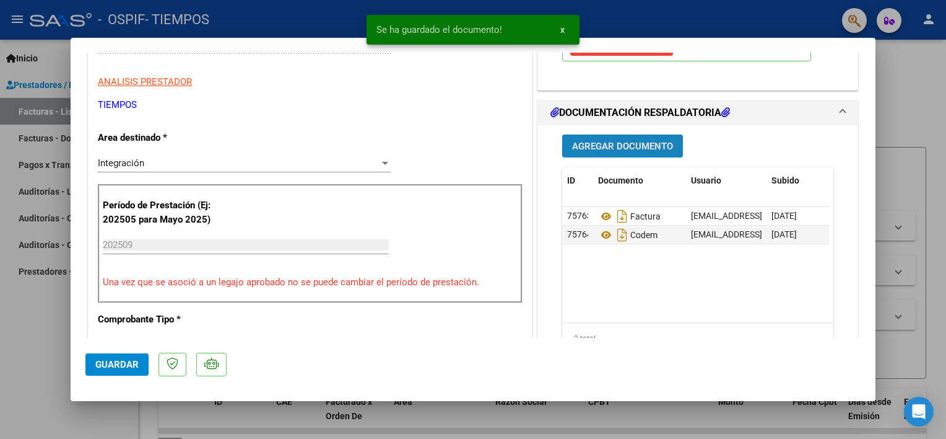
click at [642, 154] on button "Agregar Documento" at bounding box center [622, 145] width 121 height 23
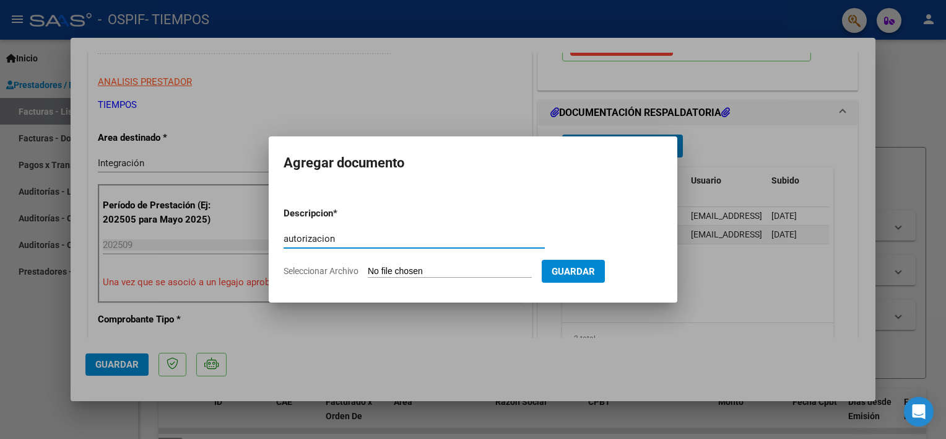
type input "autorizacion"
click at [451, 272] on input "Seleccionar Archivo" at bounding box center [450, 272] width 164 height 12
click at [478, 270] on input "Seleccionar Archivo" at bounding box center [450, 272] width 164 height 12
type input "C:\fakepath\AutorizacionFernandezrivero.jpeg"
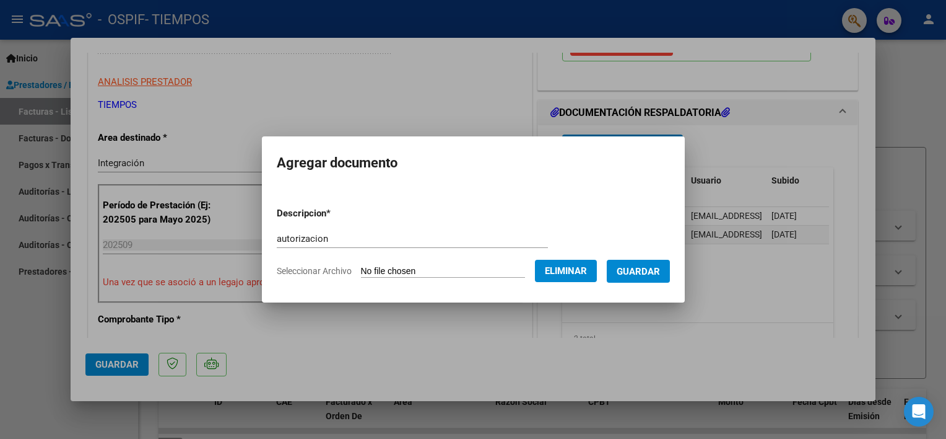
click at [649, 273] on span "Guardar" at bounding box center [638, 271] width 43 height 11
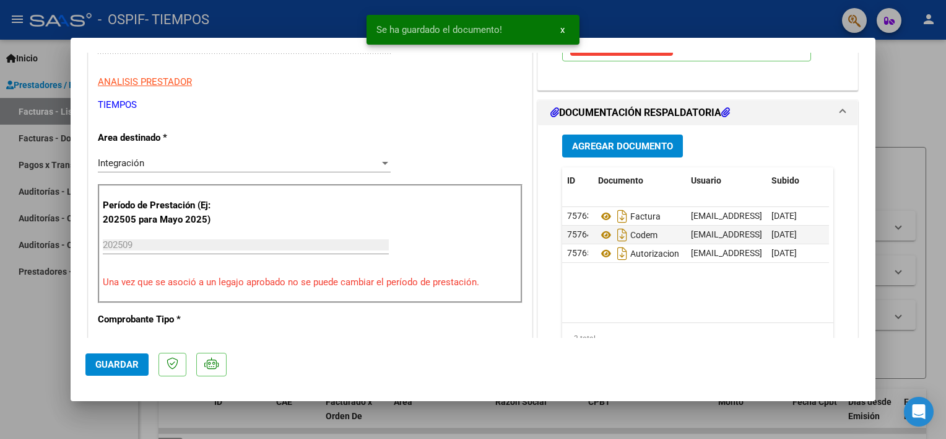
click at [850, 169] on div "COMENTARIOS Comentarios del Prestador / Gerenciador: PREAPROBACIÓN PARA INTEGRA…" at bounding box center [698, 375] width 326 height 1095
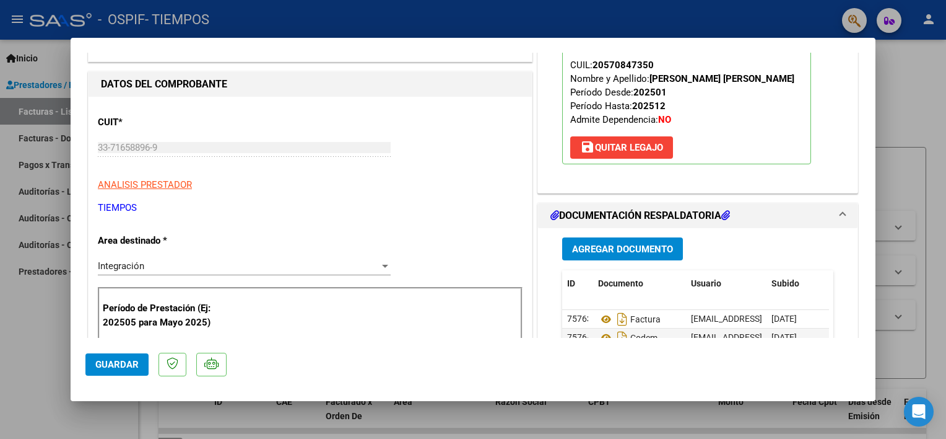
scroll to position [104, 0]
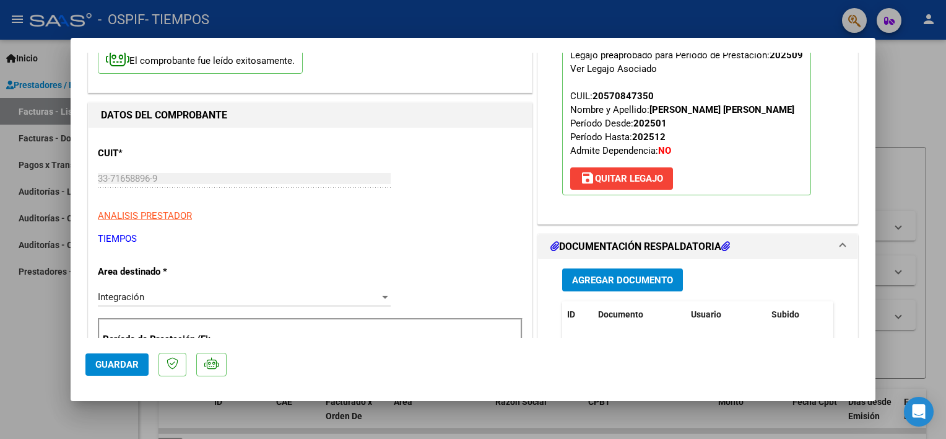
click at [619, 270] on button "Agregar Documento" at bounding box center [622, 279] width 121 height 23
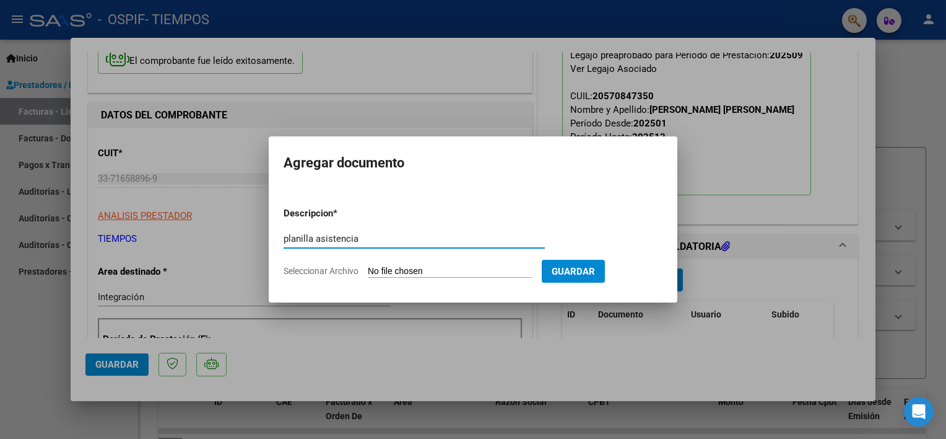
type input "planilla asistencia"
click at [393, 270] on input "Seleccionar Archivo" at bounding box center [450, 272] width 164 height 12
type input "C:\fakepath\RiveroFernandezShamirplani09.pdf"
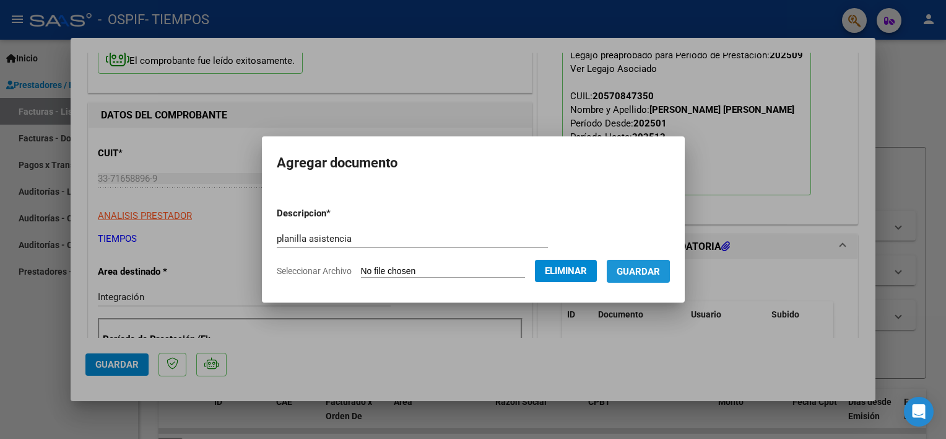
click at [653, 274] on span "Guardar" at bounding box center [638, 271] width 43 height 11
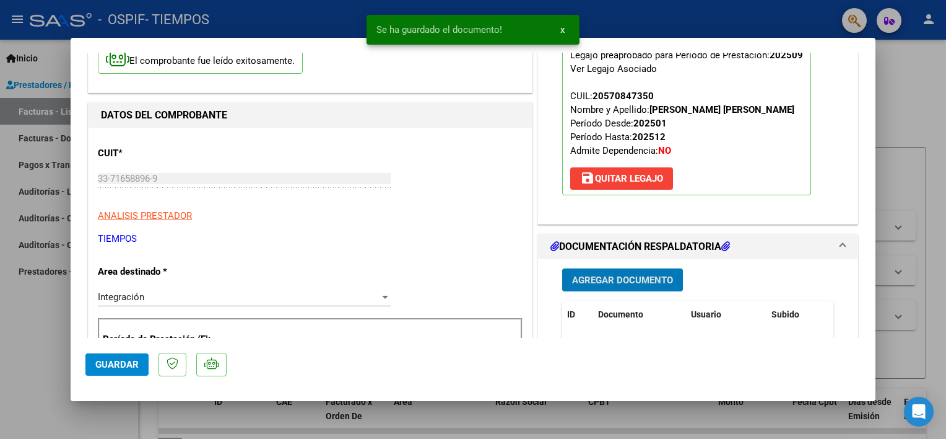
click at [114, 360] on span "Guardar" at bounding box center [116, 364] width 43 height 11
click at [33, 321] on div at bounding box center [473, 219] width 946 height 439
type input "$ 0,00"
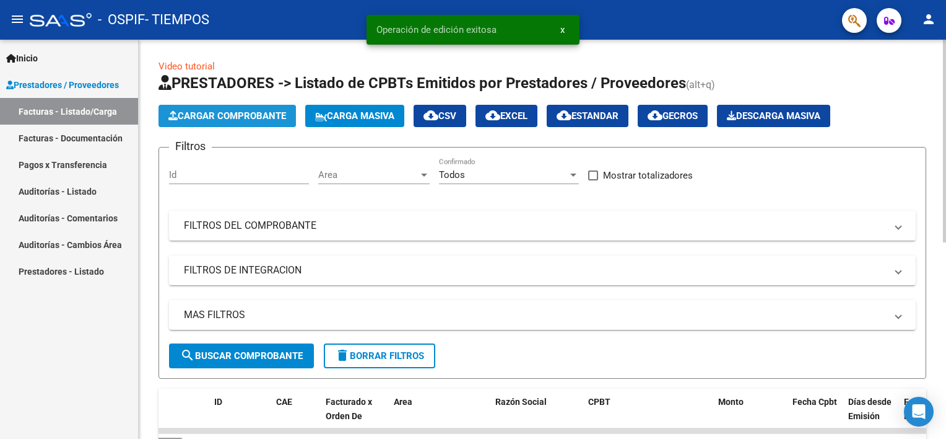
click at [260, 116] on span "Cargar Comprobante" at bounding box center [227, 115] width 118 height 11
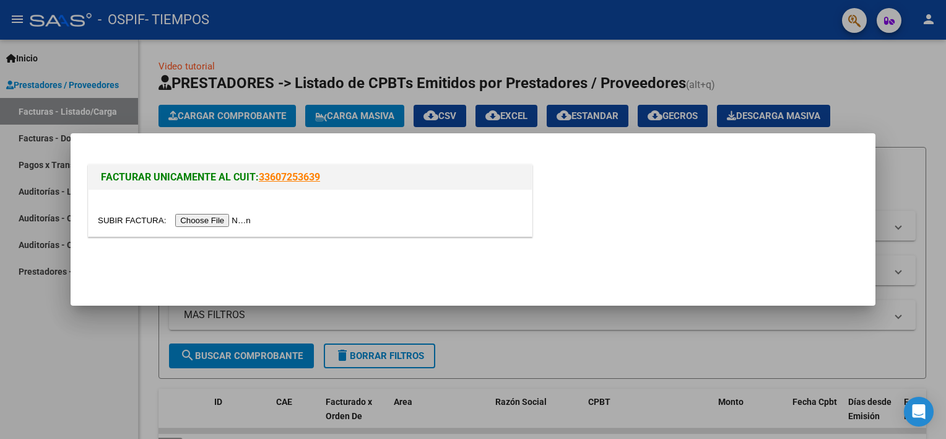
click at [220, 220] on input "file" at bounding box center [176, 220] width 157 height 13
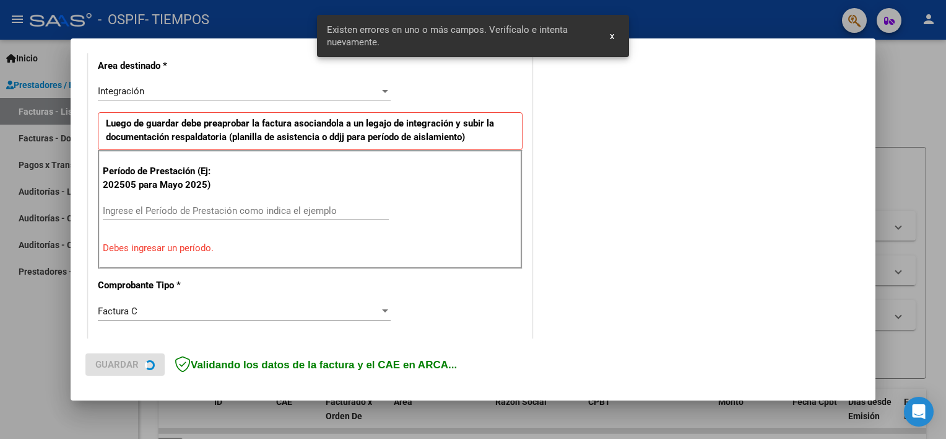
scroll to position [287, 0]
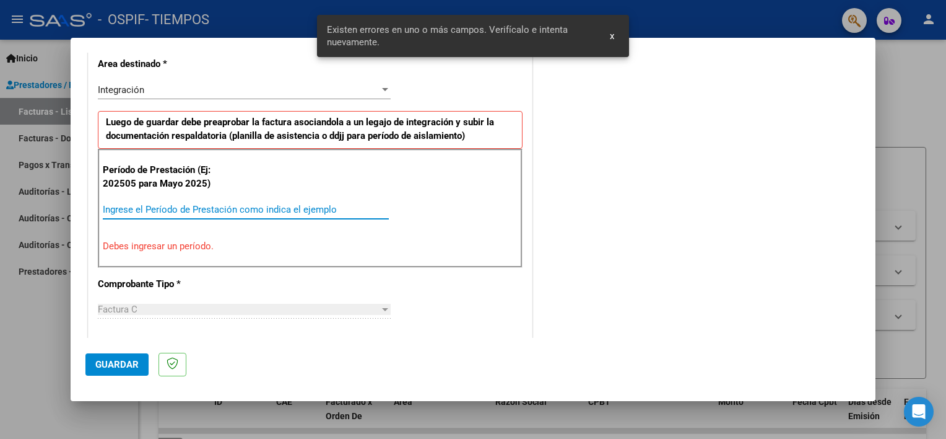
click at [238, 204] on input "Ingrese el Período de Prestación como indica el ejemplo" at bounding box center [246, 209] width 286 height 11
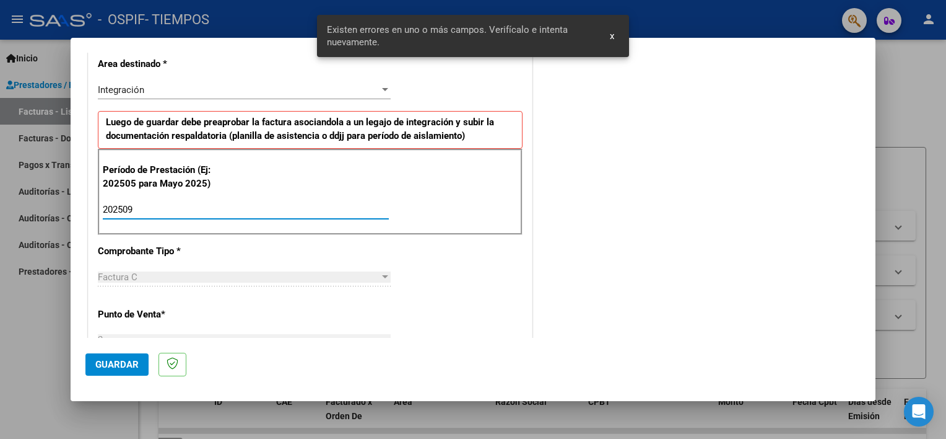
type input "202509"
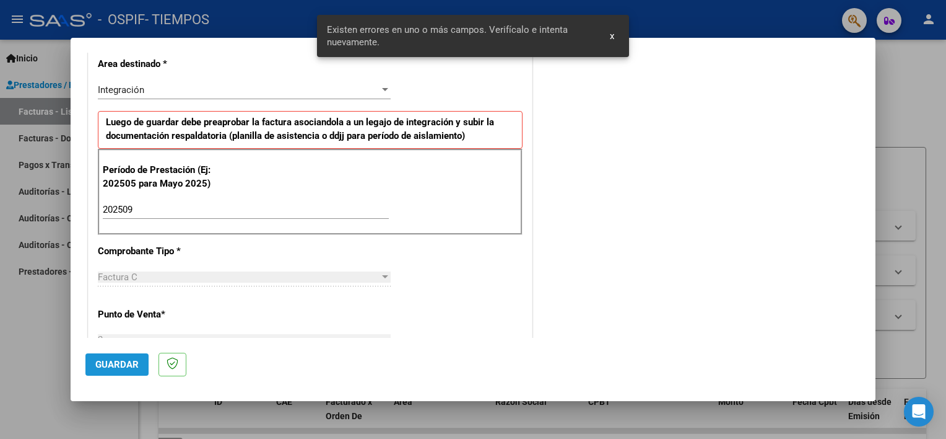
click at [131, 359] on span "Guardar" at bounding box center [116, 364] width 43 height 11
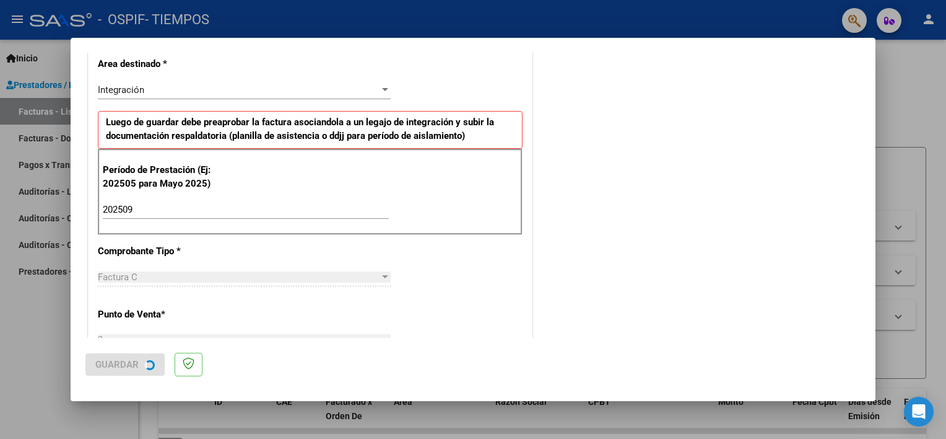
scroll to position [0, 0]
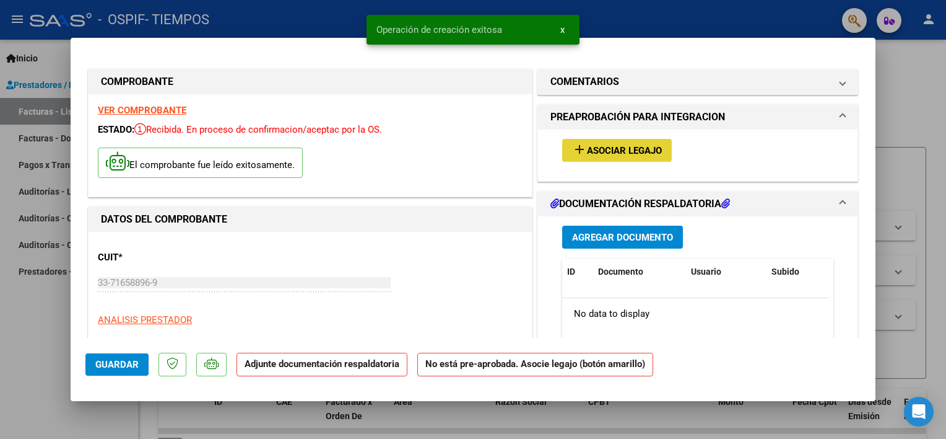
click at [572, 146] on mat-icon "add" at bounding box center [579, 149] width 15 height 15
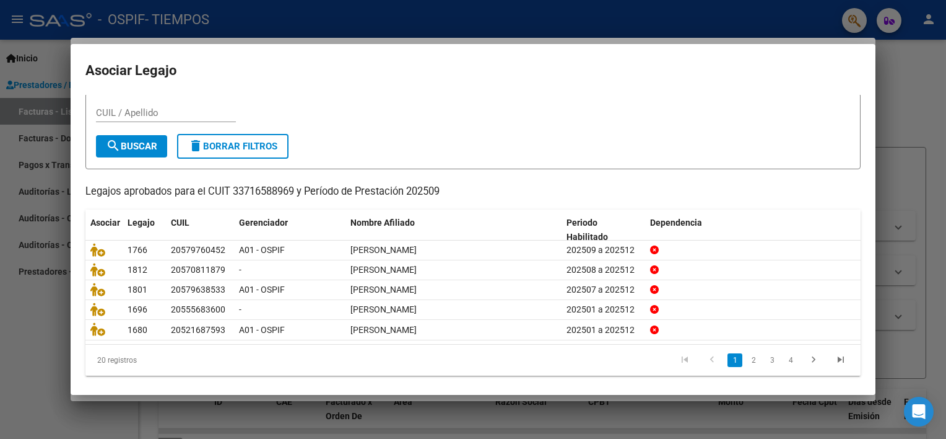
scroll to position [37, 0]
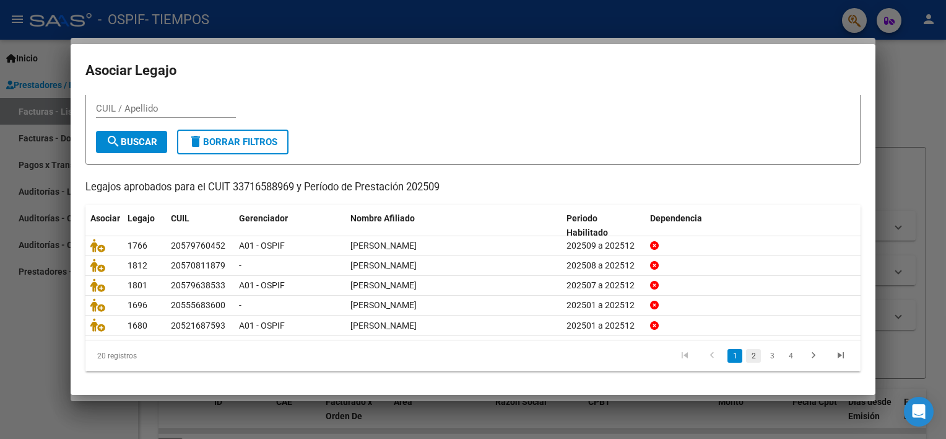
click at [746, 356] on link "2" at bounding box center [753, 356] width 15 height 14
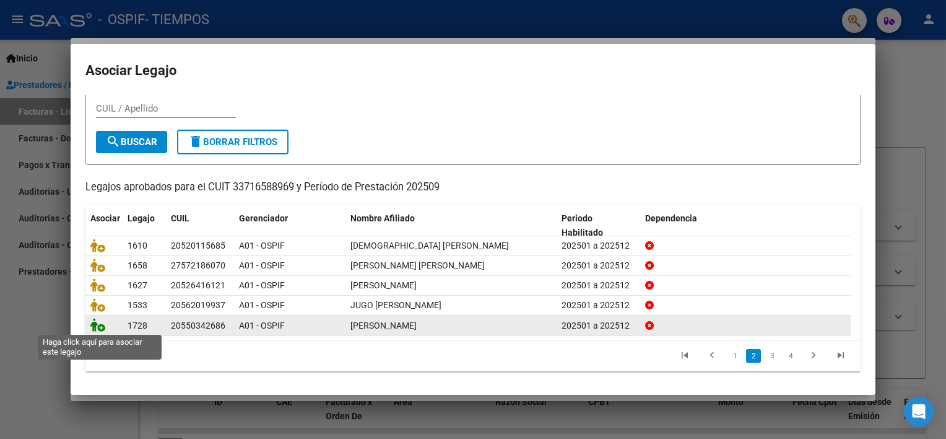
click at [101, 326] on icon at bounding box center [97, 325] width 15 height 14
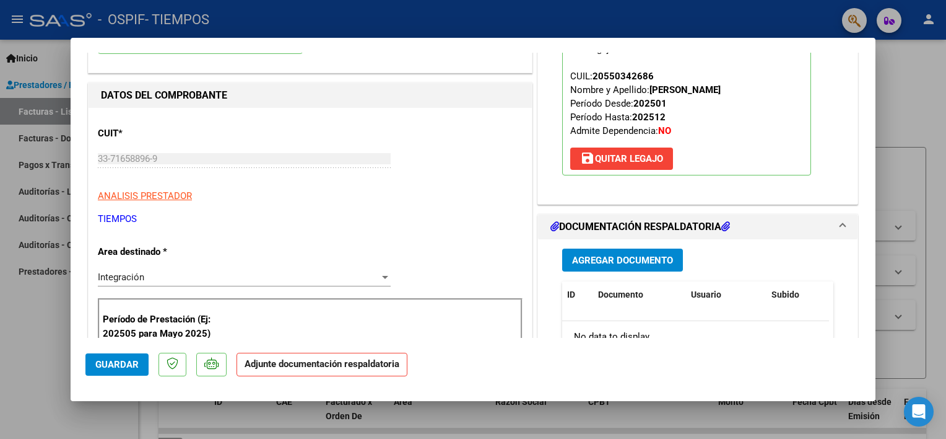
scroll to position [173, 0]
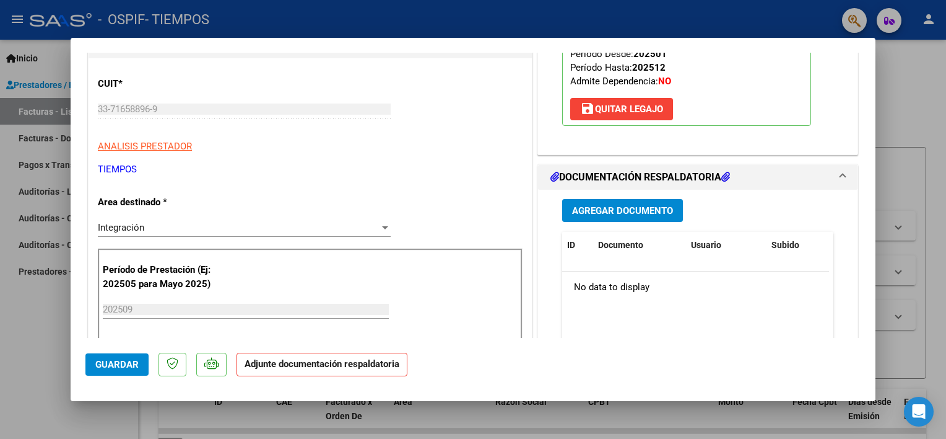
click at [657, 207] on span "Agregar Documento" at bounding box center [622, 210] width 101 height 11
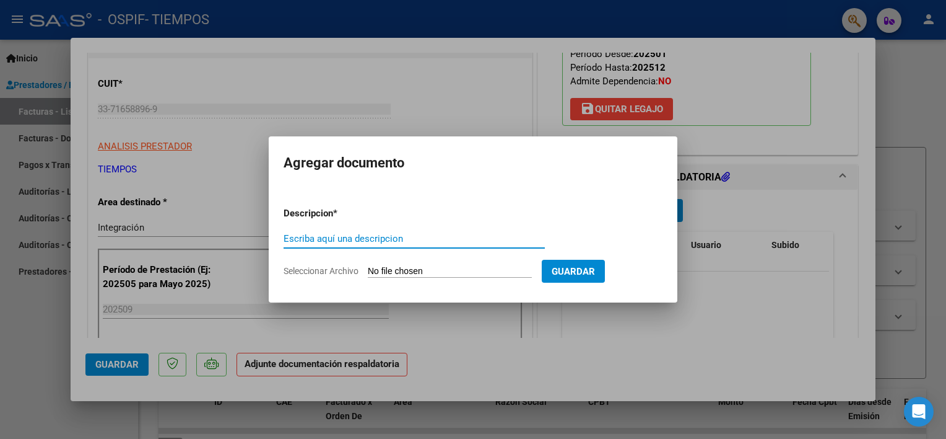
click at [365, 233] on input "Escriba aquí una descripcion" at bounding box center [414, 238] width 261 height 11
type input "factura"
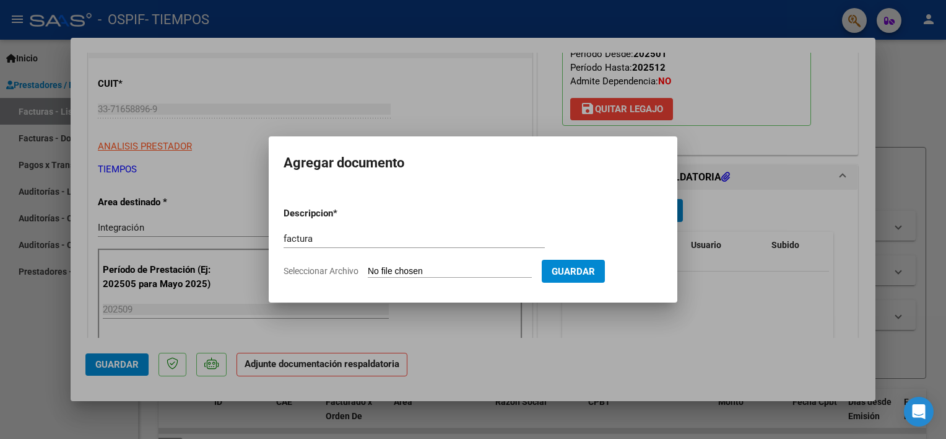
click at [391, 274] on input "Seleccionar Archivo" at bounding box center [450, 272] width 164 height 12
type input "C:\fakepath\FernandezSantinofactu09.pdf"
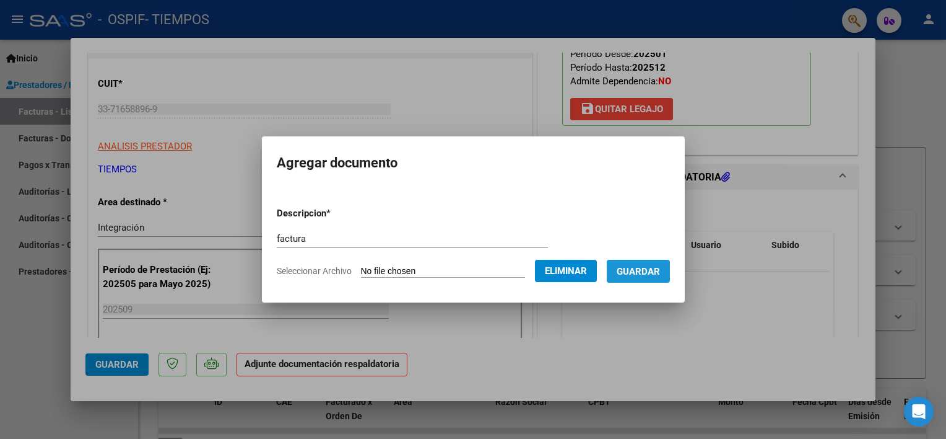
click at [660, 272] on span "Guardar" at bounding box center [638, 271] width 43 height 11
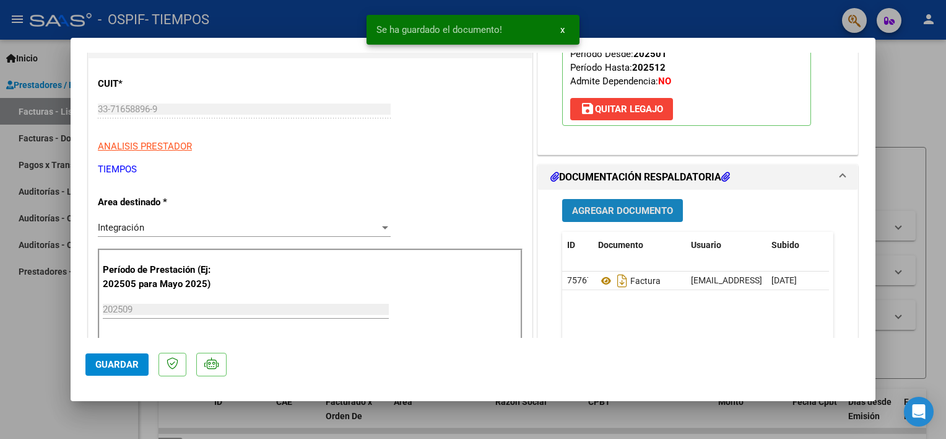
click at [633, 206] on span "Agregar Documento" at bounding box center [622, 210] width 101 height 11
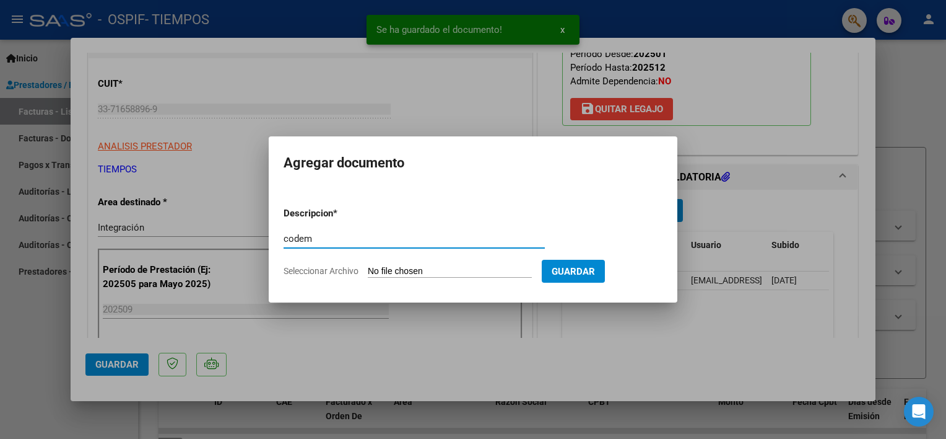
type input "codem"
click at [391, 273] on input "Seleccionar Archivo" at bounding box center [450, 272] width 164 height 12
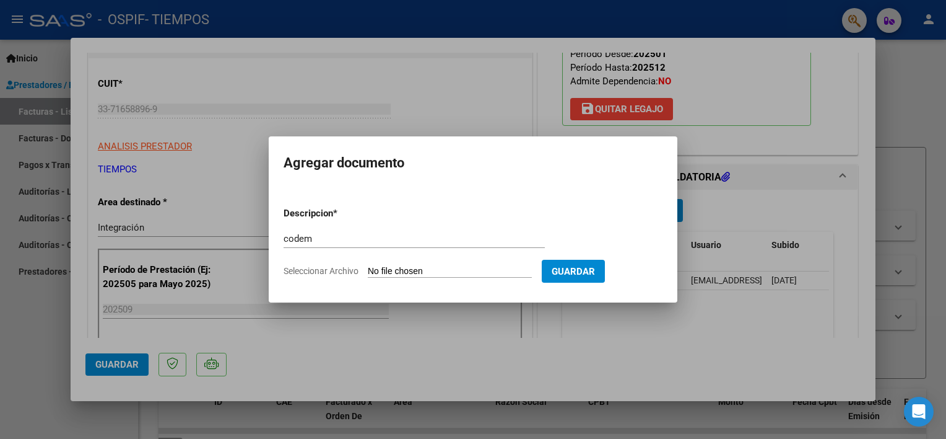
type input "C:\fakepath\CoemFernandezSantino09.pdf"
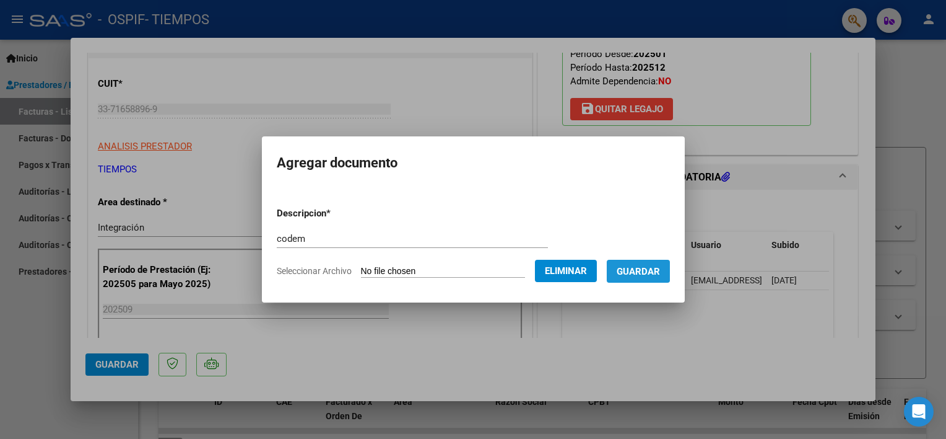
click at [653, 268] on span "Guardar" at bounding box center [638, 271] width 43 height 11
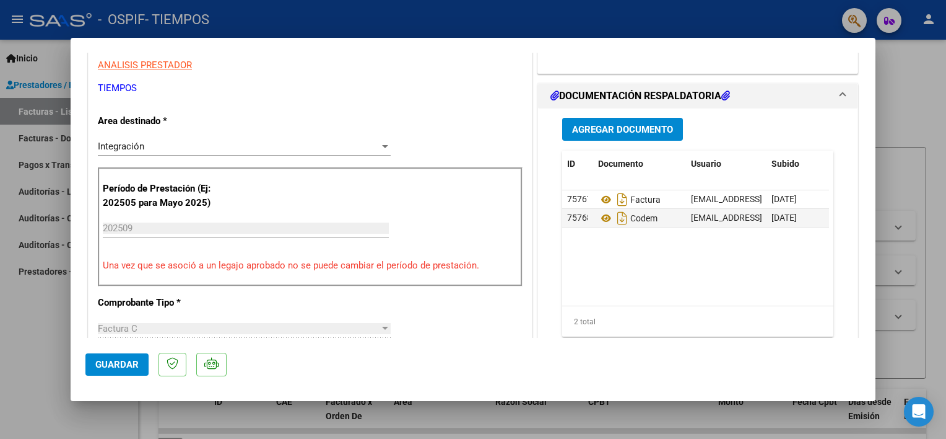
scroll to position [287, 0]
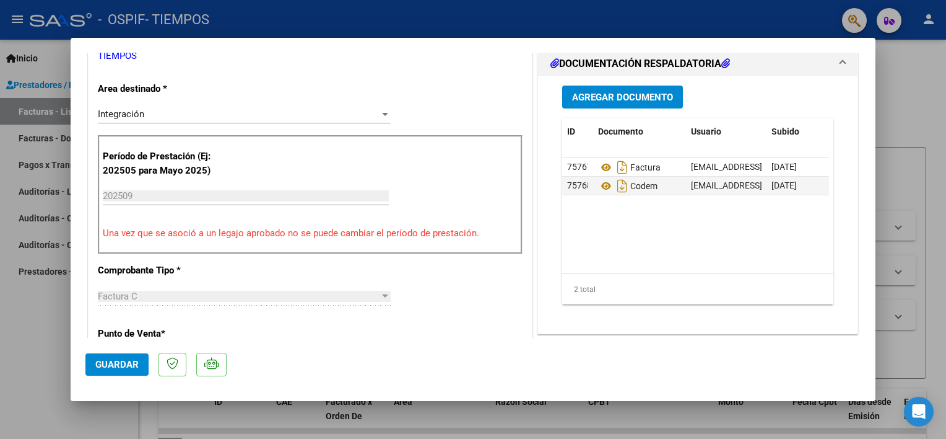
click at [619, 102] on button "Agregar Documento" at bounding box center [622, 96] width 121 height 23
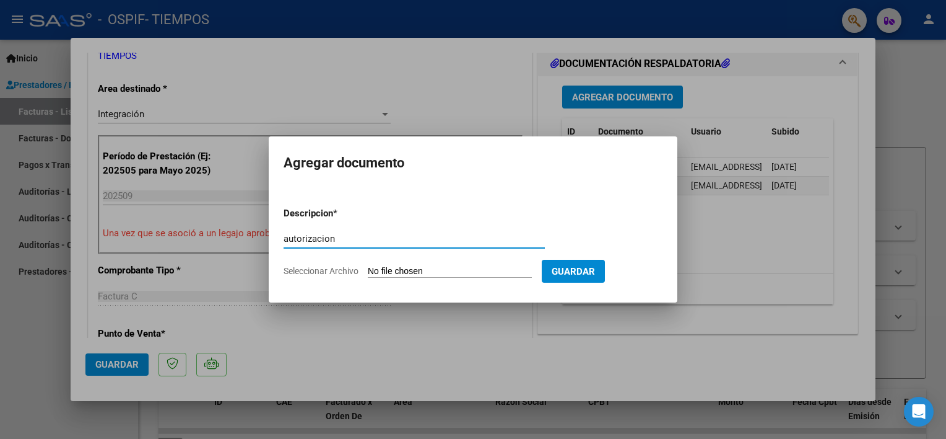
type input "autorizacion"
click at [399, 266] on input "Seleccionar Archivo" at bounding box center [450, 272] width 164 height 12
type input "C:\fakepath\AutorizacionFernandezSantino.pdf"
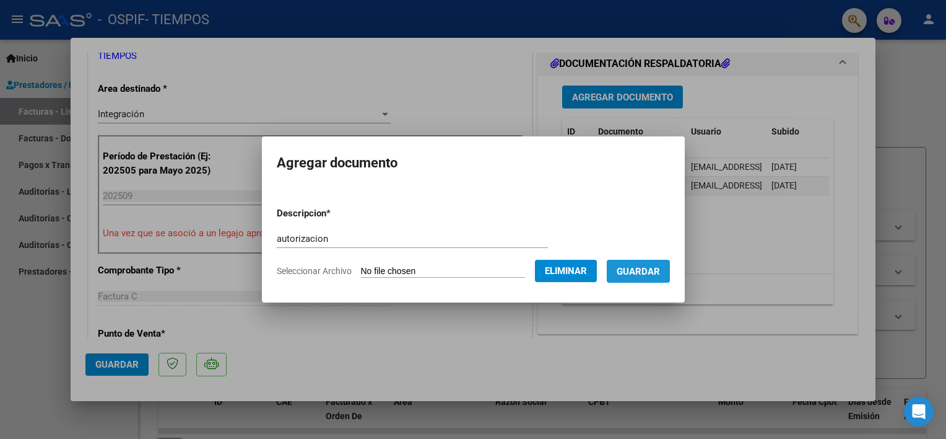
click at [660, 268] on span "Guardar" at bounding box center [638, 271] width 43 height 11
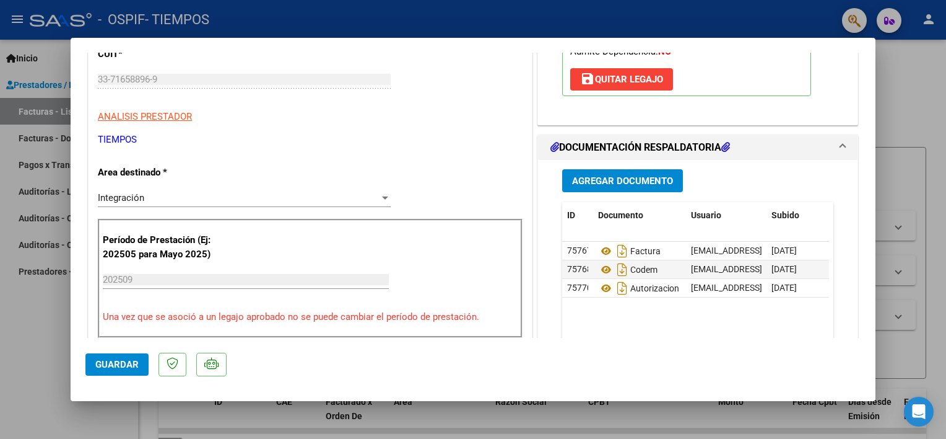
scroll to position [223, 0]
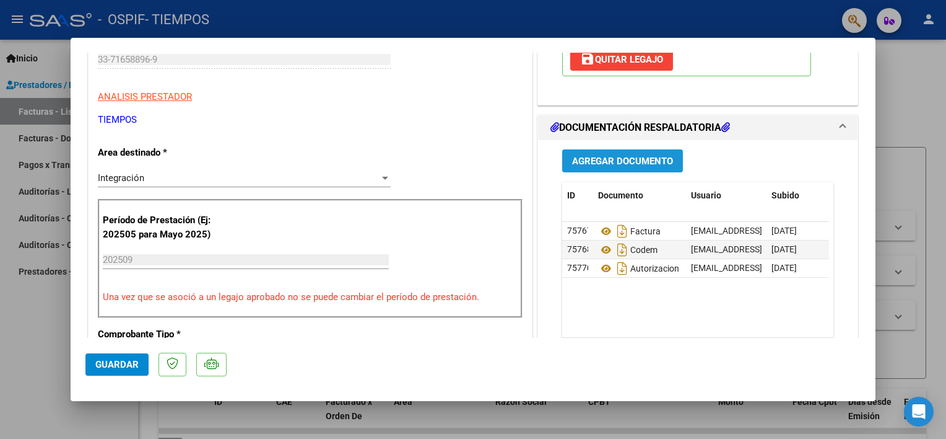
click at [653, 160] on span "Agregar Documento" at bounding box center [622, 160] width 101 height 11
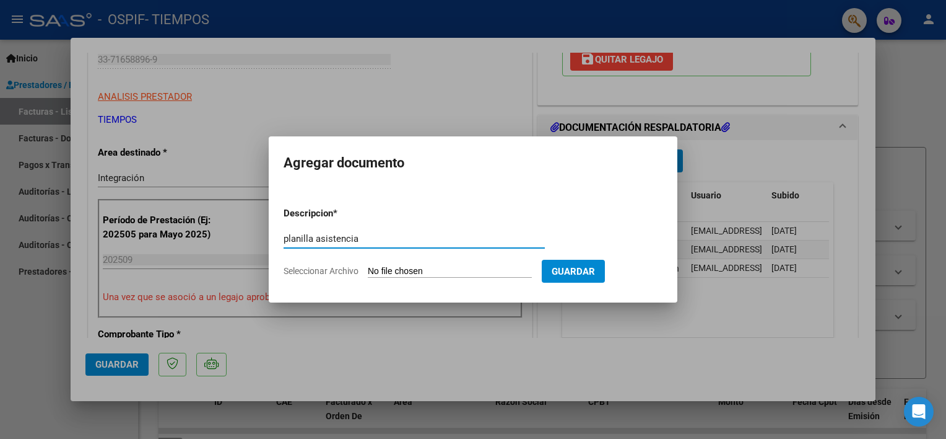
type input "planilla asistencia"
click at [440, 268] on input "Seleccionar Archivo" at bounding box center [450, 272] width 164 height 12
type input "C:\fakepath\FernandezSantinoplani09.pdf"
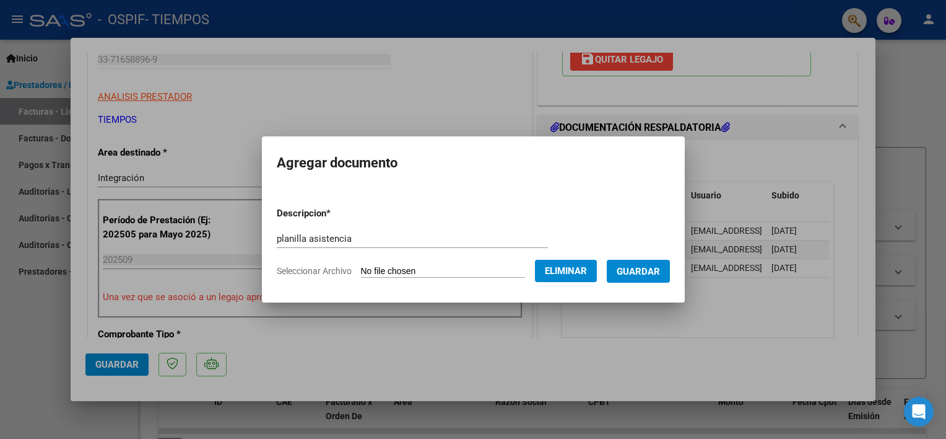
click at [657, 265] on span "Guardar" at bounding box center [638, 270] width 43 height 11
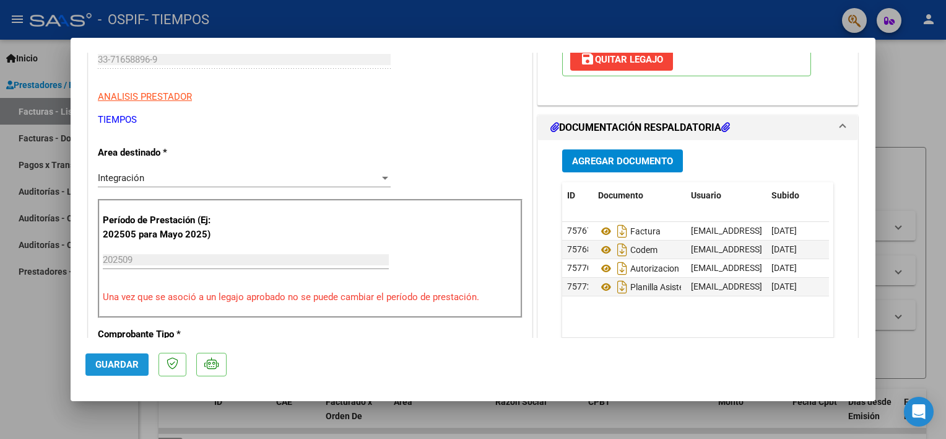
click at [131, 368] on span "Guardar" at bounding box center [116, 364] width 43 height 11
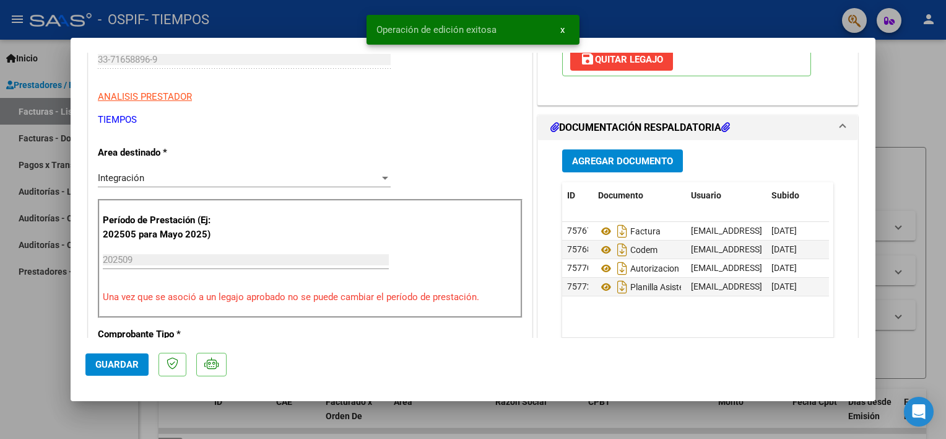
click at [37, 334] on div at bounding box center [473, 219] width 946 height 439
type input "$ 0,00"
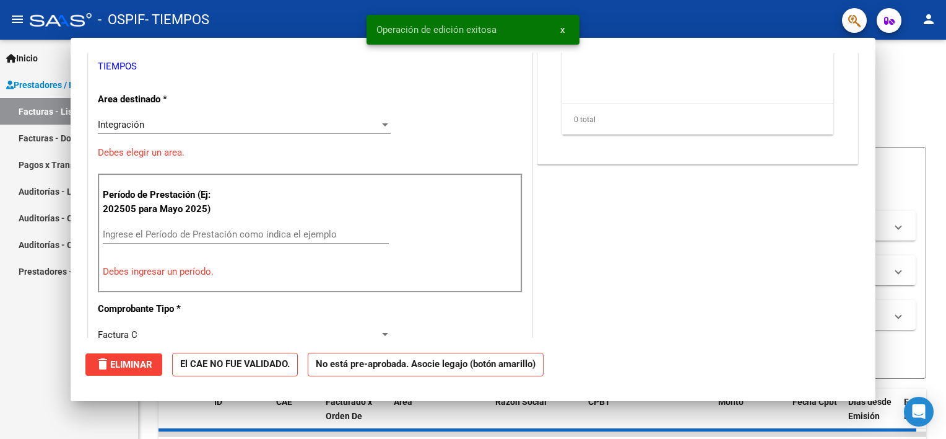
scroll to position [185, 0]
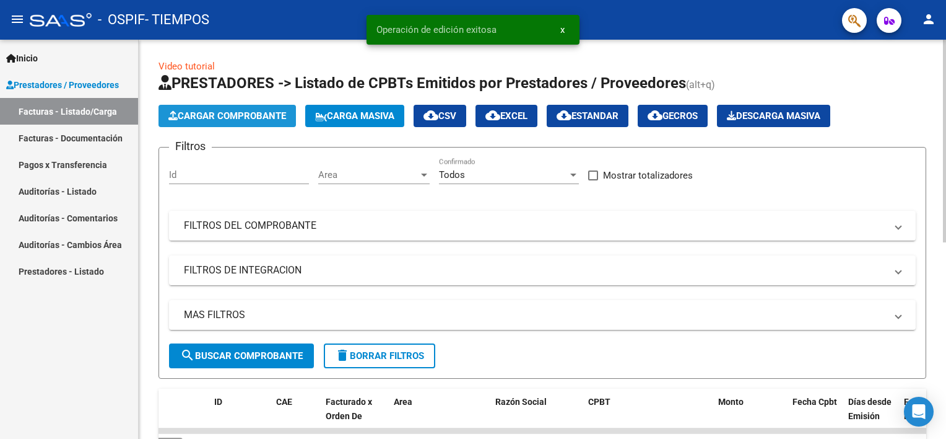
click at [237, 114] on span "Cargar Comprobante" at bounding box center [227, 115] width 118 height 11
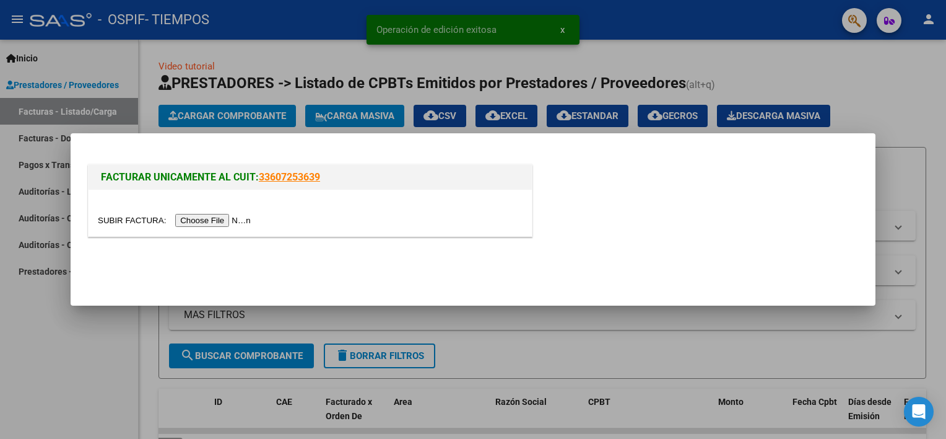
click at [211, 218] on input "file" at bounding box center [176, 220] width 157 height 13
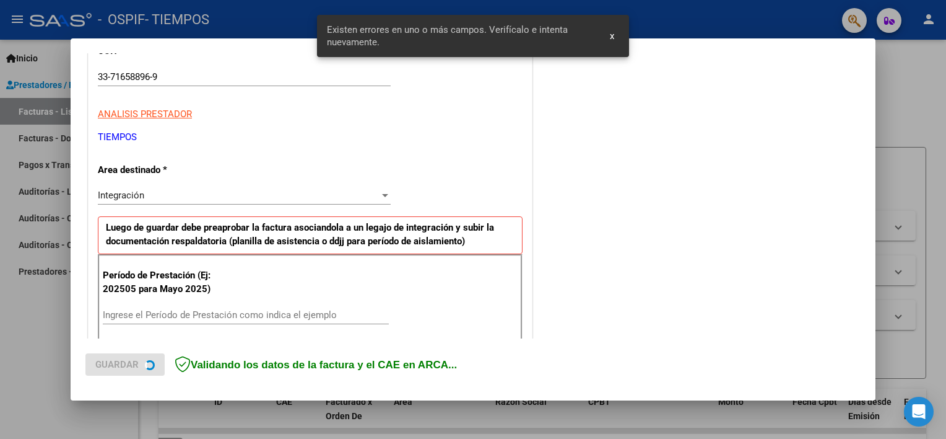
scroll to position [287, 0]
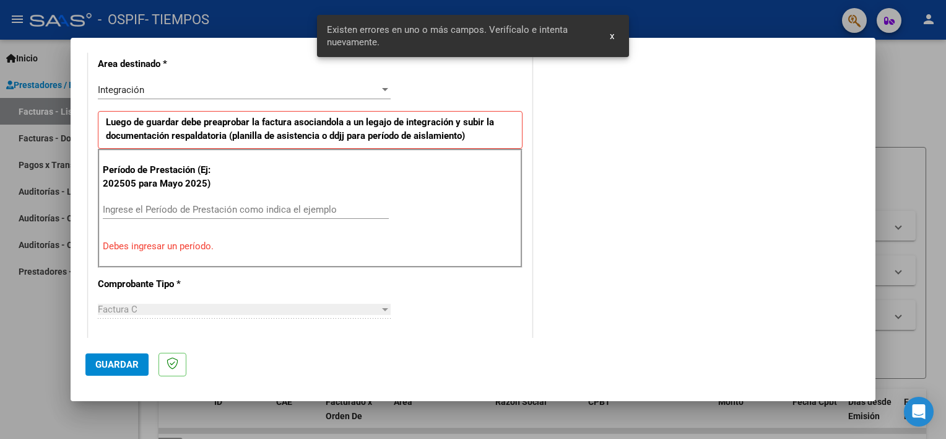
click at [315, 211] on input "Ingrese el Período de Prestación como indica el ejemplo" at bounding box center [246, 209] width 286 height 11
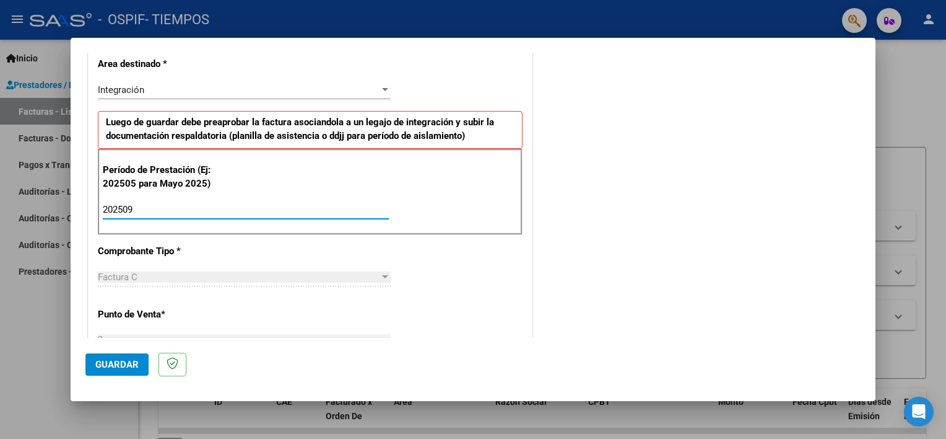
type input "202509"
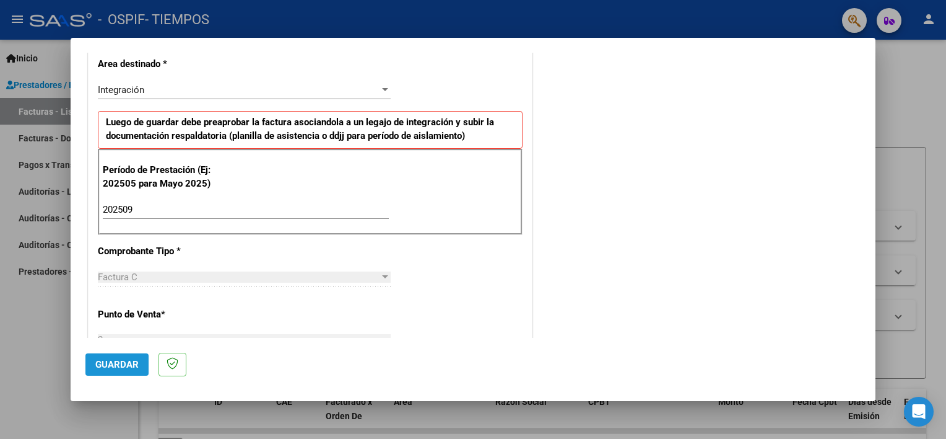
click at [114, 366] on span "Guardar" at bounding box center [116, 364] width 43 height 11
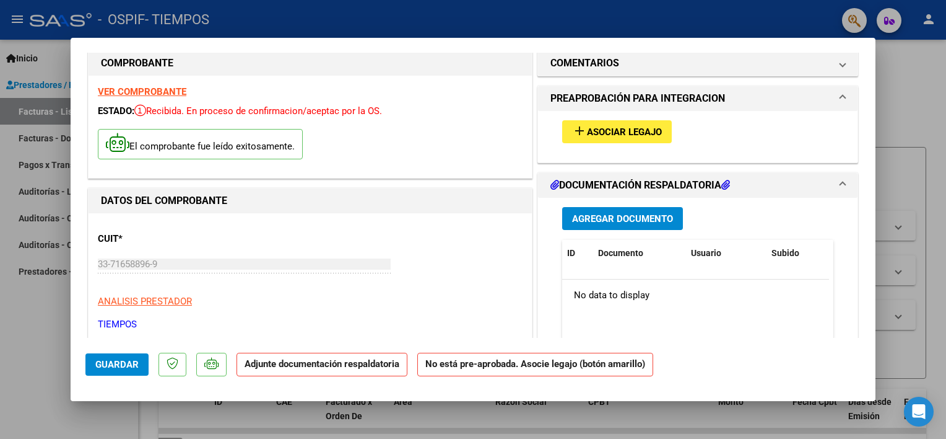
scroll to position [0, 0]
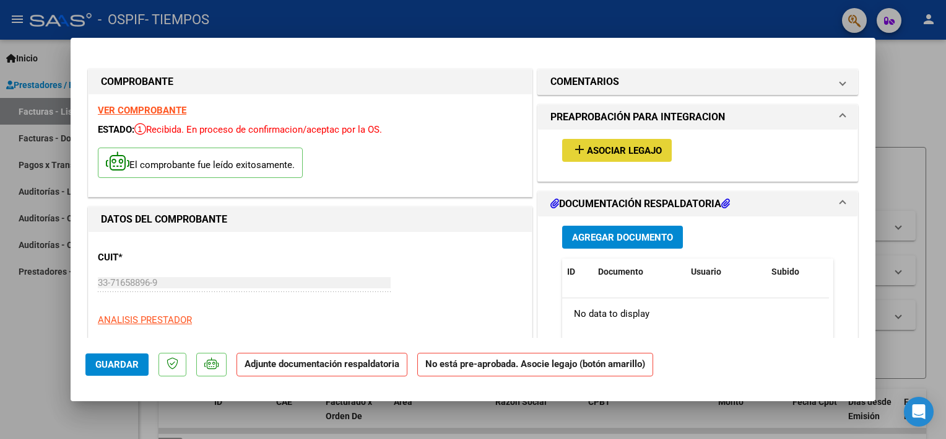
click at [652, 149] on span "Asociar Legajo" at bounding box center [624, 150] width 75 height 11
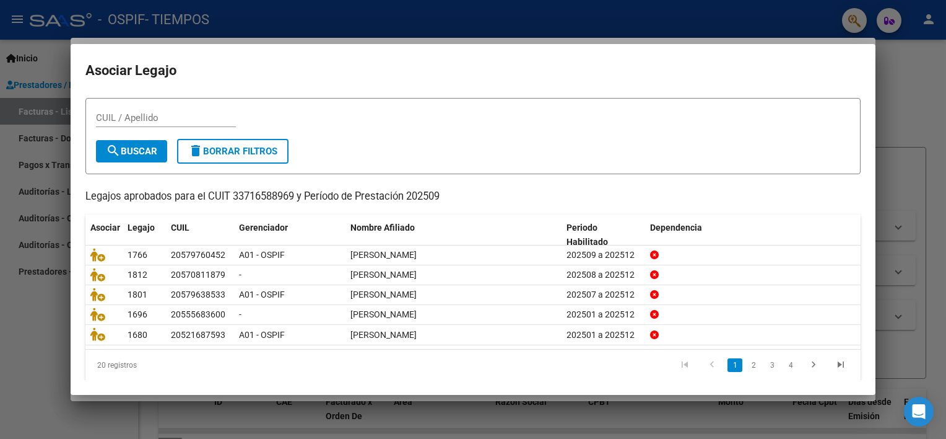
scroll to position [35, 0]
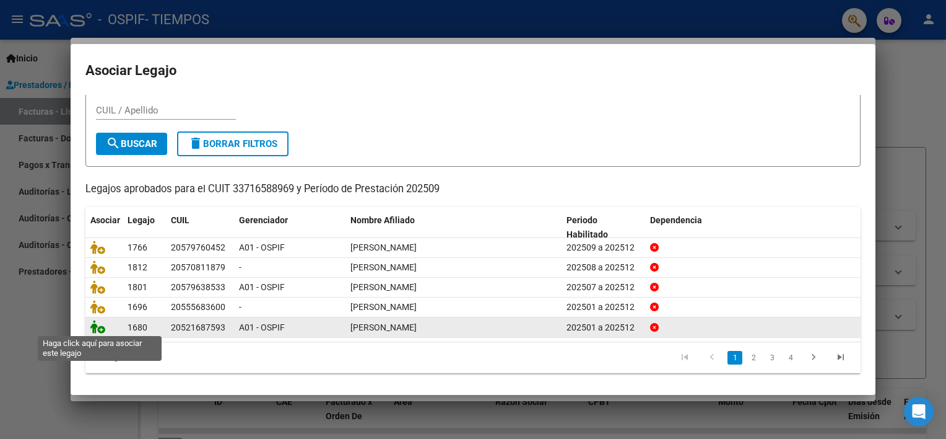
click at [101, 329] on icon at bounding box center [97, 327] width 15 height 14
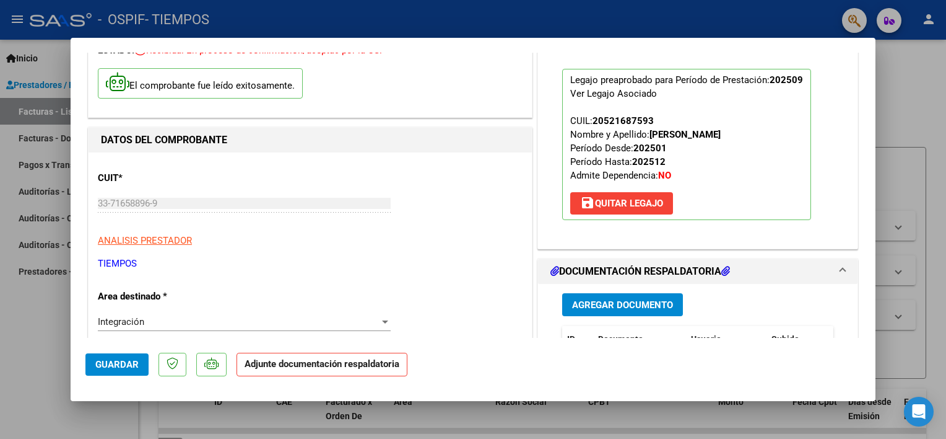
scroll to position [99, 0]
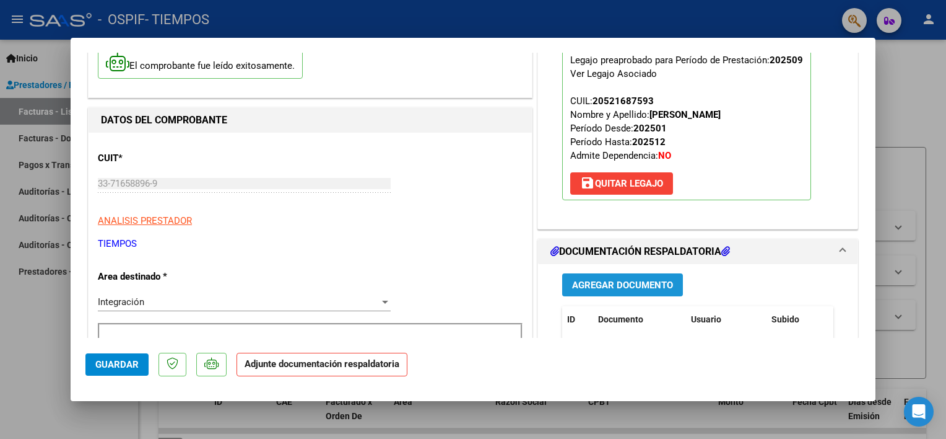
click at [649, 290] on span "Agregar Documento" at bounding box center [622, 284] width 101 height 11
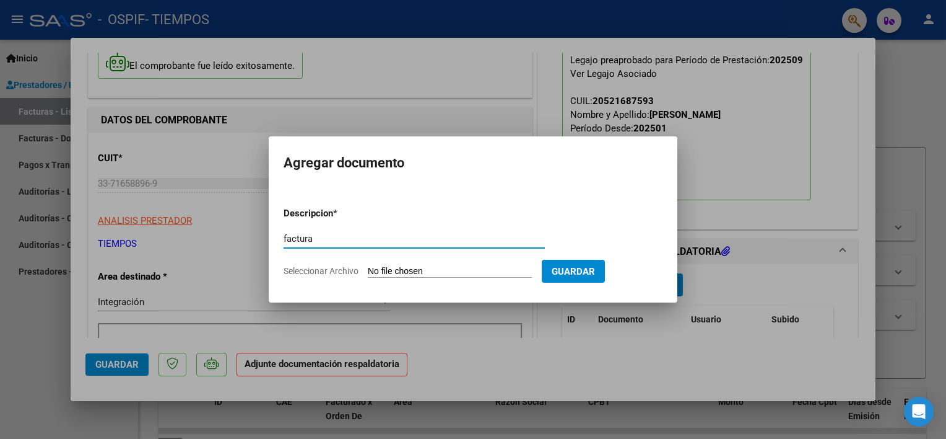
type input "factura"
click at [426, 269] on input "Seleccionar Archivo" at bounding box center [450, 272] width 164 height 12
type input "C:\fakepath\FrutosVillarrealfactu09.pdf"
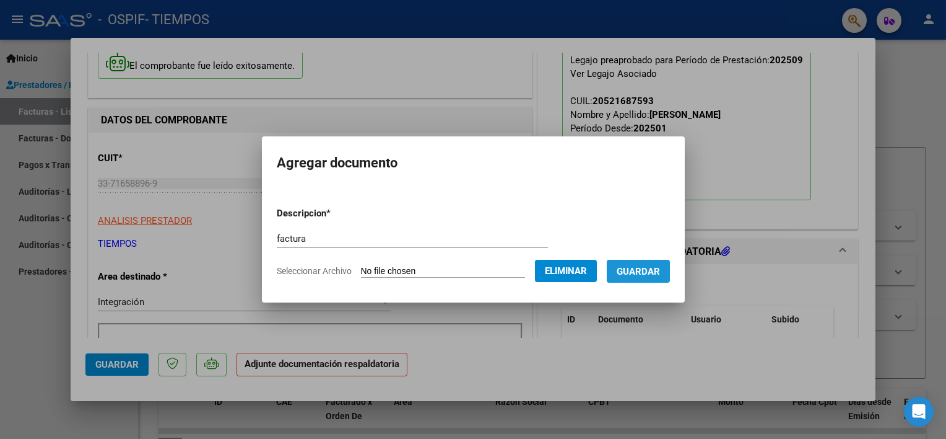
click at [660, 269] on span "Guardar" at bounding box center [638, 271] width 43 height 11
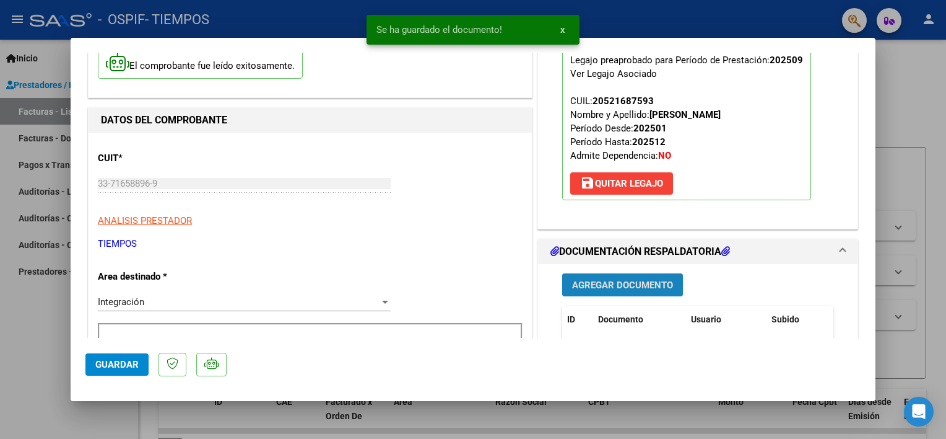
click at [633, 290] on span "Agregar Documento" at bounding box center [622, 284] width 101 height 11
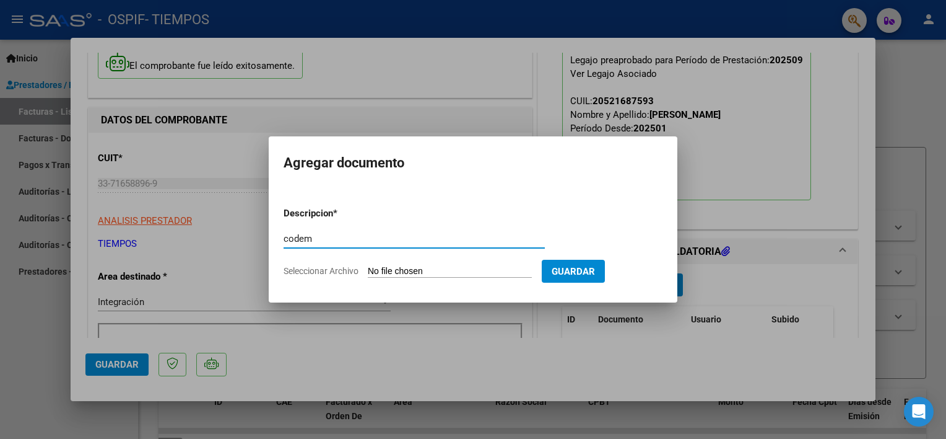
type input "codem"
click at [447, 271] on input "Seleccionar Archivo" at bounding box center [450, 272] width 164 height 12
type input "C:\fakepath\CodemfrutosVillarreal09.pdf"
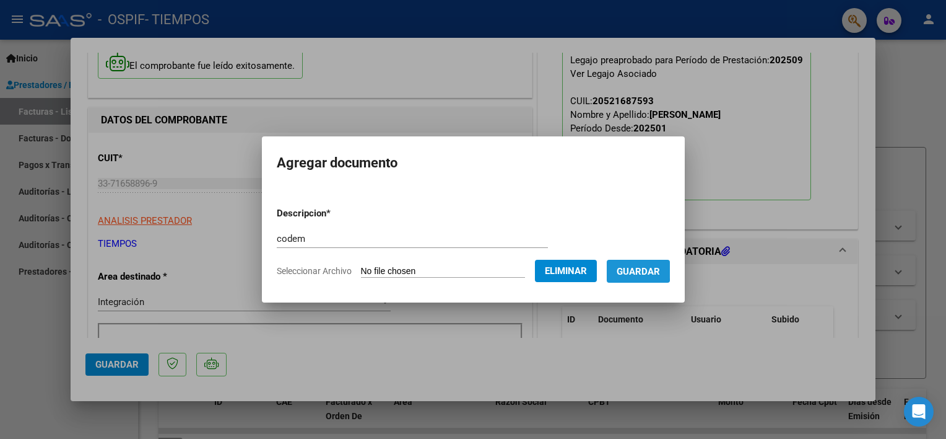
click at [640, 269] on span "Guardar" at bounding box center [638, 271] width 43 height 11
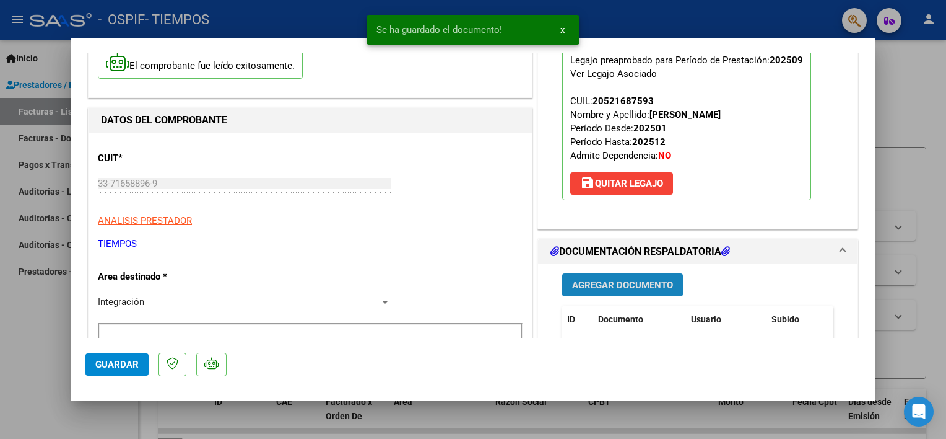
click at [626, 290] on span "Agregar Documento" at bounding box center [622, 284] width 101 height 11
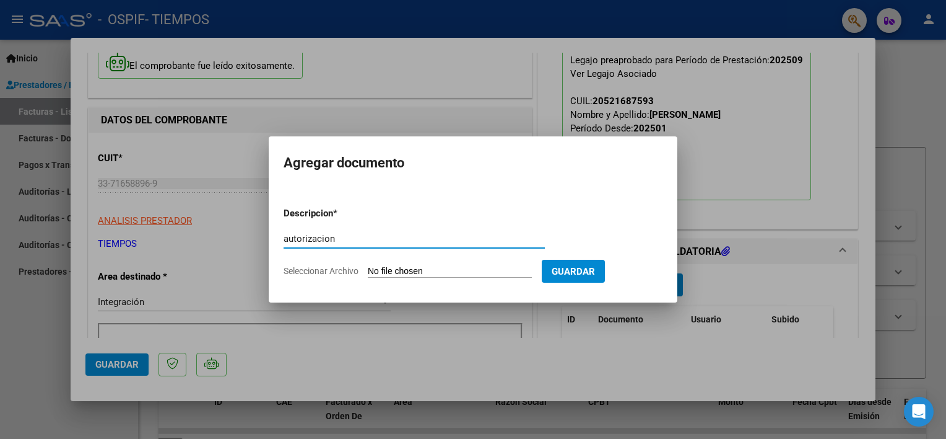
type input "autorizacion"
click at [466, 263] on form "Descripcion * autorizacion Escriba aquí una descripcion Seleccionar Archivo Gua…" at bounding box center [473, 242] width 379 height 90
click at [466, 269] on input "Seleccionar Archivo" at bounding box center [450, 272] width 164 height 12
type input "C:\fakepath\FrutosVillarruelAutorizacion.png"
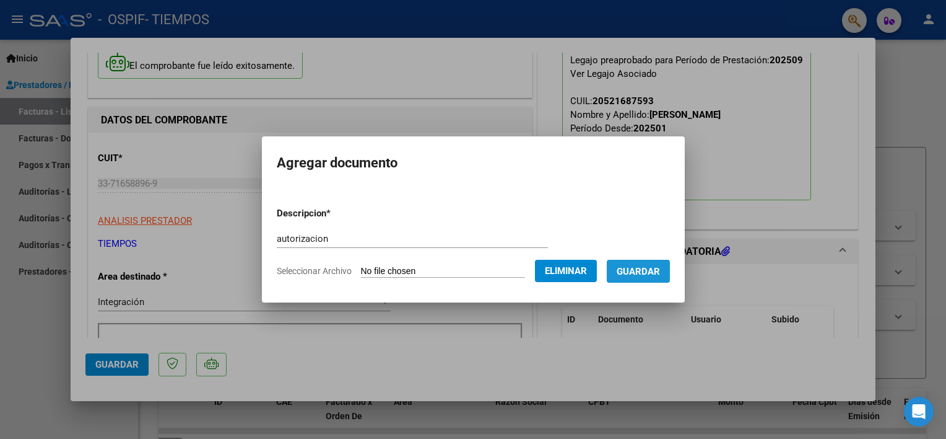
click at [658, 268] on span "Guardar" at bounding box center [638, 271] width 43 height 11
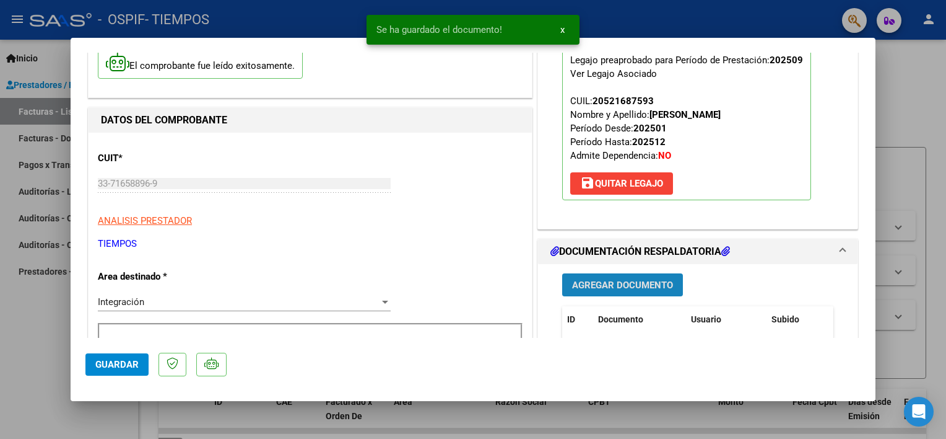
click at [603, 290] on span "Agregar Documento" at bounding box center [622, 284] width 101 height 11
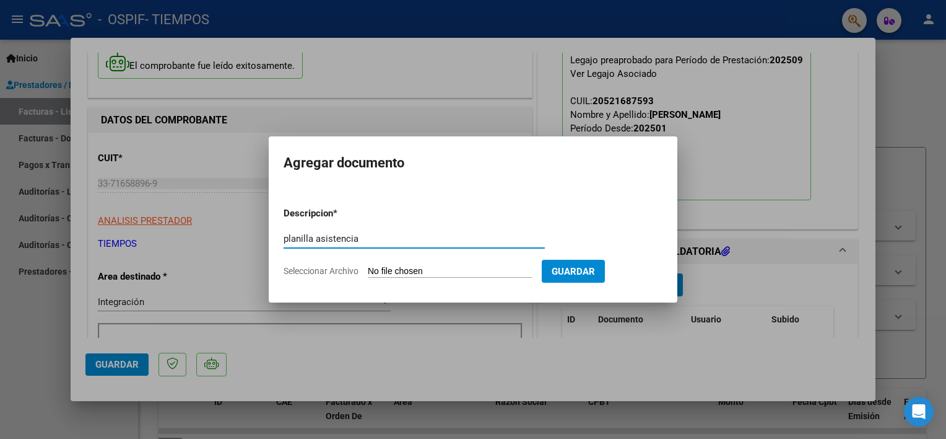
type input "planilla asistencia"
click at [444, 270] on input "Seleccionar Archivo" at bounding box center [450, 272] width 164 height 12
type input "C:\fakepath\VillarrealEstefanonicolasplani09.pdf"
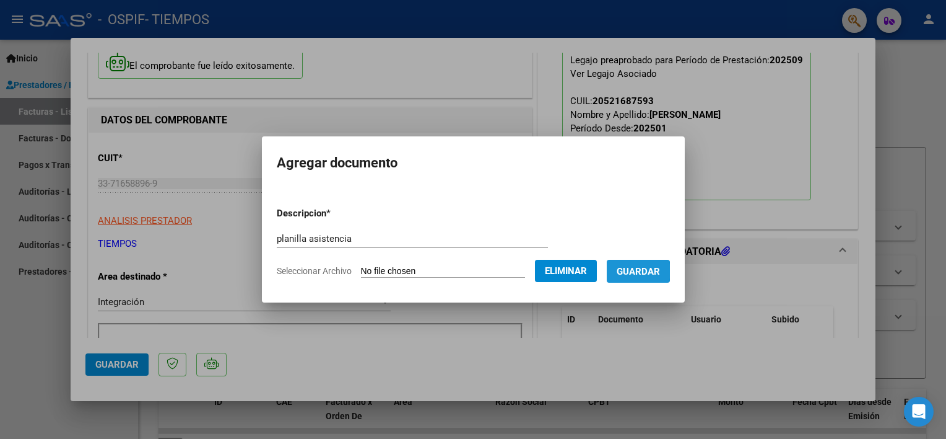
click at [648, 271] on span "Guardar" at bounding box center [638, 271] width 43 height 11
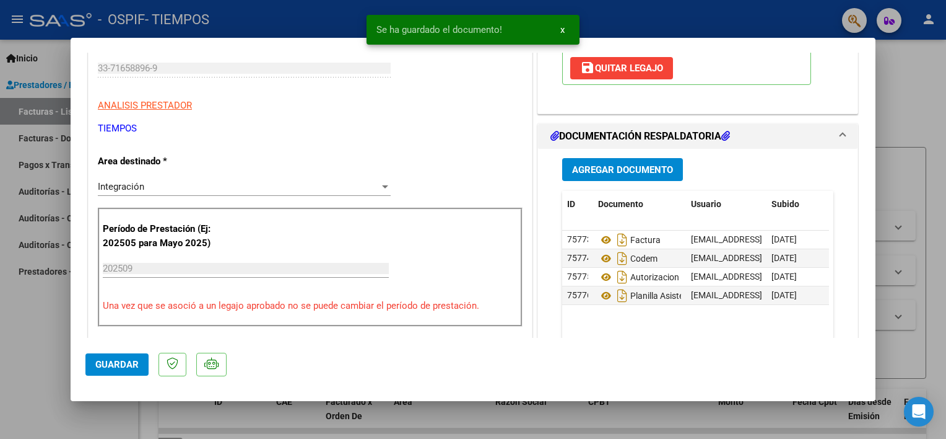
scroll to position [218, 0]
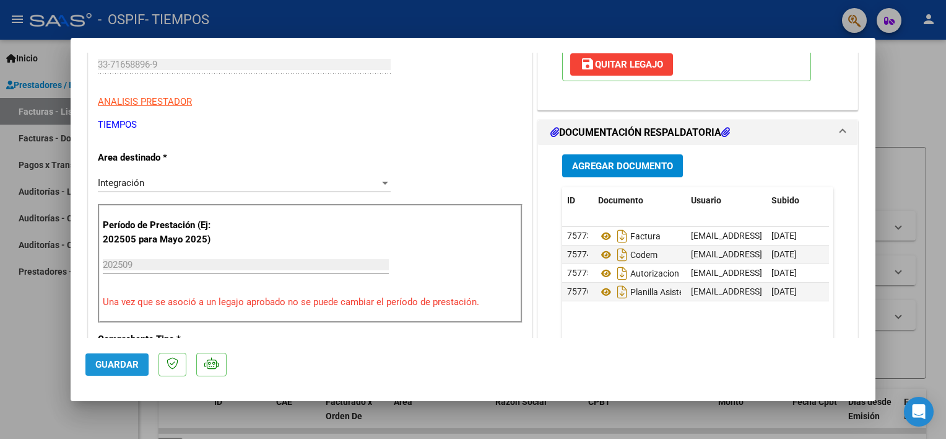
click at [108, 360] on span "Guardar" at bounding box center [116, 364] width 43 height 11
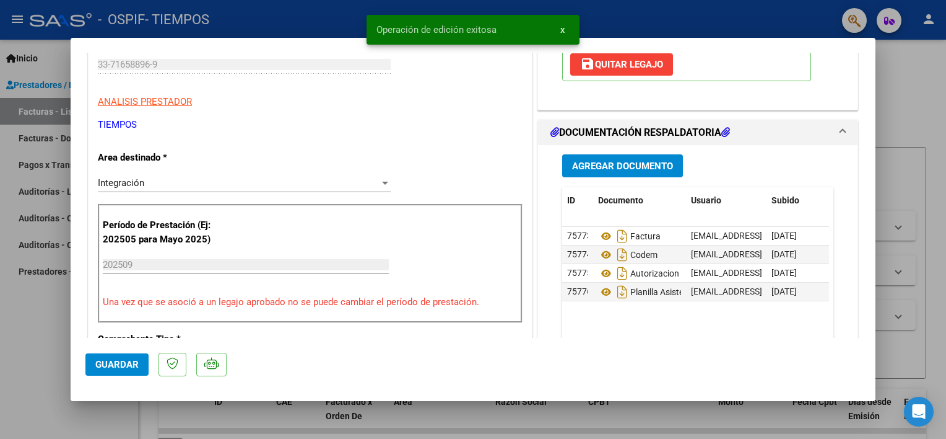
click at [48, 353] on div at bounding box center [473, 219] width 946 height 439
type input "$ 0,00"
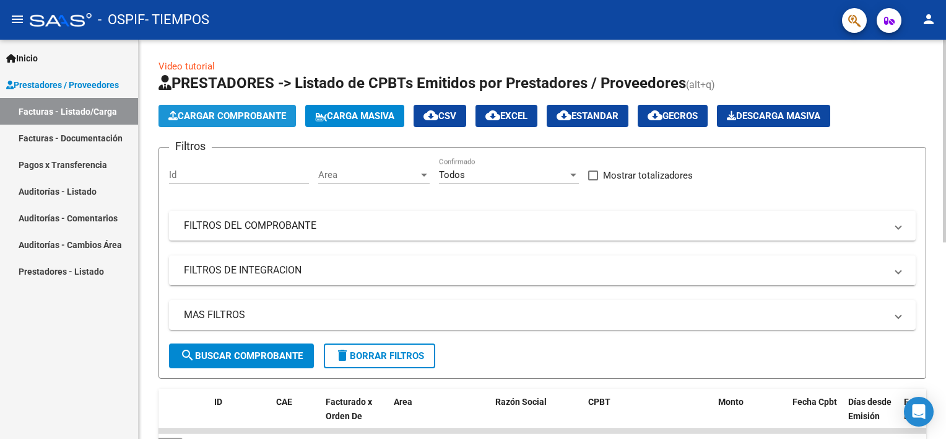
click at [235, 116] on span "Cargar Comprobante" at bounding box center [227, 115] width 118 height 11
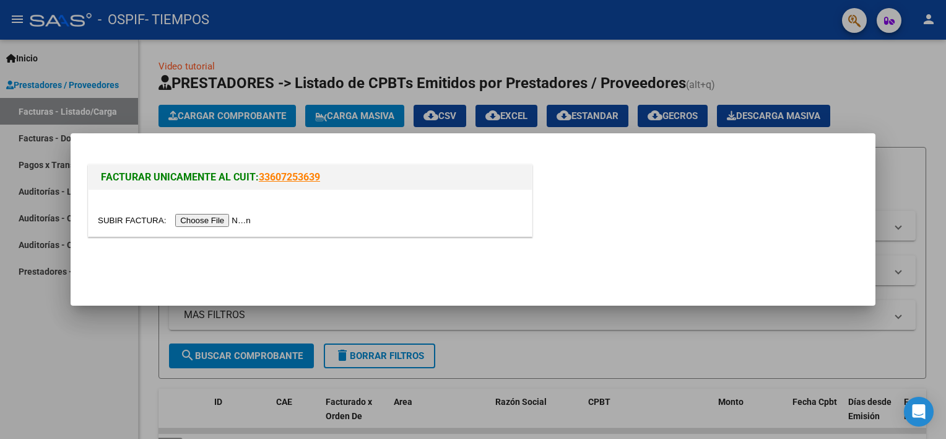
click at [210, 221] on input "file" at bounding box center [176, 220] width 157 height 13
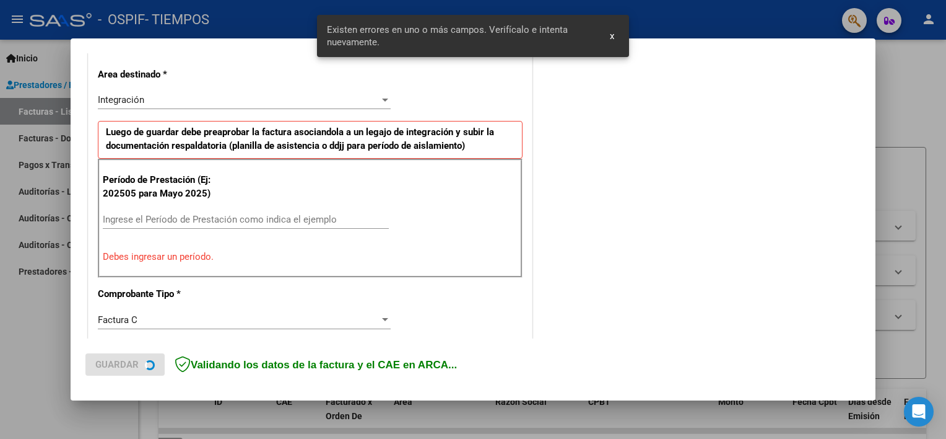
scroll to position [287, 0]
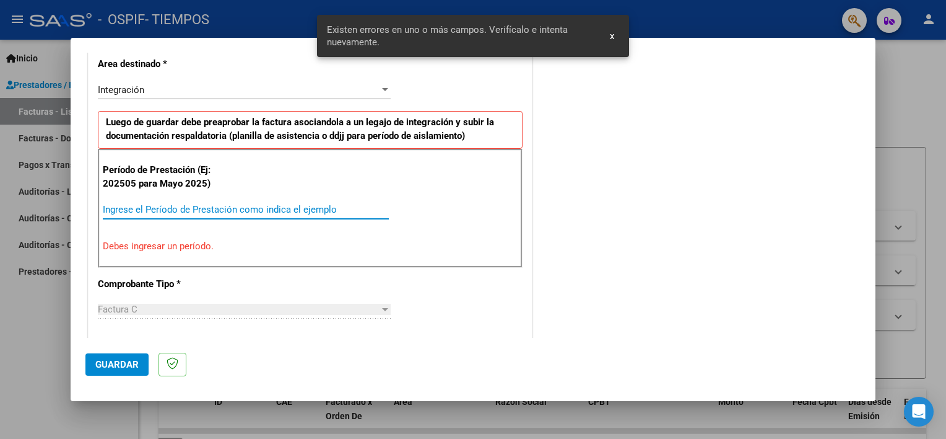
click at [310, 204] on input "Ingrese el Período de Prestación como indica el ejemplo" at bounding box center [246, 209] width 286 height 11
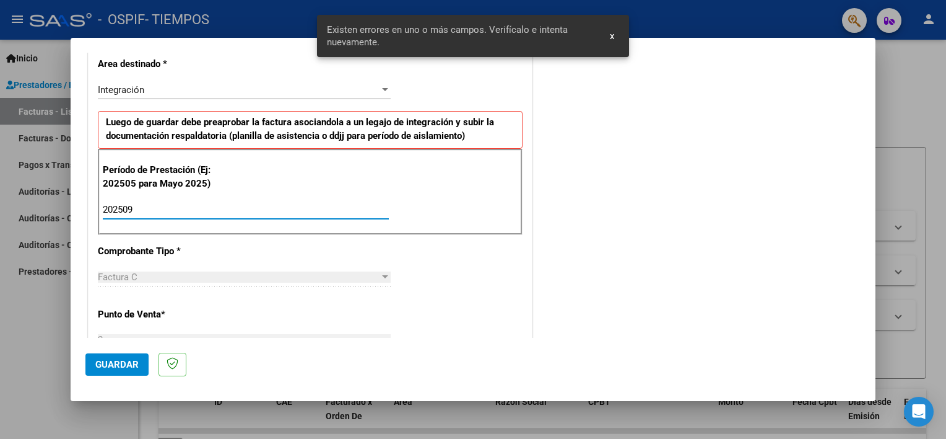
type input "202509"
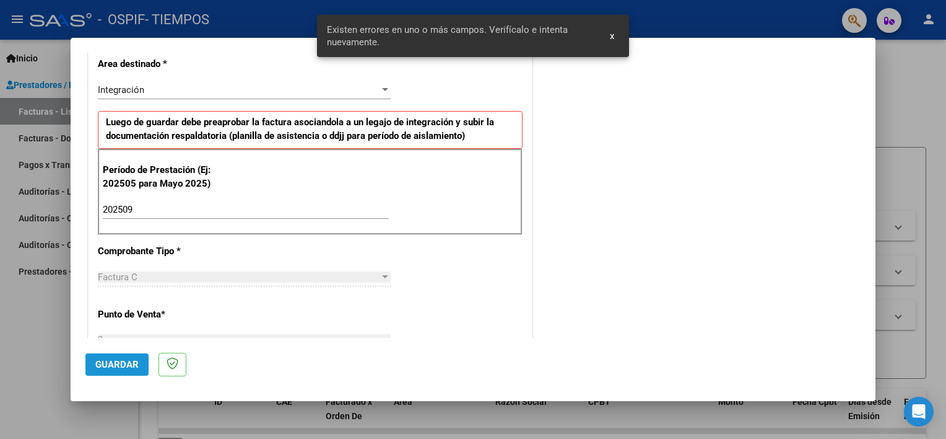
click at [120, 360] on span "Guardar" at bounding box center [116, 364] width 43 height 11
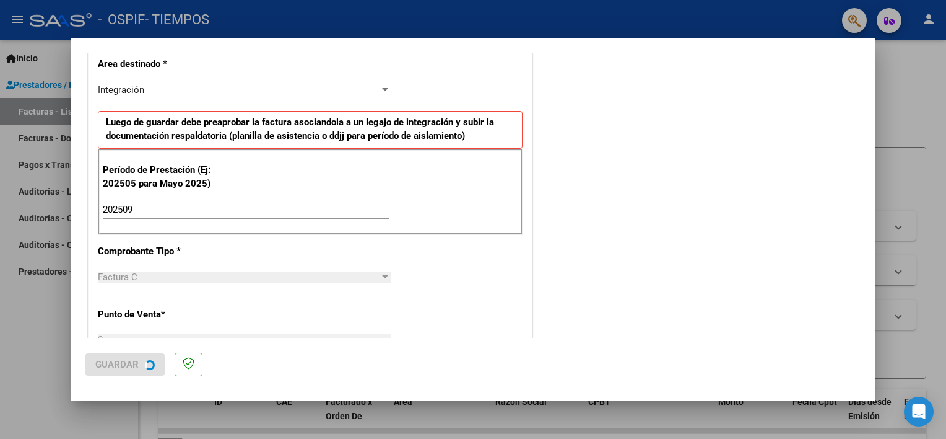
scroll to position [0, 0]
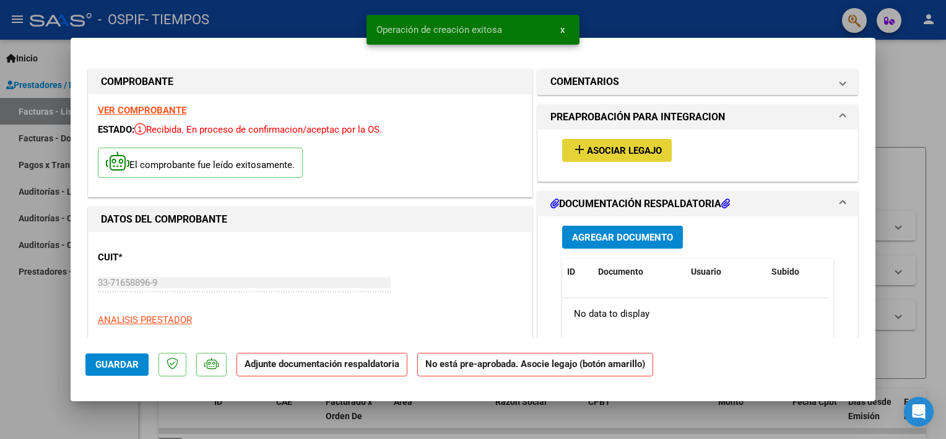
click at [605, 149] on span "Asociar Legajo" at bounding box center [624, 150] width 75 height 11
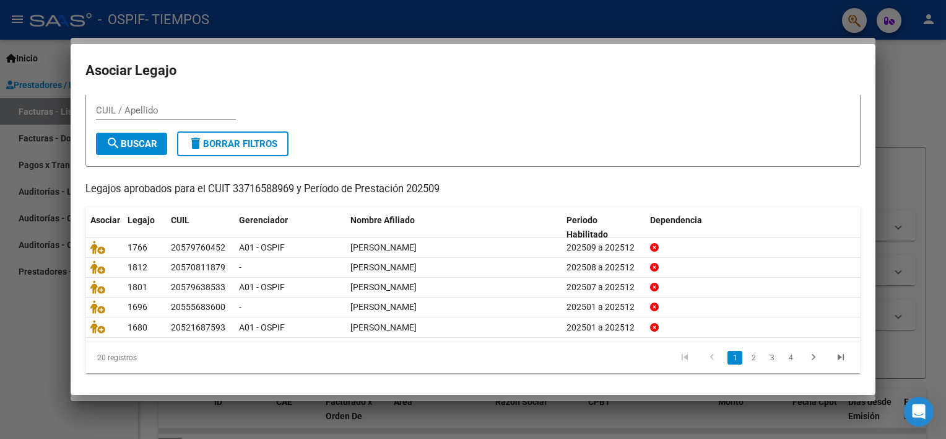
scroll to position [37, 0]
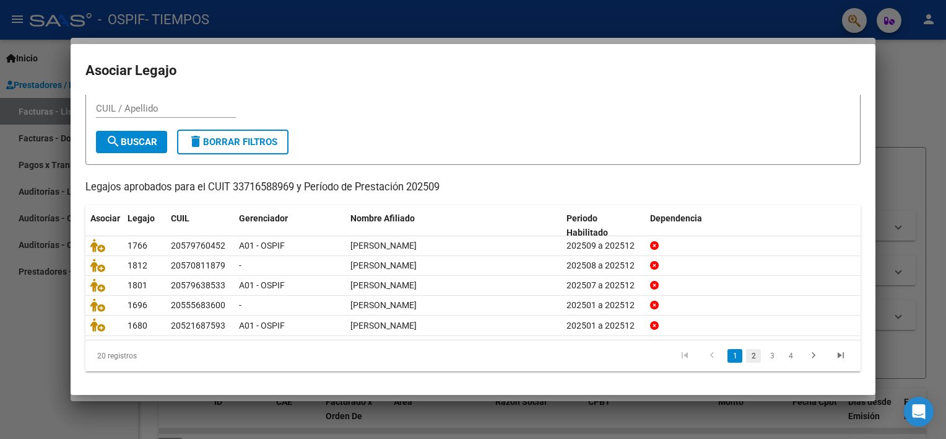
click at [746, 352] on link "2" at bounding box center [753, 356] width 15 height 14
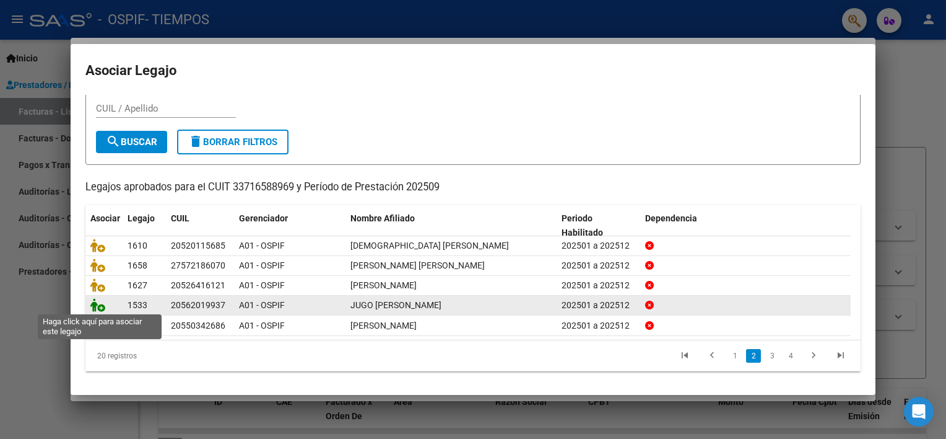
click at [95, 304] on icon at bounding box center [97, 305] width 15 height 14
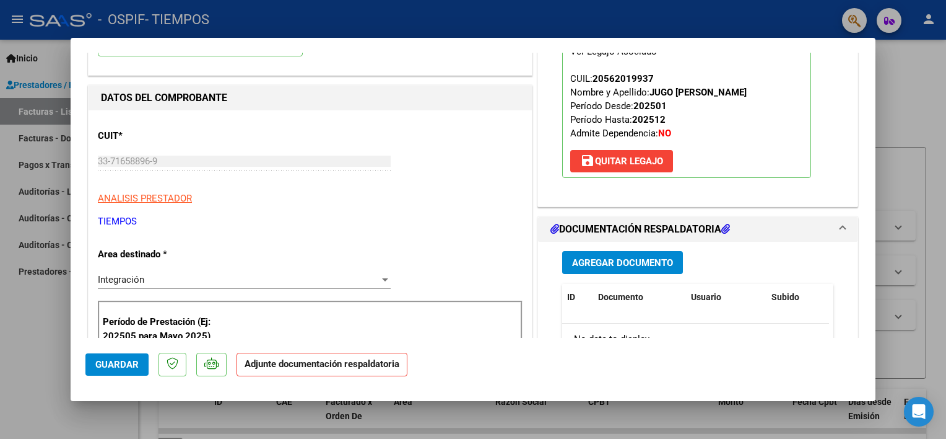
scroll to position [175, 0]
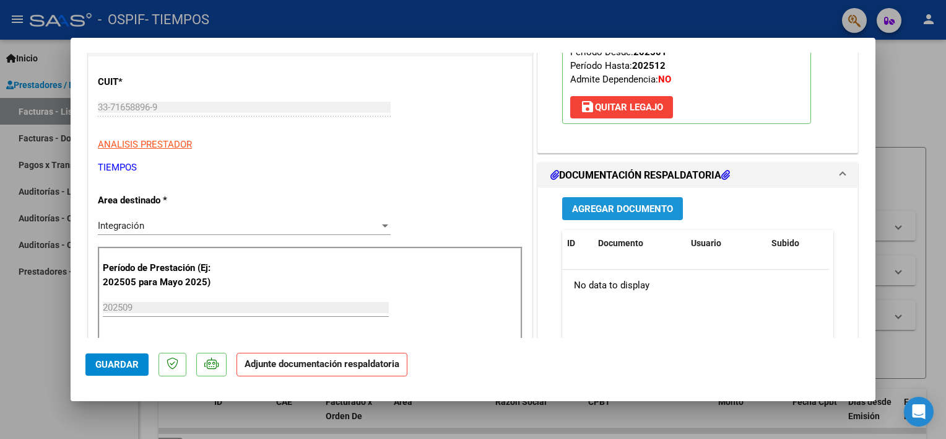
click at [632, 208] on span "Agregar Documento" at bounding box center [622, 208] width 101 height 11
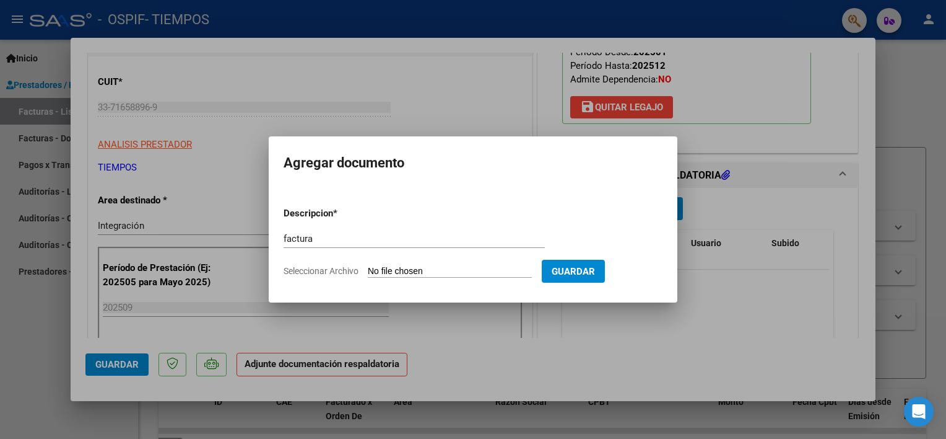
click at [406, 270] on input "Seleccionar Archivo" at bounding box center [450, 272] width 164 height 12
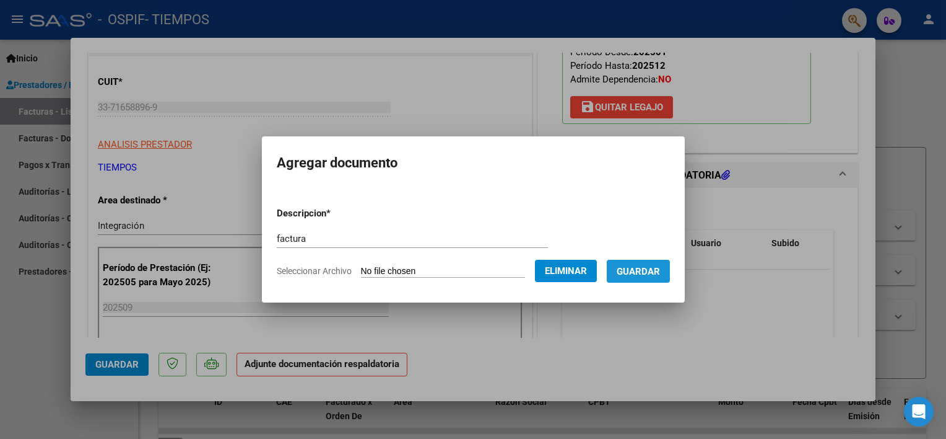
click at [660, 276] on span "Guardar" at bounding box center [638, 271] width 43 height 11
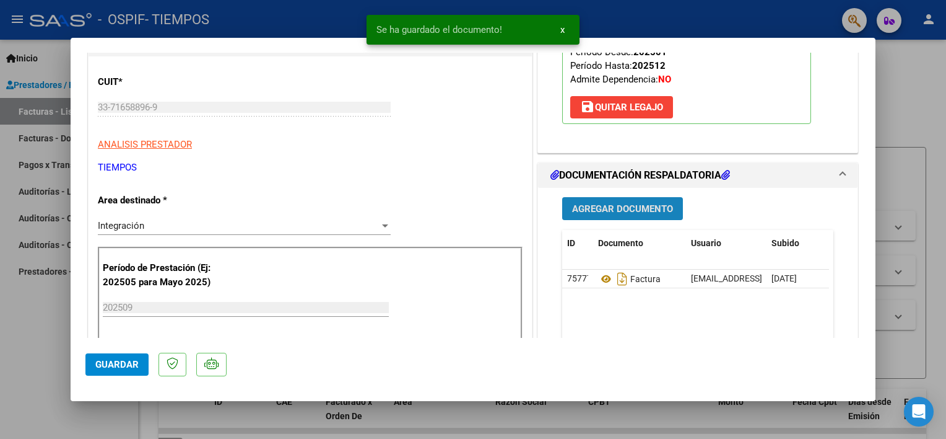
click at [629, 211] on span "Agregar Documento" at bounding box center [622, 208] width 101 height 11
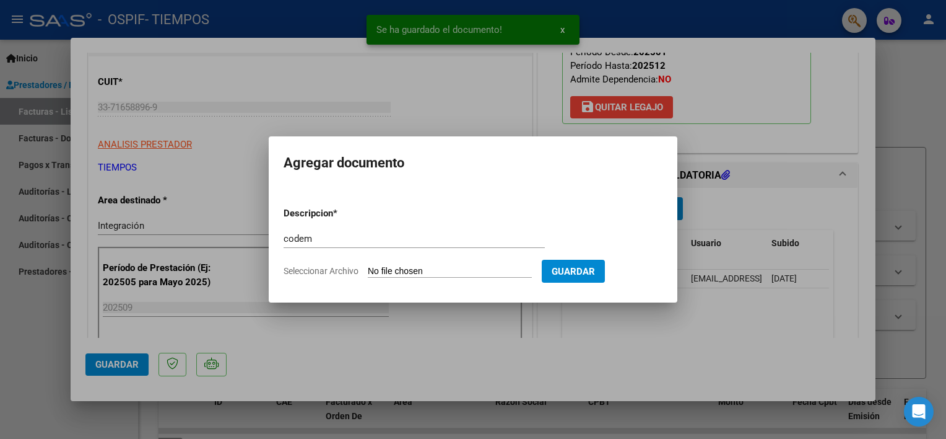
click at [447, 273] on input "Seleccionar Archivo" at bounding box center [450, 272] width 164 height 12
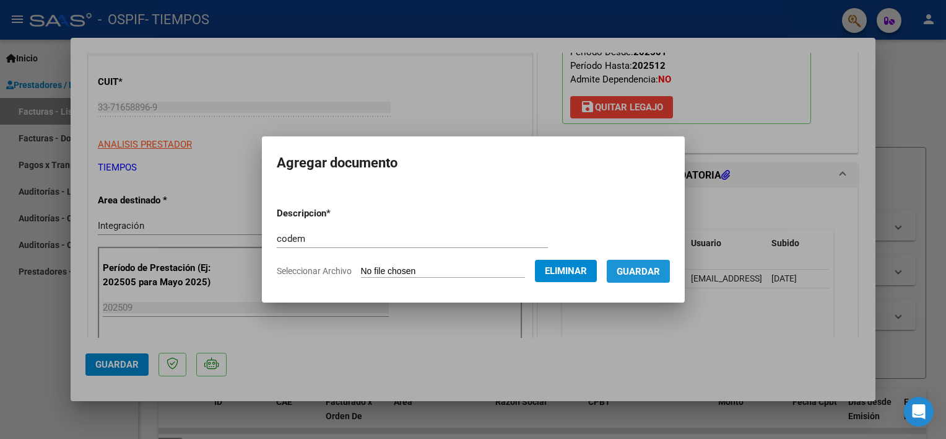
click at [647, 274] on span "Guardar" at bounding box center [638, 271] width 43 height 11
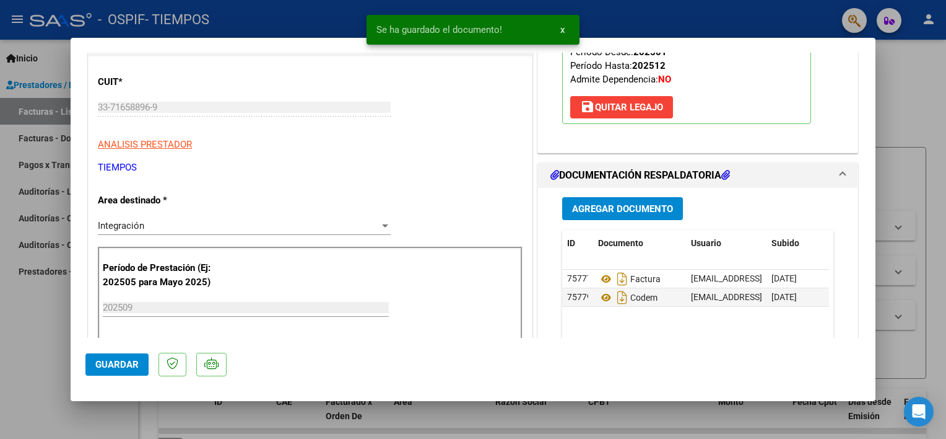
click at [642, 220] on div "Agregar Documento ID Documento Usuario Subido Acción 75777 Factura [EMAIL_ADDRE…" at bounding box center [698, 311] width 290 height 247
click at [642, 215] on button "Agregar Documento" at bounding box center [622, 208] width 121 height 23
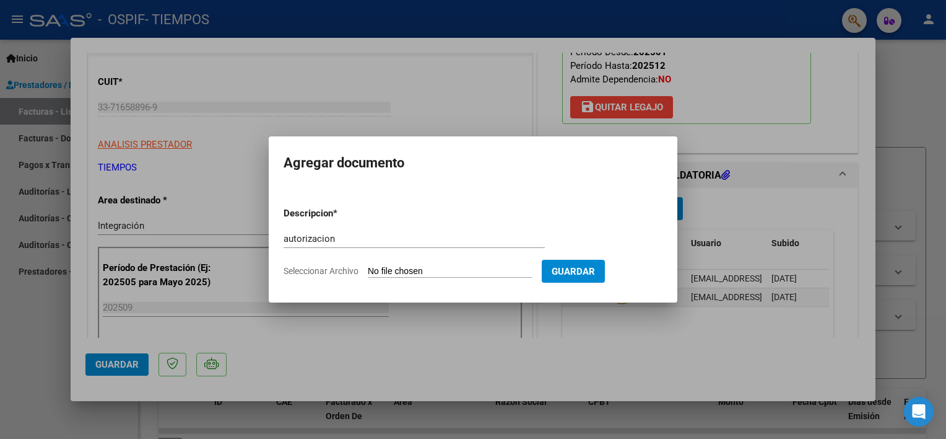
click at [471, 268] on input "Seleccionar Archivo" at bounding box center [450, 272] width 164 height 12
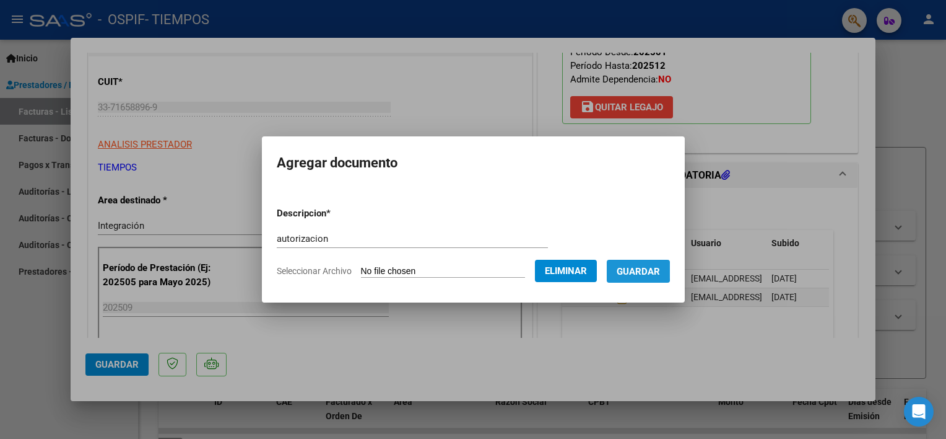
click at [645, 270] on span "Guardar" at bounding box center [638, 271] width 43 height 11
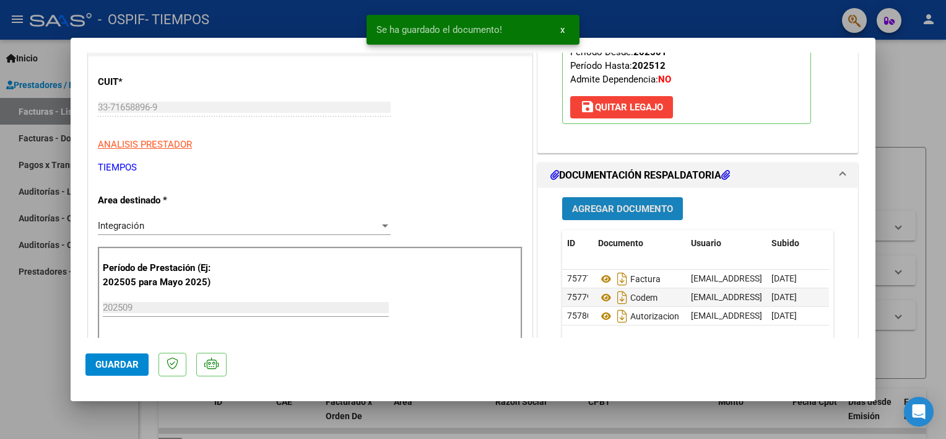
click at [607, 205] on span "Agregar Documento" at bounding box center [622, 208] width 101 height 11
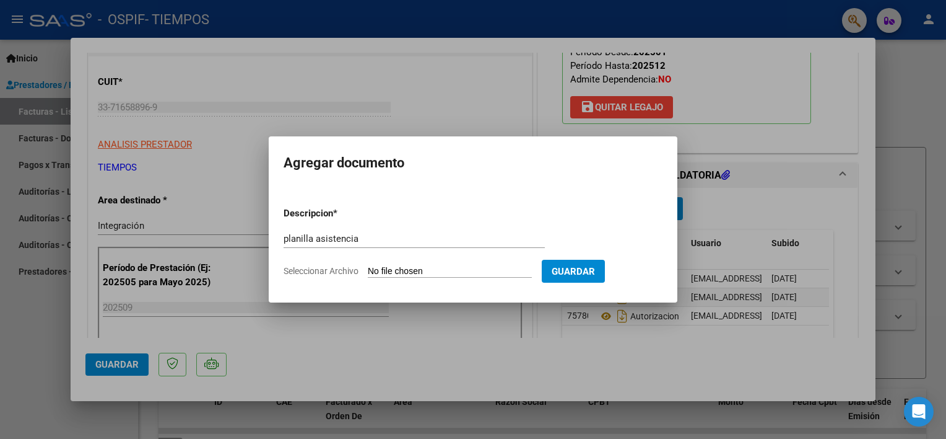
click at [408, 270] on input "Seleccionar Archivo" at bounding box center [450, 272] width 164 height 12
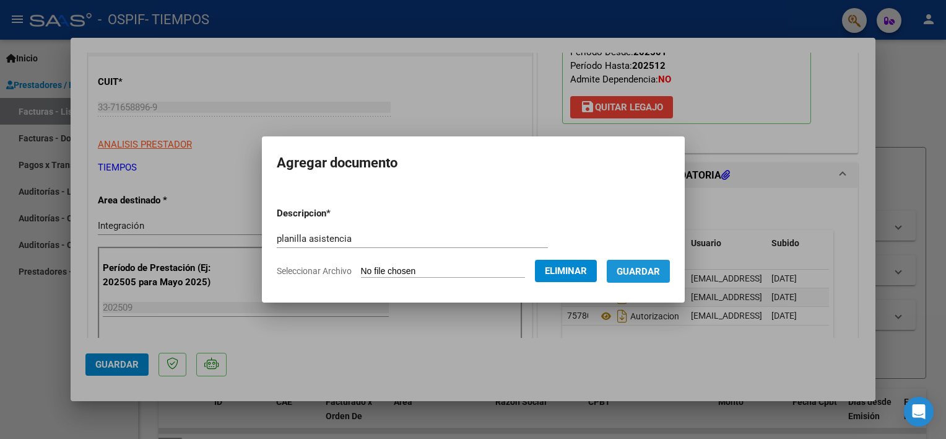
click at [655, 273] on span "Guardar" at bounding box center [638, 271] width 43 height 11
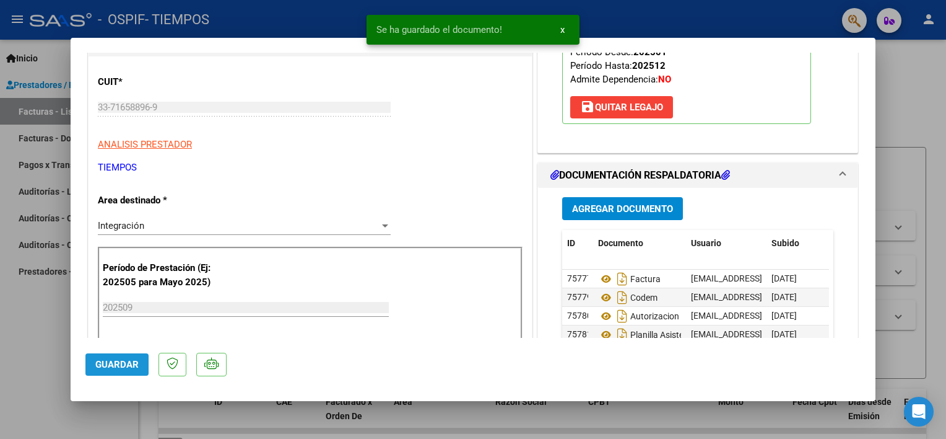
click at [100, 372] on button "Guardar" at bounding box center [116, 364] width 63 height 22
click at [44, 318] on div at bounding box center [473, 219] width 946 height 439
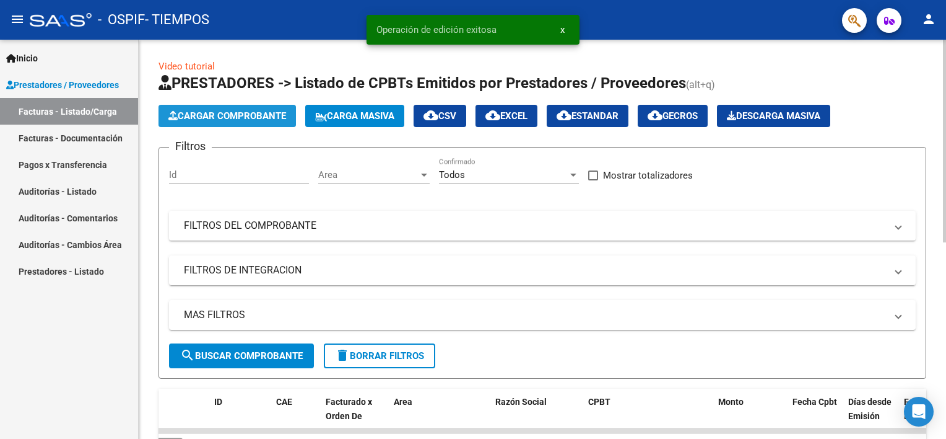
click at [265, 110] on span "Cargar Comprobante" at bounding box center [227, 115] width 118 height 11
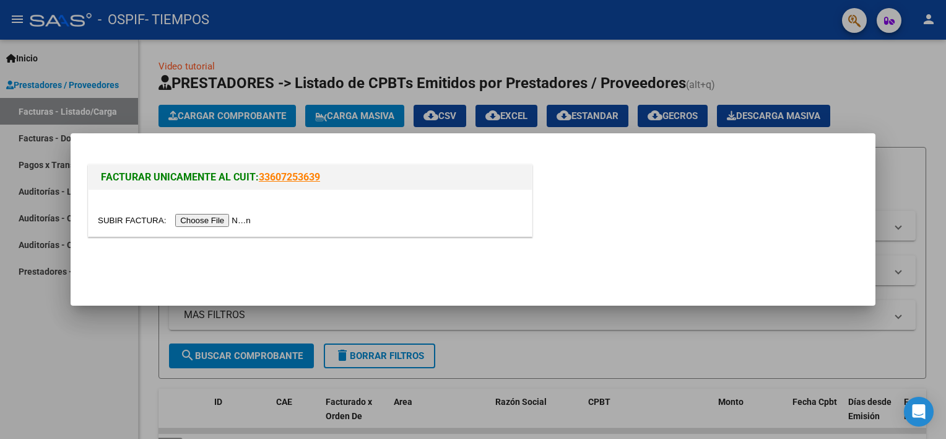
click at [211, 220] on input "file" at bounding box center [176, 220] width 157 height 13
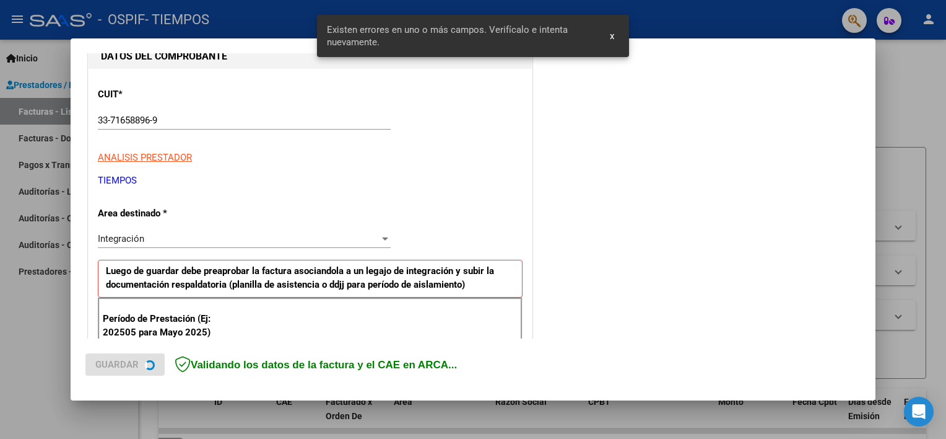
scroll to position [264, 0]
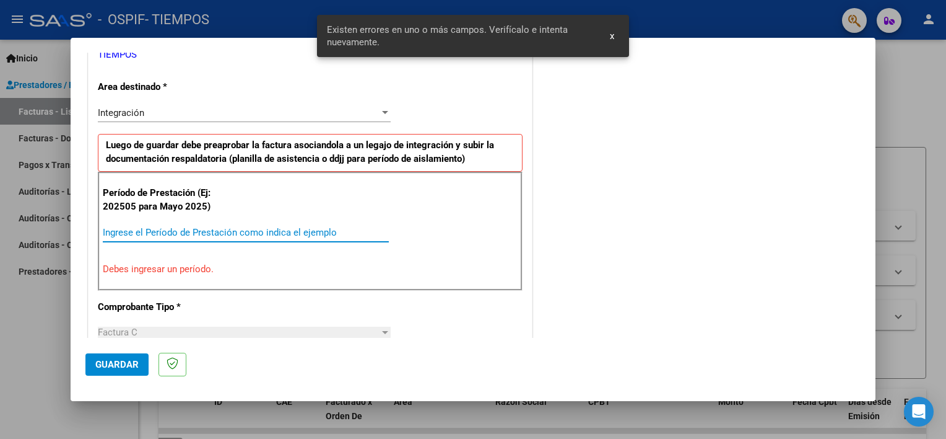
click at [225, 230] on input "Ingrese el Período de Prestación como indica el ejemplo" at bounding box center [246, 232] width 286 height 11
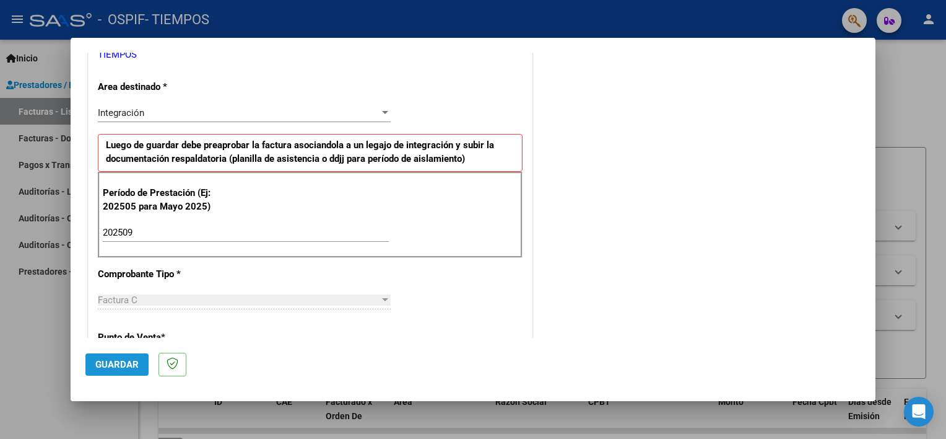
click at [101, 367] on span "Guardar" at bounding box center [116, 364] width 43 height 11
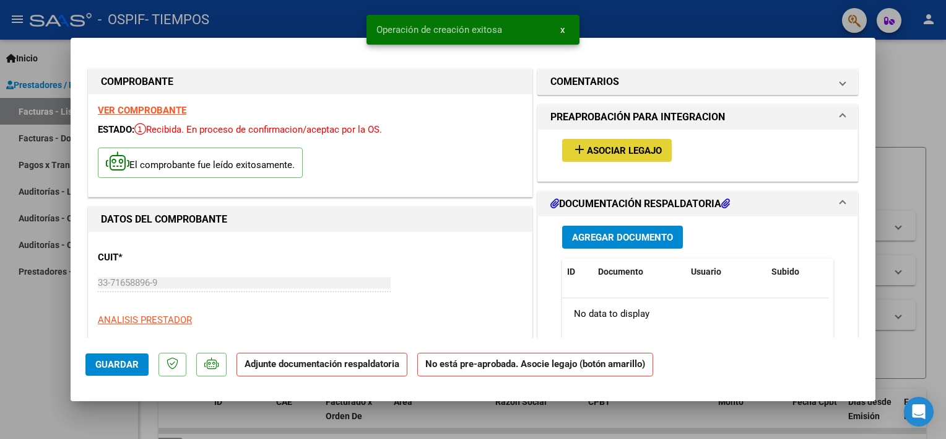
click at [600, 147] on span "Asociar Legajo" at bounding box center [624, 150] width 75 height 11
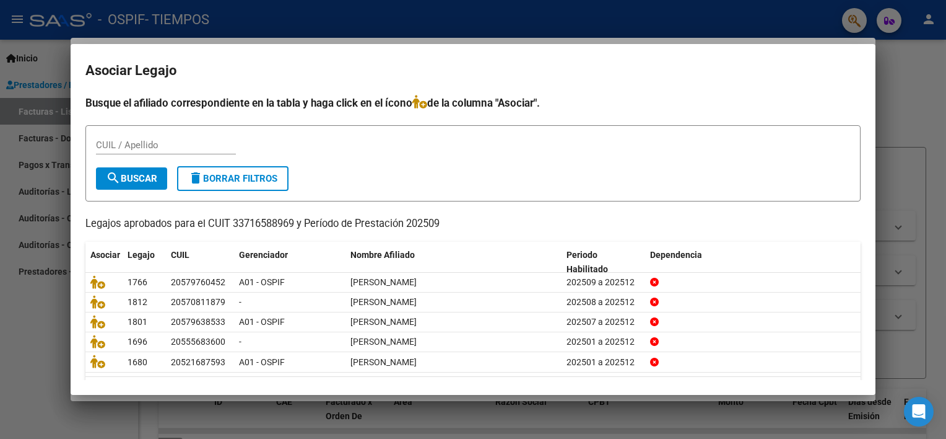
scroll to position [37, 0]
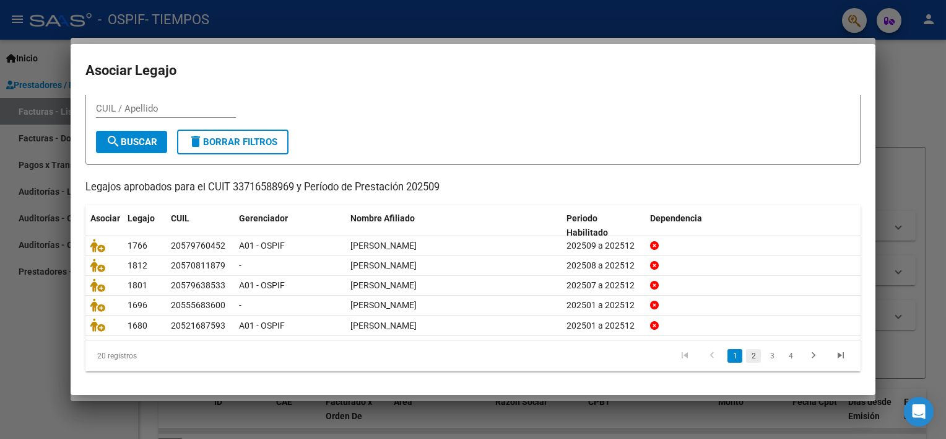
click at [746, 352] on link "2" at bounding box center [753, 356] width 15 height 14
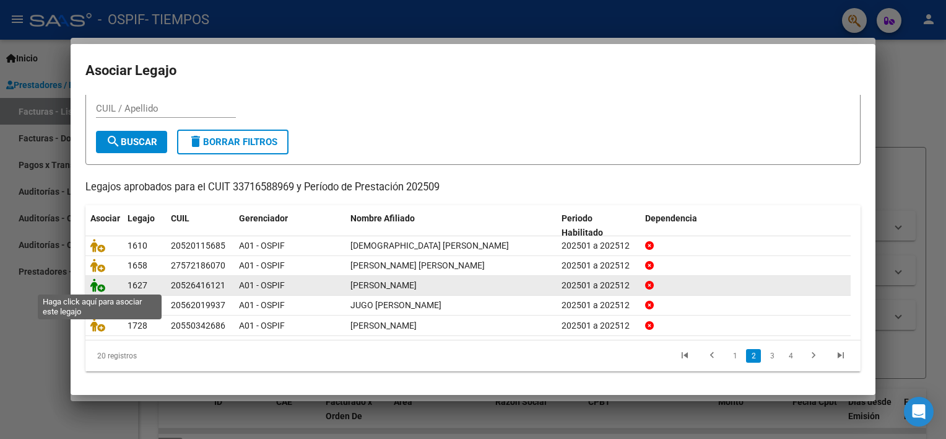
click at [97, 285] on icon at bounding box center [97, 285] width 15 height 14
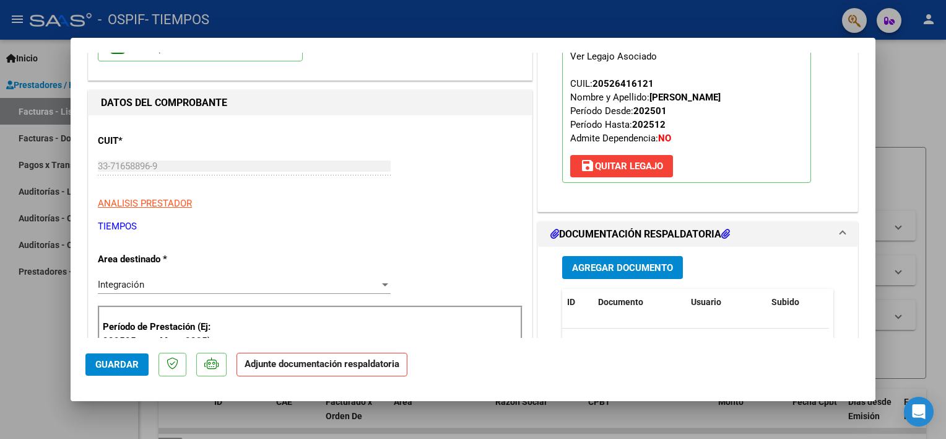
scroll to position [124, 0]
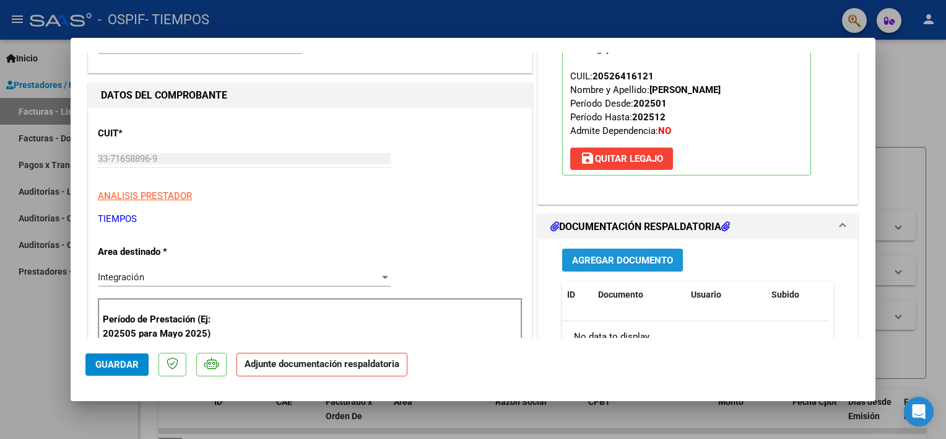
click at [585, 256] on span "Agregar Documento" at bounding box center [622, 260] width 101 height 11
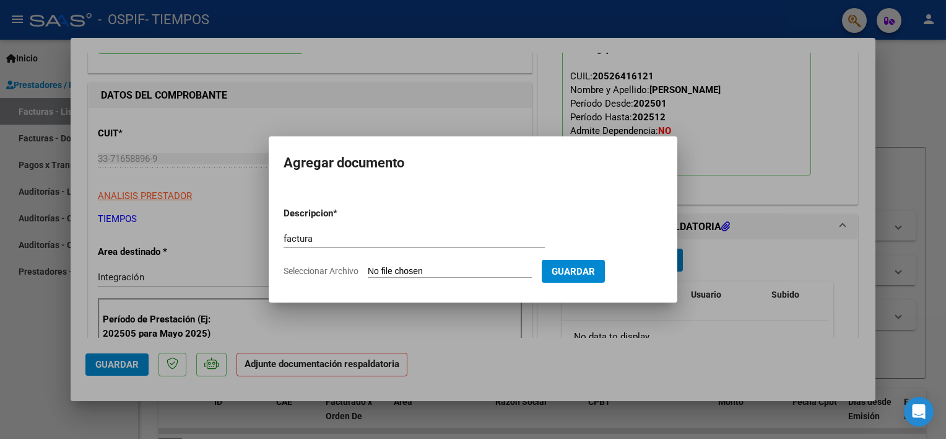
click at [473, 270] on input "Seleccionar Archivo" at bounding box center [450, 272] width 164 height 12
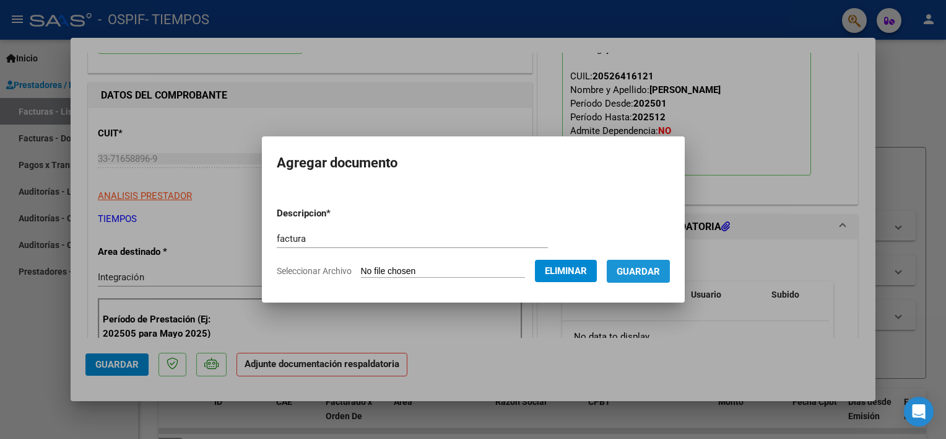
click at [660, 274] on span "Guardar" at bounding box center [638, 271] width 43 height 11
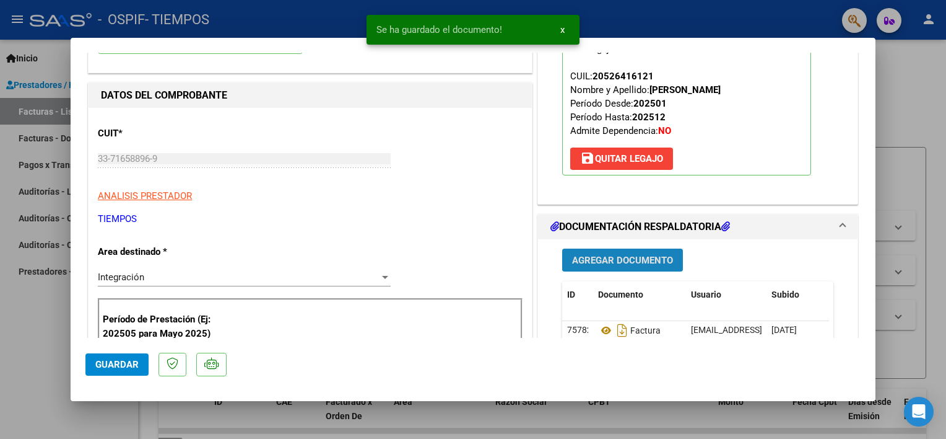
click at [642, 258] on span "Agregar Documento" at bounding box center [622, 260] width 101 height 11
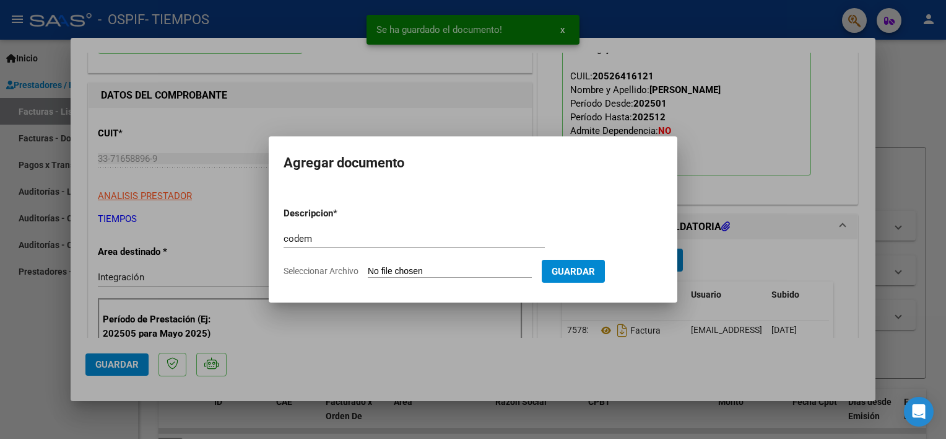
click at [461, 268] on input "Seleccionar Archivo" at bounding box center [450, 272] width 164 height 12
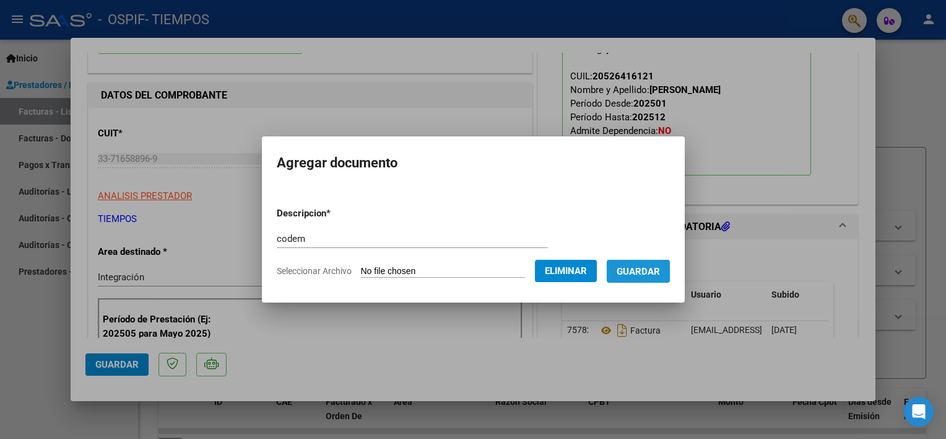
click at [654, 266] on span "Guardar" at bounding box center [638, 271] width 43 height 11
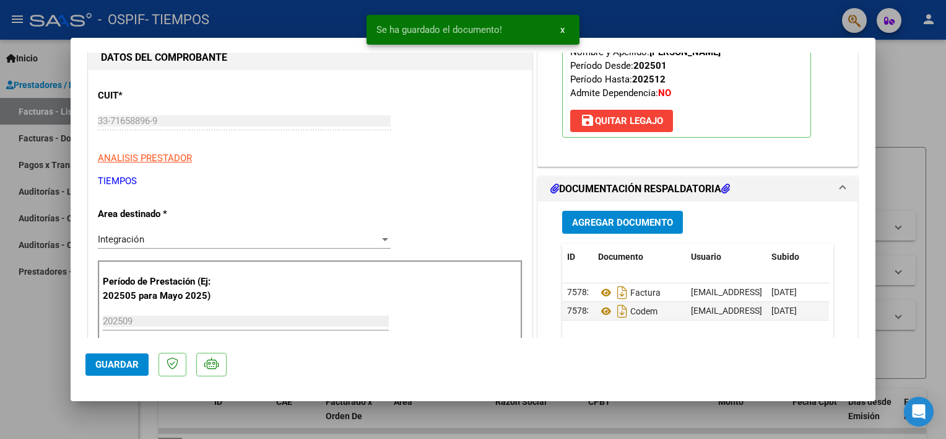
scroll to position [173, 0]
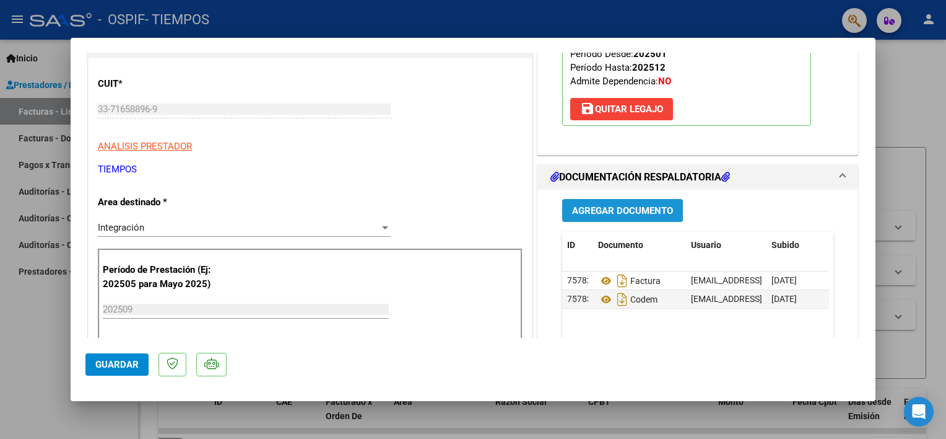
click at [621, 215] on span "Agregar Documento" at bounding box center [622, 210] width 101 height 11
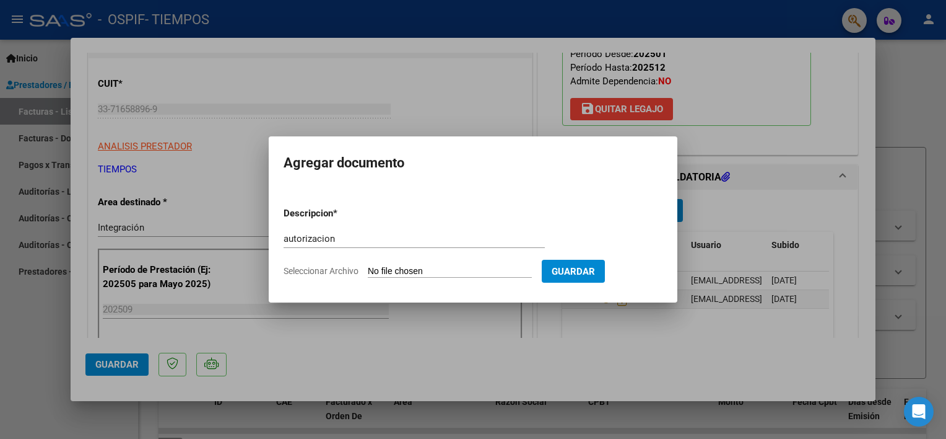
click at [462, 273] on input "Seleccionar Archivo" at bounding box center [450, 272] width 164 height 12
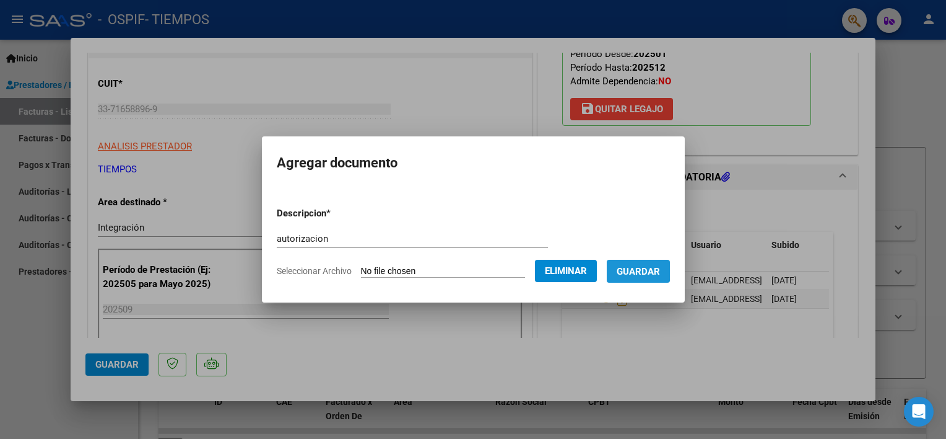
click at [648, 266] on span "Guardar" at bounding box center [638, 271] width 43 height 11
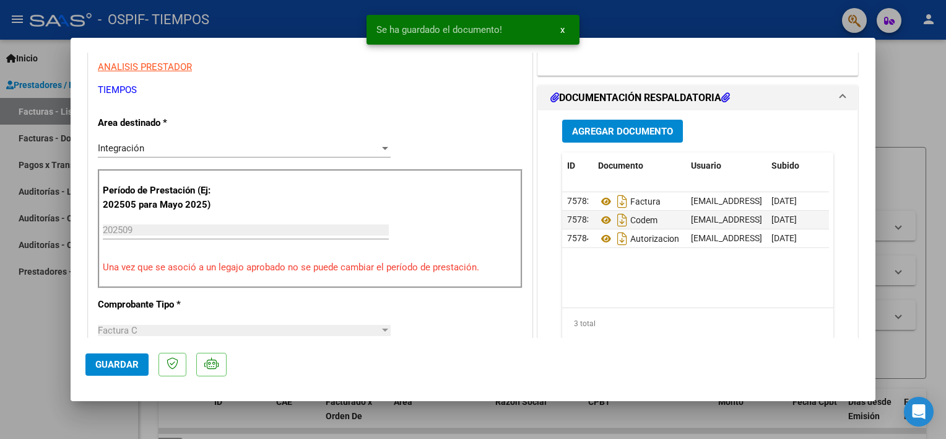
scroll to position [268, 0]
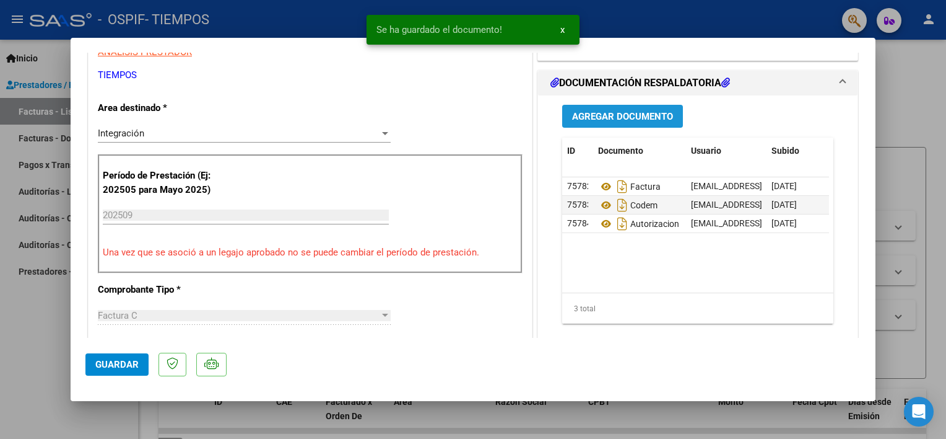
click at [600, 121] on button "Agregar Documento" at bounding box center [622, 116] width 121 height 23
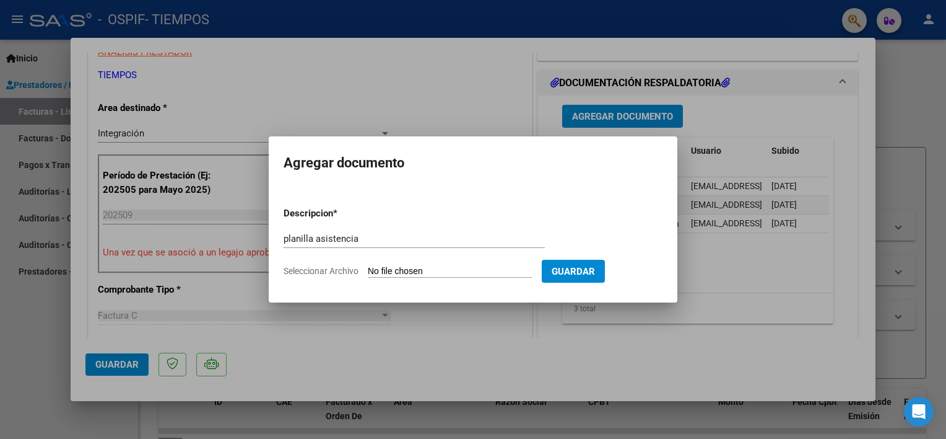
click at [438, 275] on input "Seleccionar Archivo" at bounding box center [450, 272] width 164 height 12
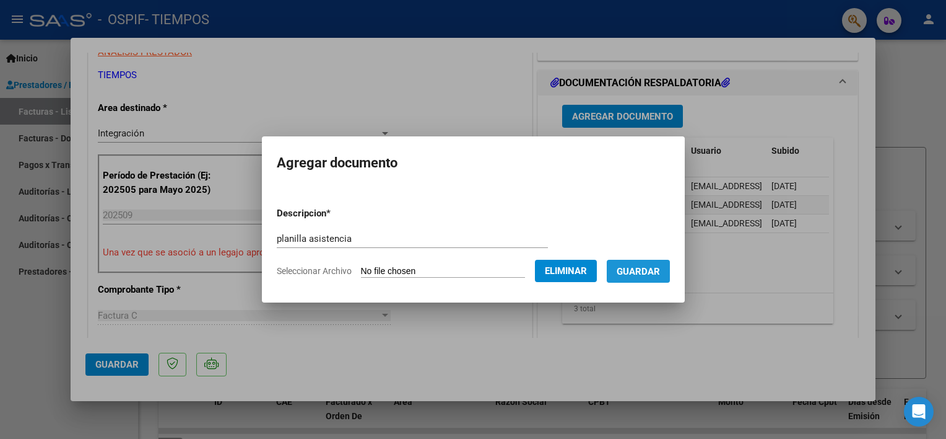
click at [660, 269] on span "Guardar" at bounding box center [638, 271] width 43 height 11
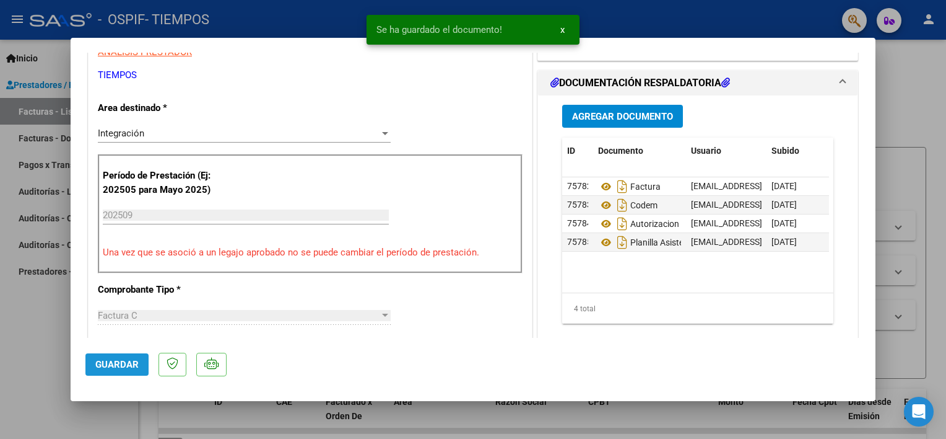
click at [123, 364] on span "Guardar" at bounding box center [116, 364] width 43 height 11
click at [44, 333] on div at bounding box center [473, 219] width 946 height 439
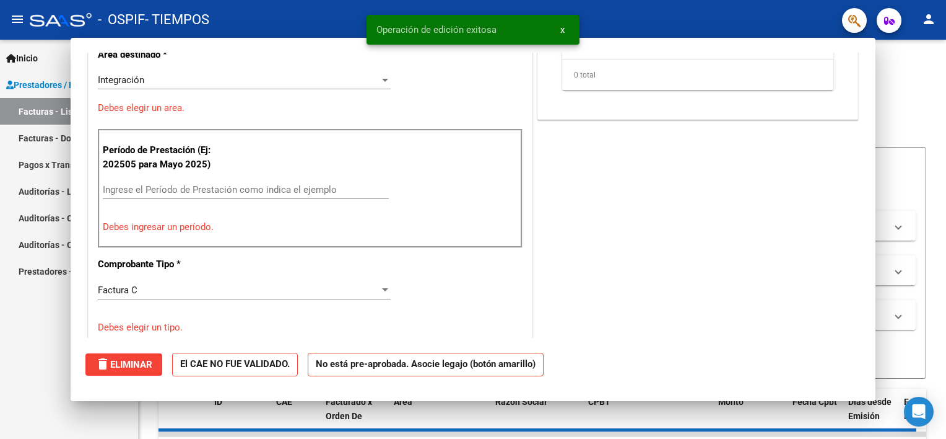
scroll to position [214, 0]
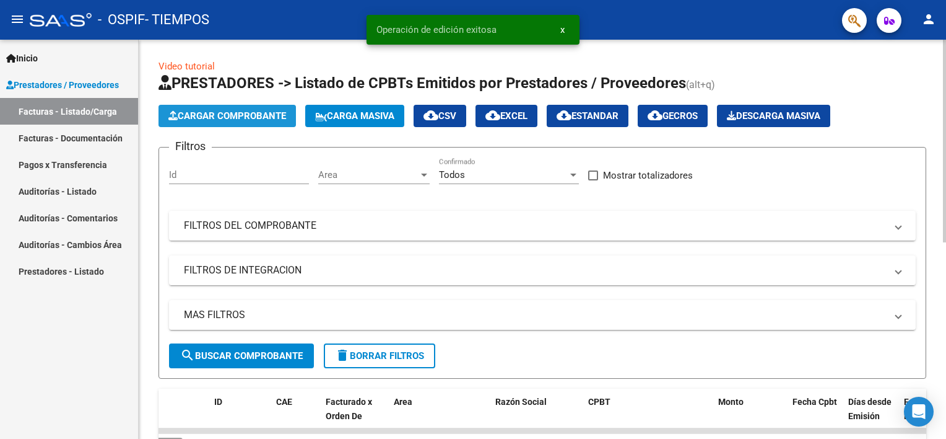
click at [243, 110] on span "Cargar Comprobante" at bounding box center [227, 115] width 118 height 11
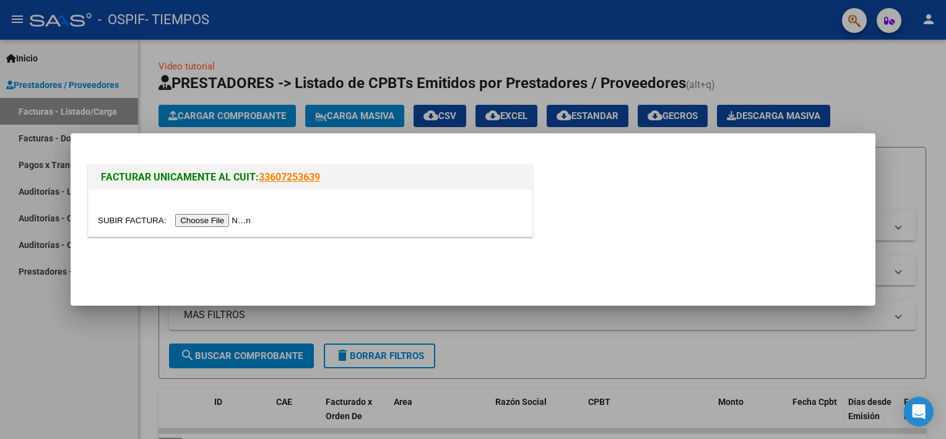
click at [215, 223] on input "file" at bounding box center [176, 220] width 157 height 13
click at [887, 97] on div at bounding box center [473, 219] width 946 height 439
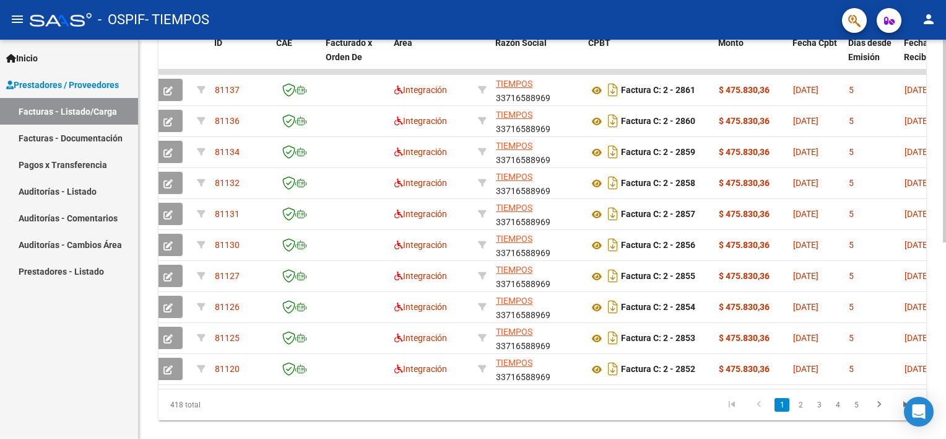
scroll to position [387, 0]
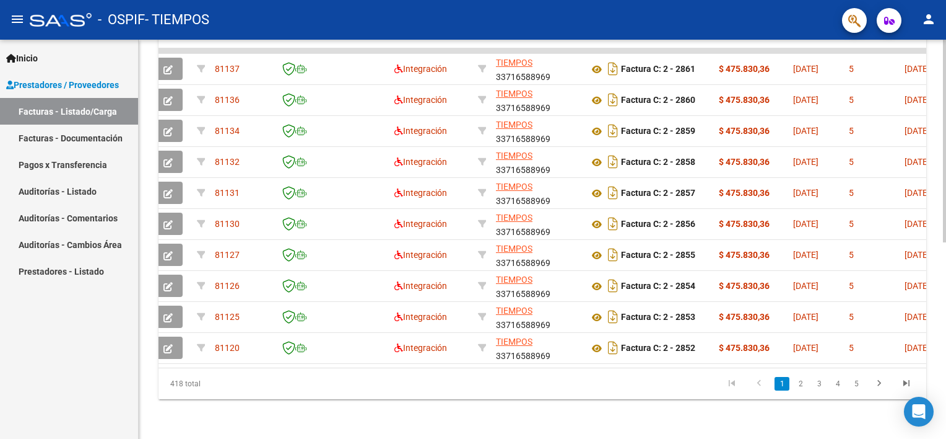
click at [915, 409] on body "menu - OSPIF - TIEMPOS person Inicio Instructivos Contacto OS Prestadores / Pro…" at bounding box center [473, 219] width 946 height 439
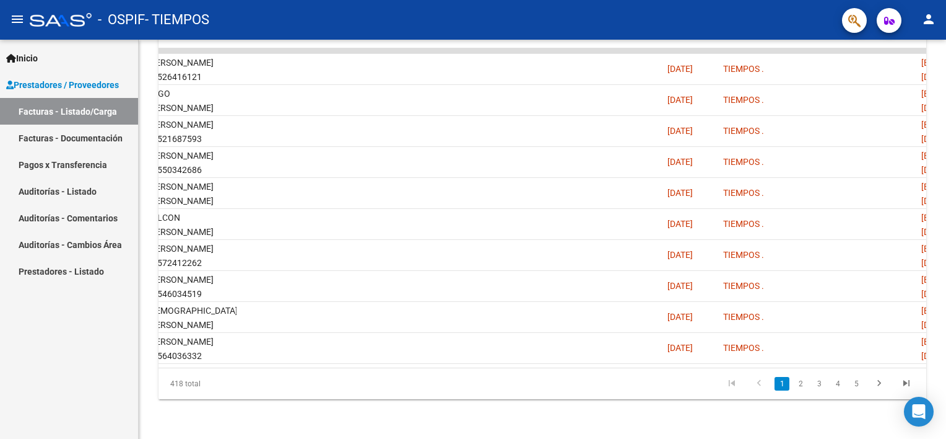
click at [938, 372] on div "Video tutorial PRESTADORES -> Listado de CPBTs Emitidos por Prestadores / Prove…" at bounding box center [544, 49] width 811 height 779
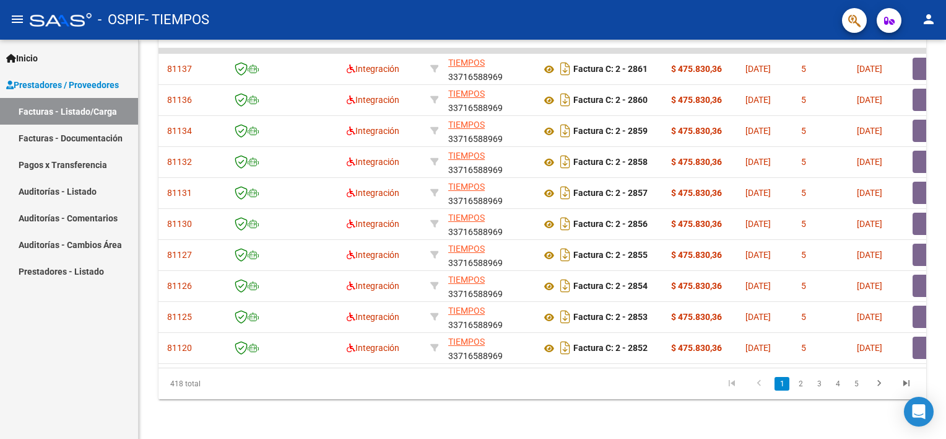
scroll to position [0, 0]
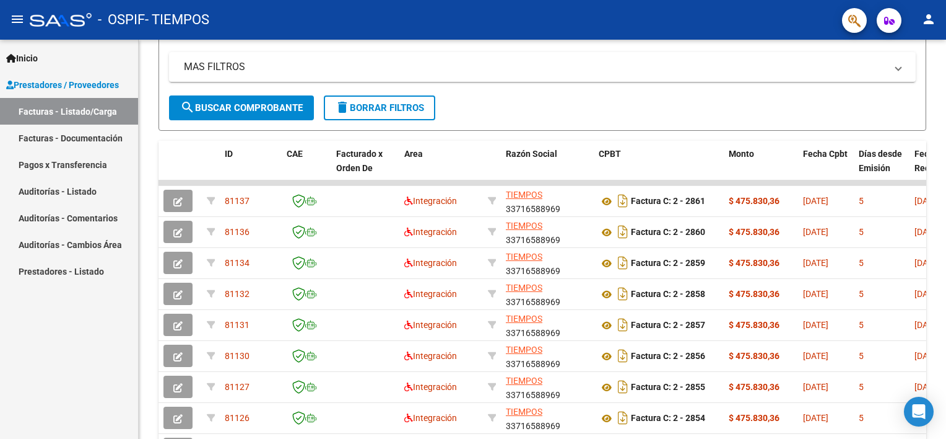
click at [943, 268] on div at bounding box center [944, 269] width 3 height 203
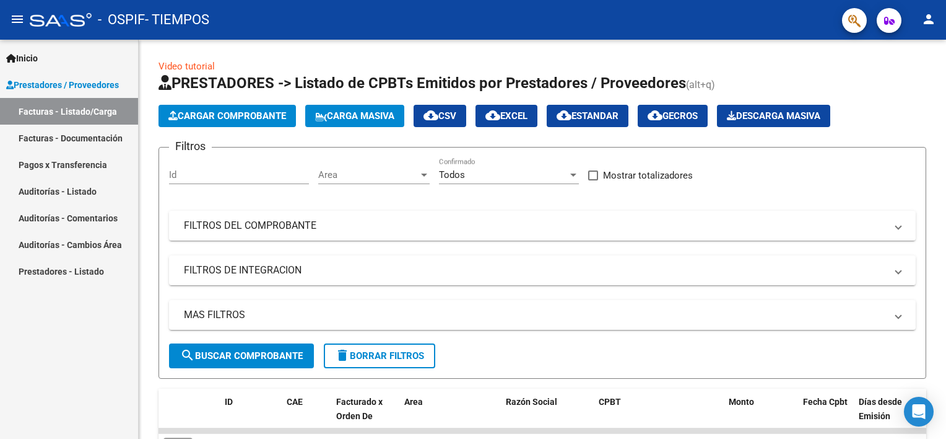
click at [926, 140] on div "Video tutorial PRESTADORES -> Listado de CPBTs Emitidos por Prestadores / Prove…" at bounding box center [544, 429] width 811 height 779
click at [248, 111] on span "Cargar Comprobante" at bounding box center [227, 115] width 118 height 11
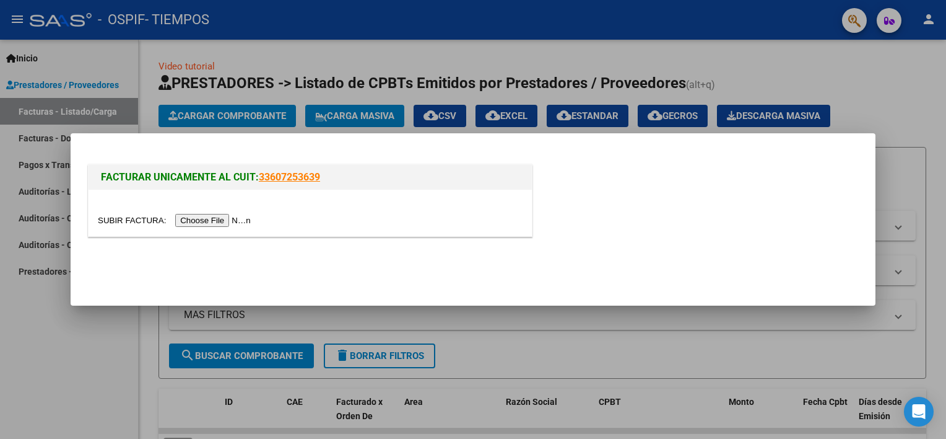
click at [210, 220] on input "file" at bounding box center [176, 220] width 157 height 13
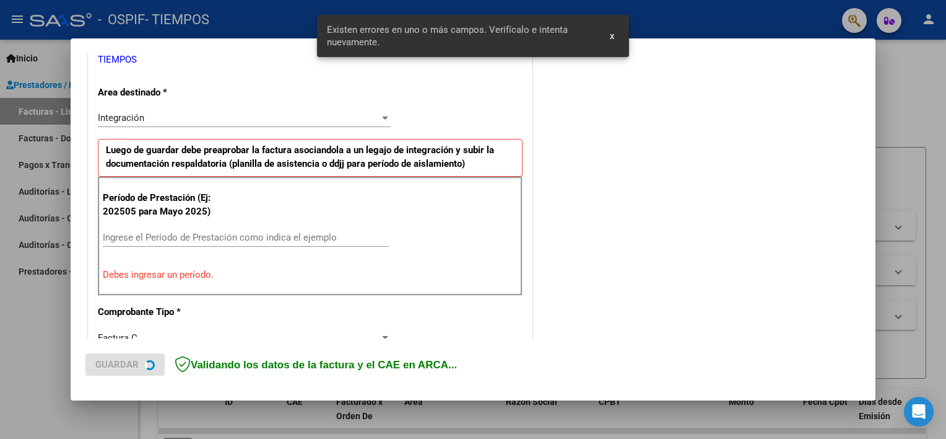
scroll to position [264, 0]
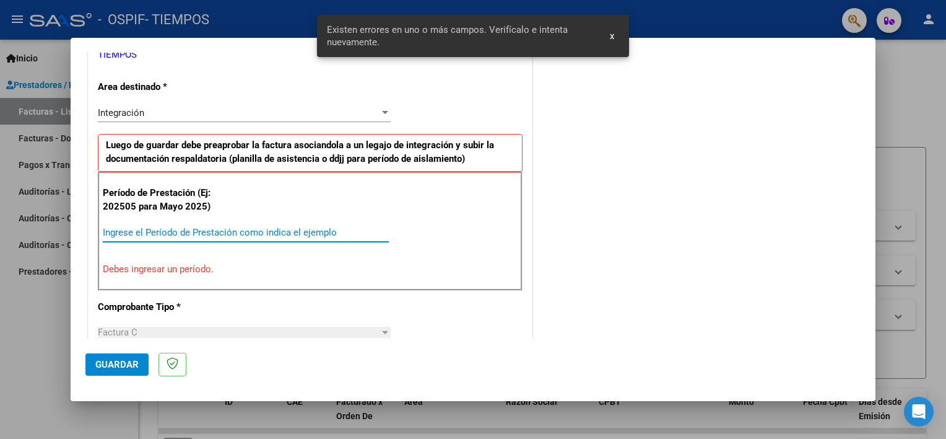
click at [199, 229] on input "Ingrese el Período de Prestación como indica el ejemplo" at bounding box center [246, 232] width 286 height 11
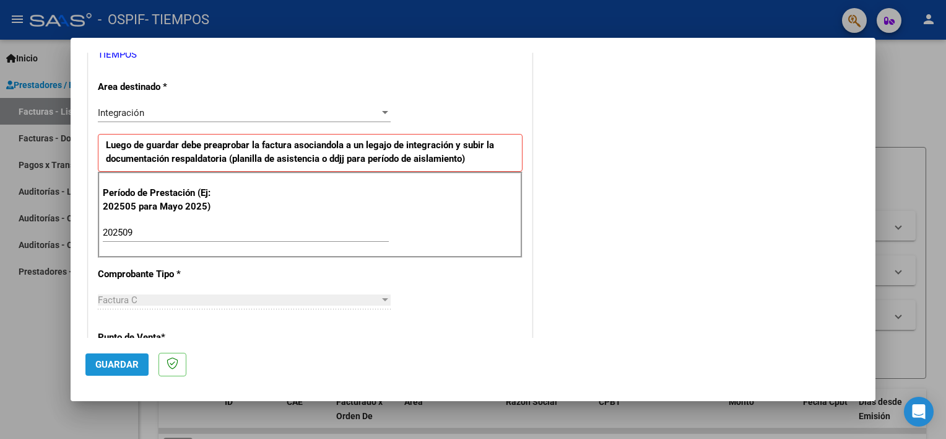
click at [107, 360] on span "Guardar" at bounding box center [116, 364] width 43 height 11
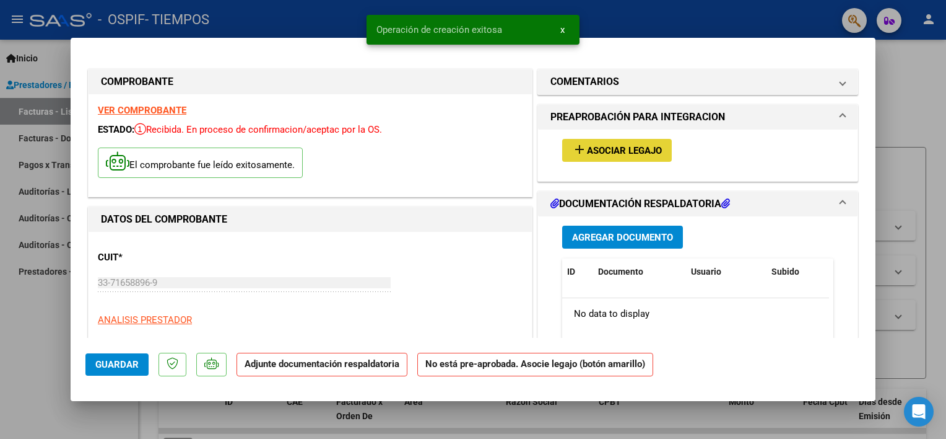
click at [591, 155] on span "Asociar Legajo" at bounding box center [624, 150] width 75 height 11
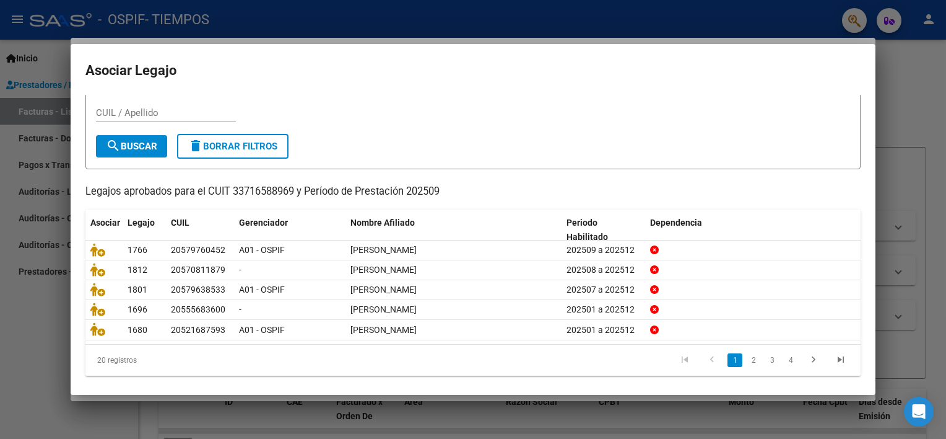
scroll to position [37, 0]
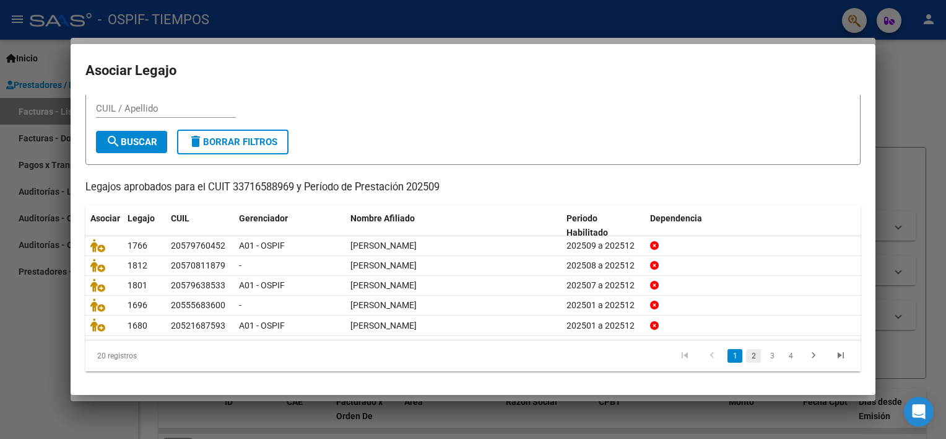
click at [746, 352] on link "2" at bounding box center [753, 356] width 15 height 14
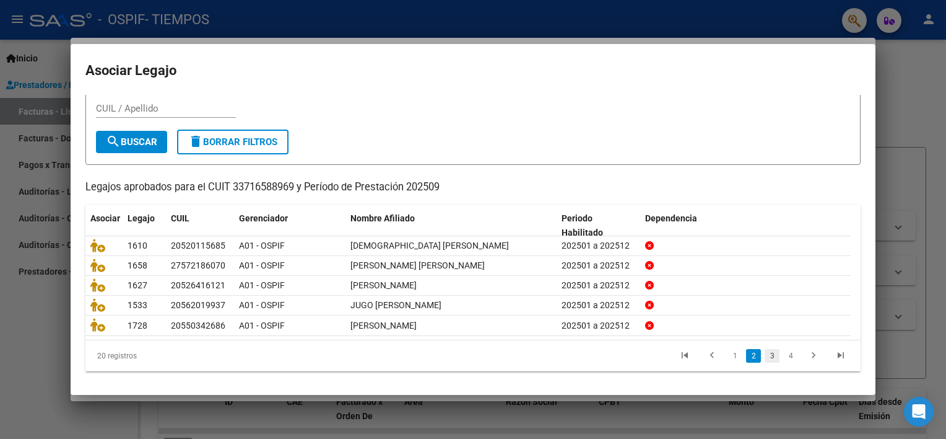
click at [765, 357] on link "3" at bounding box center [772, 356] width 15 height 14
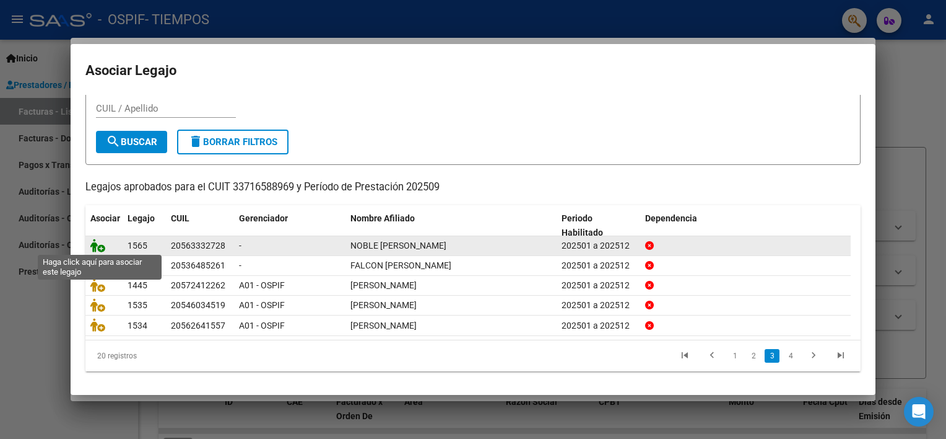
click at [90, 244] on icon at bounding box center [97, 245] width 15 height 14
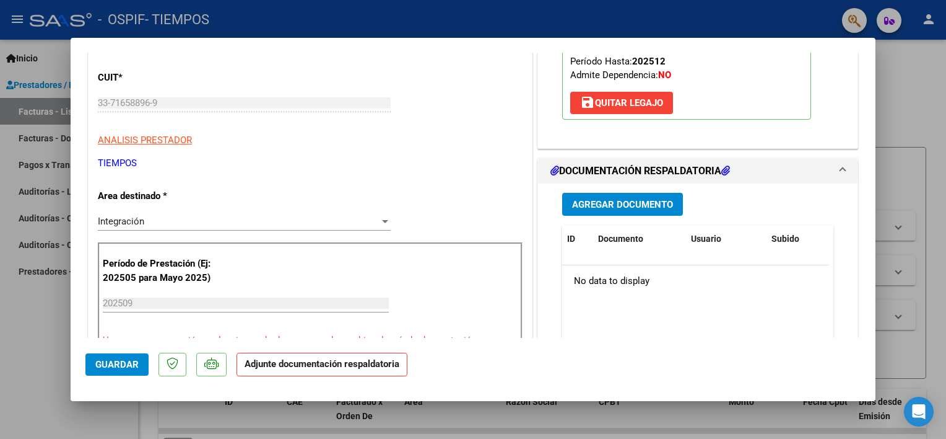
scroll to position [188, 0]
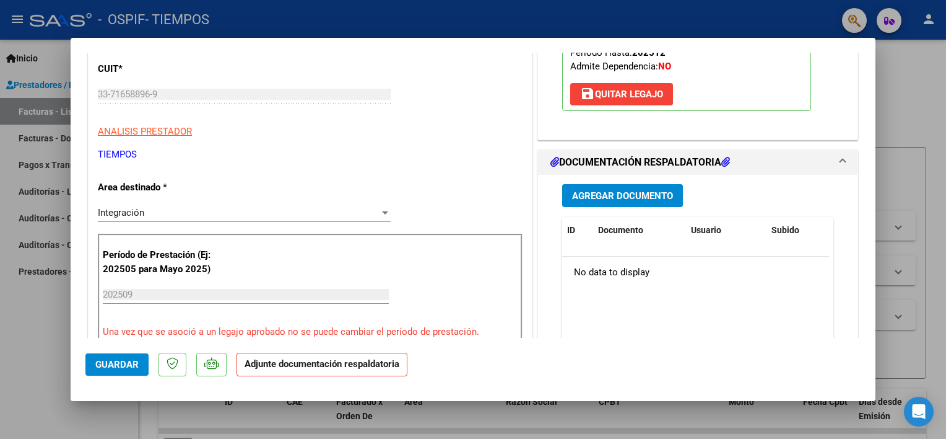
click at [647, 190] on span "Agregar Documento" at bounding box center [622, 195] width 101 height 11
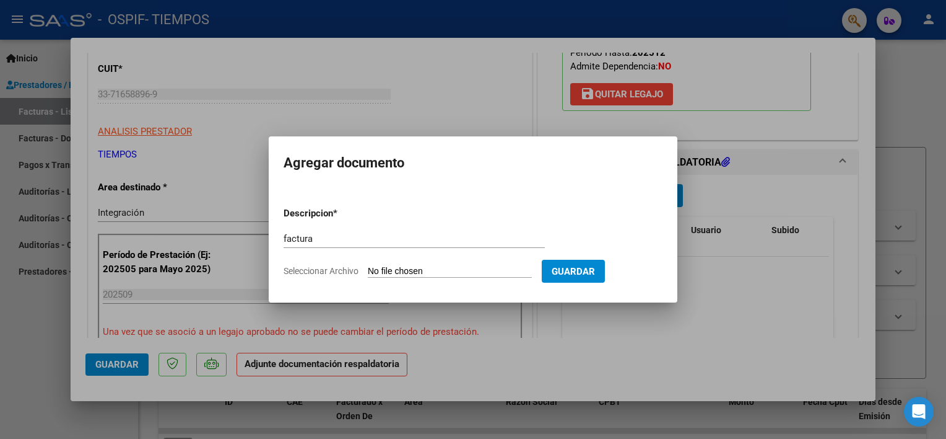
click at [409, 275] on input "Seleccionar Archivo" at bounding box center [450, 272] width 164 height 12
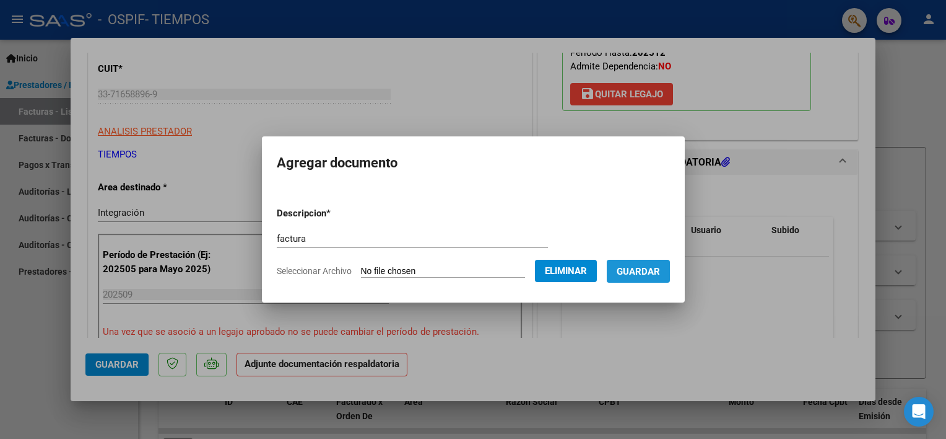
click at [648, 263] on button "Guardar" at bounding box center [638, 271] width 63 height 23
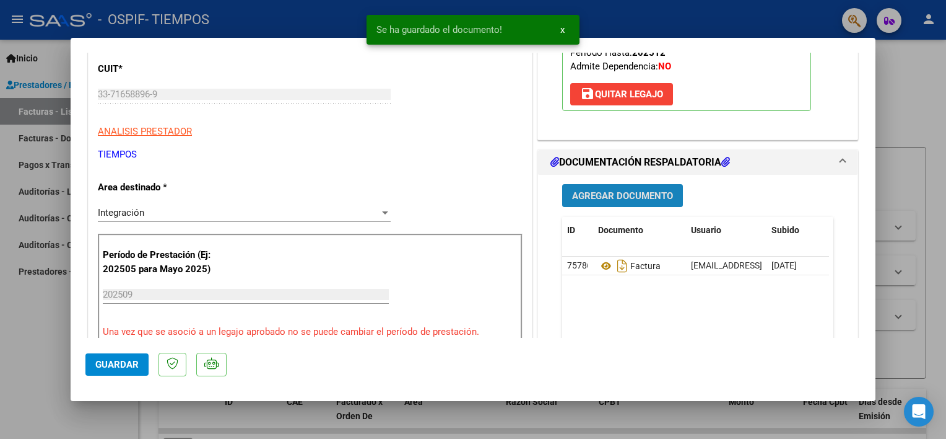
click at [619, 201] on span "Agregar Documento" at bounding box center [622, 195] width 101 height 11
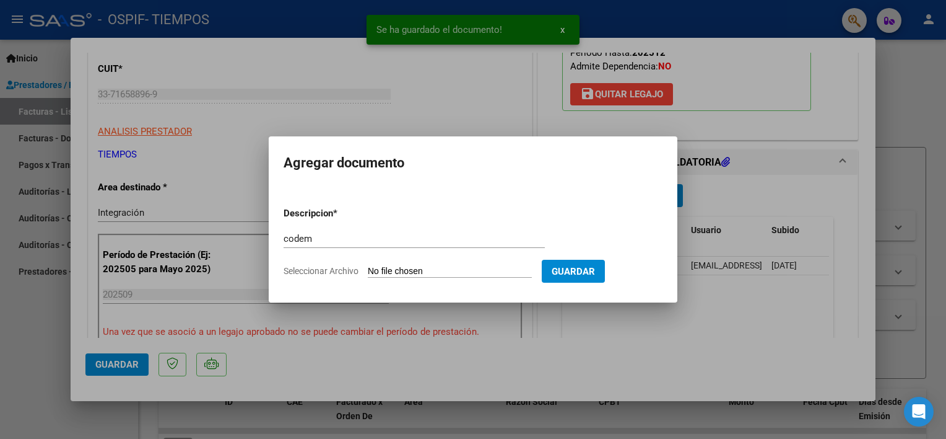
click at [454, 270] on input "Seleccionar Archivo" at bounding box center [450, 272] width 164 height 12
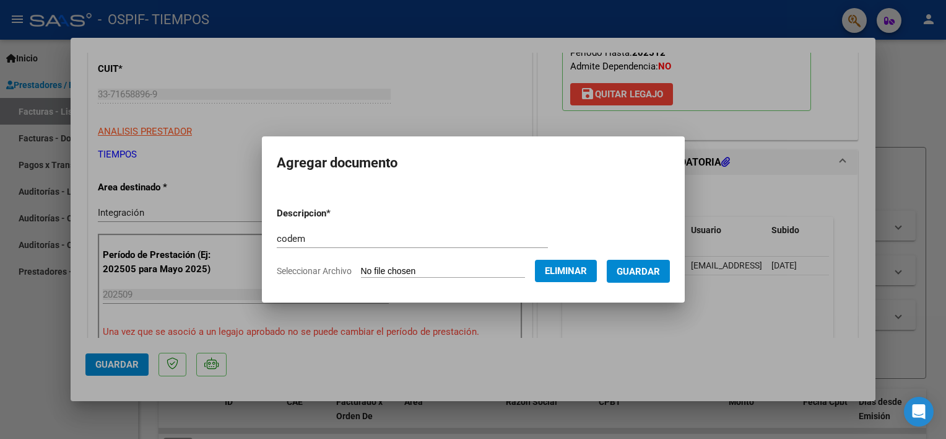
click at [653, 266] on span "Guardar" at bounding box center [638, 271] width 43 height 11
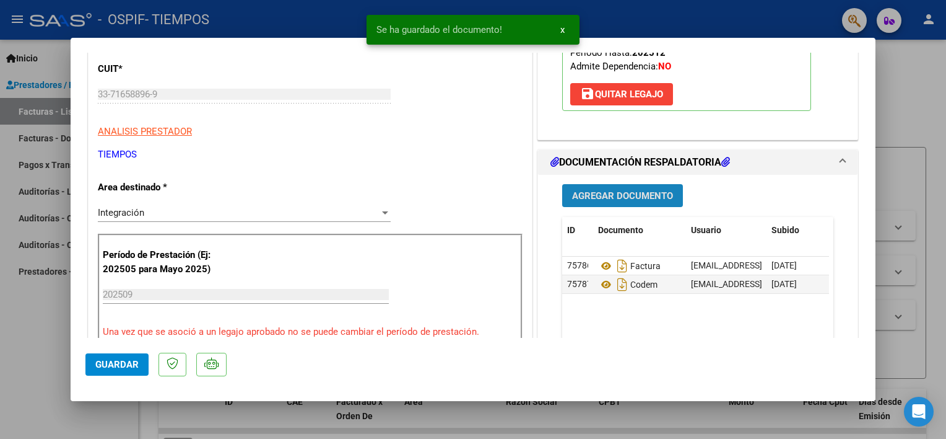
click at [635, 203] on button "Agregar Documento" at bounding box center [622, 195] width 121 height 23
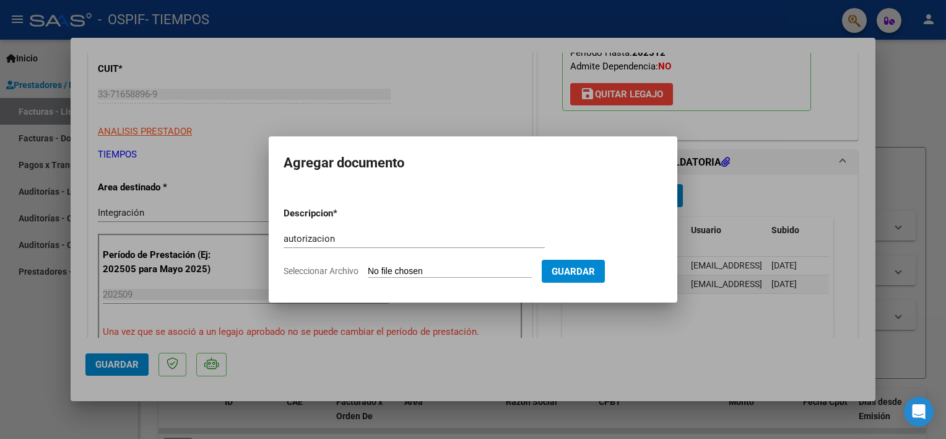
click at [428, 274] on input "Seleccionar Archivo" at bounding box center [450, 272] width 164 height 12
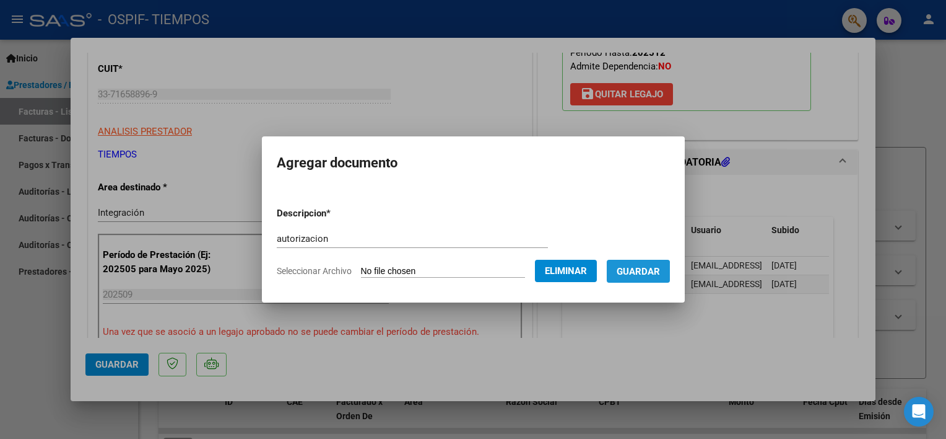
click at [657, 273] on span "Guardar" at bounding box center [638, 271] width 43 height 11
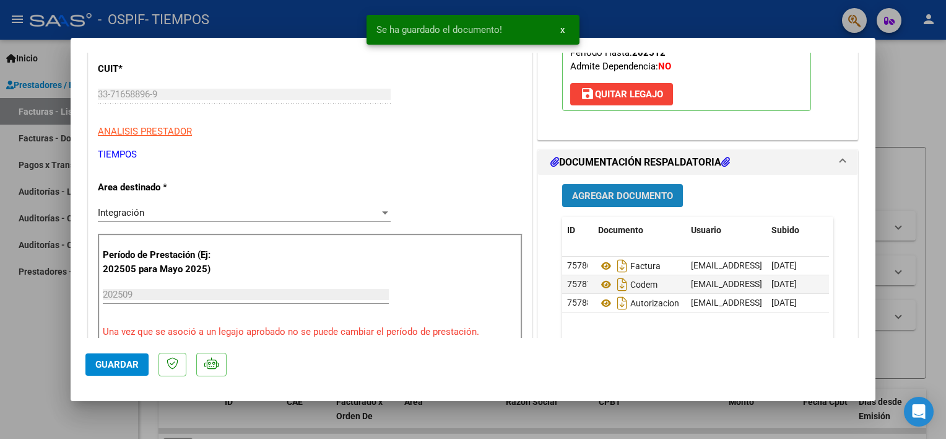
click at [580, 199] on span "Agregar Documento" at bounding box center [622, 195] width 101 height 11
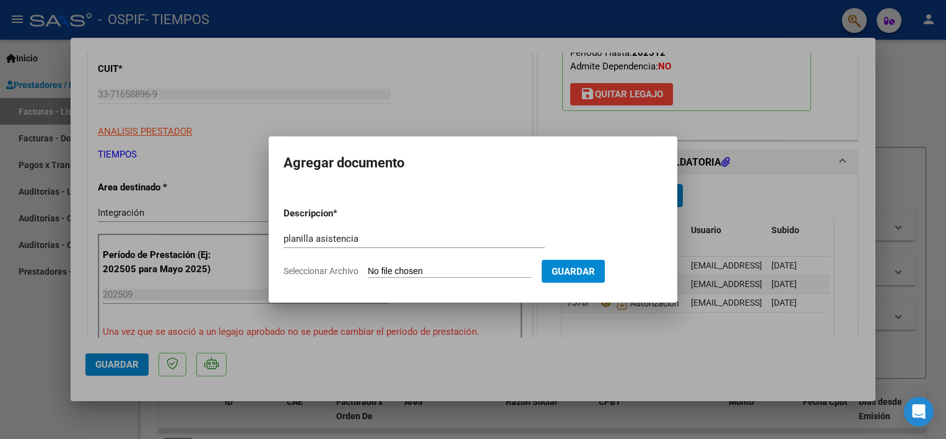
click at [451, 270] on input "Seleccionar Archivo" at bounding box center [450, 272] width 164 height 12
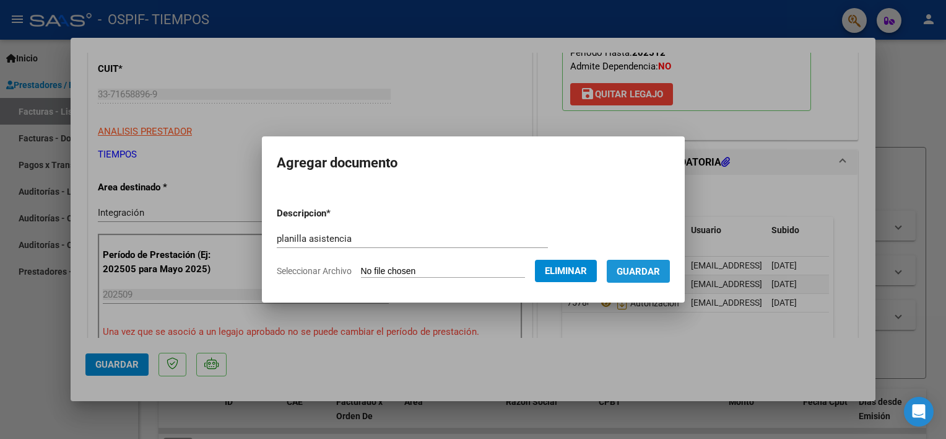
click at [670, 280] on button "Guardar" at bounding box center [638, 271] width 63 height 23
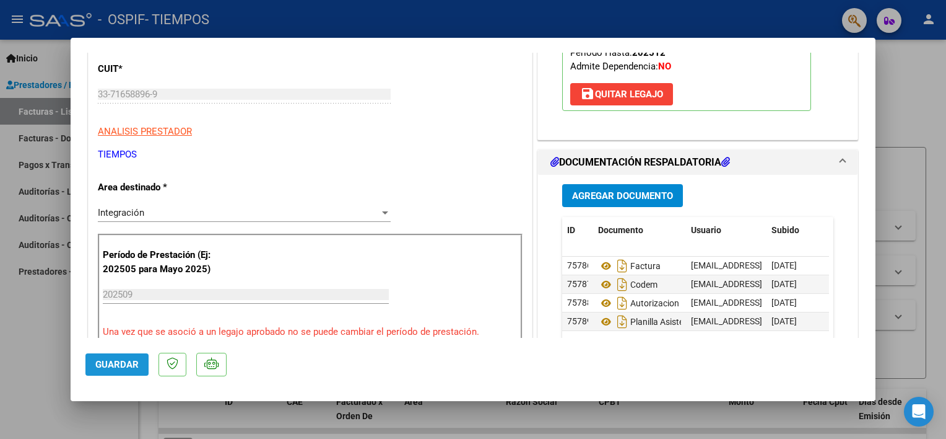
click at [135, 365] on span "Guardar" at bounding box center [116, 364] width 43 height 11
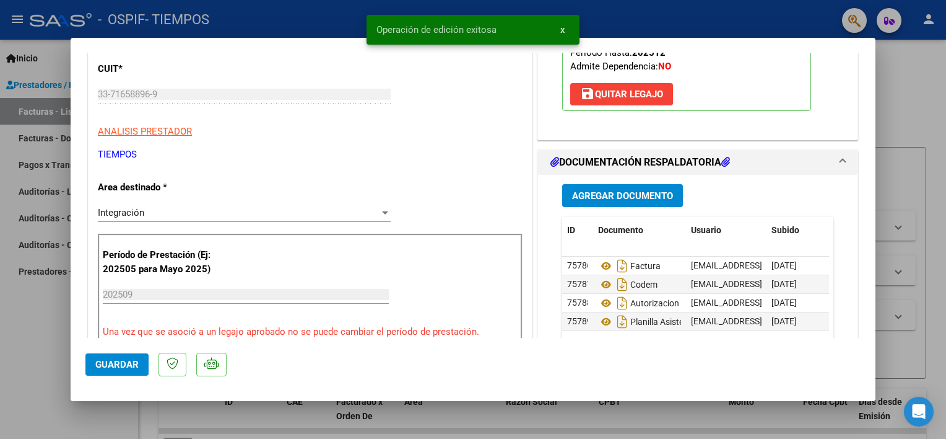
click at [51, 337] on div at bounding box center [473, 219] width 946 height 439
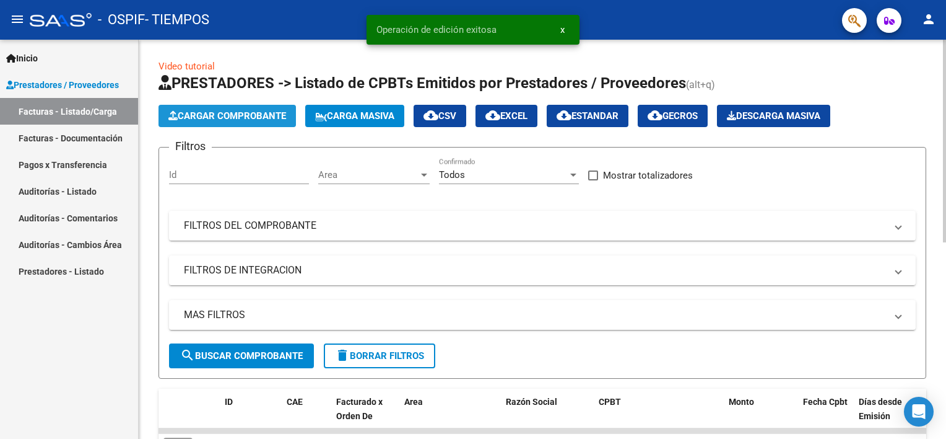
click at [280, 119] on span "Cargar Comprobante" at bounding box center [227, 115] width 118 height 11
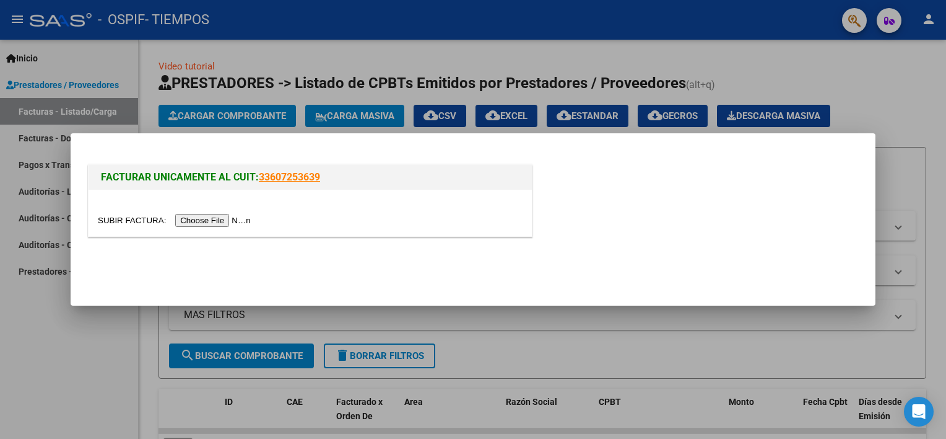
click at [217, 220] on input "file" at bounding box center [176, 220] width 157 height 13
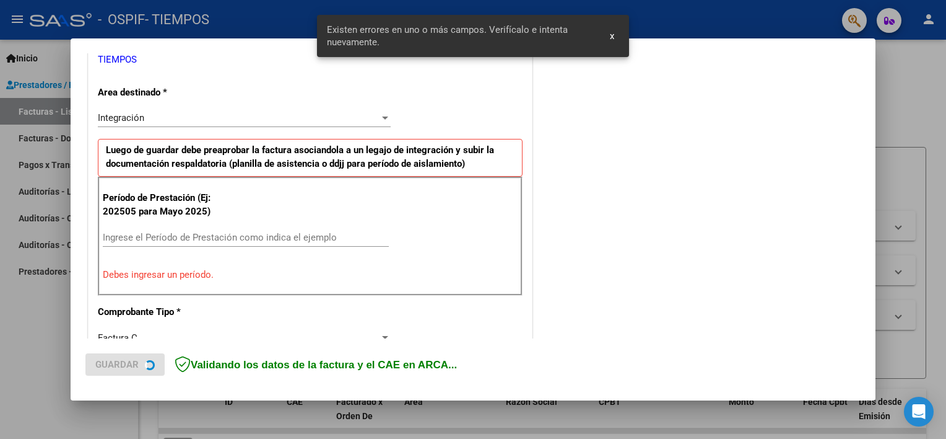
scroll to position [264, 0]
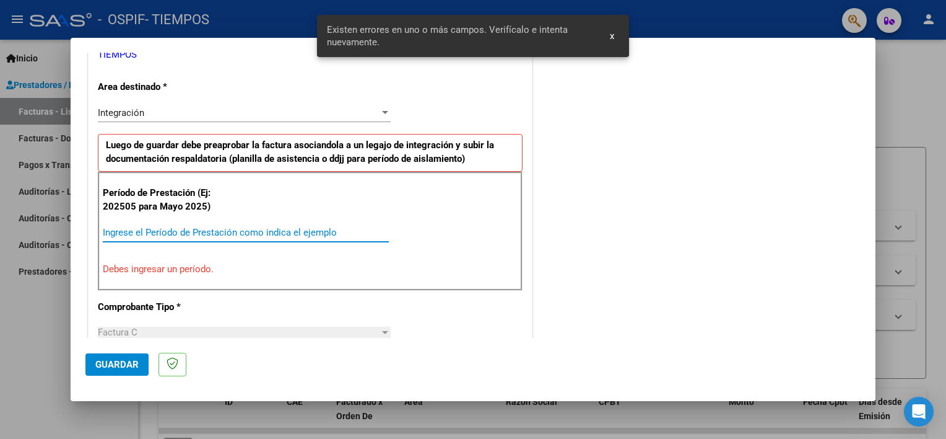
click at [294, 231] on input "Ingrese el Período de Prestación como indica el ejemplo" at bounding box center [246, 232] width 286 height 11
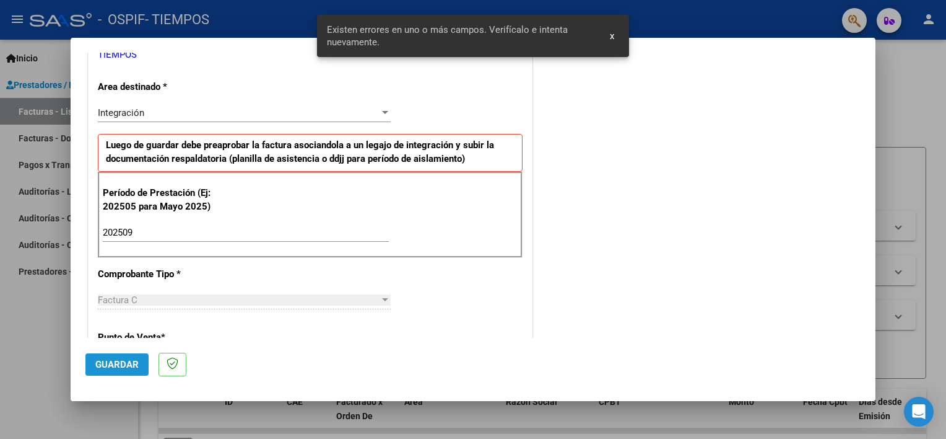
click at [111, 367] on span "Guardar" at bounding box center [116, 364] width 43 height 11
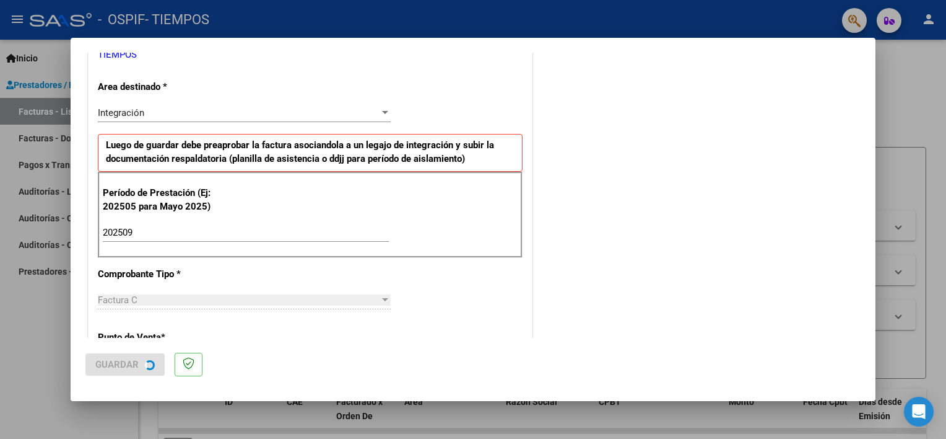
scroll to position [0, 0]
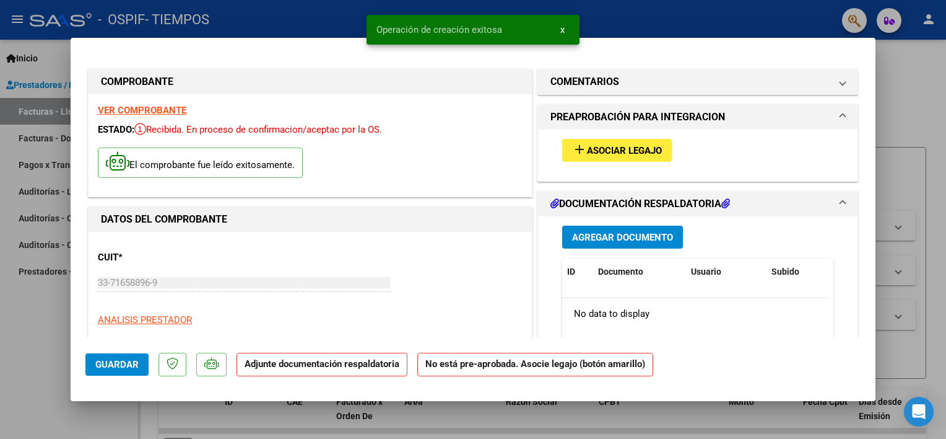
click at [587, 146] on span "Asociar Legajo" at bounding box center [624, 150] width 75 height 11
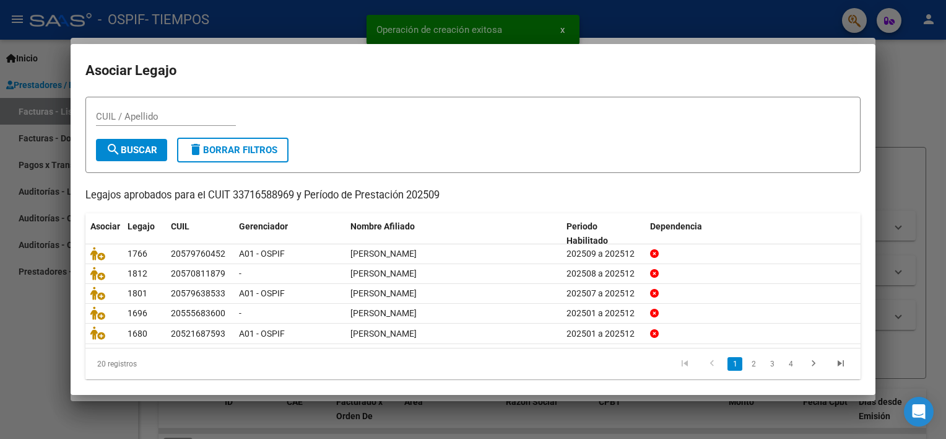
scroll to position [37, 0]
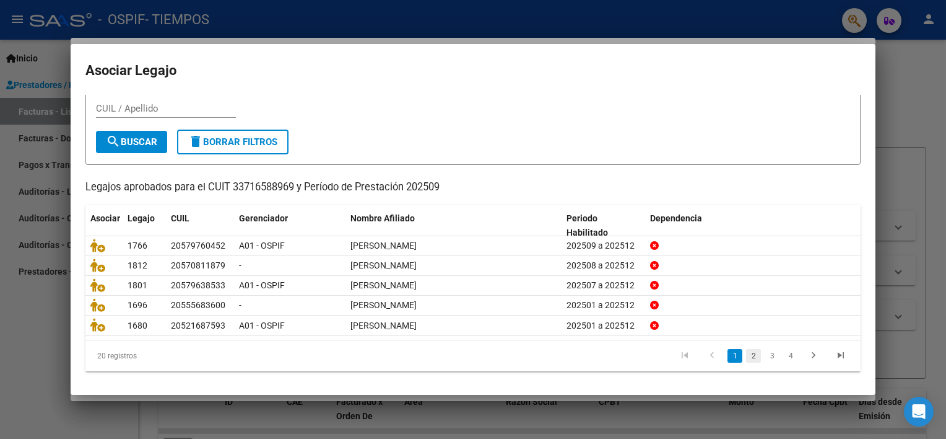
click at [746, 357] on link "2" at bounding box center [753, 356] width 15 height 14
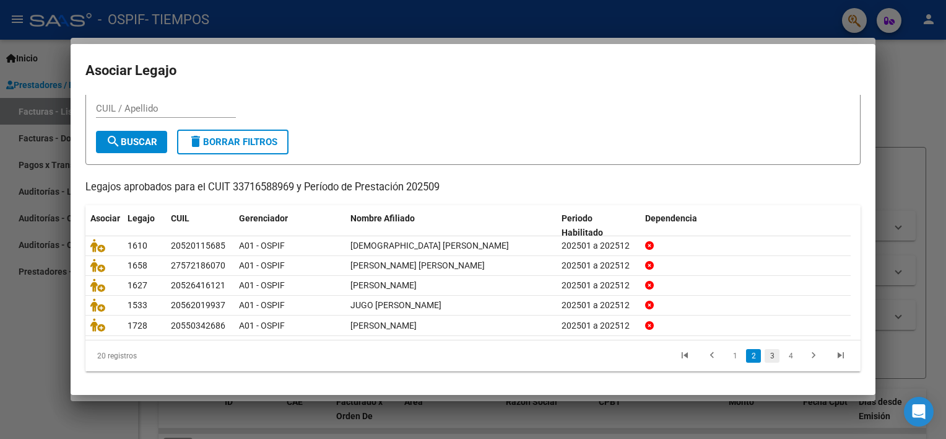
click at [765, 355] on link "3" at bounding box center [772, 356] width 15 height 14
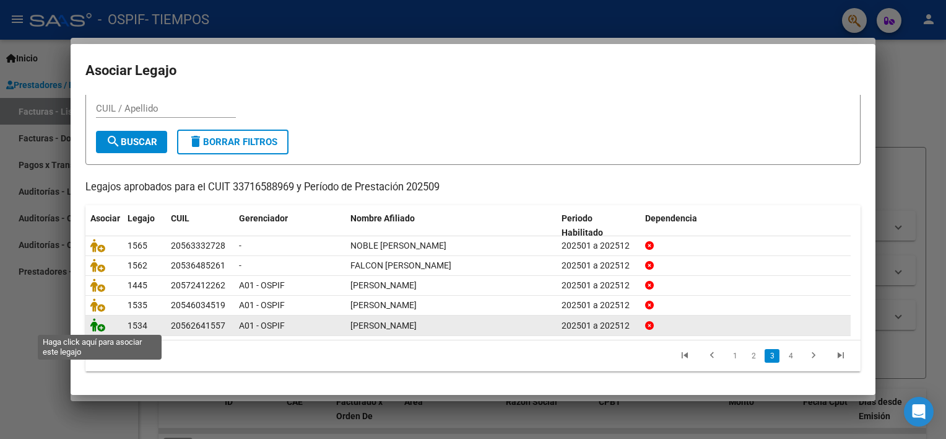
click at [104, 327] on icon at bounding box center [97, 325] width 15 height 14
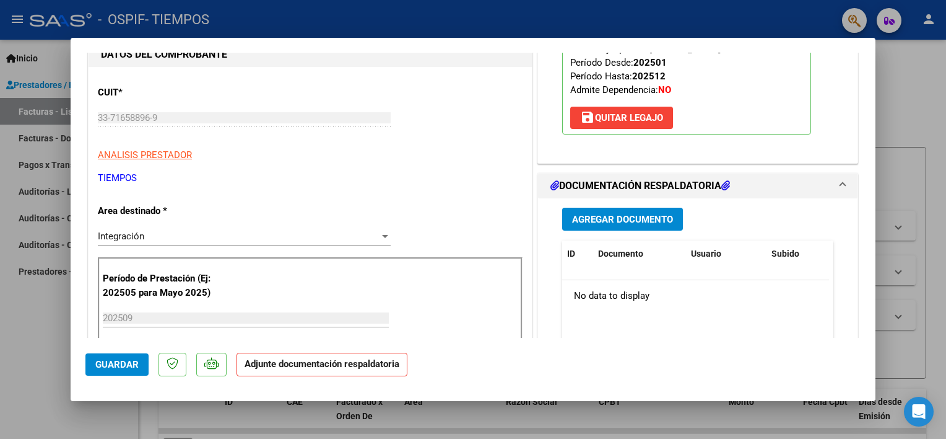
scroll to position [242, 0]
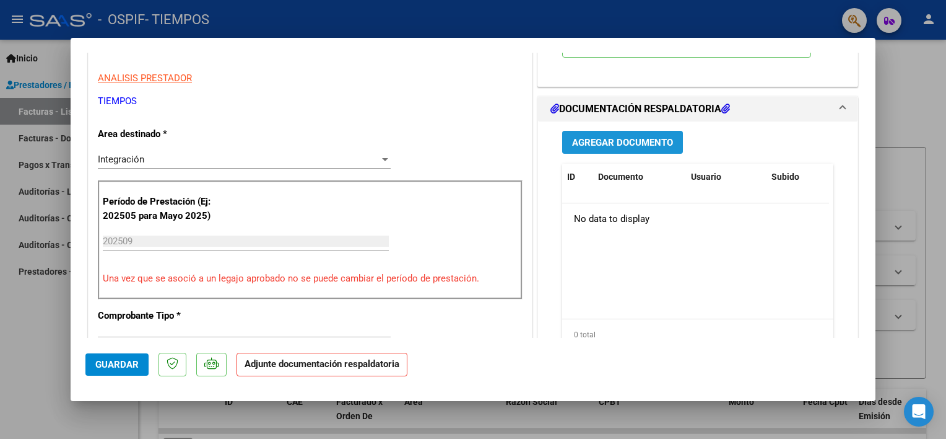
click at [657, 139] on span "Agregar Documento" at bounding box center [622, 142] width 101 height 11
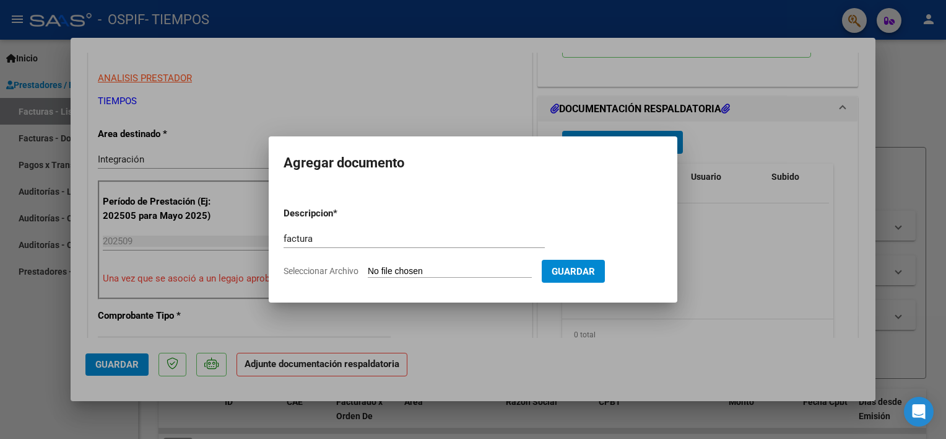
click at [466, 269] on input "Seleccionar Archivo" at bounding box center [450, 272] width 164 height 12
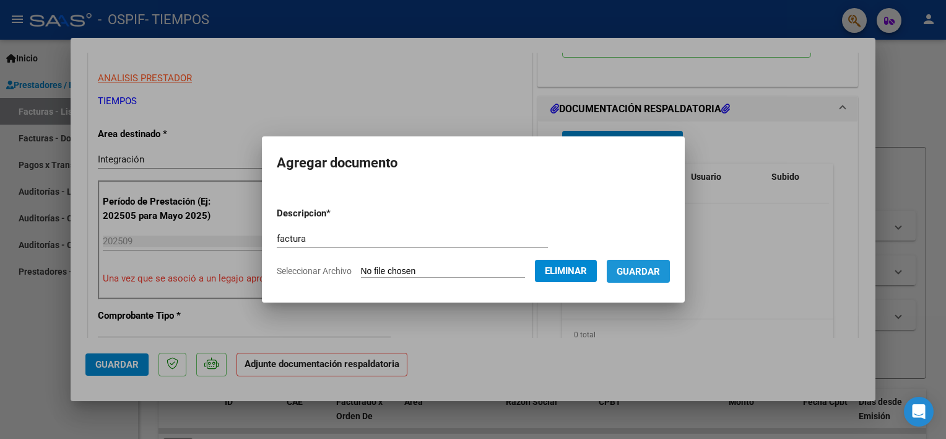
click at [660, 266] on span "Guardar" at bounding box center [638, 271] width 43 height 11
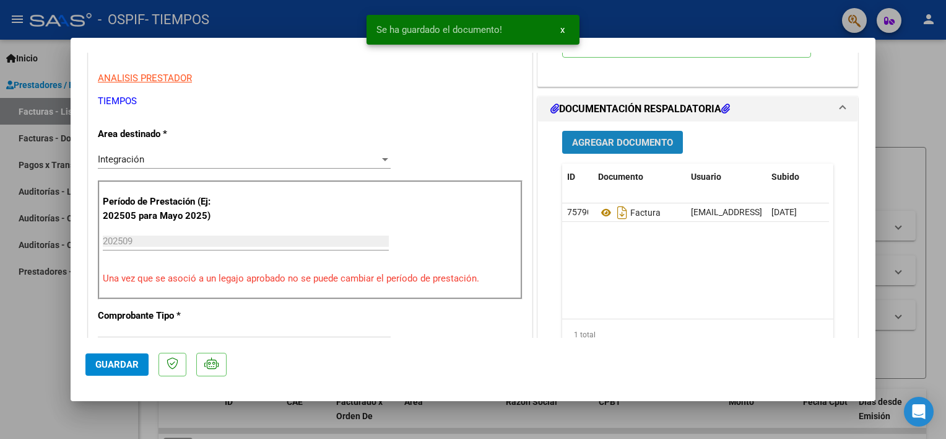
click at [614, 141] on span "Agregar Documento" at bounding box center [622, 142] width 101 height 11
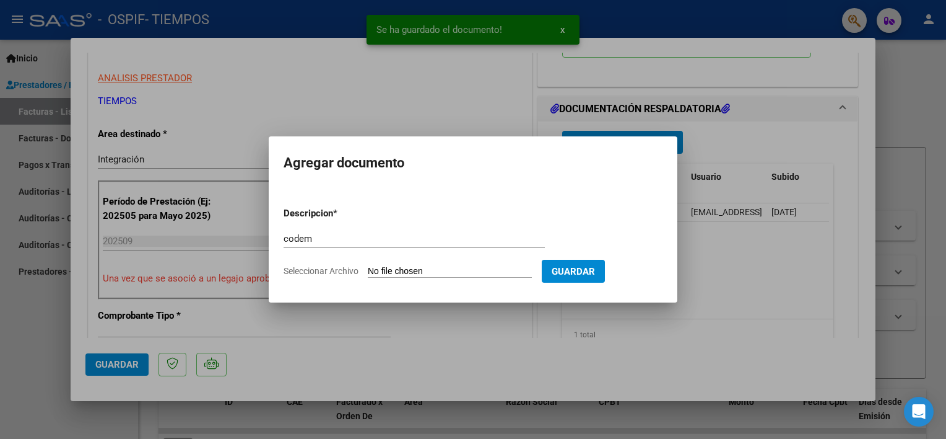
click at [430, 271] on input "Seleccionar Archivo" at bounding box center [450, 272] width 164 height 12
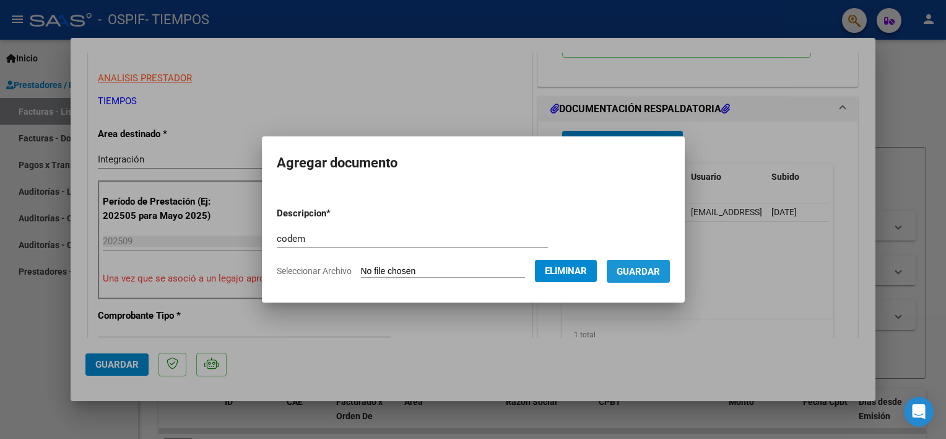
click at [639, 268] on span "Guardar" at bounding box center [638, 271] width 43 height 11
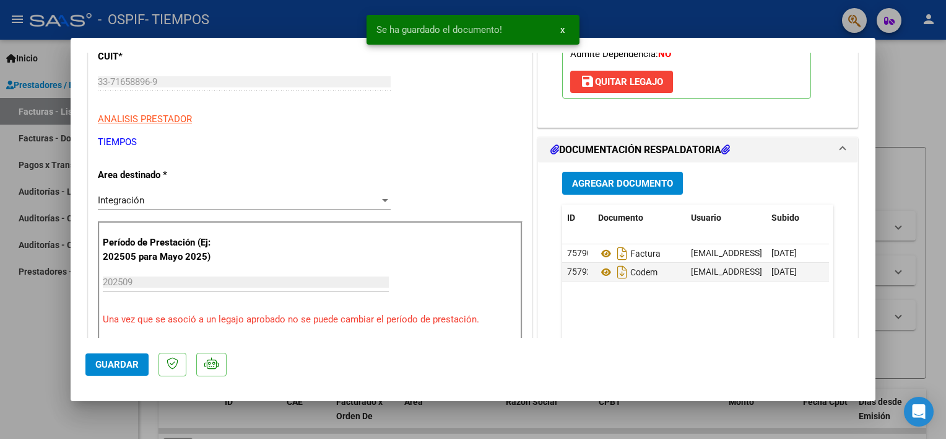
scroll to position [212, 0]
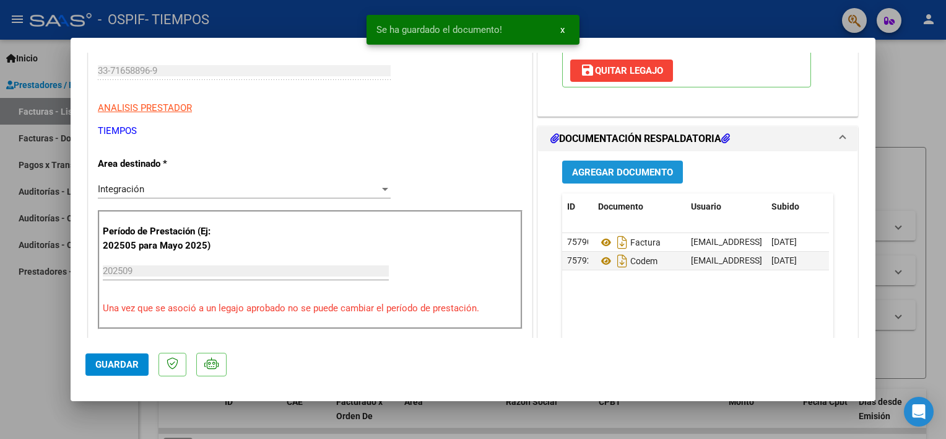
click at [650, 175] on span "Agregar Documento" at bounding box center [622, 172] width 101 height 11
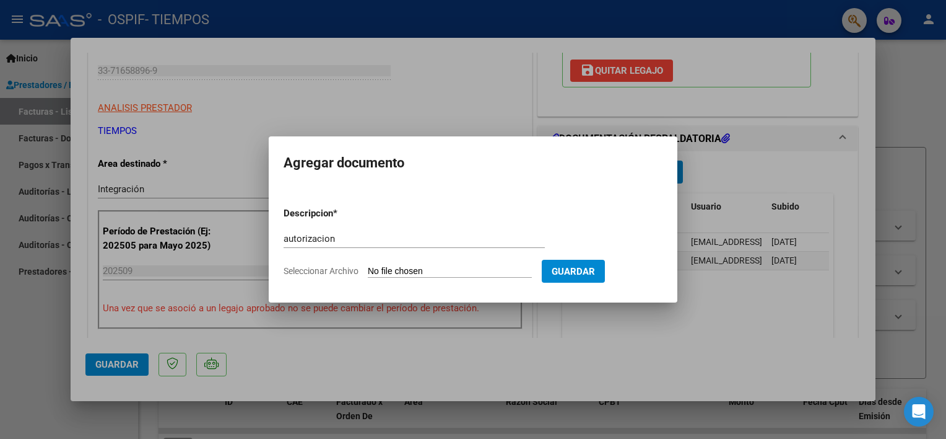
click at [500, 271] on input "Seleccionar Archivo" at bounding box center [450, 272] width 164 height 12
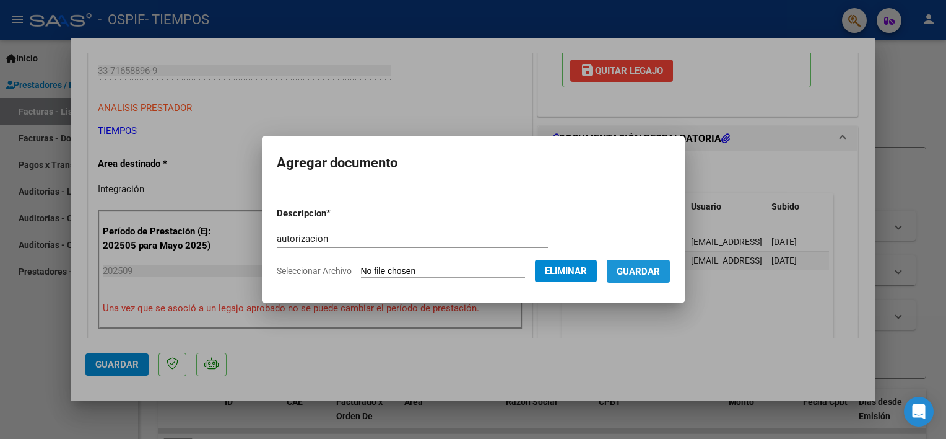
click at [660, 275] on span "Guardar" at bounding box center [638, 271] width 43 height 11
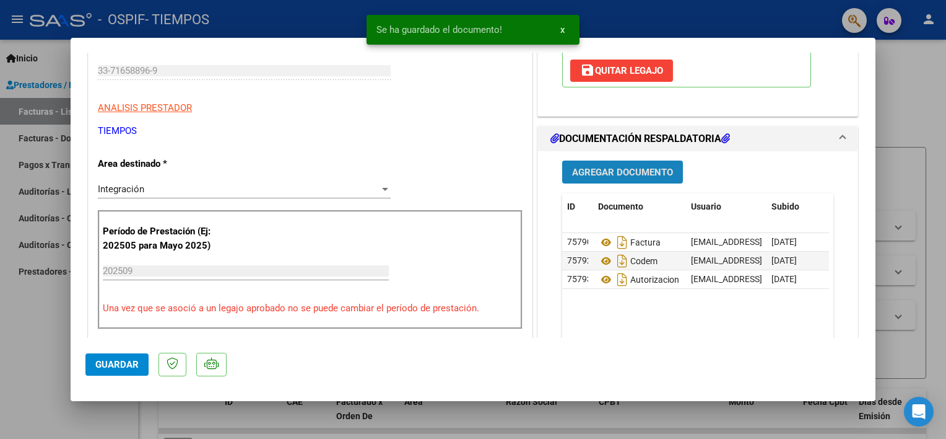
click at [598, 179] on button "Agregar Documento" at bounding box center [622, 171] width 121 height 23
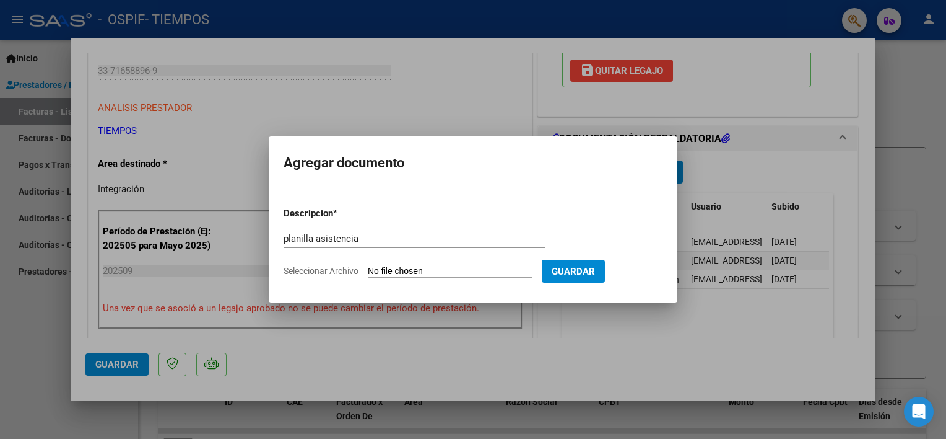
click at [427, 273] on input "Seleccionar Archivo" at bounding box center [450, 272] width 164 height 12
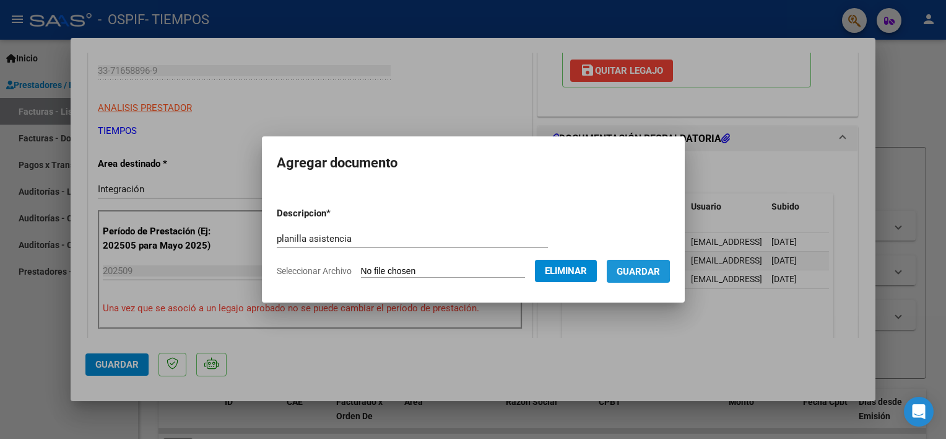
click at [647, 271] on span "Guardar" at bounding box center [638, 271] width 43 height 11
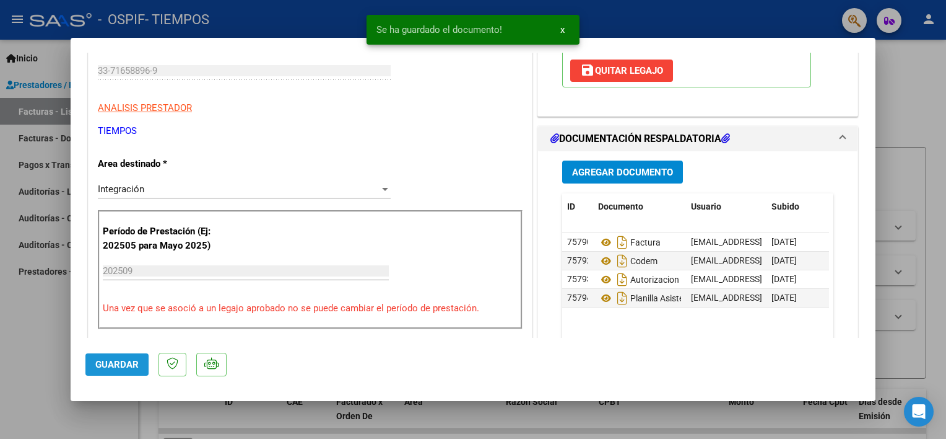
click at [114, 364] on span "Guardar" at bounding box center [116, 364] width 43 height 11
click at [47, 334] on div at bounding box center [473, 219] width 946 height 439
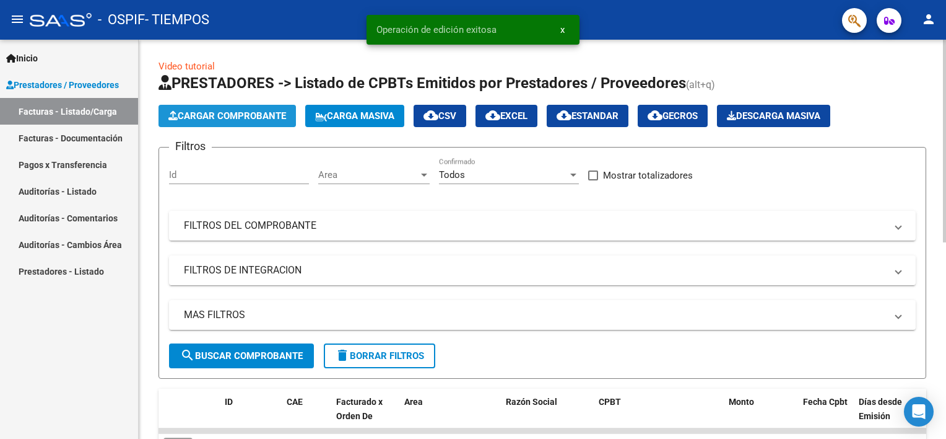
click at [224, 113] on span "Cargar Comprobante" at bounding box center [227, 115] width 118 height 11
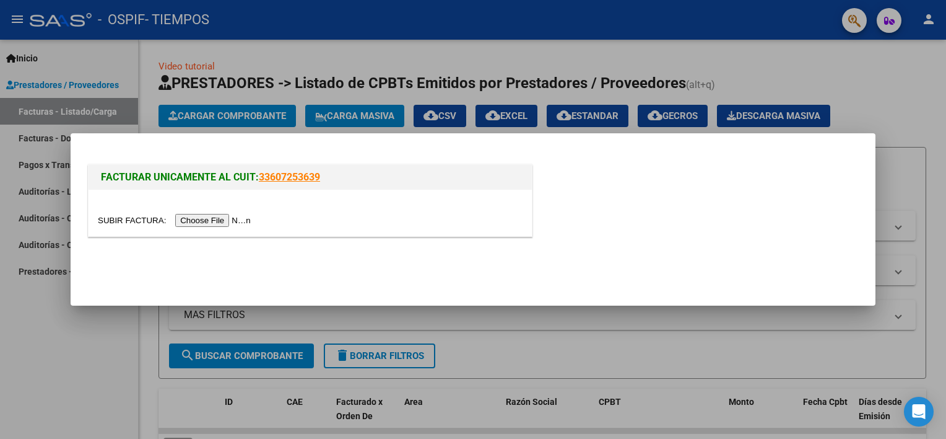
click at [221, 220] on input "file" at bounding box center [176, 220] width 157 height 13
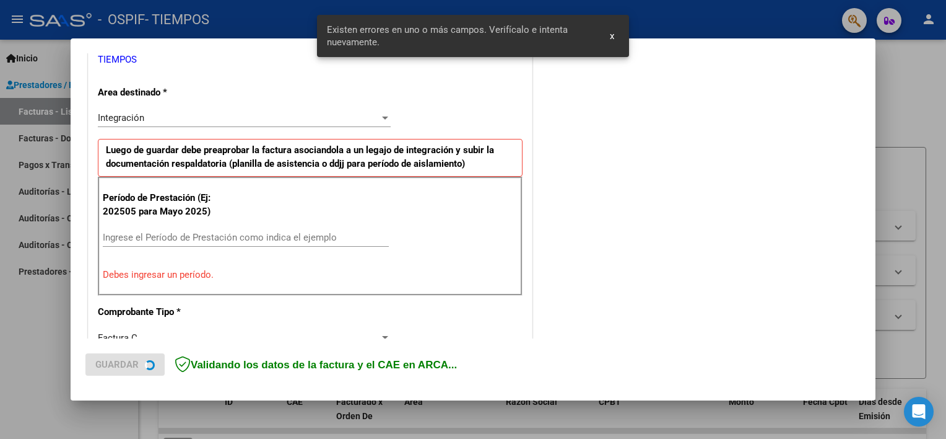
scroll to position [264, 0]
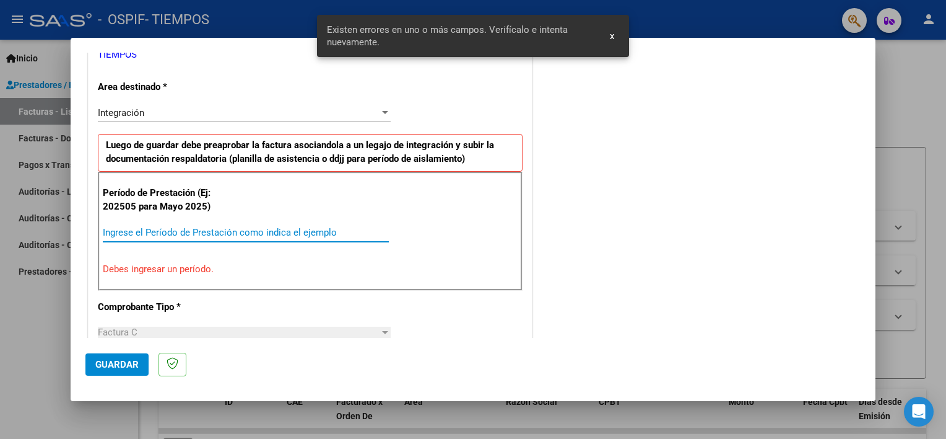
click at [292, 235] on input "Ingrese el Período de Prestación como indica el ejemplo" at bounding box center [246, 232] width 286 height 11
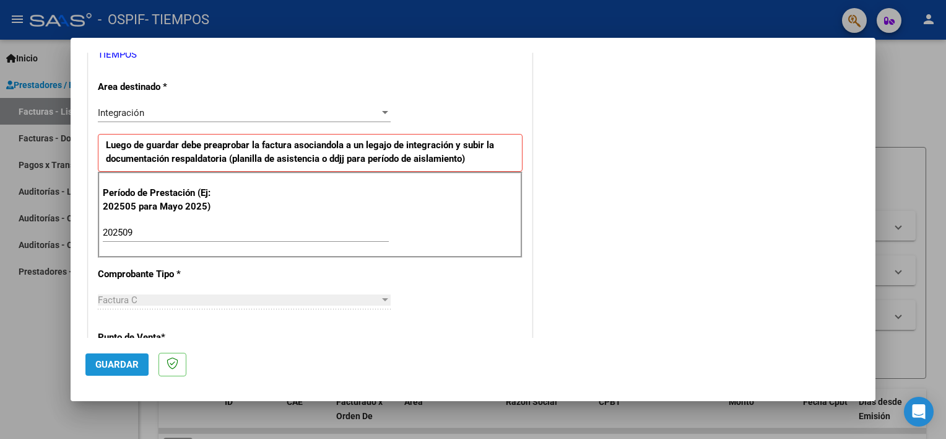
click at [98, 360] on span "Guardar" at bounding box center [116, 364] width 43 height 11
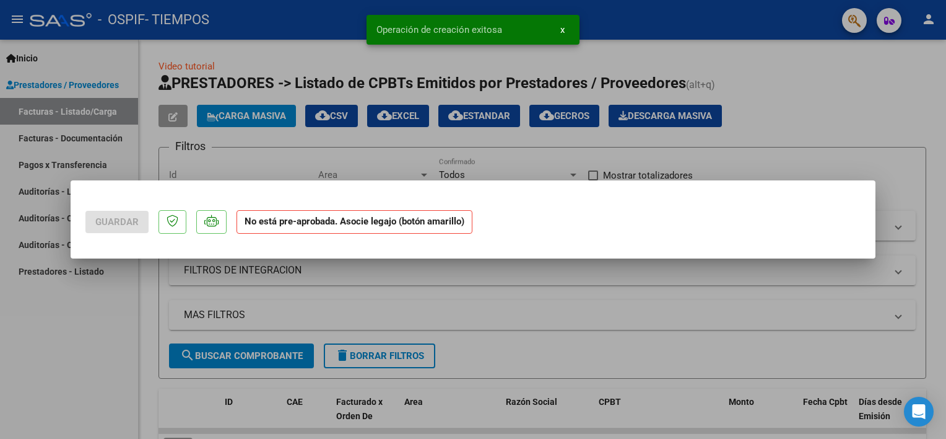
scroll to position [0, 0]
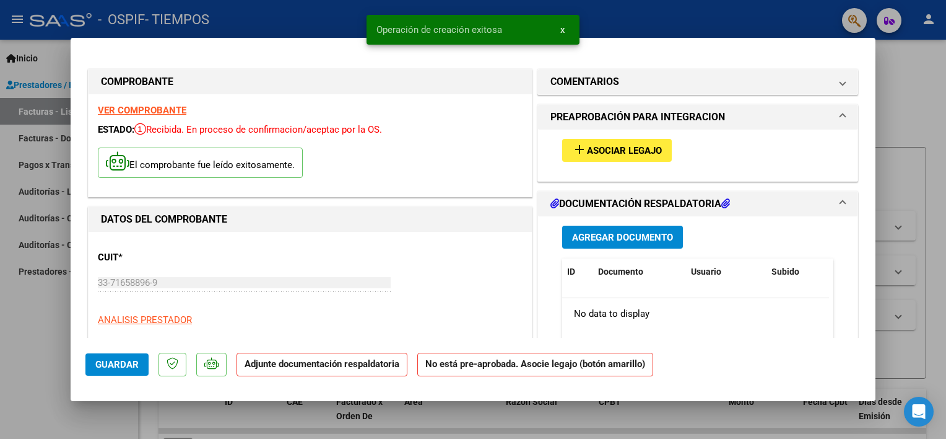
click at [587, 149] on span "Asociar Legajo" at bounding box center [624, 150] width 75 height 11
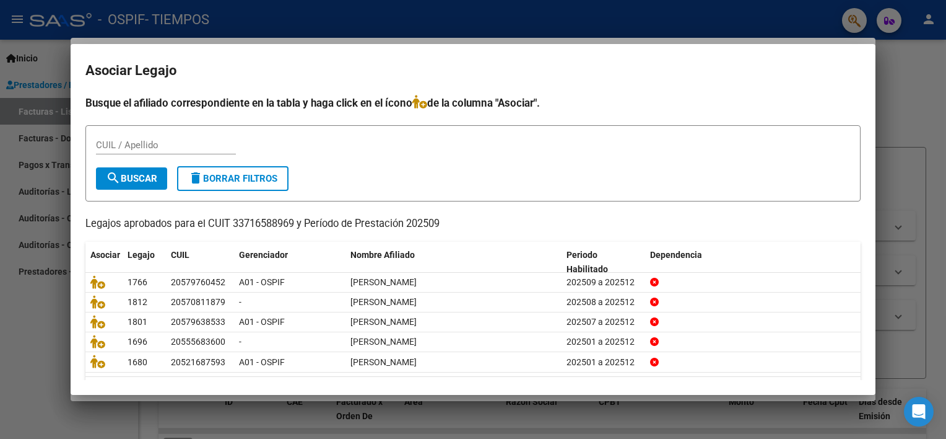
scroll to position [37, 0]
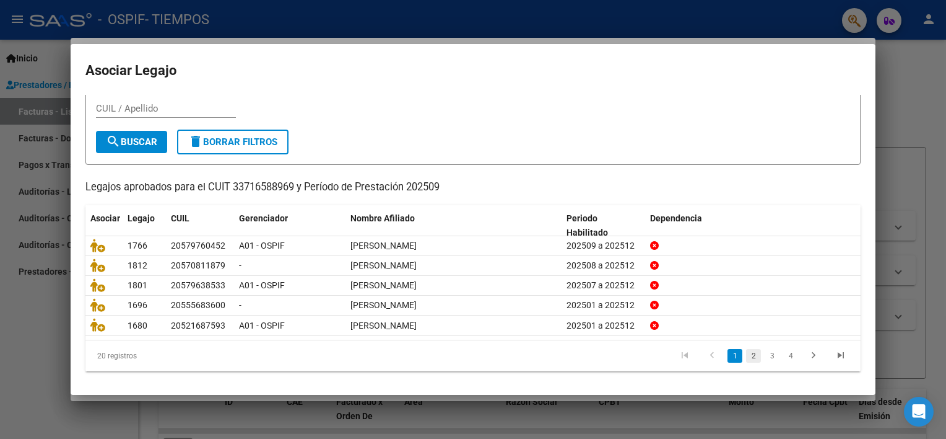
click at [746, 359] on link "2" at bounding box center [753, 356] width 15 height 14
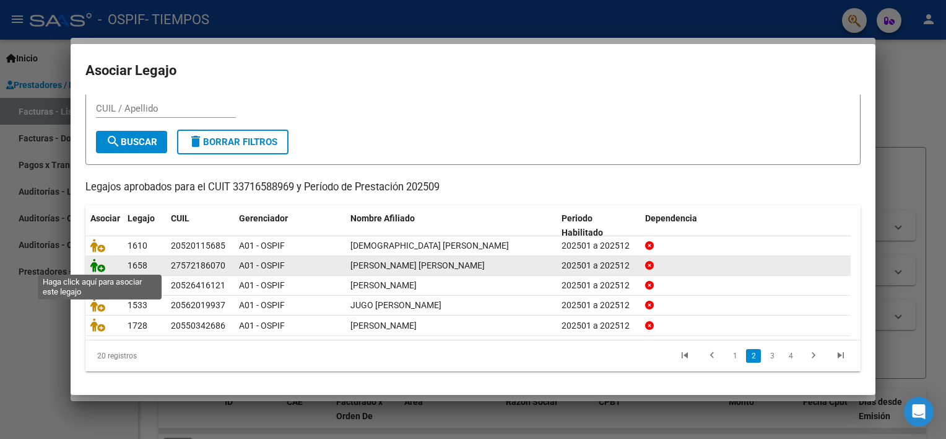
click at [93, 268] on icon at bounding box center [97, 265] width 15 height 14
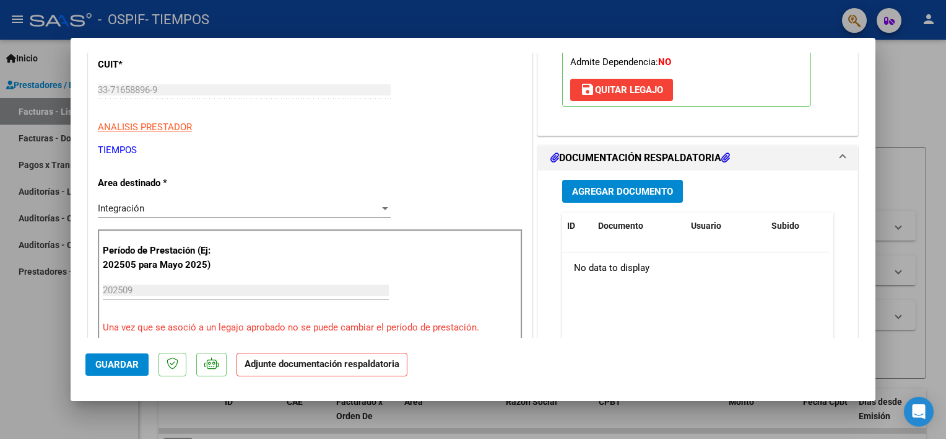
scroll to position [206, 0]
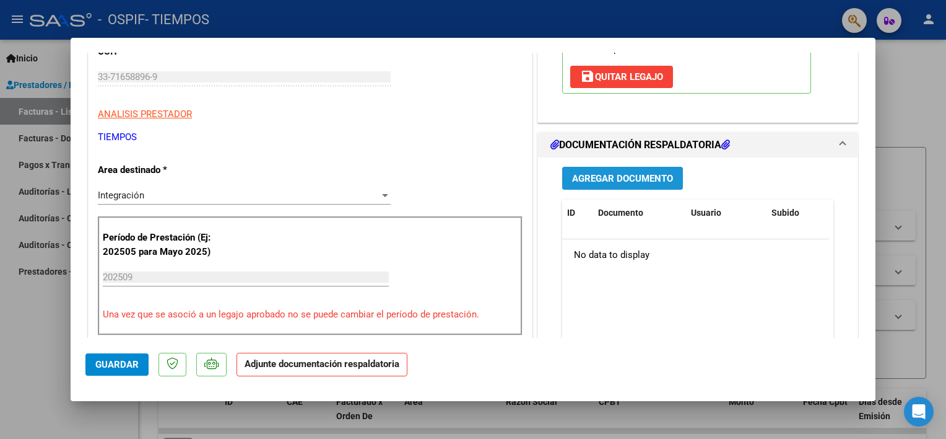
click at [648, 173] on span "Agregar Documento" at bounding box center [622, 178] width 101 height 11
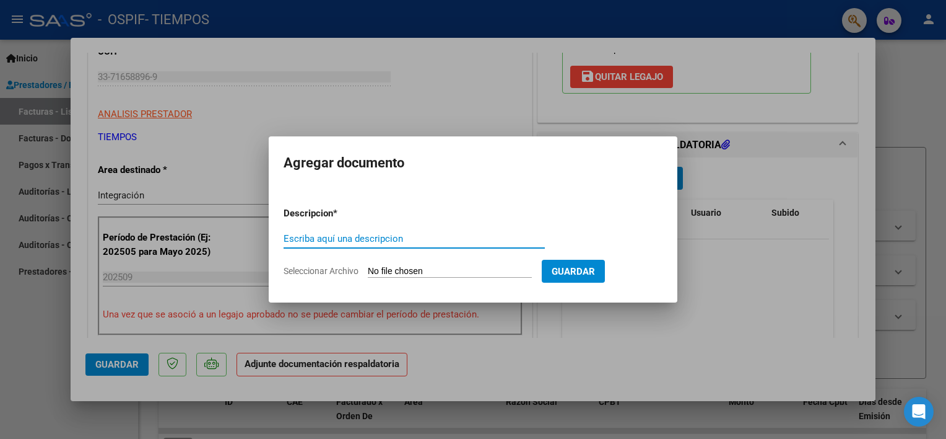
click at [342, 238] on input "Escriba aquí una descripcion" at bounding box center [414, 238] width 261 height 11
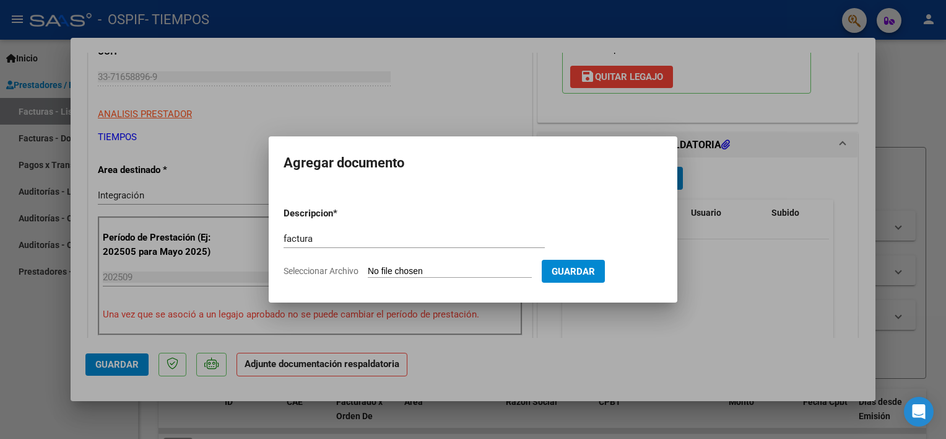
click at [382, 268] on input "Seleccionar Archivo" at bounding box center [450, 272] width 164 height 12
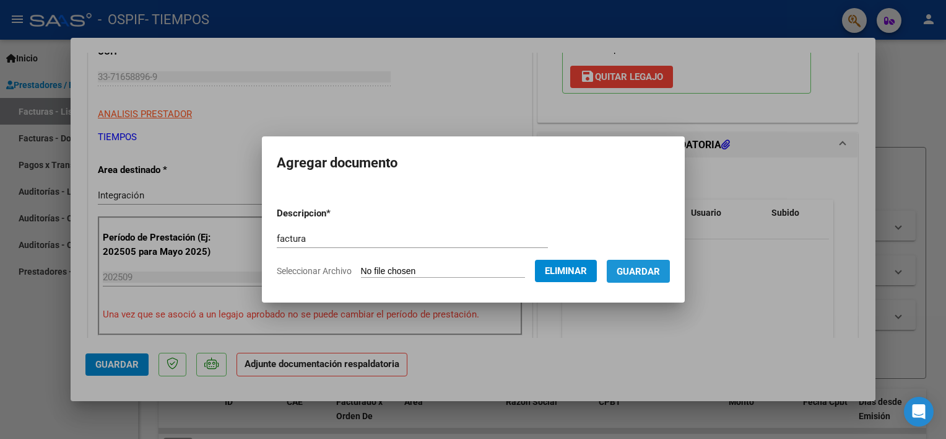
click at [660, 268] on span "Guardar" at bounding box center [638, 271] width 43 height 11
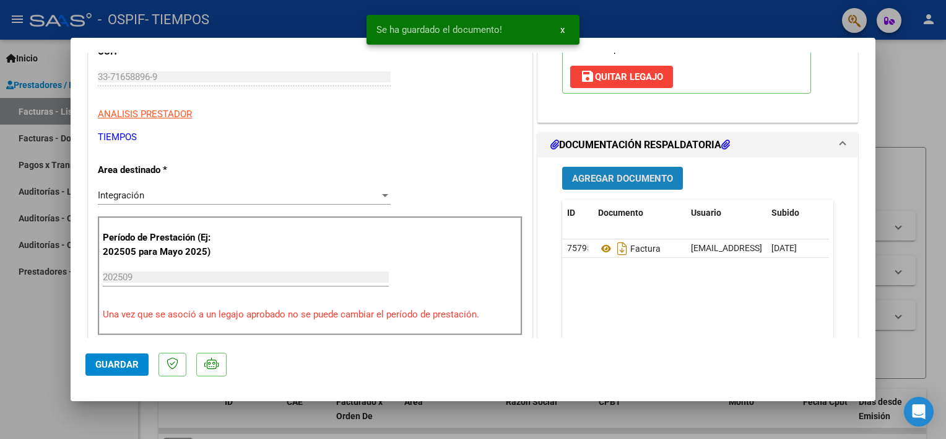
click at [627, 180] on span "Agregar Documento" at bounding box center [622, 178] width 101 height 11
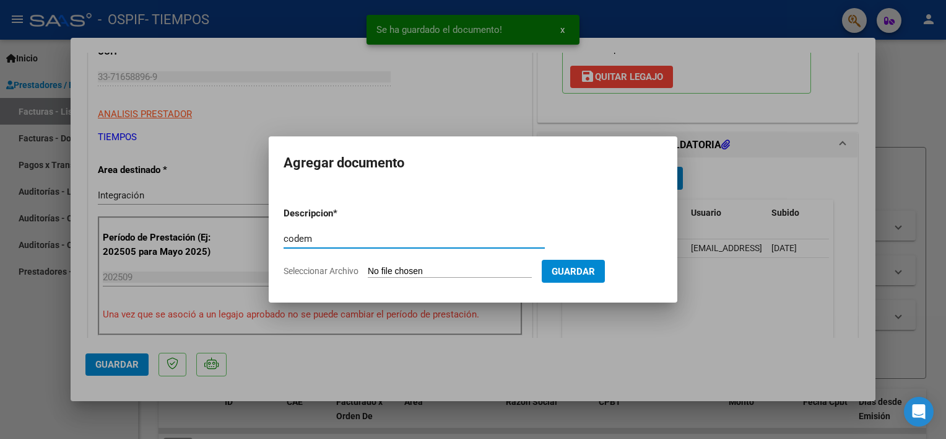
click at [470, 268] on input "Seleccionar Archivo" at bounding box center [450, 272] width 164 height 12
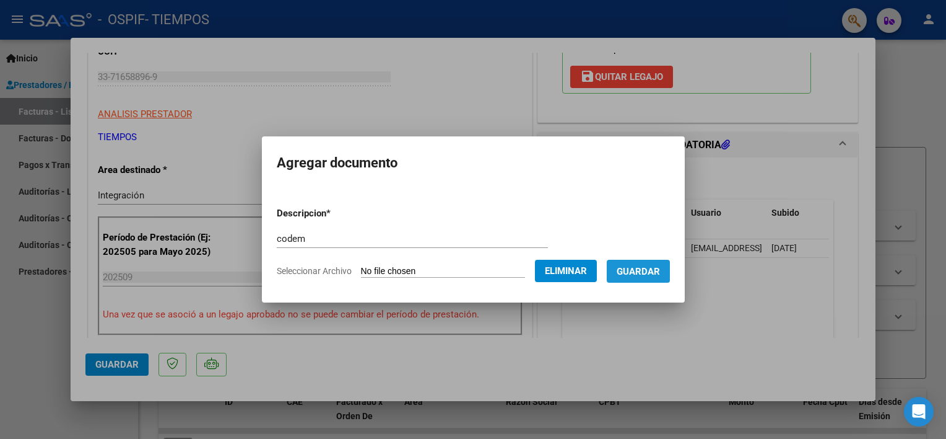
click at [647, 267] on span "Guardar" at bounding box center [638, 271] width 43 height 11
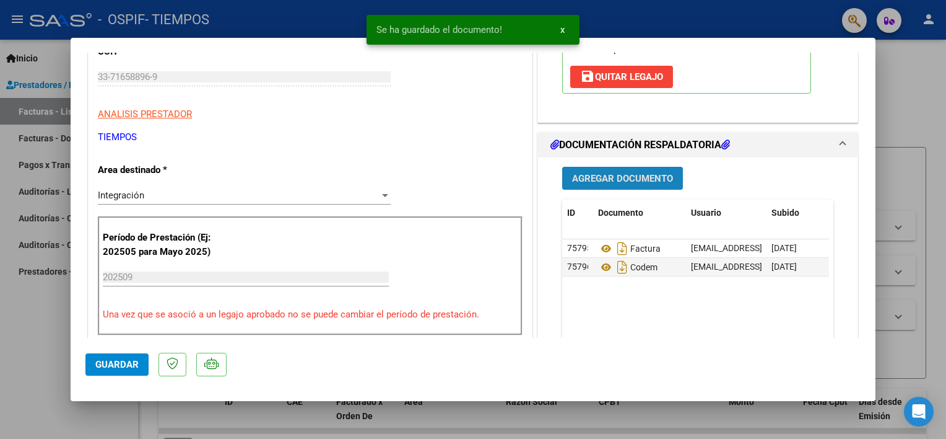
click at [632, 179] on span "Agregar Documento" at bounding box center [622, 178] width 101 height 11
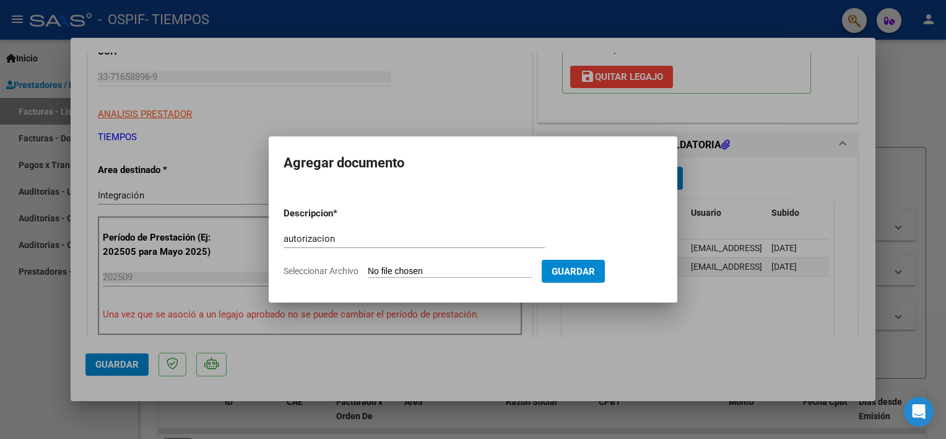
click at [482, 273] on input "Seleccionar Archivo" at bounding box center [450, 272] width 164 height 12
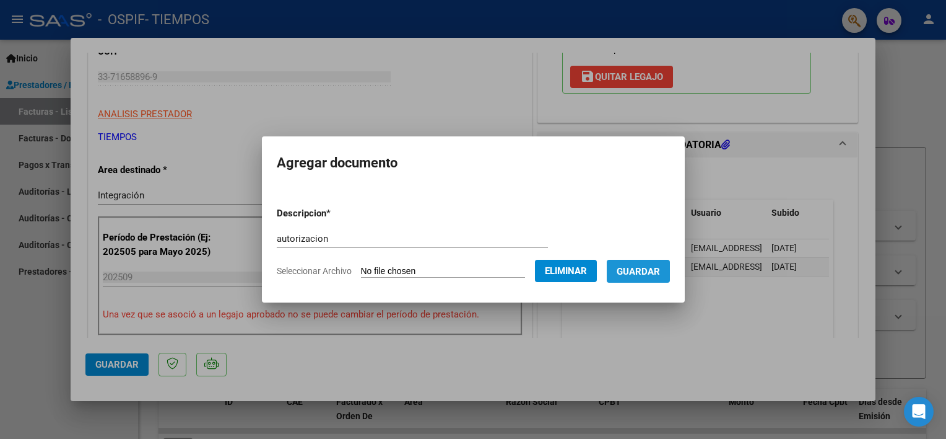
click at [660, 274] on span "Guardar" at bounding box center [638, 271] width 43 height 11
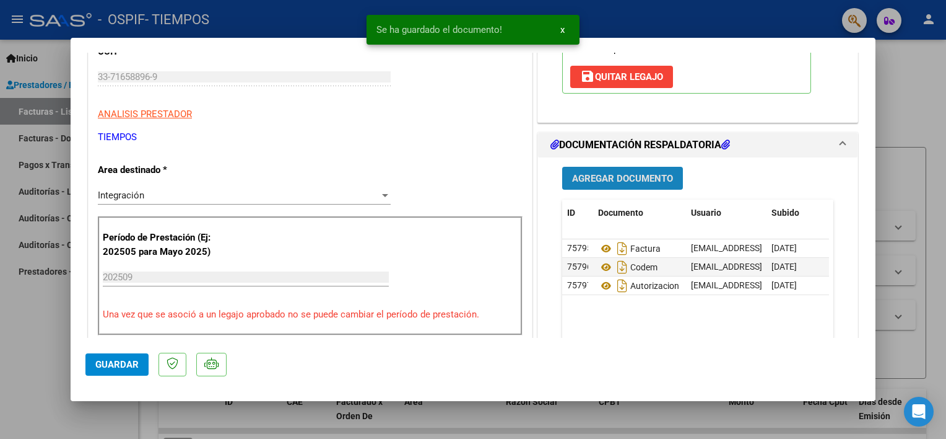
click at [619, 181] on span "Agregar Documento" at bounding box center [622, 178] width 101 height 11
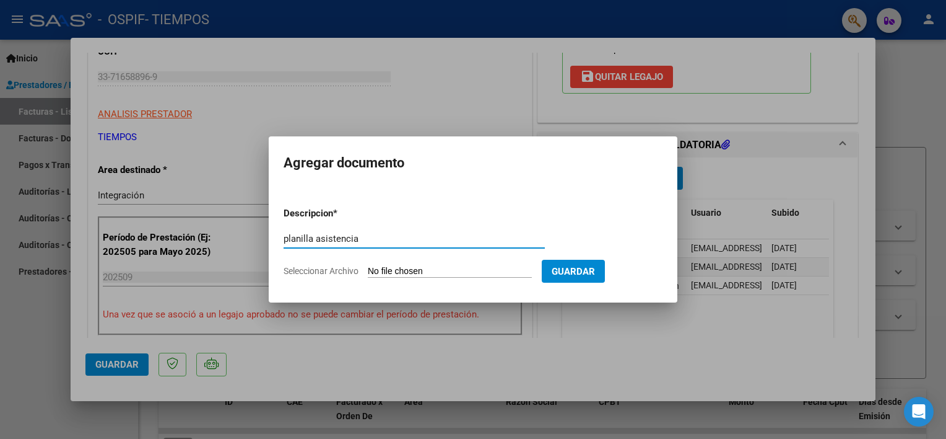
click at [434, 273] on input "Seleccionar Archivo" at bounding box center [450, 272] width 164 height 12
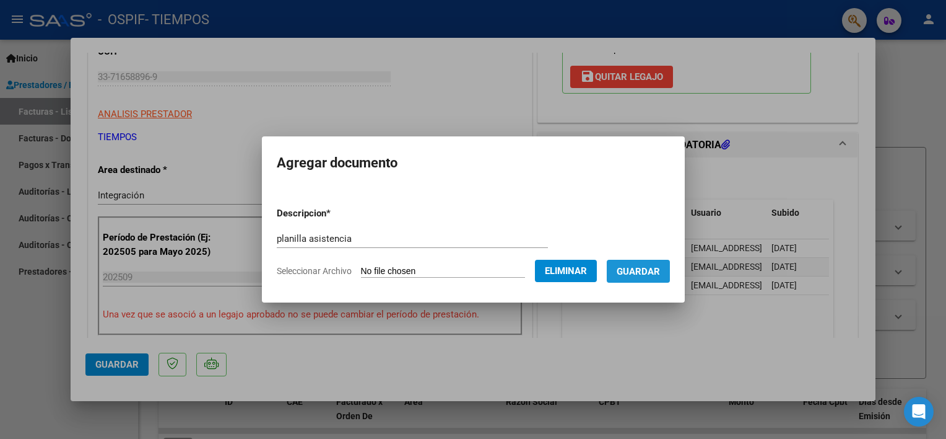
click at [659, 271] on span "Guardar" at bounding box center [638, 271] width 43 height 11
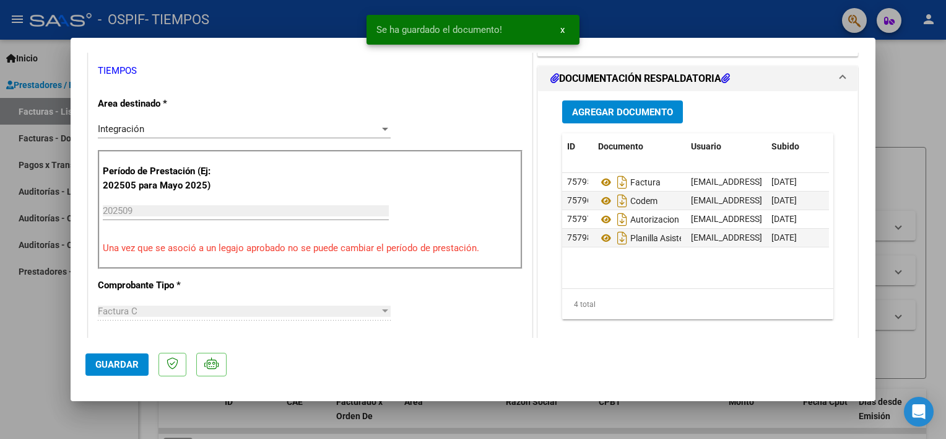
scroll to position [293, 0]
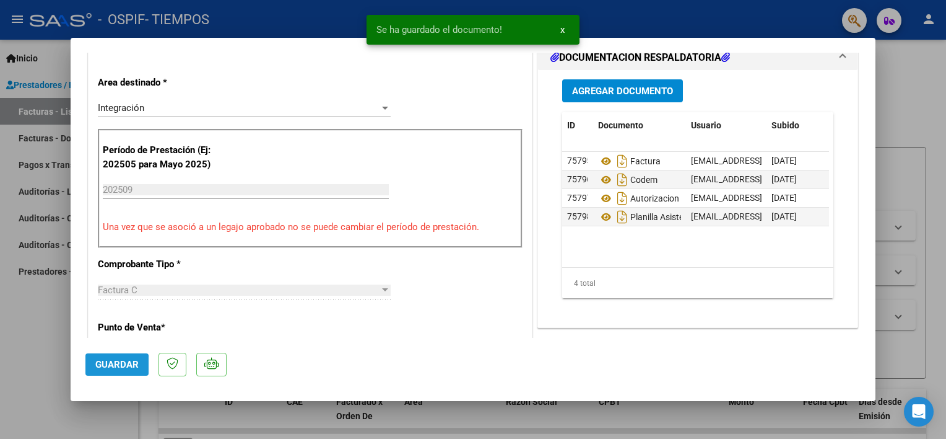
click at [106, 367] on span "Guardar" at bounding box center [116, 364] width 43 height 11
click at [51, 337] on div at bounding box center [473, 219] width 946 height 439
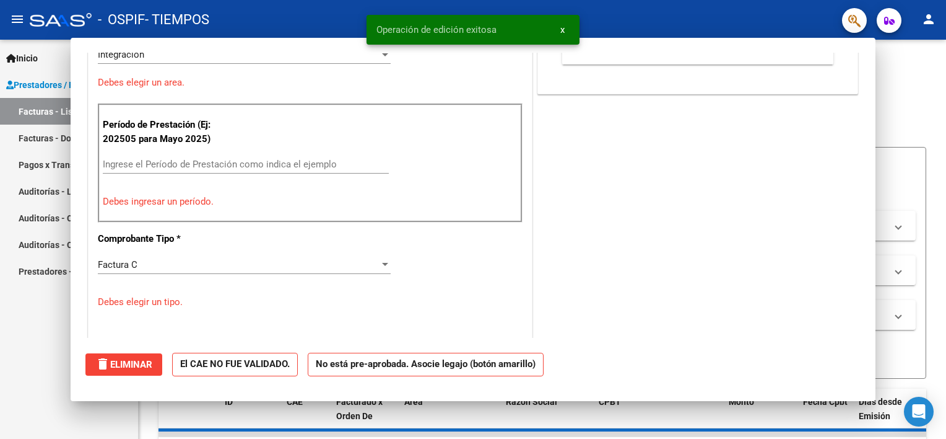
scroll to position [240, 0]
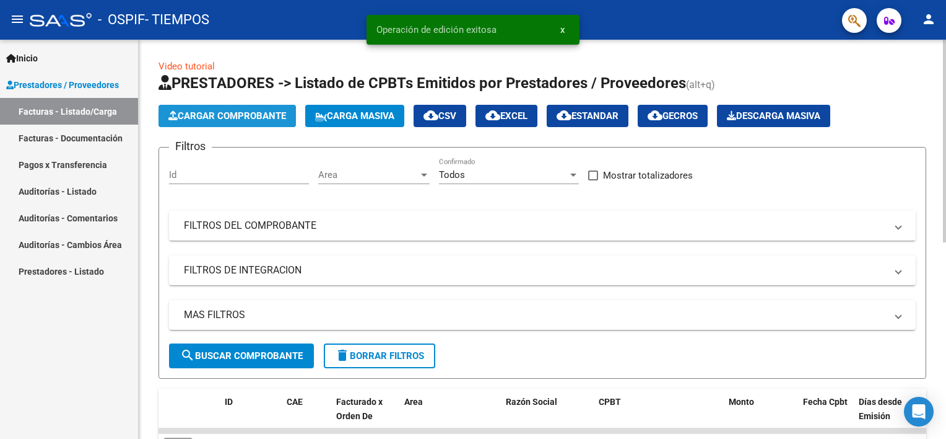
click at [237, 123] on button "Cargar Comprobante" at bounding box center [228, 116] width 138 height 22
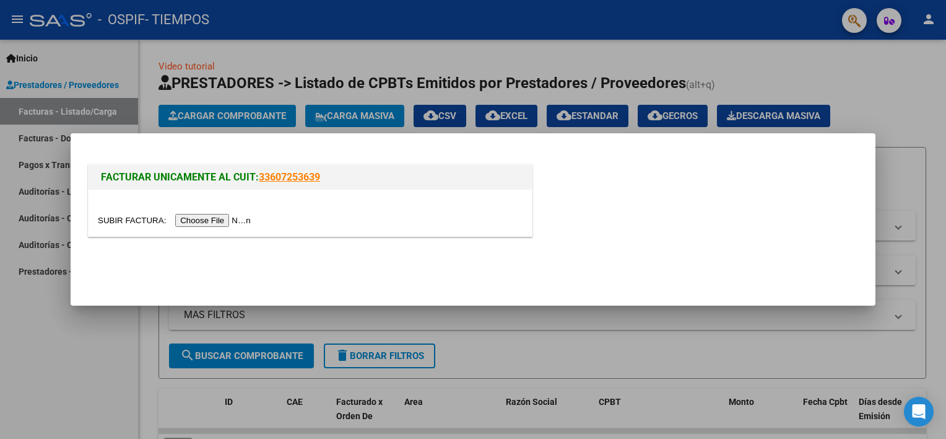
click at [203, 223] on input "file" at bounding box center [176, 220] width 157 height 13
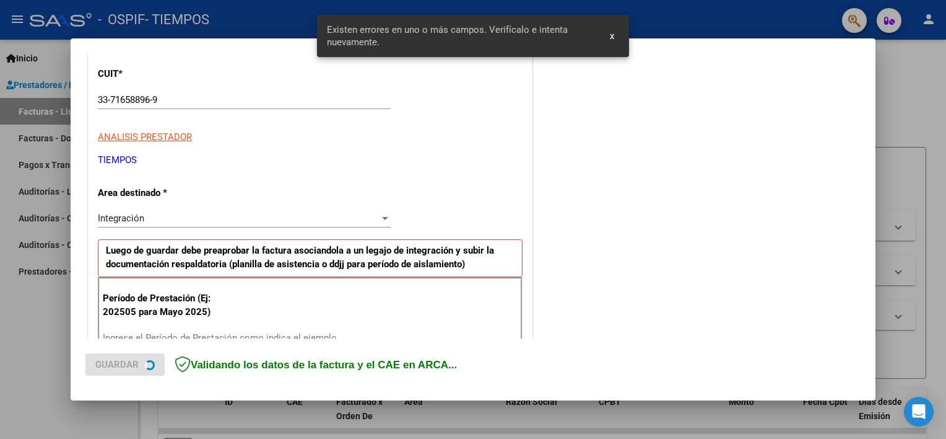
scroll to position [264, 0]
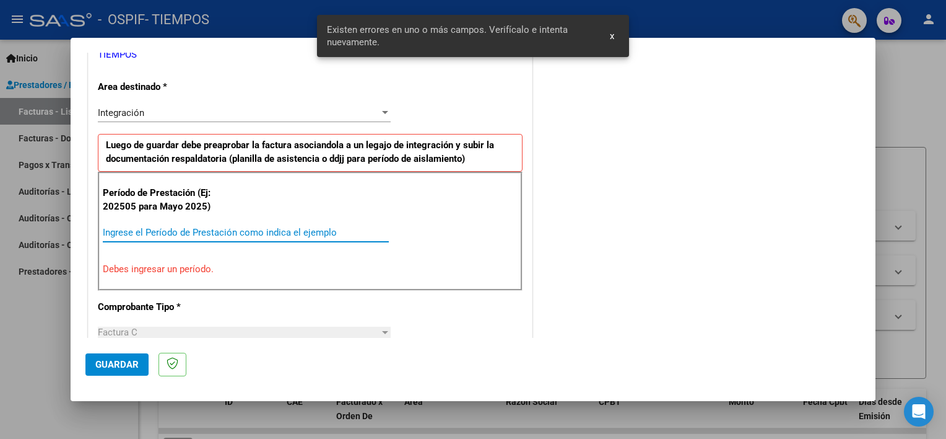
click at [316, 227] on input "Ingrese el Período de Prestación como indica el ejemplo" at bounding box center [246, 232] width 286 height 11
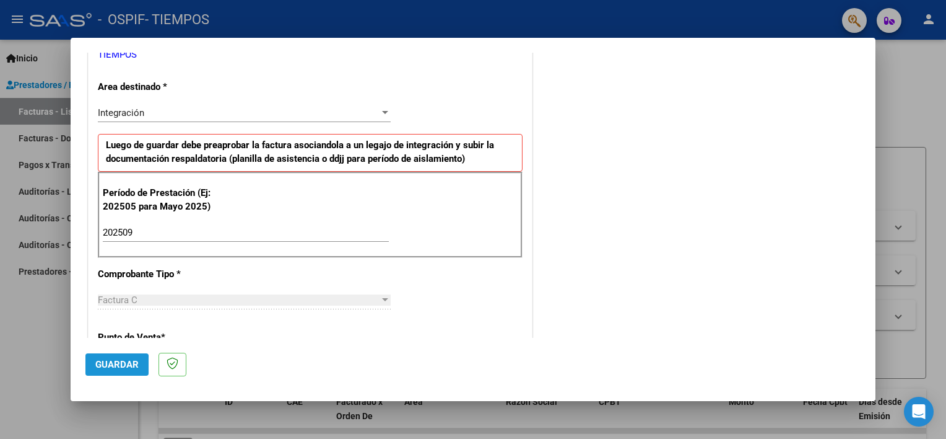
click at [95, 365] on span "Guardar" at bounding box center [116, 364] width 43 height 11
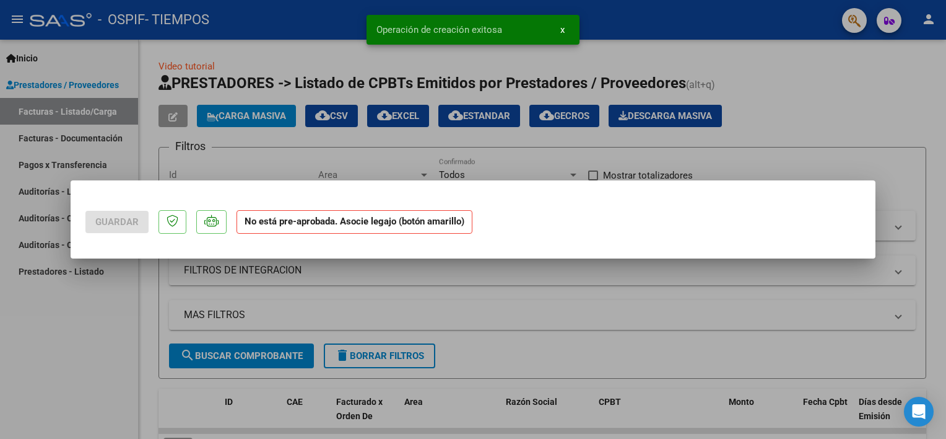
scroll to position [0, 0]
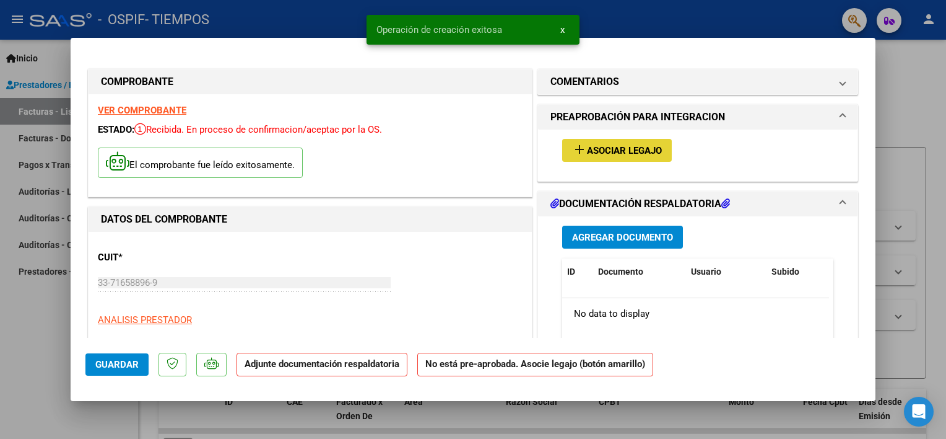
click at [630, 155] on span "Asociar Legajo" at bounding box center [624, 150] width 75 height 11
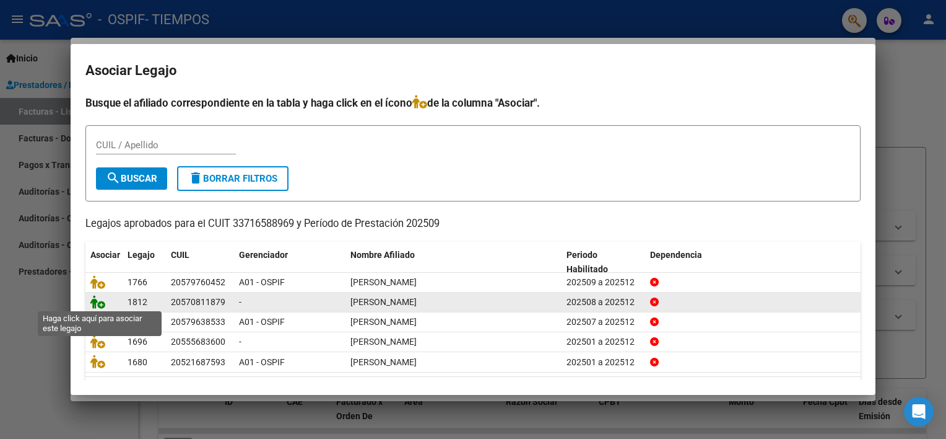
click at [96, 305] on icon at bounding box center [97, 302] width 15 height 14
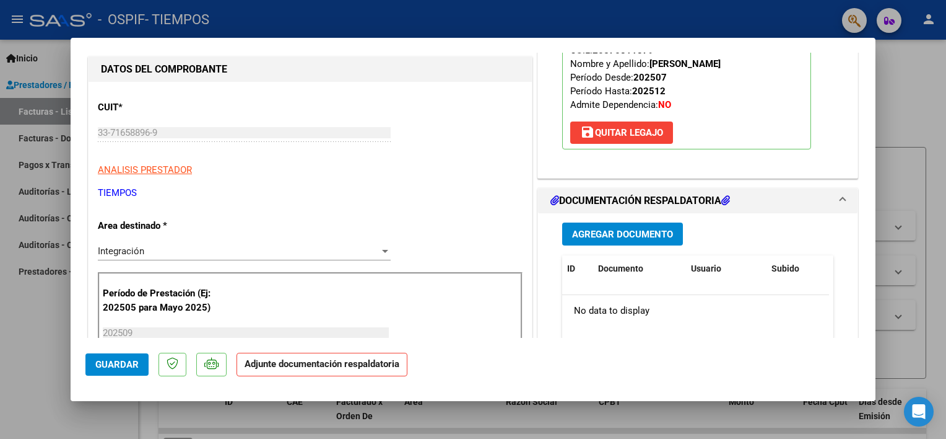
scroll to position [180, 0]
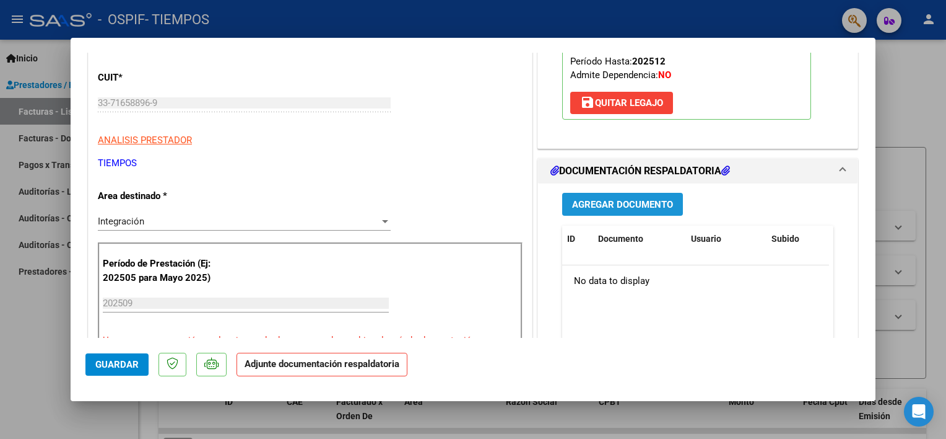
click at [635, 199] on span "Agregar Documento" at bounding box center [622, 204] width 101 height 11
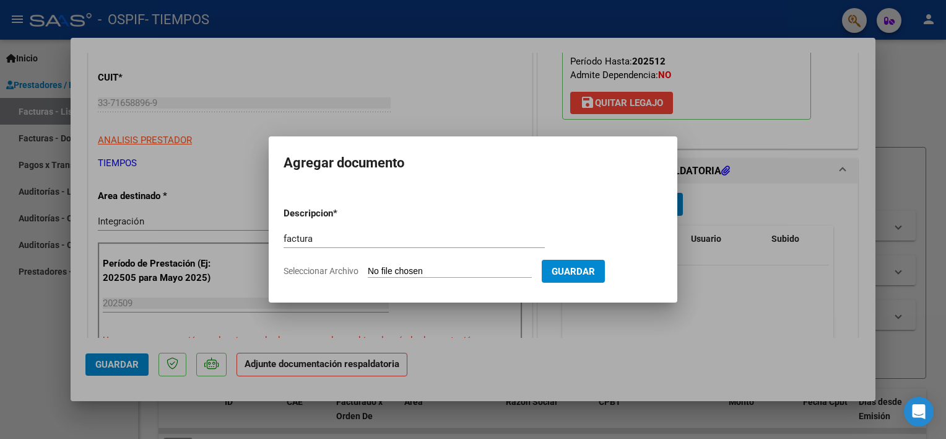
click at [499, 270] on input "Seleccionar Archivo" at bounding box center [450, 272] width 164 height 12
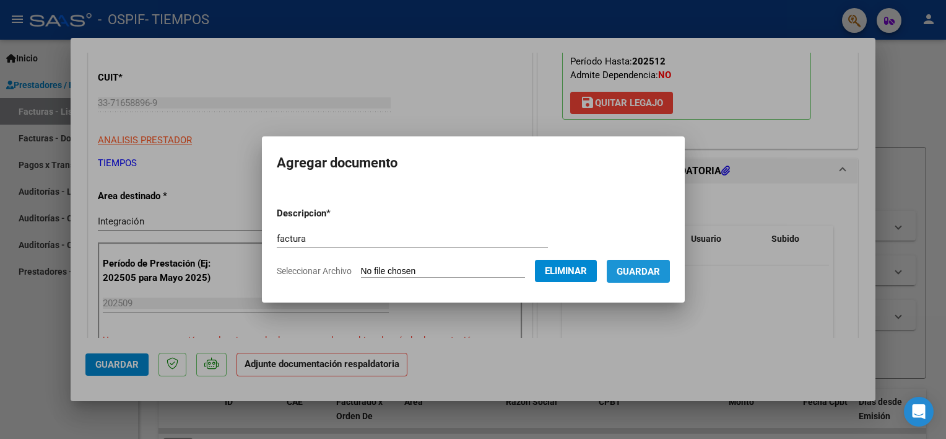
click at [660, 268] on span "Guardar" at bounding box center [638, 271] width 43 height 11
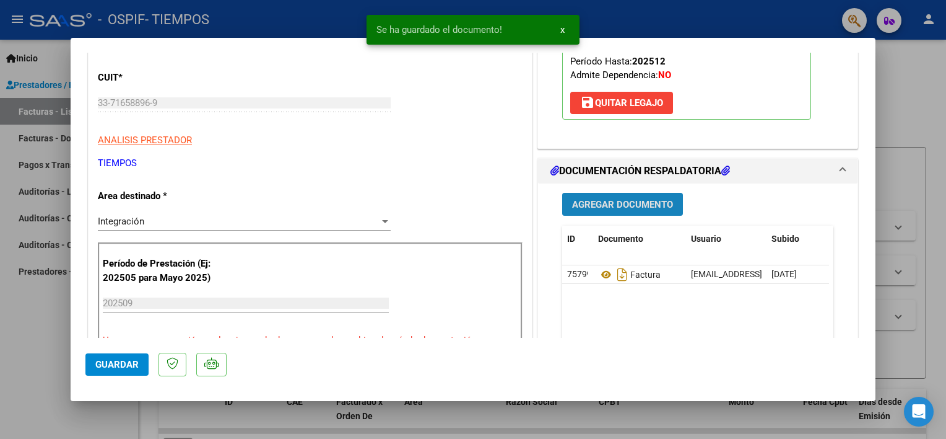
click at [647, 206] on span "Agregar Documento" at bounding box center [622, 204] width 101 height 11
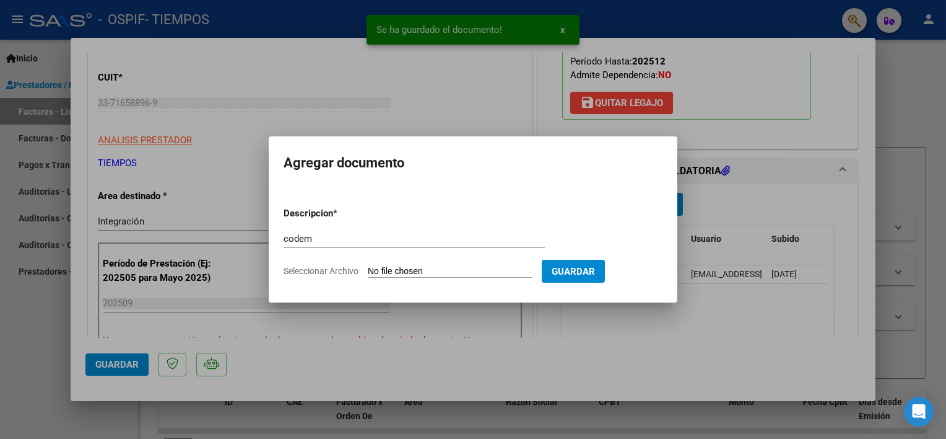
click at [478, 269] on input "Seleccionar Archivo" at bounding box center [450, 272] width 164 height 12
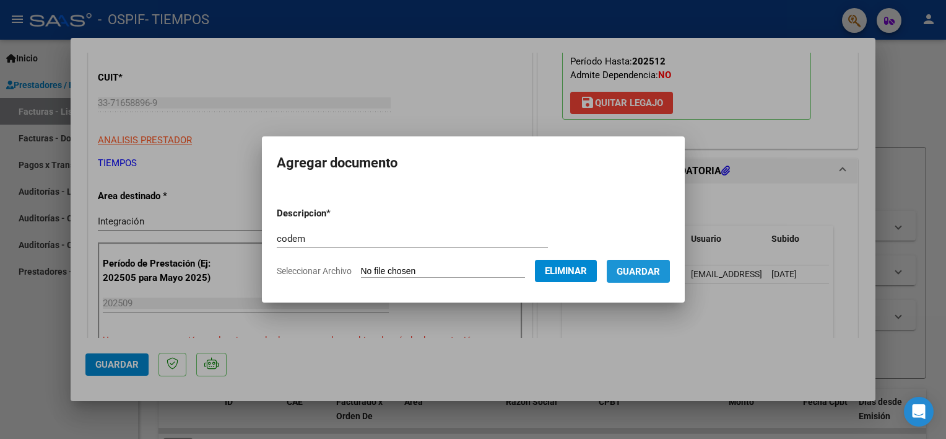
click at [648, 269] on span "Guardar" at bounding box center [638, 271] width 43 height 11
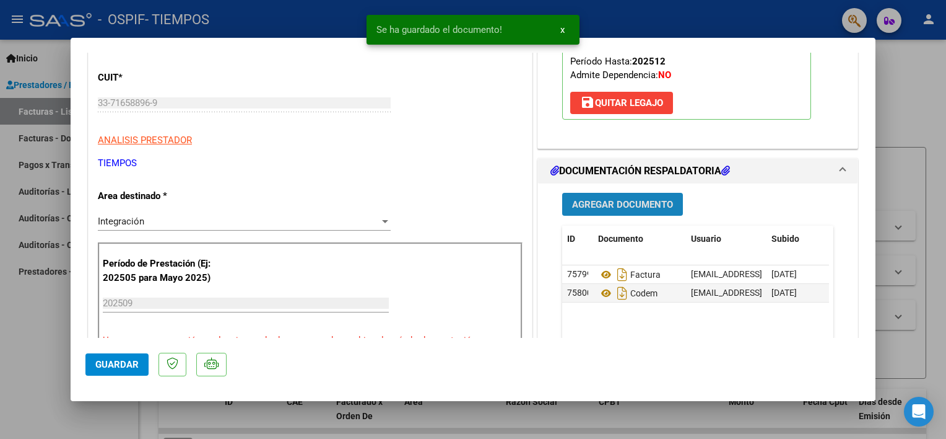
click at [647, 211] on button "Agregar Documento" at bounding box center [622, 204] width 121 height 23
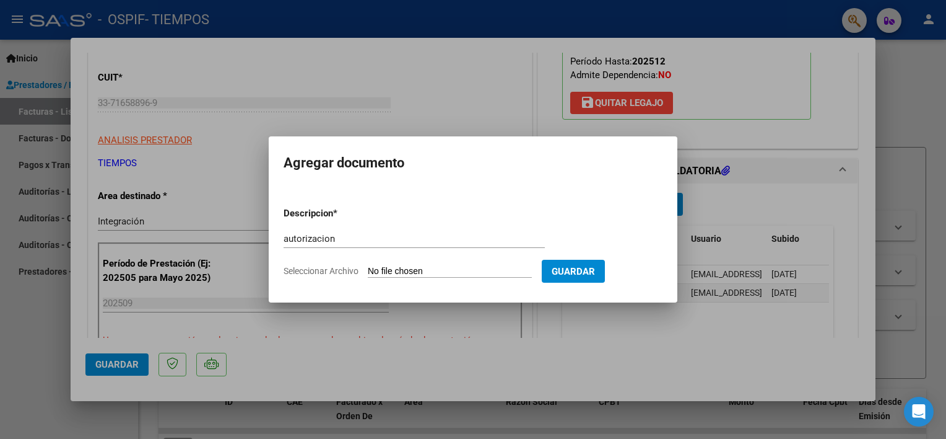
click at [434, 268] on input "Seleccionar Archivo" at bounding box center [450, 272] width 164 height 12
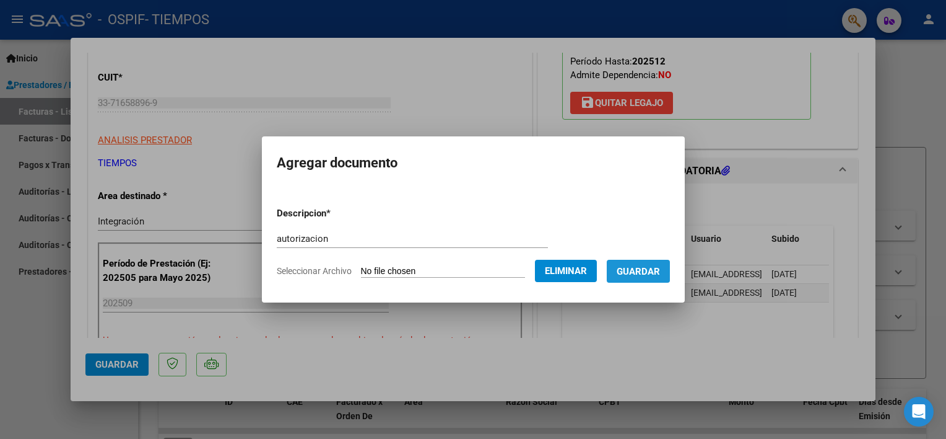
click at [642, 269] on span "Guardar" at bounding box center [638, 271] width 43 height 11
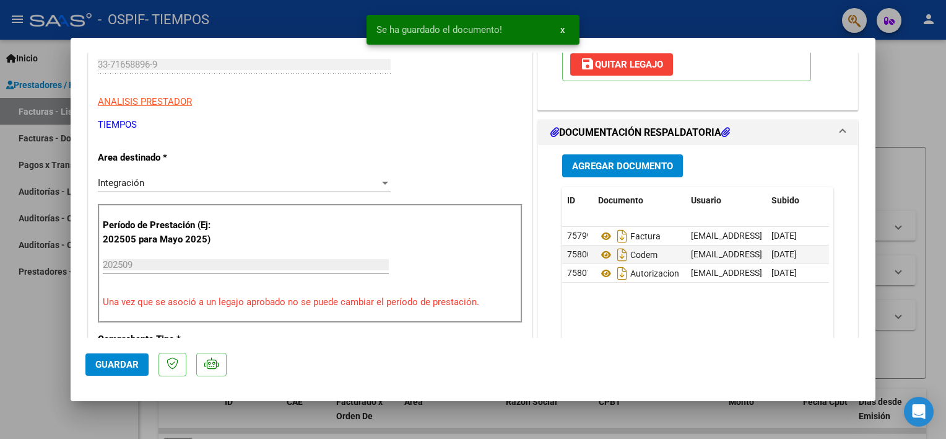
scroll to position [229, 0]
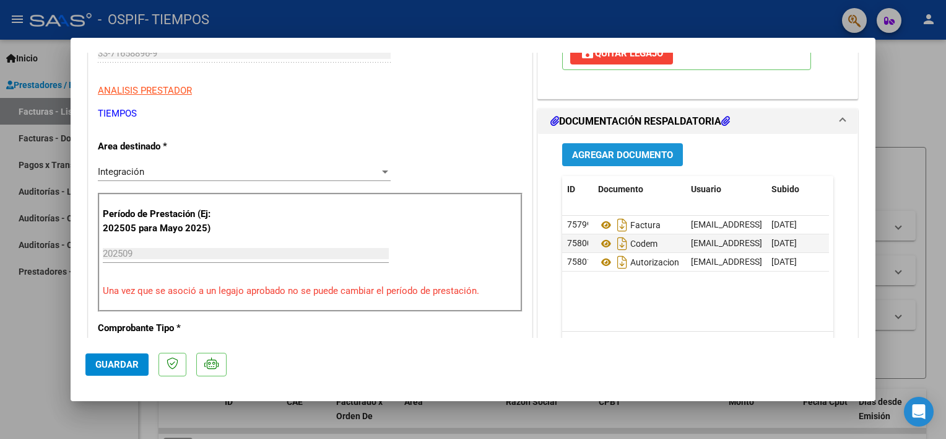
click at [645, 156] on span "Agregar Documento" at bounding box center [622, 154] width 101 height 11
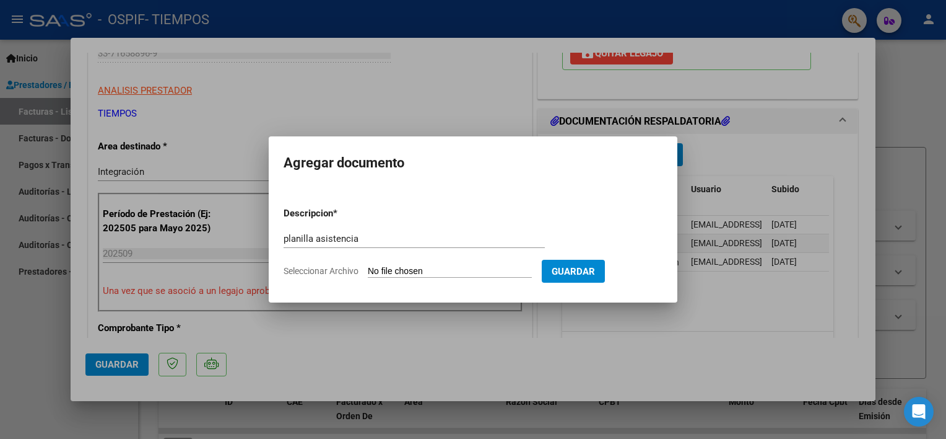
click at [446, 268] on input "Seleccionar Archivo" at bounding box center [450, 272] width 164 height 12
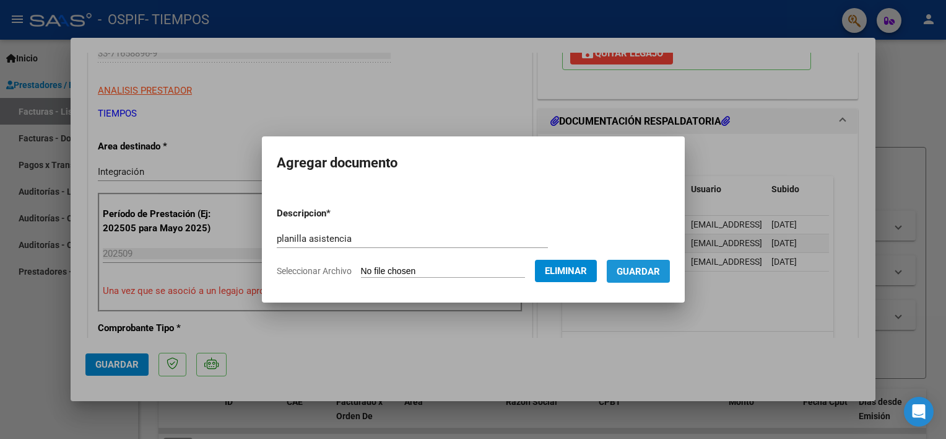
click at [655, 269] on span "Guardar" at bounding box center [638, 271] width 43 height 11
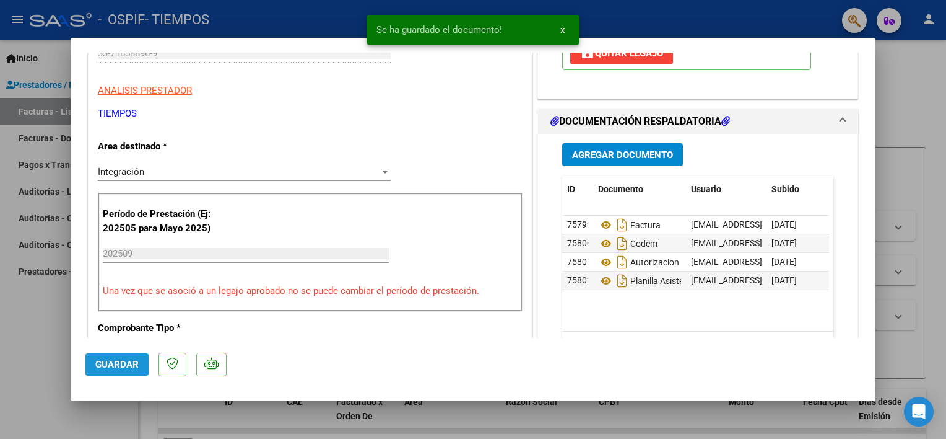
click at [129, 368] on span "Guardar" at bounding box center [116, 364] width 43 height 11
click at [30, 337] on div at bounding box center [473, 219] width 946 height 439
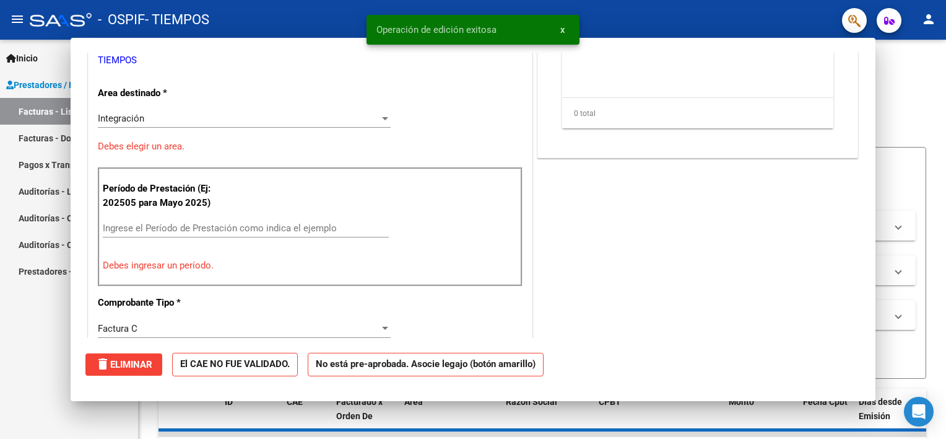
scroll to position [191, 0]
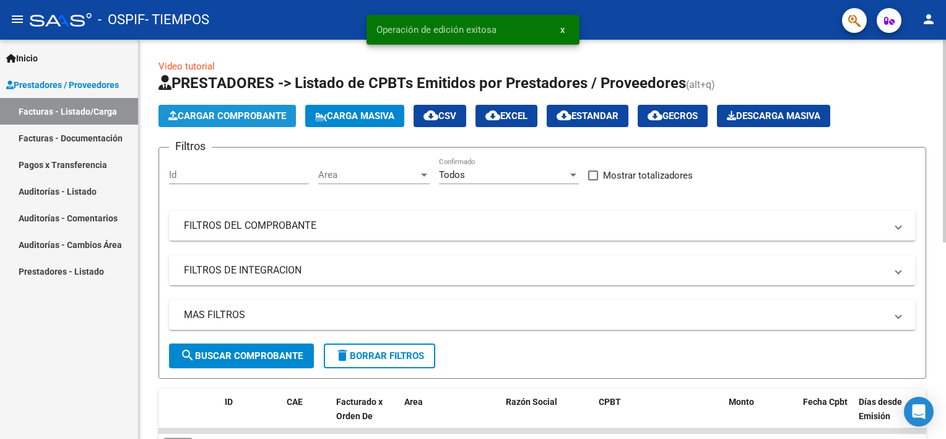
click at [239, 115] on span "Cargar Comprobante" at bounding box center [227, 115] width 118 height 11
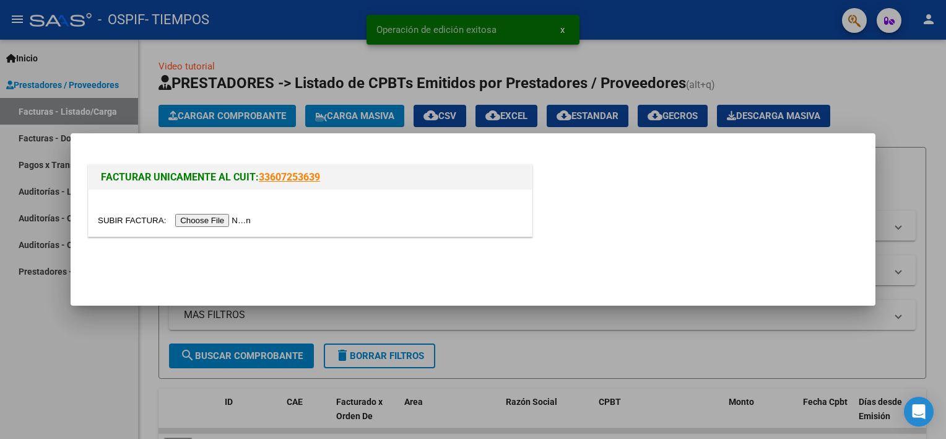
click at [211, 219] on input "file" at bounding box center [176, 220] width 157 height 13
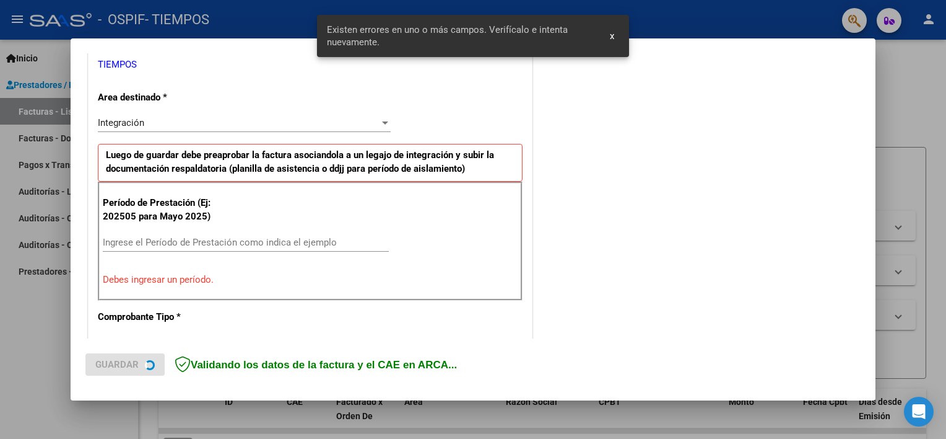
scroll to position [264, 0]
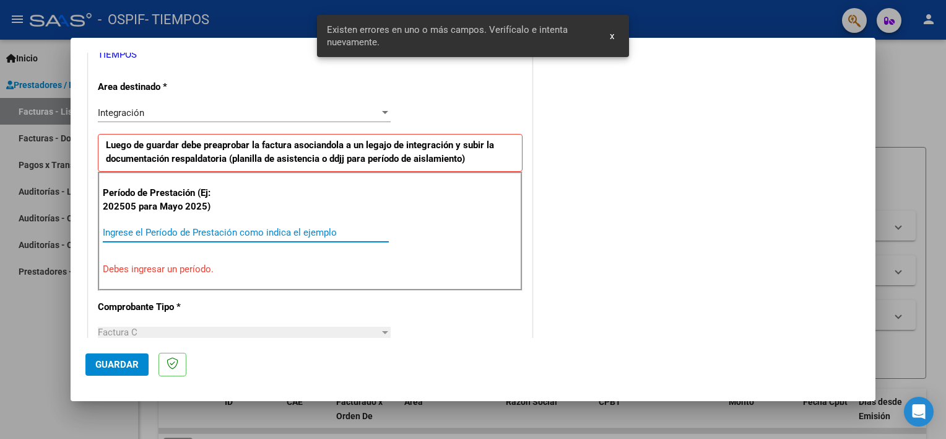
click at [234, 234] on input "Ingrese el Período de Prestación como indica el ejemplo" at bounding box center [246, 232] width 286 height 11
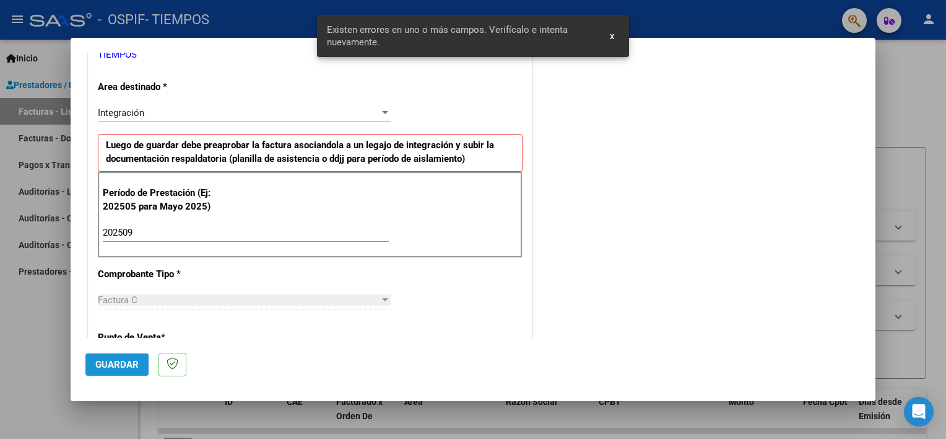
click at [130, 366] on span "Guardar" at bounding box center [116, 364] width 43 height 11
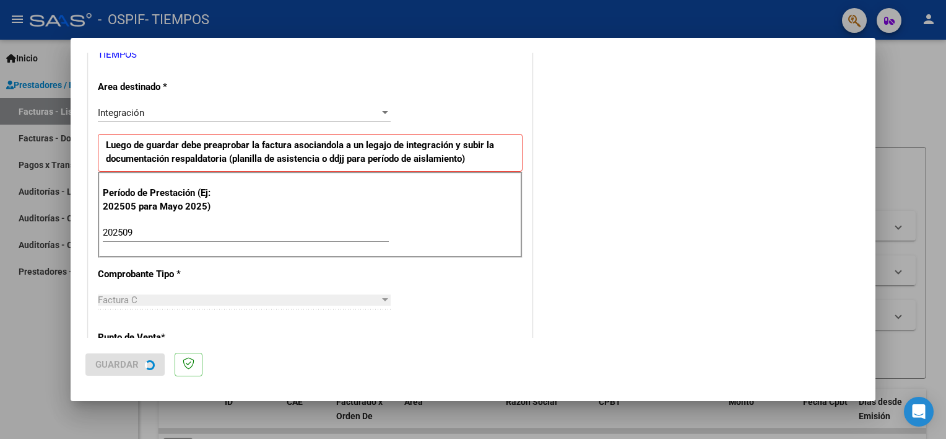
scroll to position [0, 0]
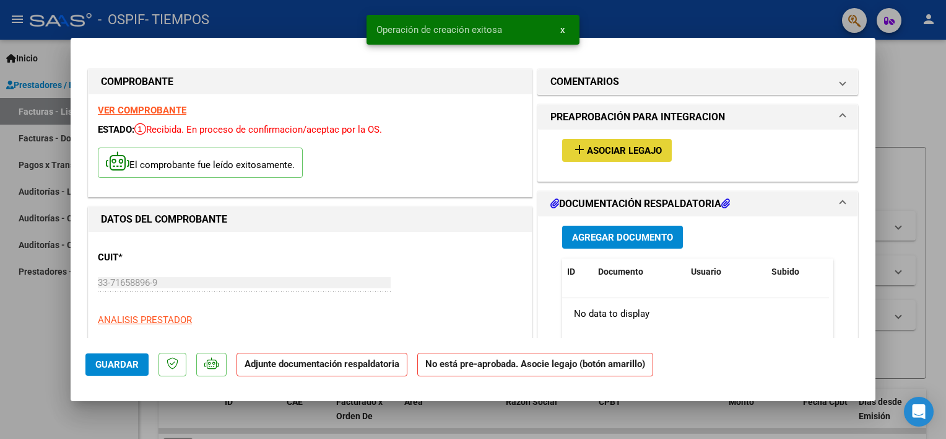
click at [580, 151] on mat-icon "add" at bounding box center [579, 149] width 15 height 15
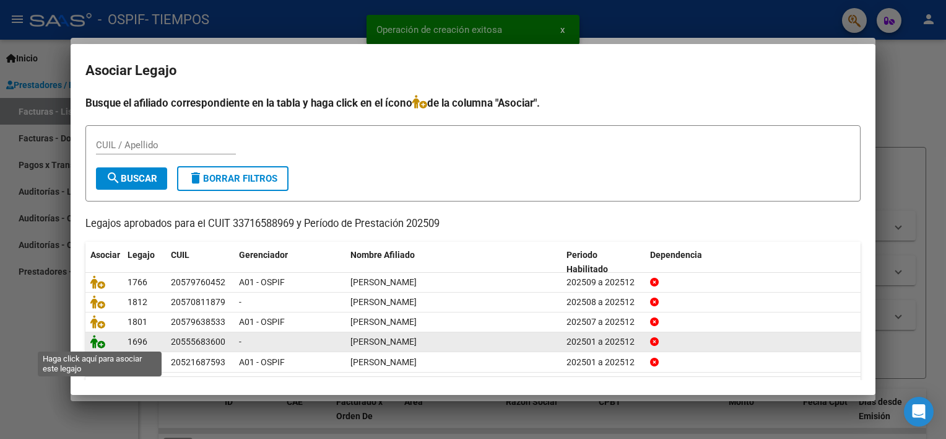
click at [102, 339] on icon at bounding box center [97, 341] width 15 height 14
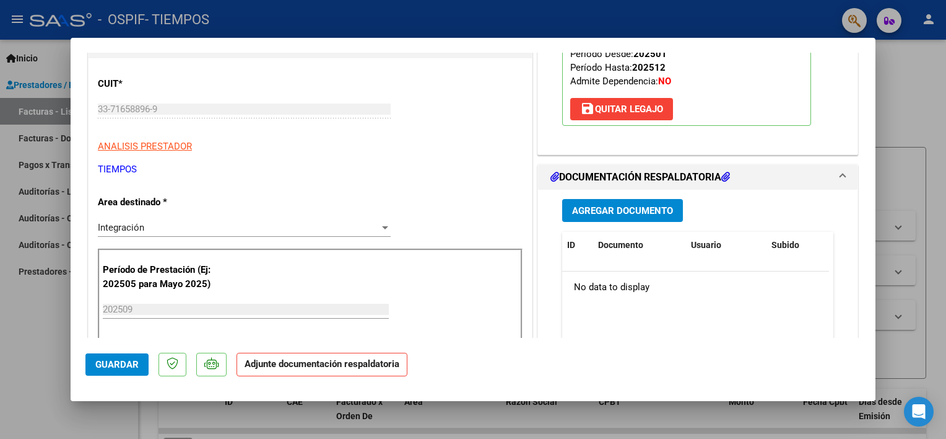
scroll to position [193, 0]
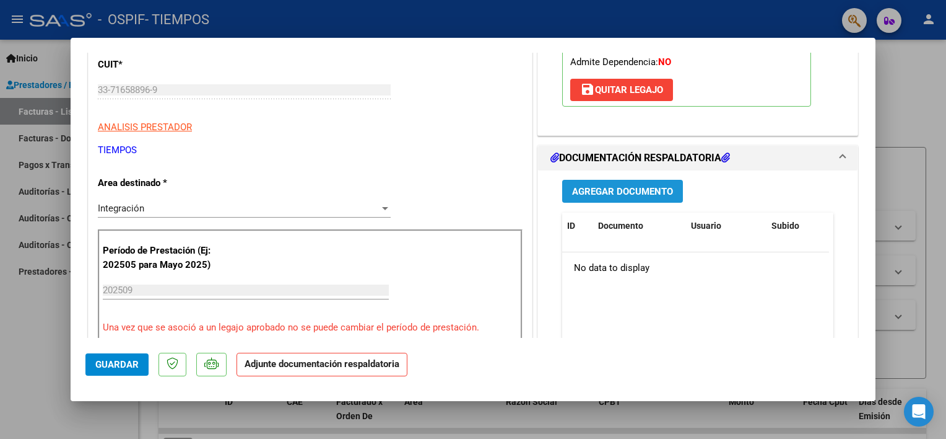
click at [657, 195] on span "Agregar Documento" at bounding box center [622, 191] width 101 height 11
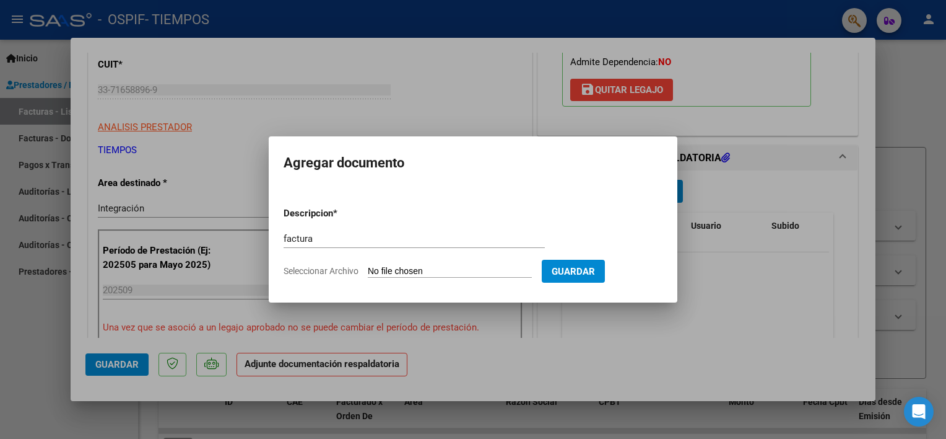
click at [468, 266] on input "Seleccionar Archivo" at bounding box center [450, 272] width 164 height 12
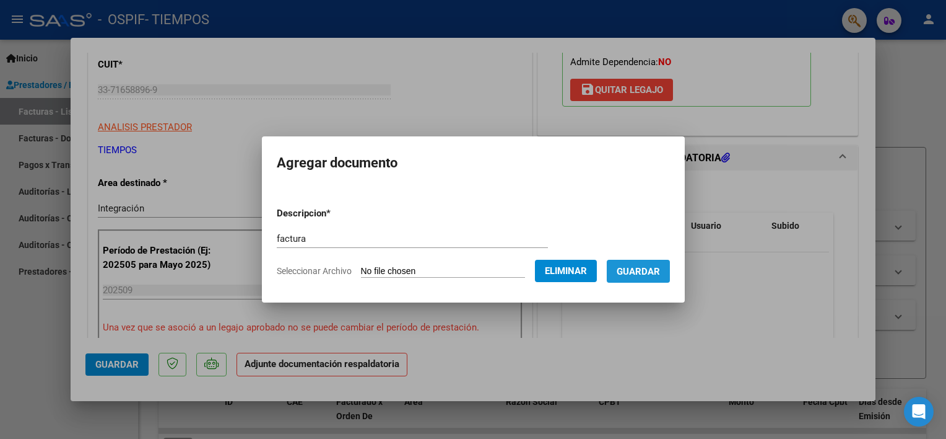
click at [660, 273] on span "Guardar" at bounding box center [638, 271] width 43 height 11
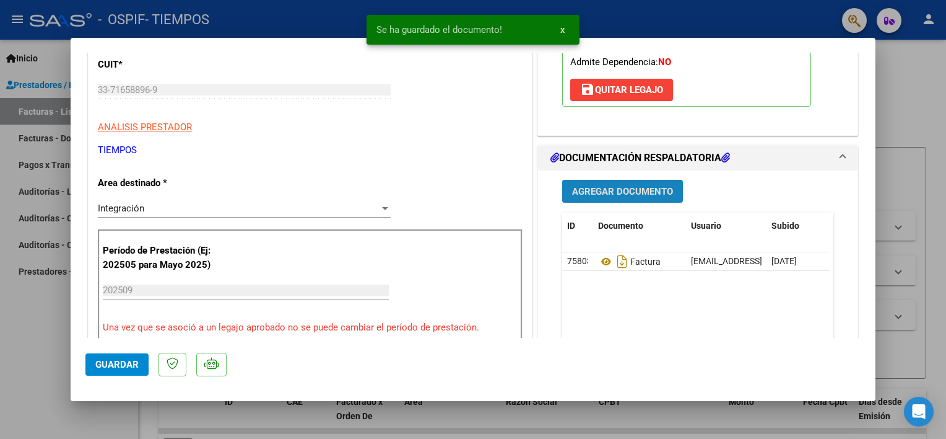
click at [618, 185] on span "Agregar Documento" at bounding box center [622, 190] width 101 height 11
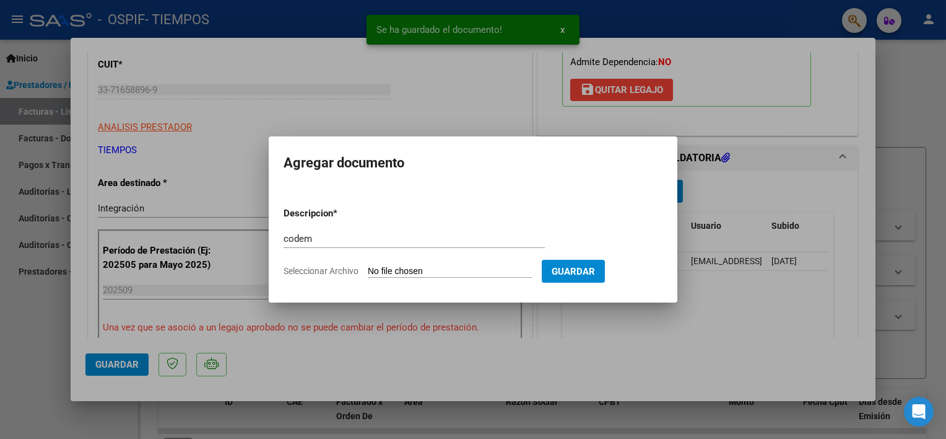
click at [390, 269] on input "Seleccionar Archivo" at bounding box center [450, 272] width 164 height 12
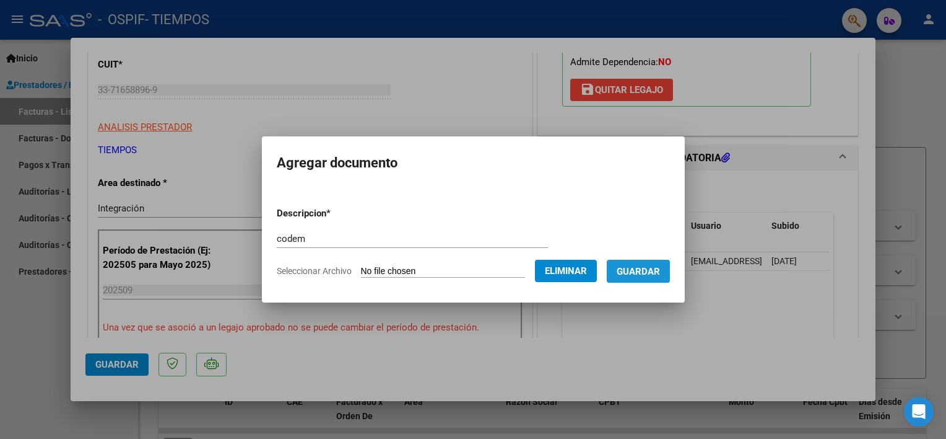
click at [655, 275] on span "Guardar" at bounding box center [638, 271] width 43 height 11
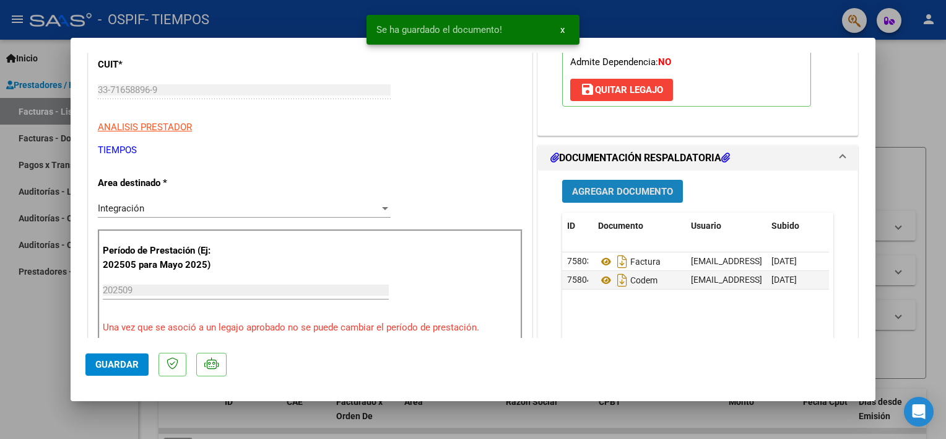
click at [637, 198] on button "Agregar Documento" at bounding box center [622, 191] width 121 height 23
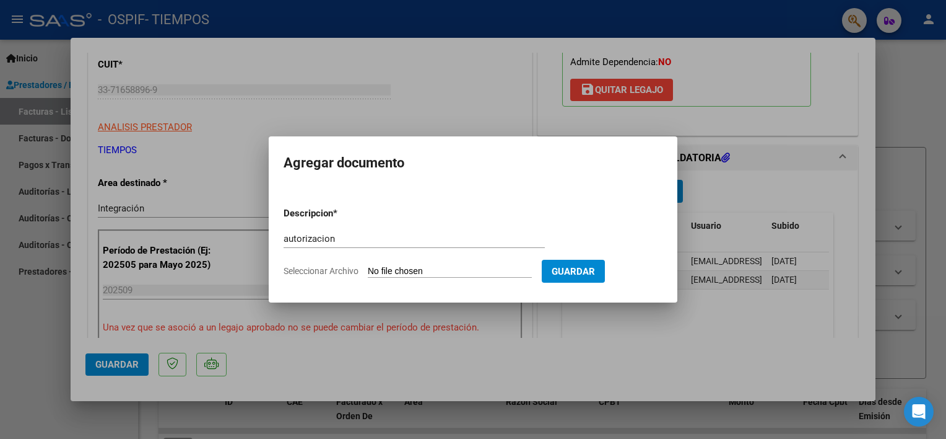
click at [448, 275] on input "Seleccionar Archivo" at bounding box center [450, 272] width 164 height 12
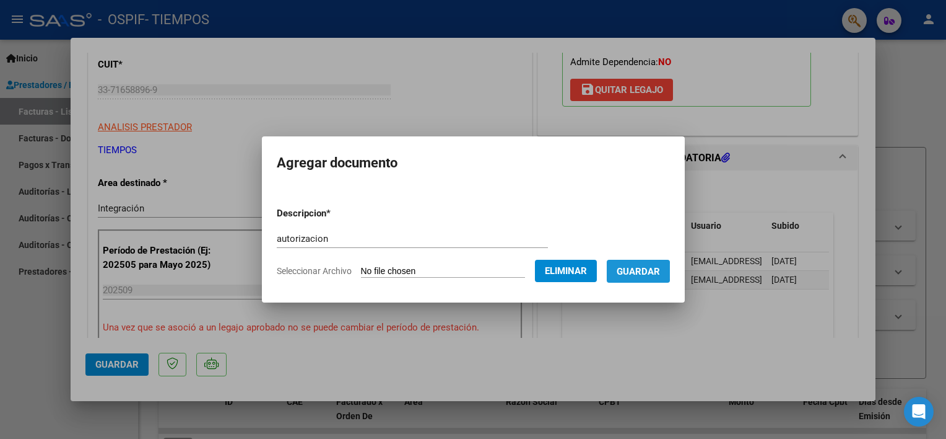
click at [643, 271] on span "Guardar" at bounding box center [638, 271] width 43 height 11
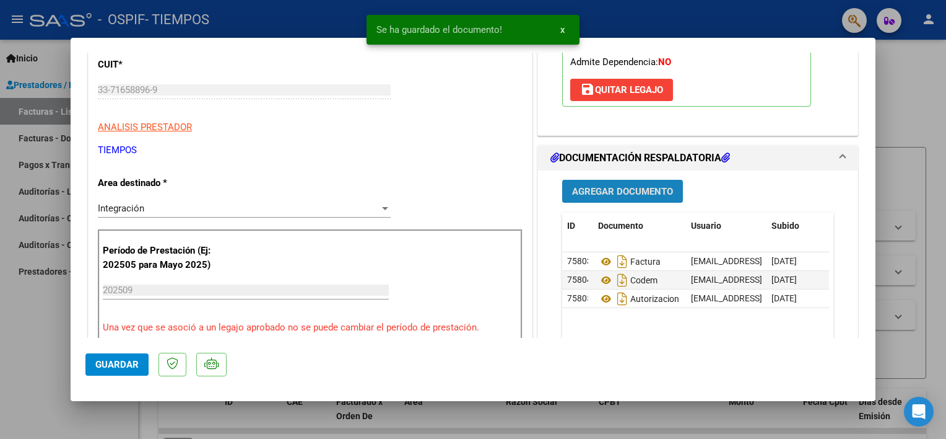
click at [599, 196] on span "Agregar Documento" at bounding box center [622, 191] width 101 height 11
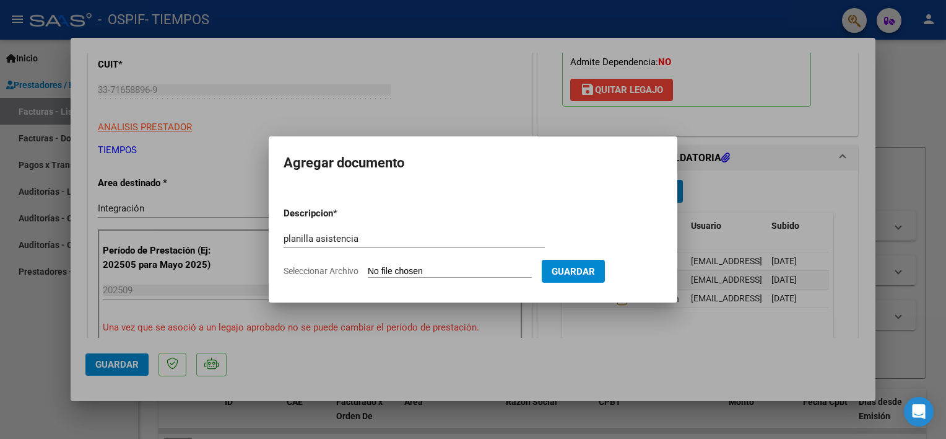
click at [401, 268] on input "Seleccionar Archivo" at bounding box center [450, 272] width 164 height 12
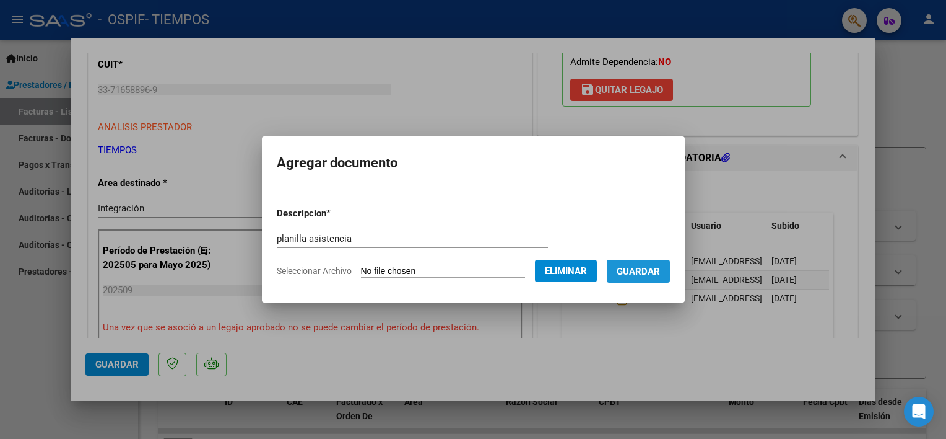
click at [660, 266] on span "Guardar" at bounding box center [638, 271] width 43 height 11
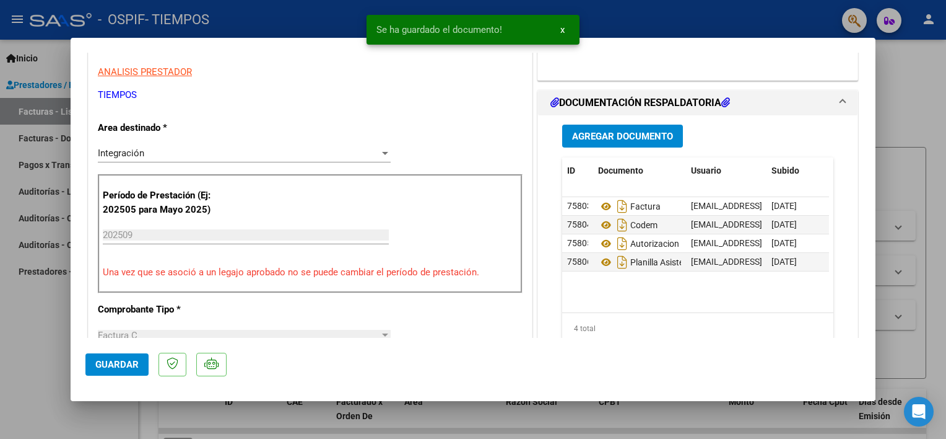
scroll to position [263, 0]
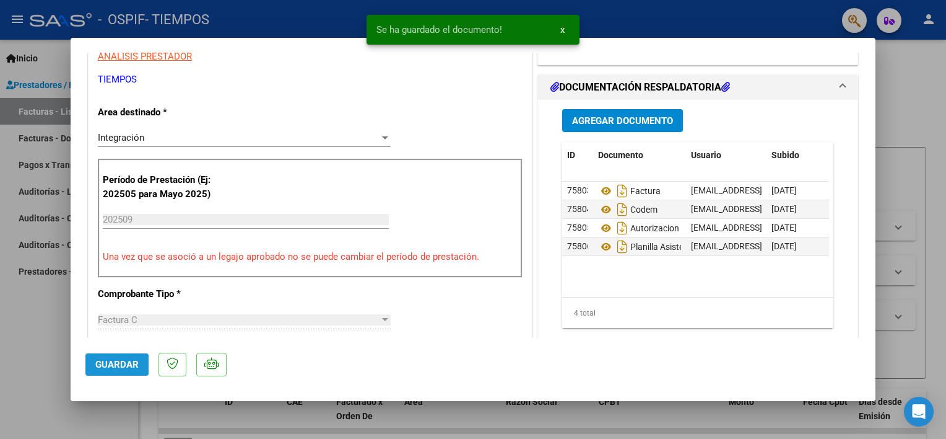
click at [105, 363] on span "Guardar" at bounding box center [116, 364] width 43 height 11
click at [41, 341] on div at bounding box center [473, 219] width 946 height 439
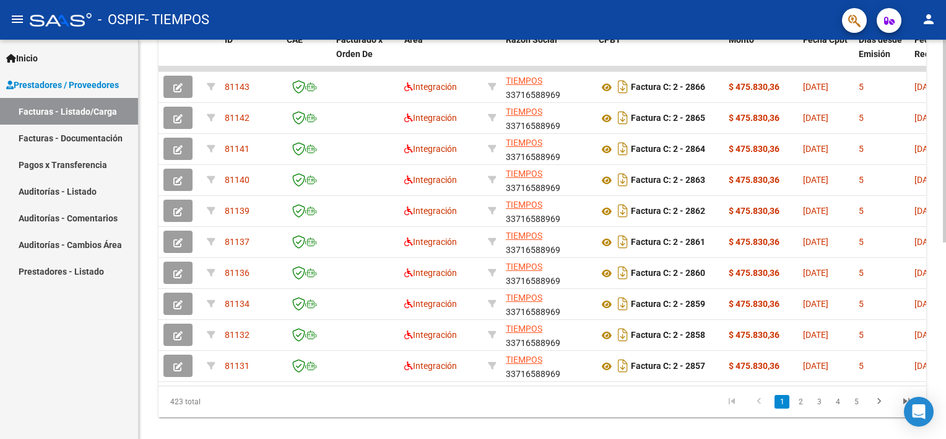
scroll to position [365, 0]
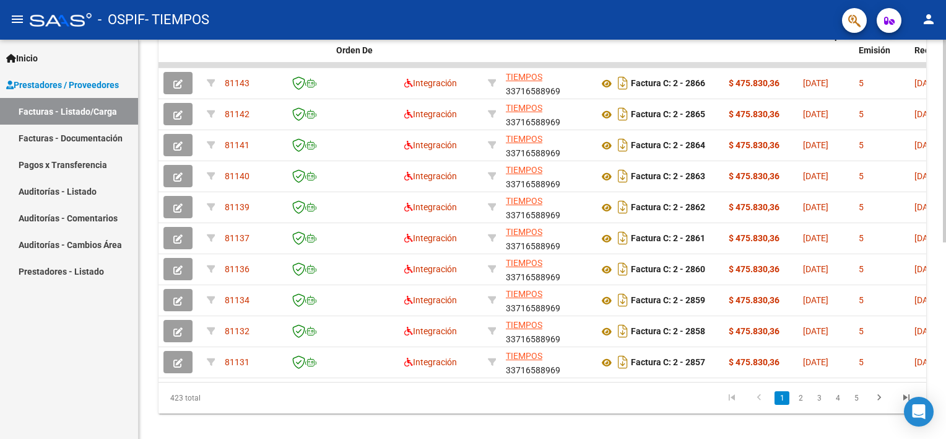
click at [942, 310] on div "Video tutorial PRESTADORES -> Listado de CPBTs Emitidos por Prestadores / Prove…" at bounding box center [544, 63] width 811 height 779
click at [800, 403] on link "2" at bounding box center [800, 398] width 15 height 14
